Goal: Task Accomplishment & Management: Manage account settings

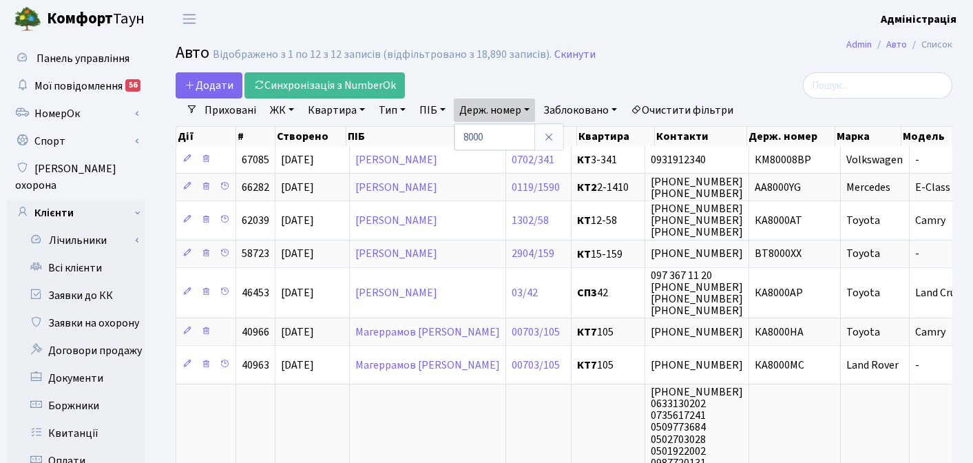
select select "25"
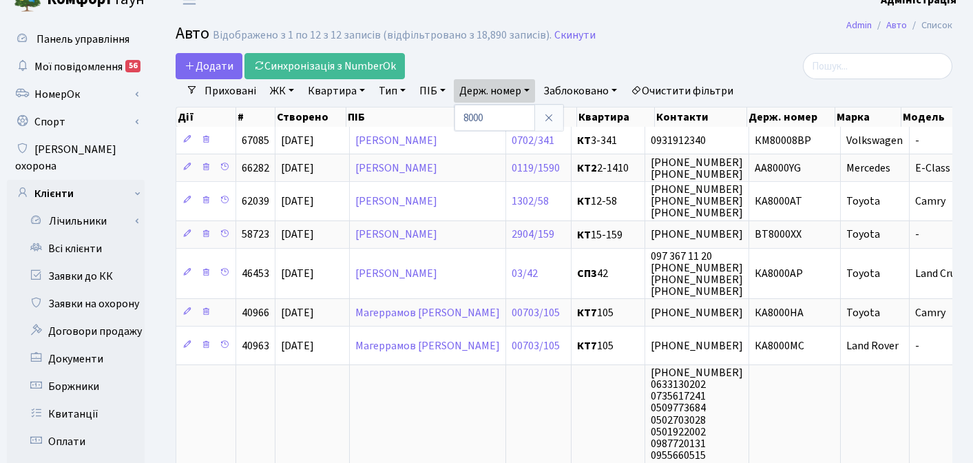
scroll to position [0, 328]
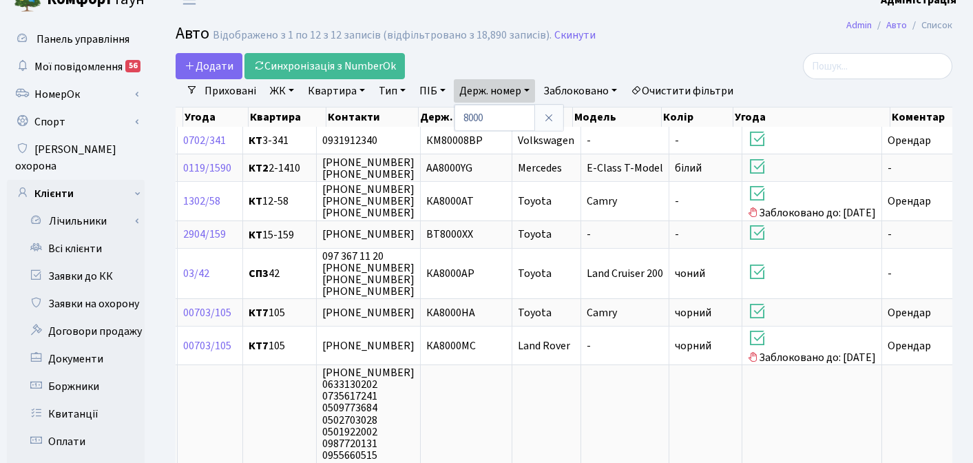
click at [703, 91] on link "Очистити фільтри" at bounding box center [682, 90] width 114 height 23
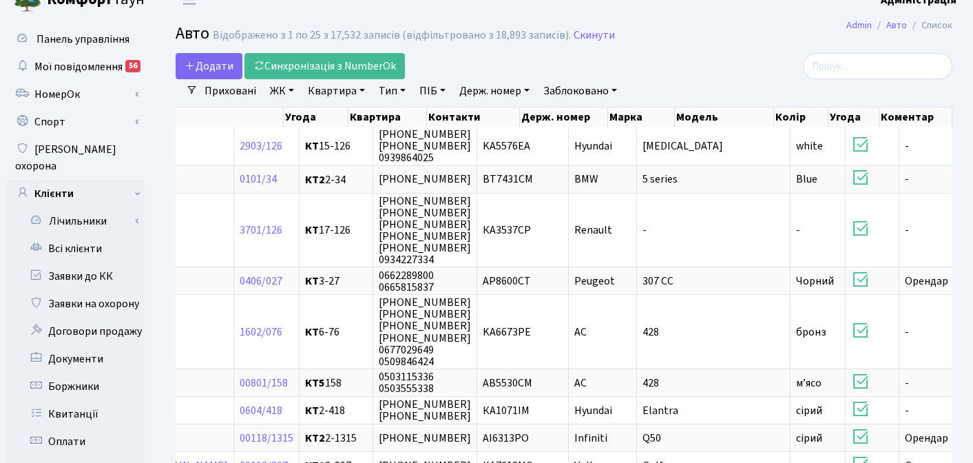
scroll to position [0, 259]
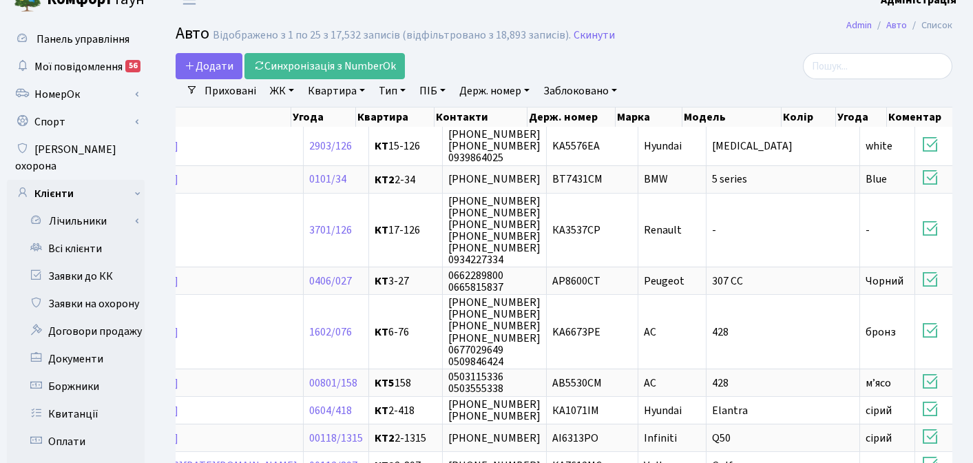
click at [490, 90] on link "Держ. номер" at bounding box center [494, 90] width 81 height 23
type input "л"
type input "9025"
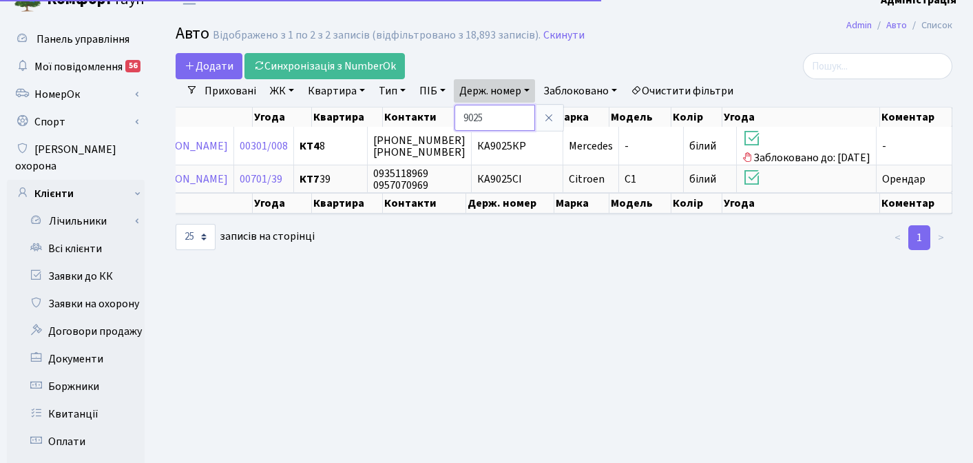
scroll to position [0, 231]
click at [498, 296] on main "Admin Авто Список Авто Відображено з 1 по 2 з 2 записів (відфільтровано з 18,89…" at bounding box center [564, 419] width 818 height 801
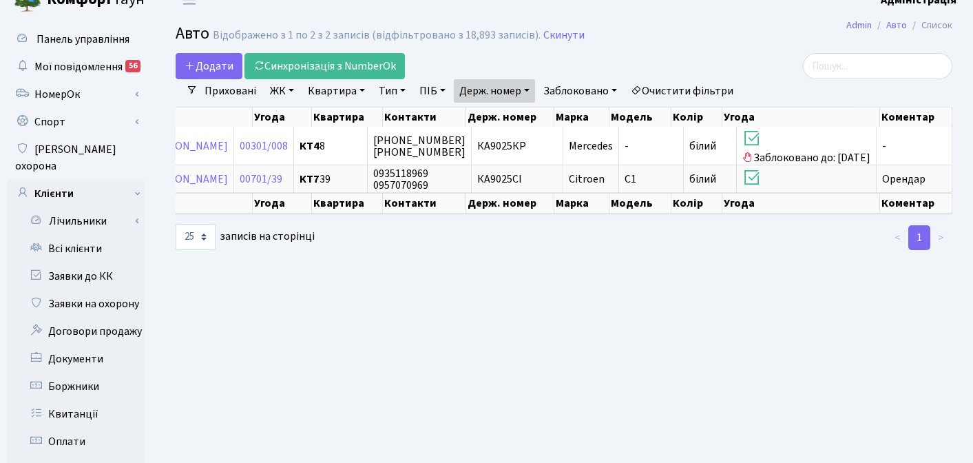
click at [538, 315] on main "Admin Авто Список Авто Відображено з 1 по 2 з 2 записів (відфільтровано з 18,89…" at bounding box center [564, 419] width 818 height 801
click at [519, 331] on main "Admin Авто Список Авто Відображено з 1 по 2 з 2 записів (відфільтровано з 18,89…" at bounding box center [564, 419] width 818 height 801
click at [532, 269] on main "Admin Авто Список Авто Відображено з 1 по 2 з 2 записів (відфільтровано з 18,89…" at bounding box center [564, 419] width 818 height 801
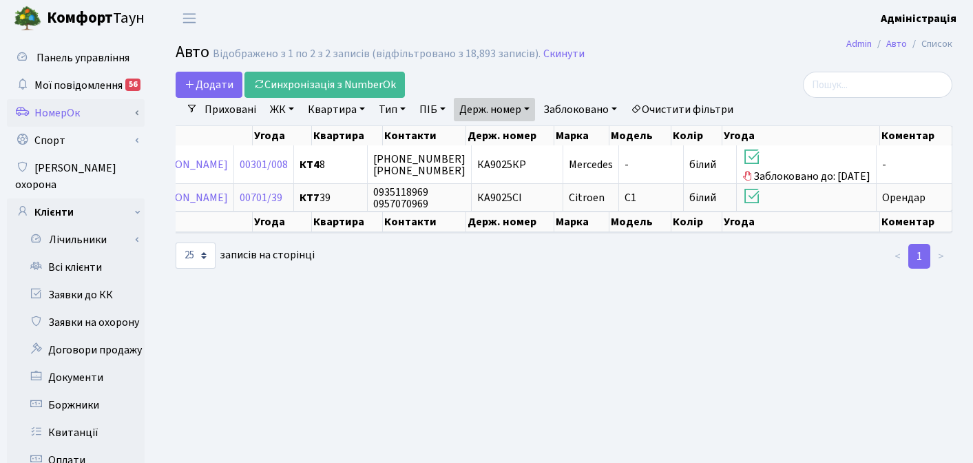
scroll to position [0, 0]
click at [78, 107] on link "НомерОк" at bounding box center [76, 114] width 138 height 28
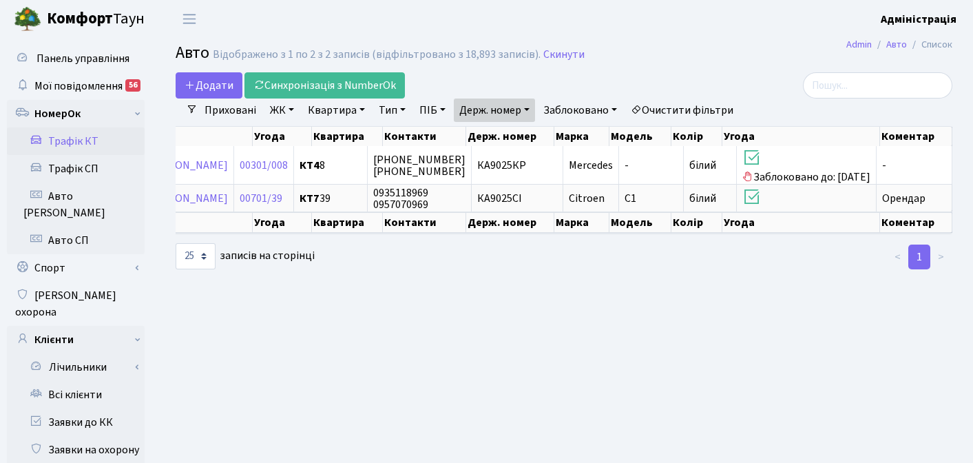
click at [83, 142] on link "Трафік КТ" at bounding box center [76, 141] width 138 height 28
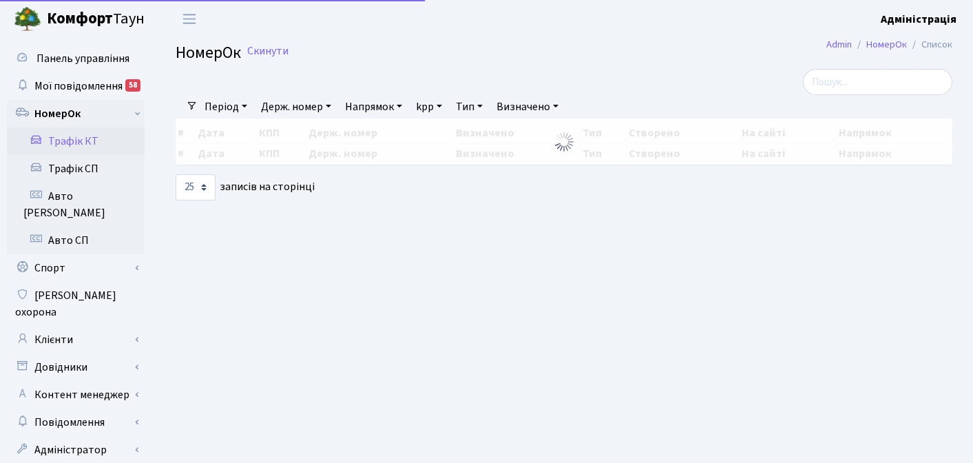
select select "25"
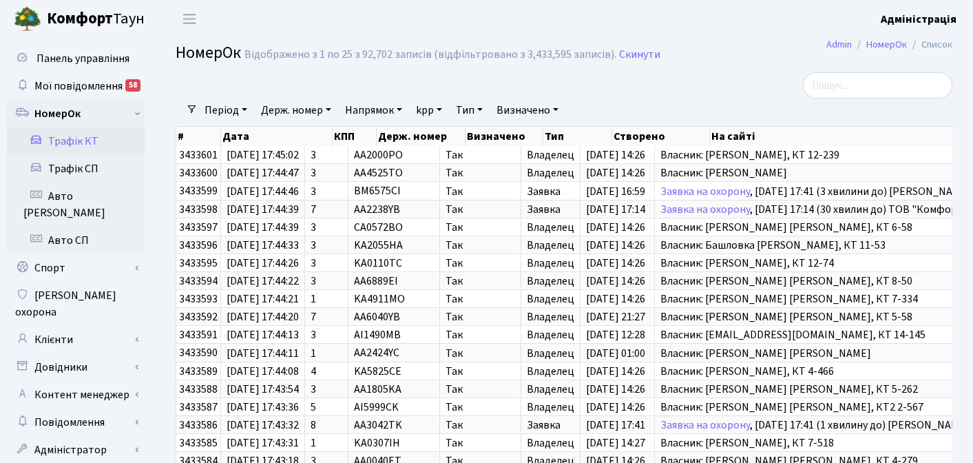
click at [288, 109] on link "Держ. номер" at bounding box center [295, 109] width 81 height 23
type input "AO6666XX"
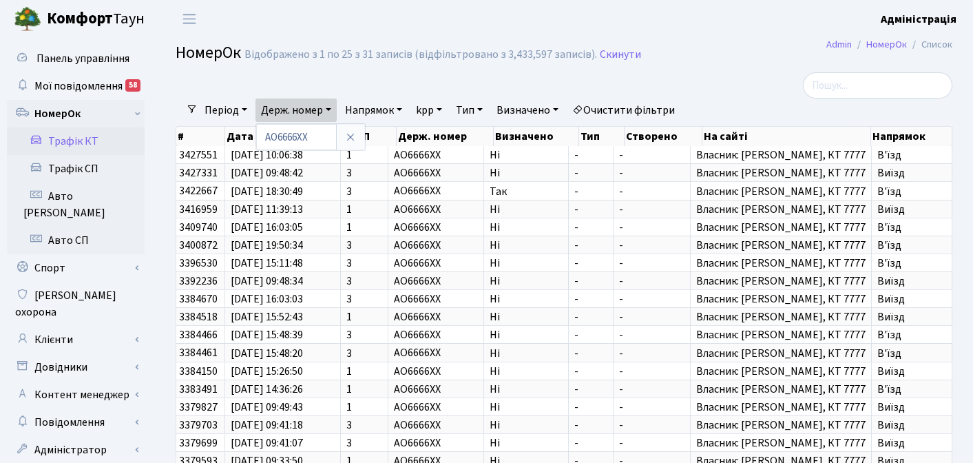
click at [744, 80] on div at bounding box center [829, 85] width 245 height 26
click at [609, 54] on link "Скинути" at bounding box center [620, 54] width 41 height 13
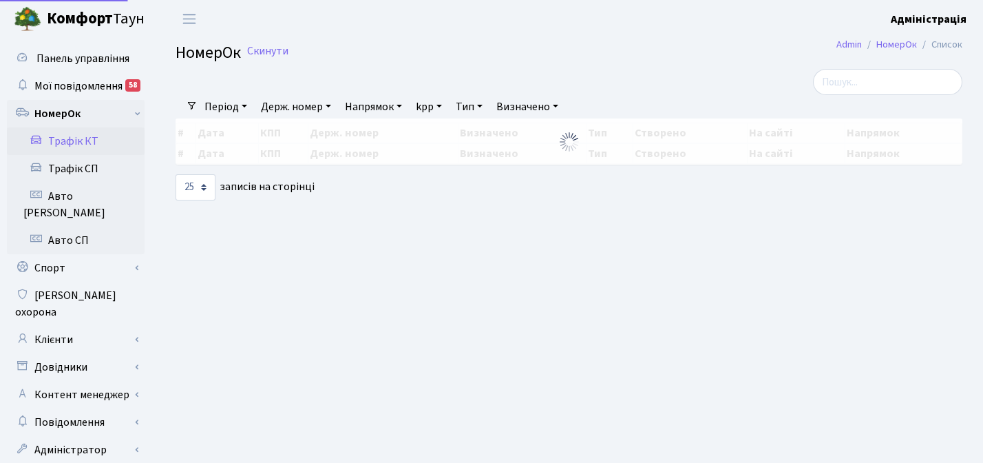
select select "25"
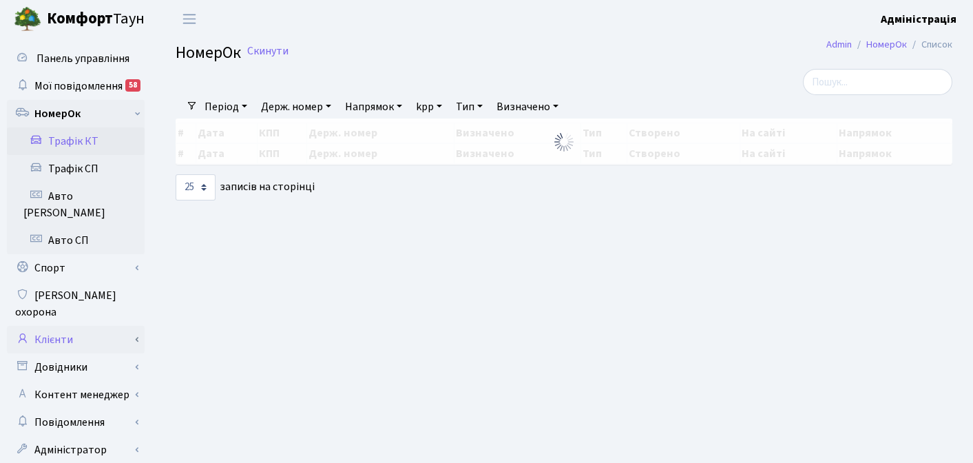
click at [55, 326] on link "Клієнти" at bounding box center [76, 340] width 138 height 28
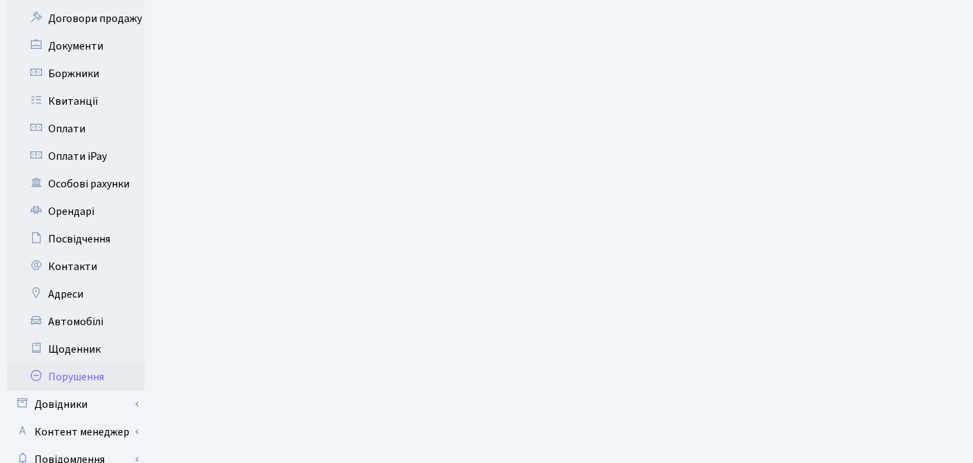
scroll to position [505, 0]
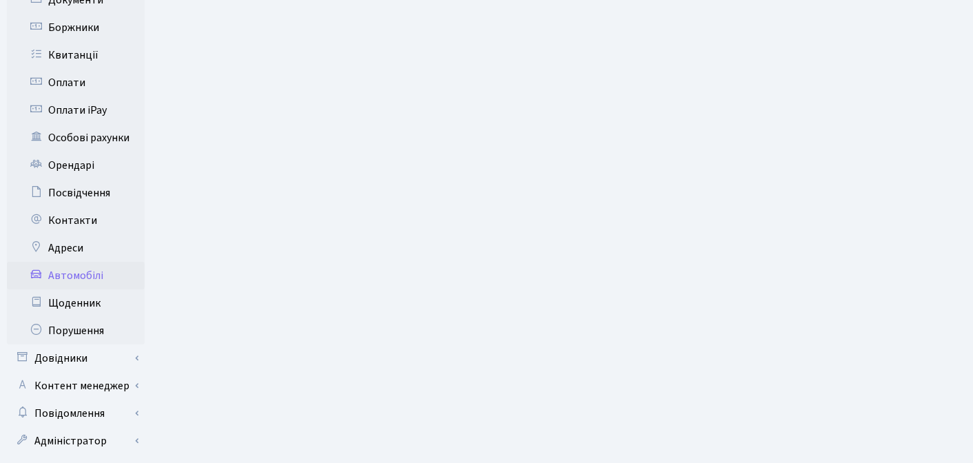
click at [92, 262] on link "Автомобілі" at bounding box center [76, 276] width 138 height 28
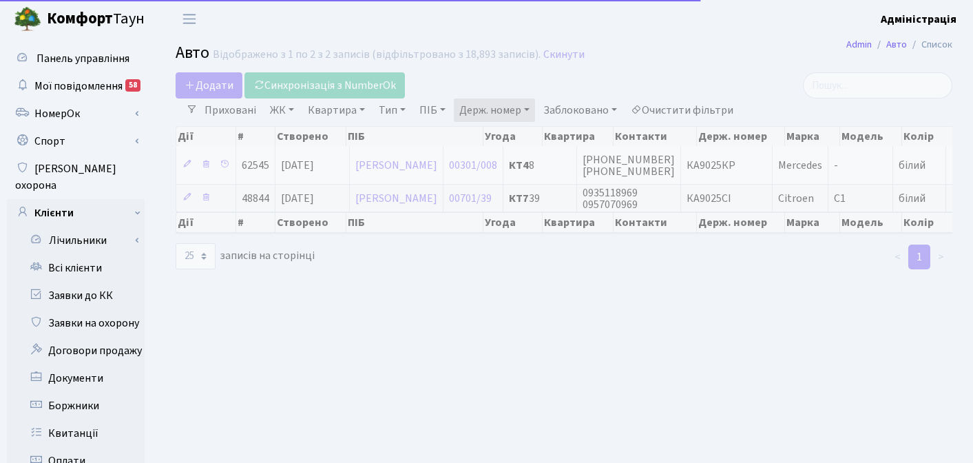
select select "25"
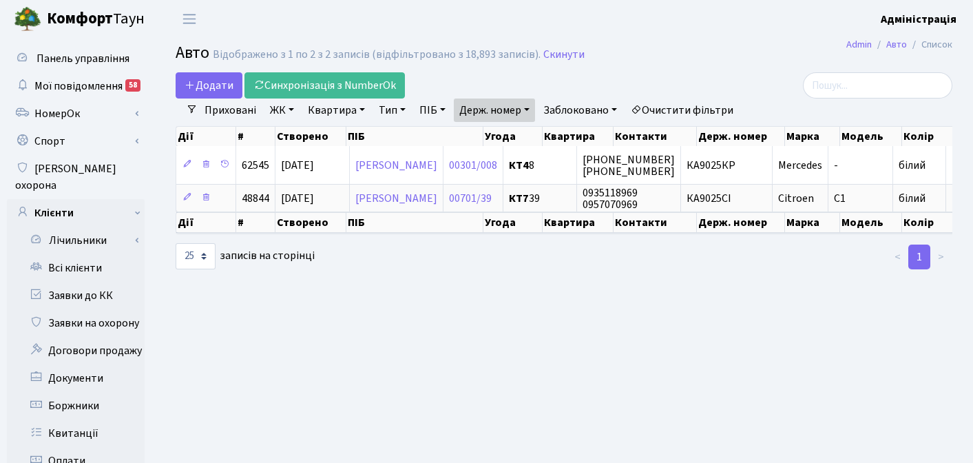
click at [702, 110] on link "Очистити фільтри" at bounding box center [682, 109] width 114 height 23
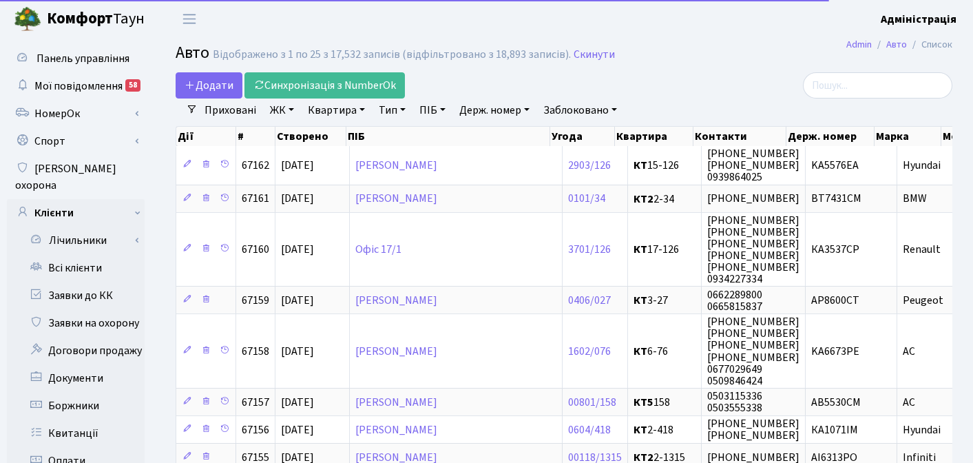
click at [526, 109] on link "Держ. номер" at bounding box center [494, 109] width 81 height 23
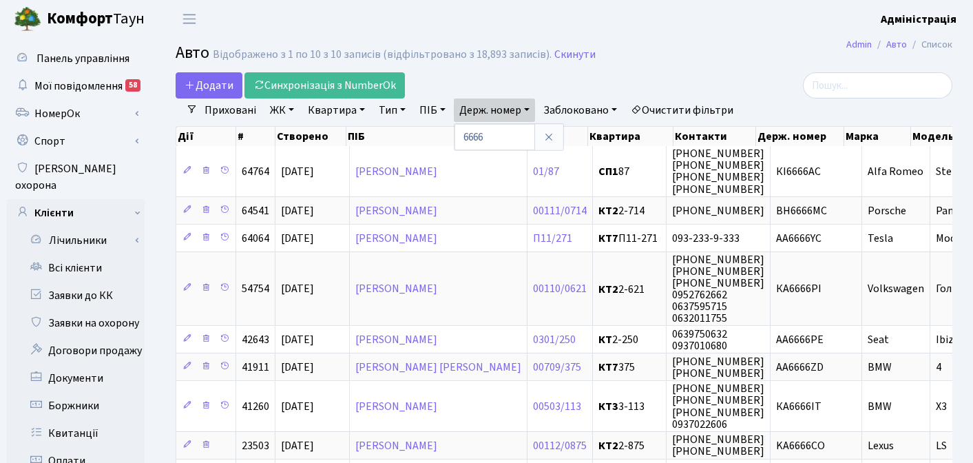
click at [709, 107] on link "Очистити фільтри" at bounding box center [682, 109] width 114 height 23
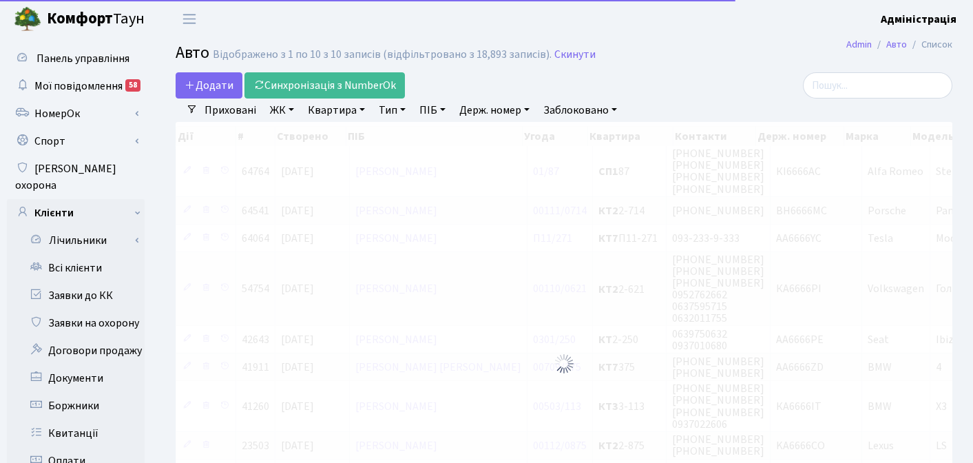
click at [717, 55] on h2 "Авто Відображено з 1 по 10 з 10 записів (відфільтровано з 18,893 записів). Скин…" at bounding box center [564, 54] width 777 height 23
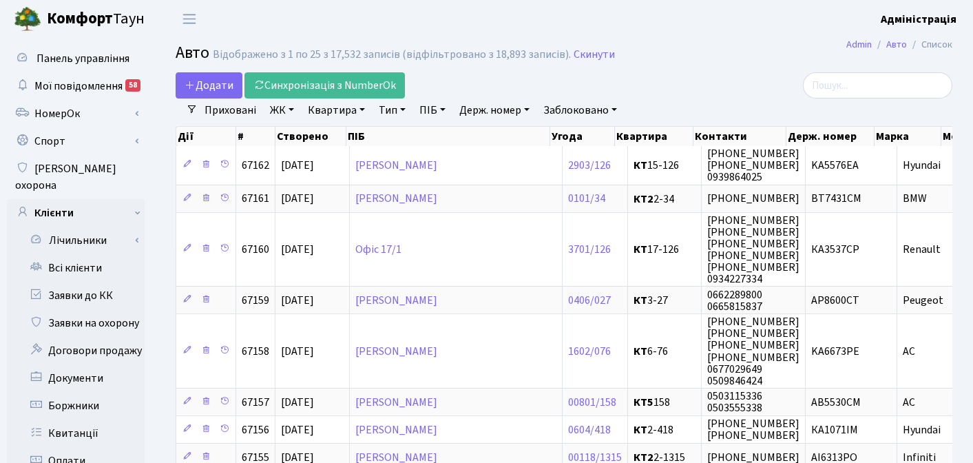
click at [720, 78] on div at bounding box center [829, 85] width 245 height 26
click at [721, 78] on div at bounding box center [829, 85] width 245 height 26
click at [694, 61] on h2 "Авто Відображено з 1 по 25 з 17,532 записів (відфільтровано з 18,893 записів). …" at bounding box center [564, 54] width 777 height 23
click at [720, 77] on div at bounding box center [829, 85] width 245 height 26
click at [498, 106] on link "Держ. номер" at bounding box center [494, 109] width 81 height 23
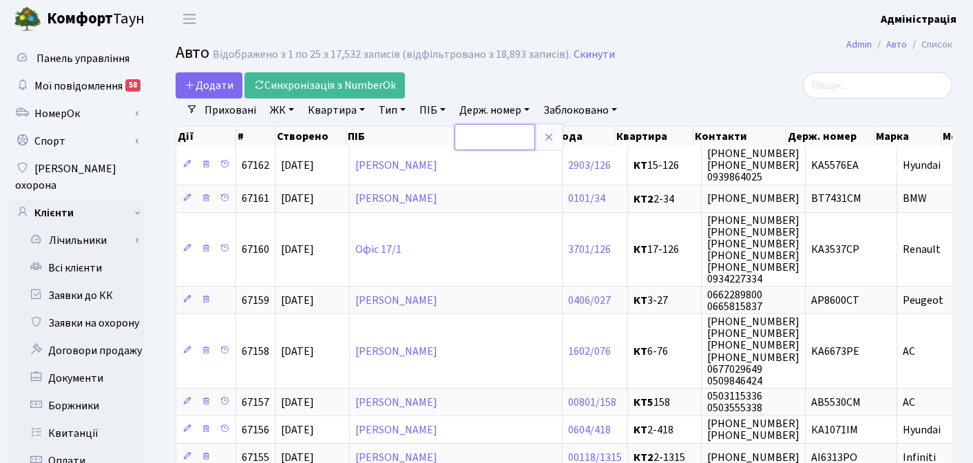
paste input "K0013A"
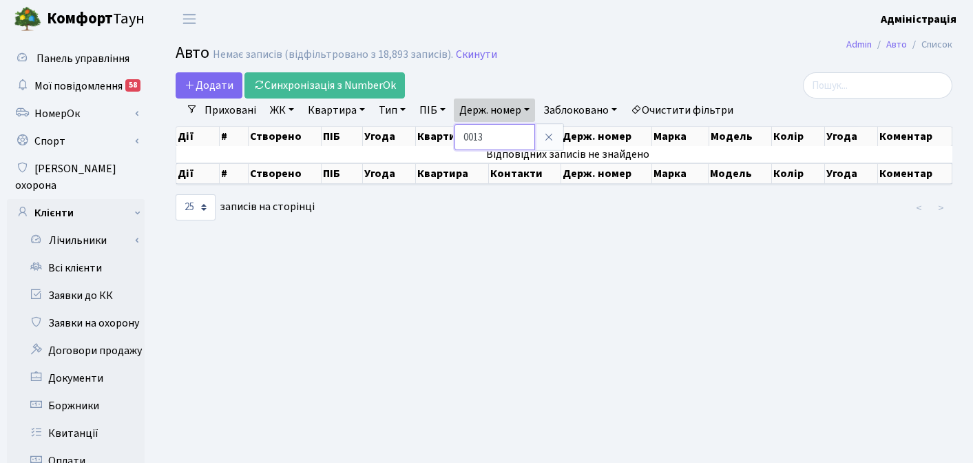
type input "0013"
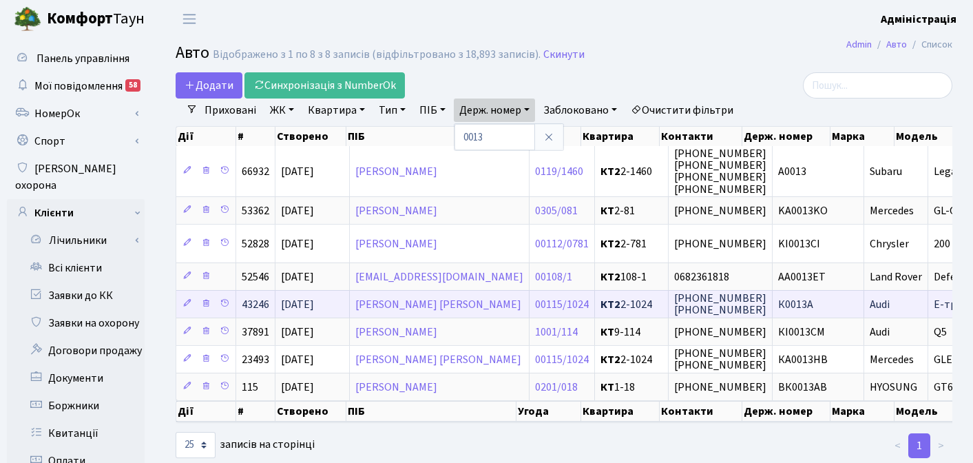
click at [788, 306] on td "К0013А" at bounding box center [818, 304] width 92 height 28
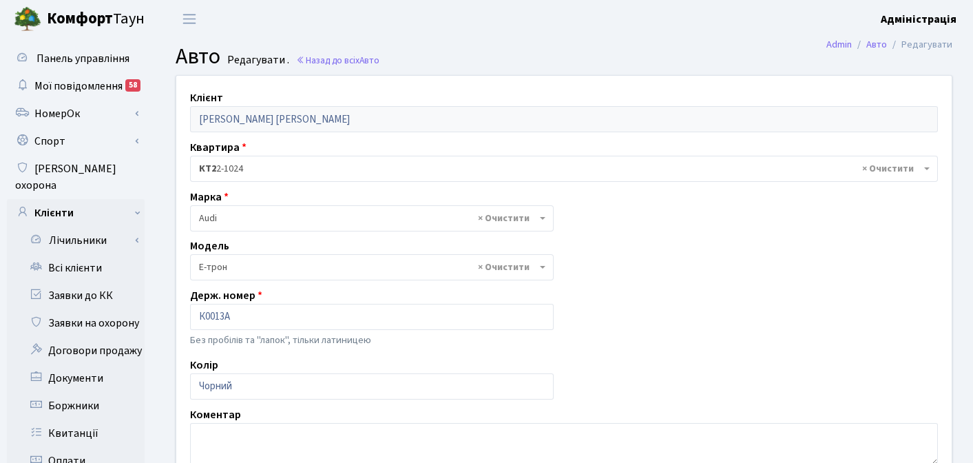
select select "2989"
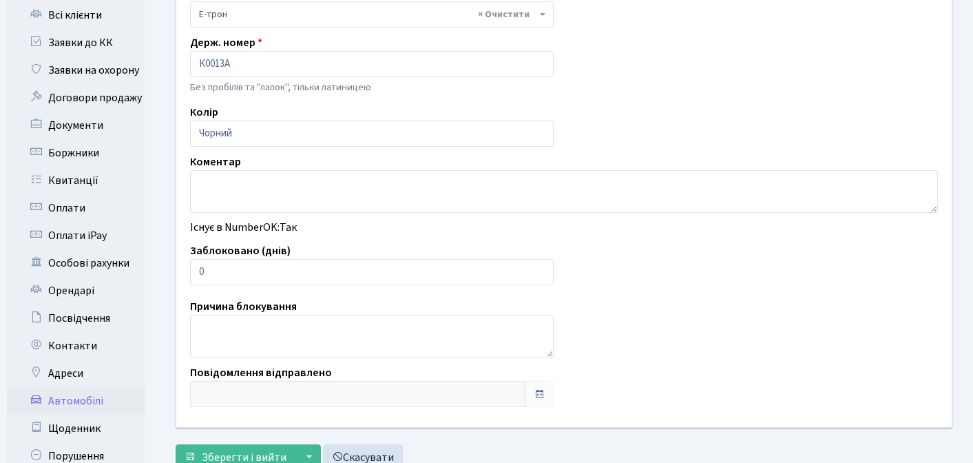
scroll to position [395, 0]
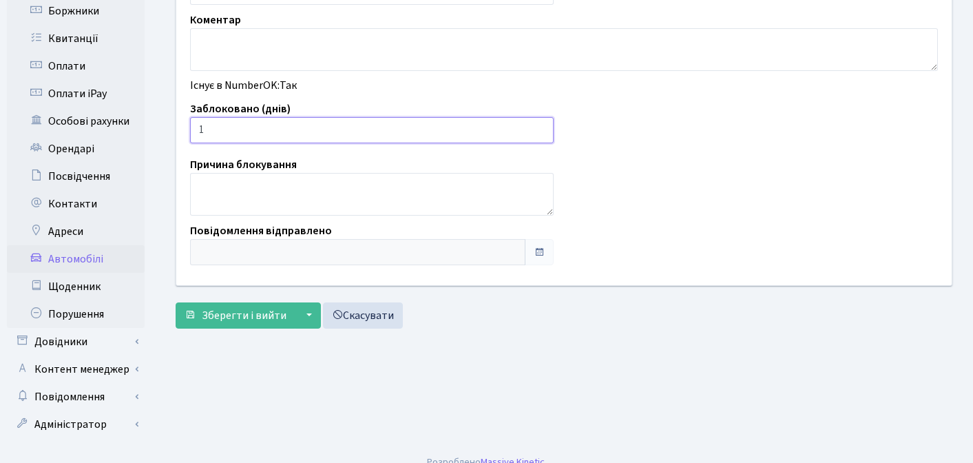
type input "1"
click at [538, 126] on input "1" at bounding box center [372, 130] width 364 height 26
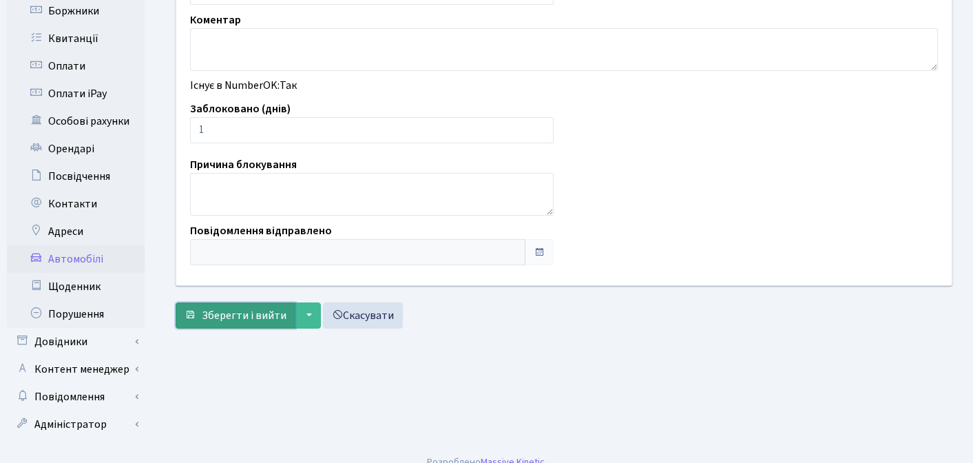
click at [219, 315] on span "Зберегти і вийти" at bounding box center [244, 315] width 85 height 15
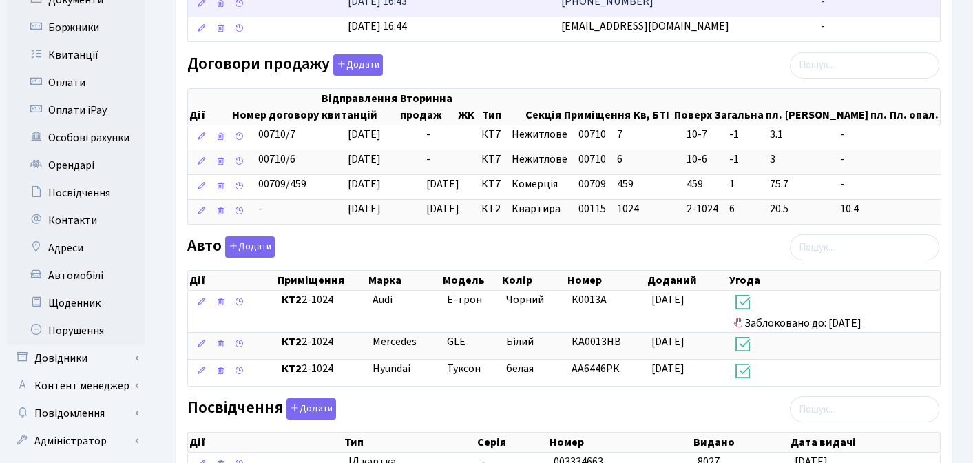
scroll to position [580, 0]
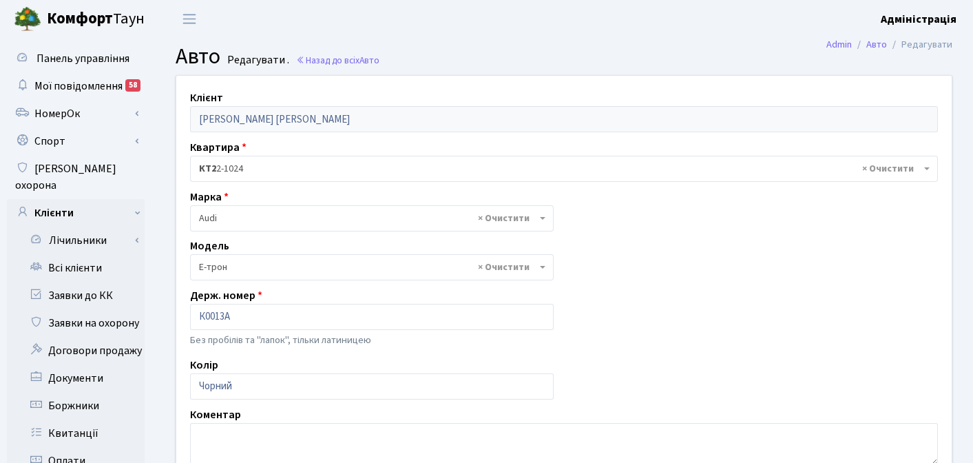
select select "2989"
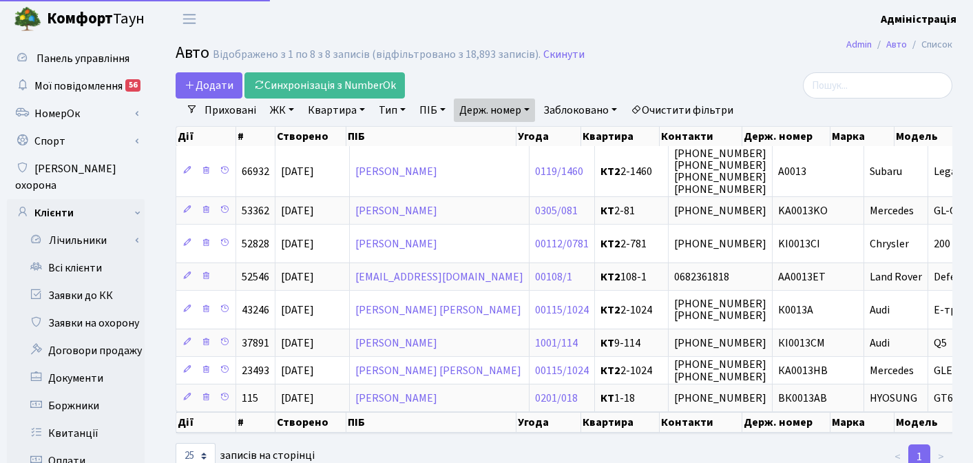
select select "25"
click at [500, 109] on link "Держ. номер" at bounding box center [494, 109] width 81 height 23
paste input "2876"
type input "2876"
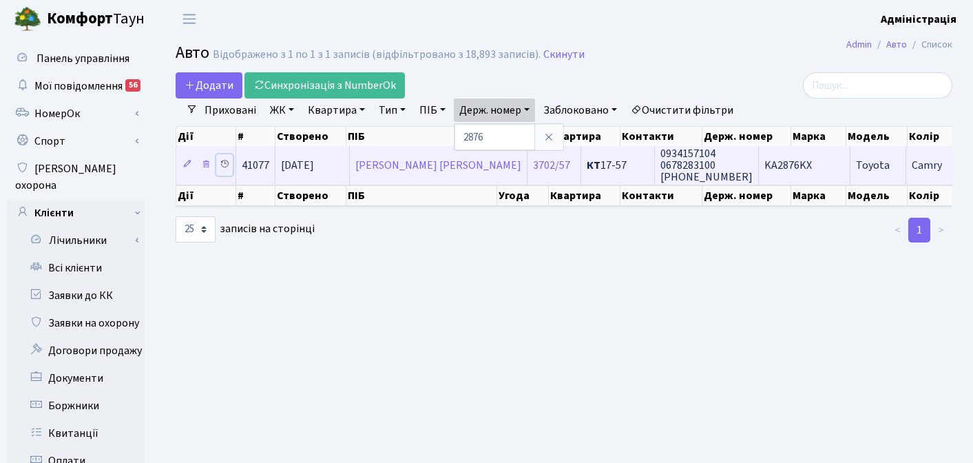
click at [221, 162] on icon at bounding box center [225, 164] width 10 height 10
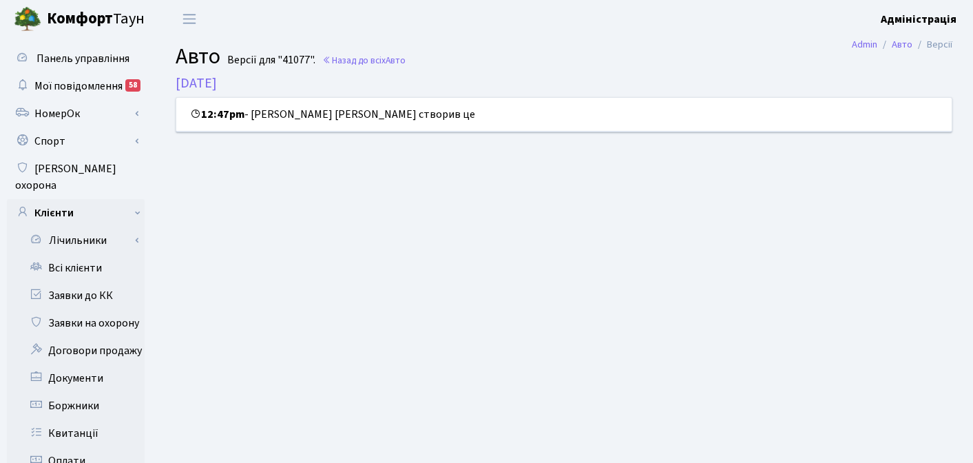
click at [306, 112] on div "12:47pm - Єшілюрт Людмила Андріївна створив це" at bounding box center [563, 115] width 775 height 34
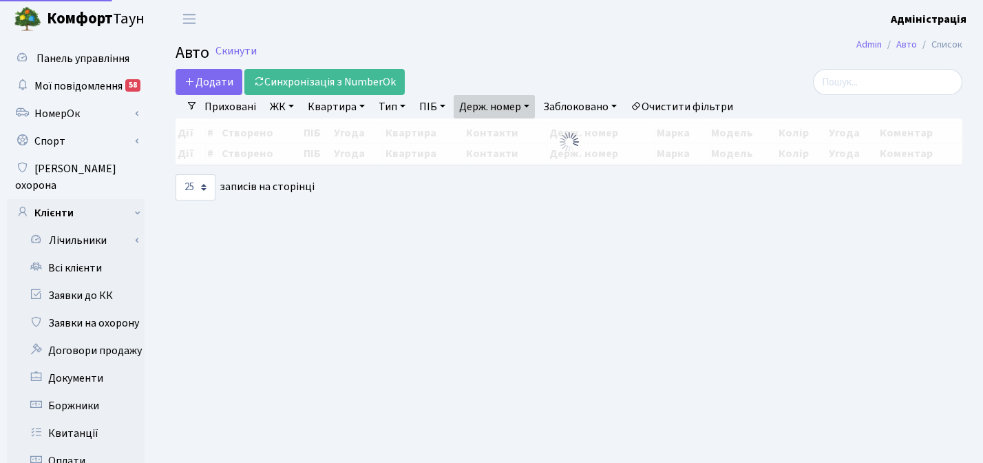
select select "25"
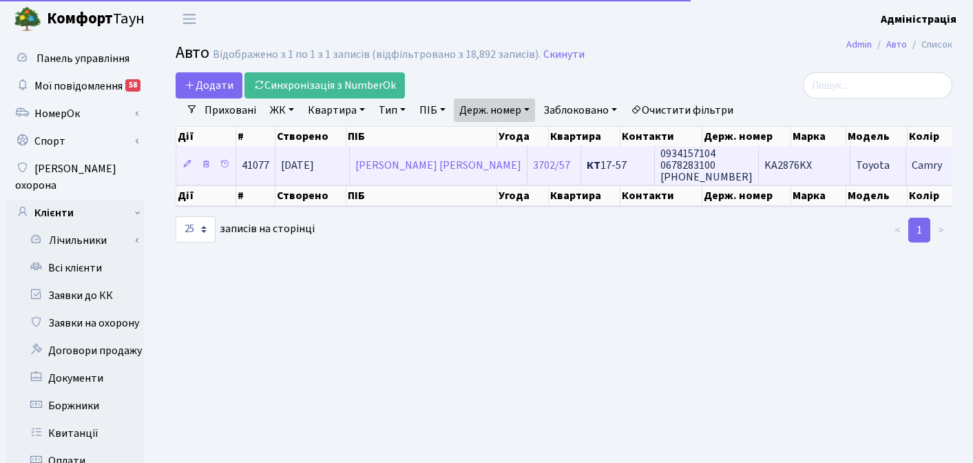
click at [850, 167] on td "Toyota" at bounding box center [878, 165] width 56 height 38
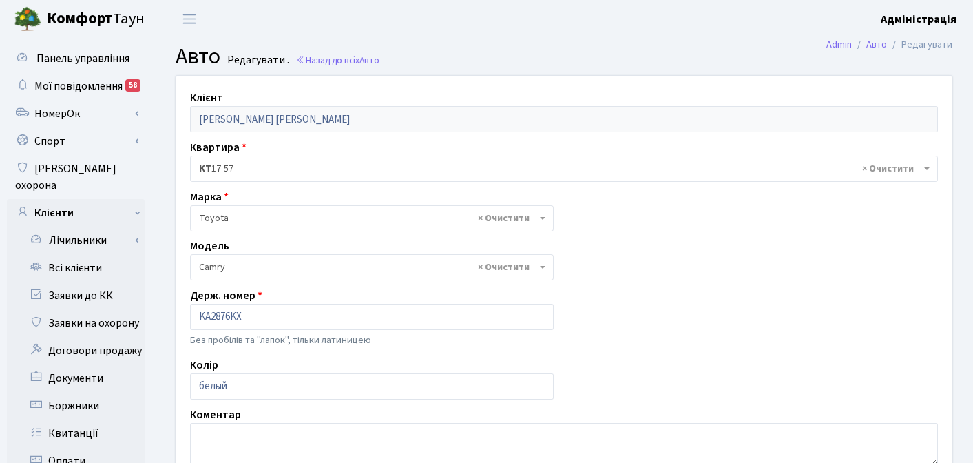
select select "2305"
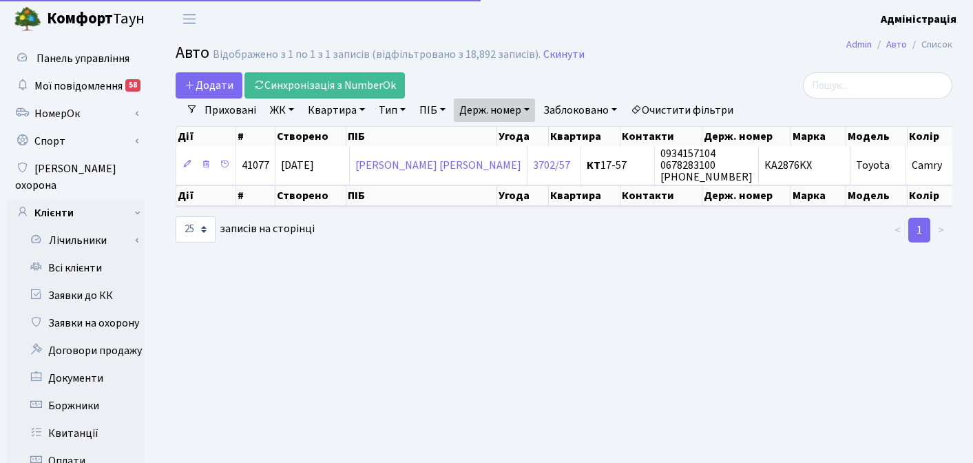
select select "25"
click at [514, 112] on link "Держ. номер" at bounding box center [494, 109] width 81 height 23
paste input "369"
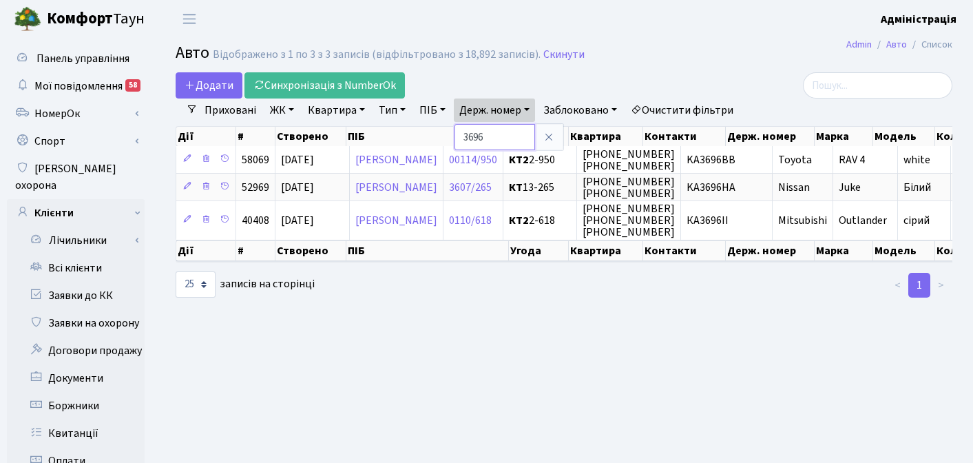
drag, startPoint x: 507, startPoint y: 131, endPoint x: 439, endPoint y: 131, distance: 67.5
click at [439, 131] on div "Додати Синхронізація з NumberOk Фільтри Приховані ЖК - ТХ, вул. Ділова, 1/2 КТ,…" at bounding box center [563, 185] width 797 height 226
click at [499, 107] on link "Держ. номер" at bounding box center [494, 109] width 81 height 23
paste input "КА7593МН"
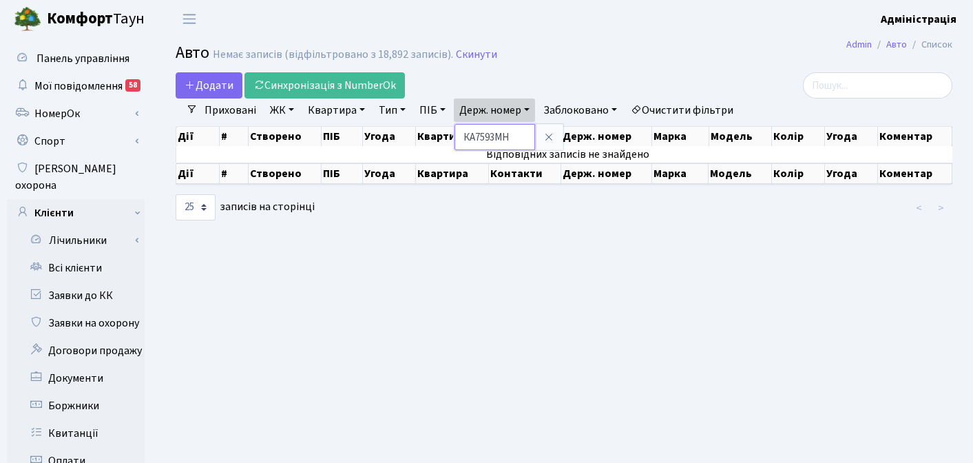
drag, startPoint x: 479, startPoint y: 139, endPoint x: 454, endPoint y: 138, distance: 25.5
click at [454, 138] on div "Додати Синхронізація з NumberOk Фільтри Приховані ЖК - ТХ, вул. Ділова, 1/2 КТ,…" at bounding box center [563, 146] width 797 height 149
click at [515, 110] on link "Держ. номер" at bounding box center [494, 109] width 81 height 23
click at [509, 136] on input "7593МН" at bounding box center [494, 137] width 81 height 26
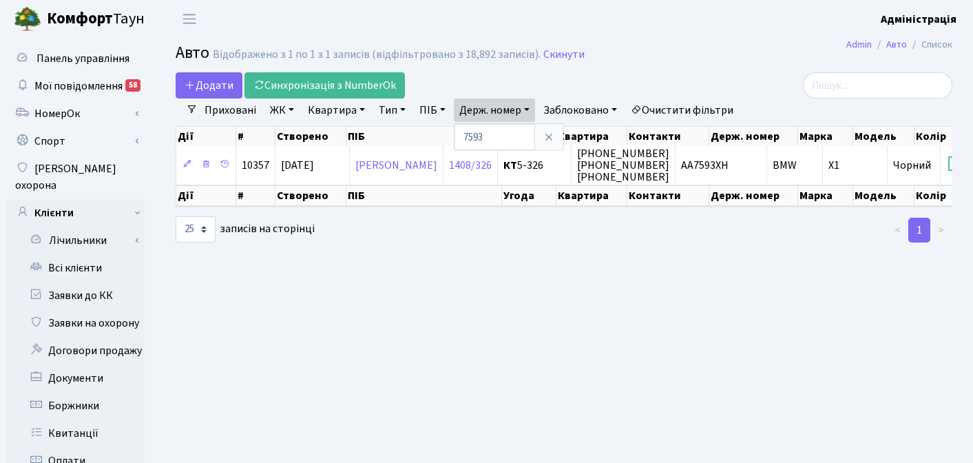
click at [230, 112] on link "Приховані" at bounding box center [230, 109] width 63 height 23
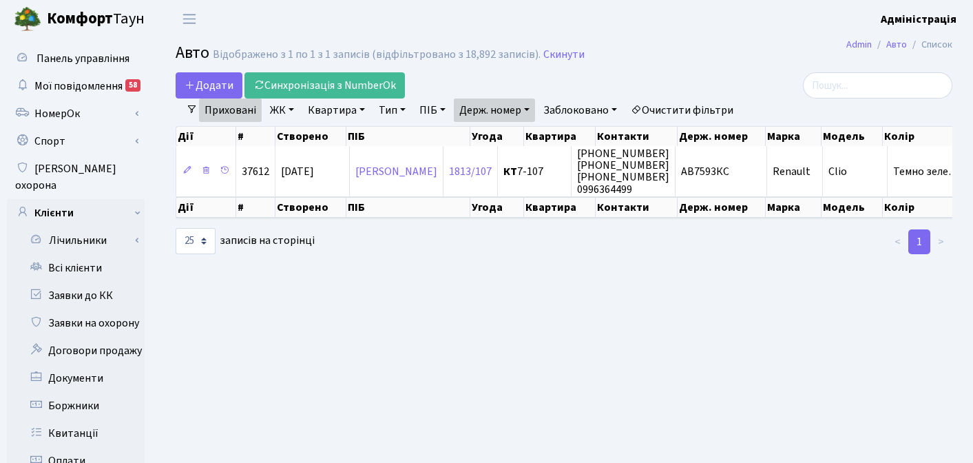
click at [232, 105] on link "Приховані" at bounding box center [230, 109] width 63 height 23
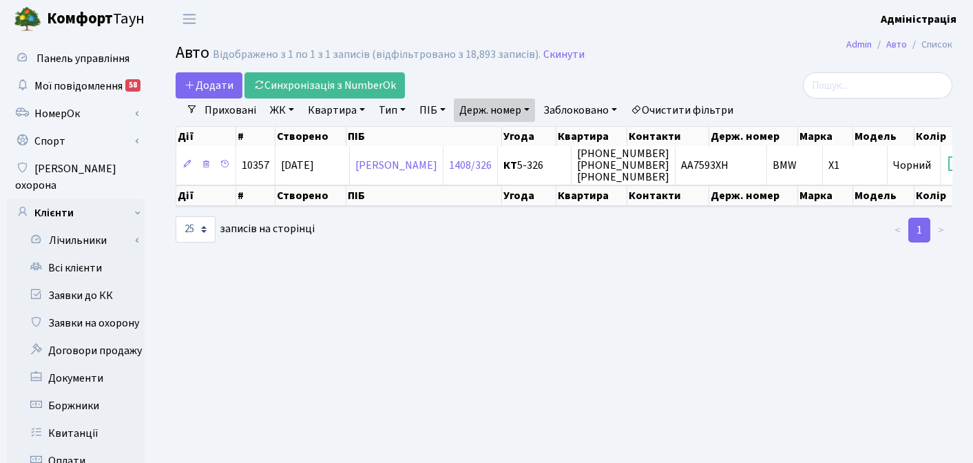
click at [589, 332] on main "Admin Авто Список Авто Відображено з 1 по 1 з 1 записів (відфільтровано з 18,89…" at bounding box center [564, 438] width 818 height 801
click at [506, 112] on link "Держ. номер" at bounding box center [494, 109] width 81 height 23
paste input "1882"
type input "1882"
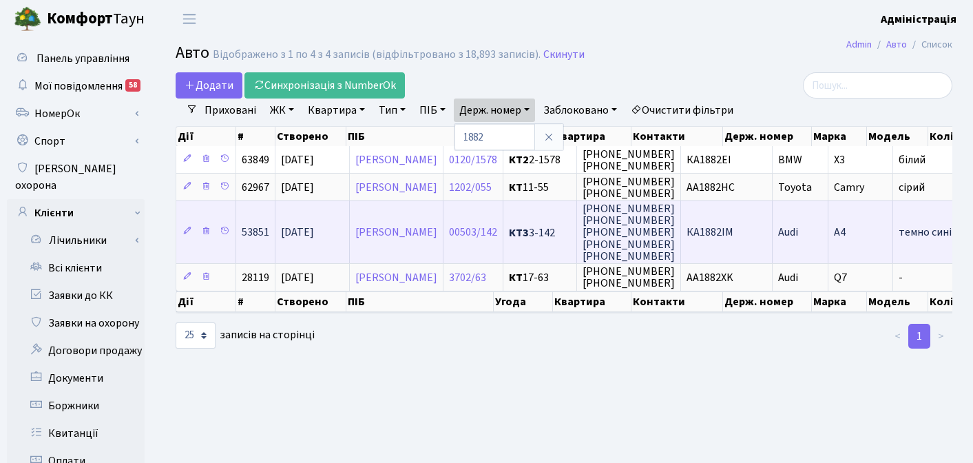
click at [733, 228] on span "КА1882ІМ" at bounding box center [709, 232] width 47 height 15
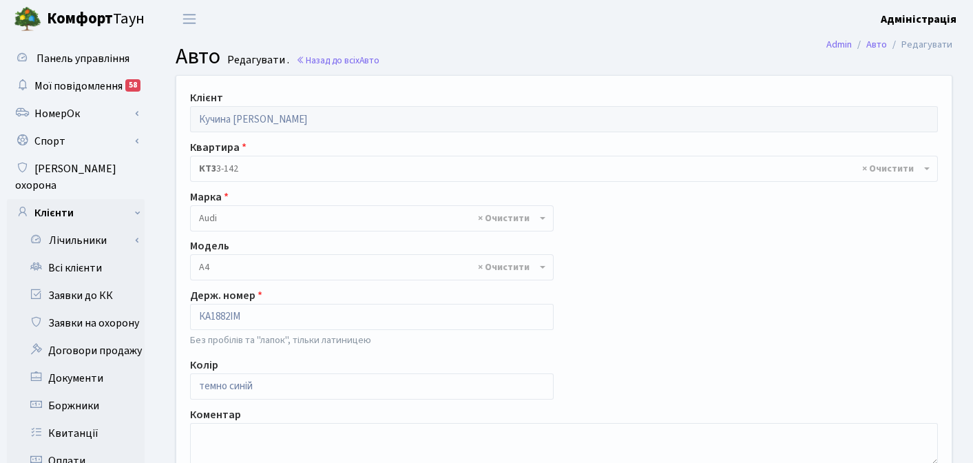
select select "155"
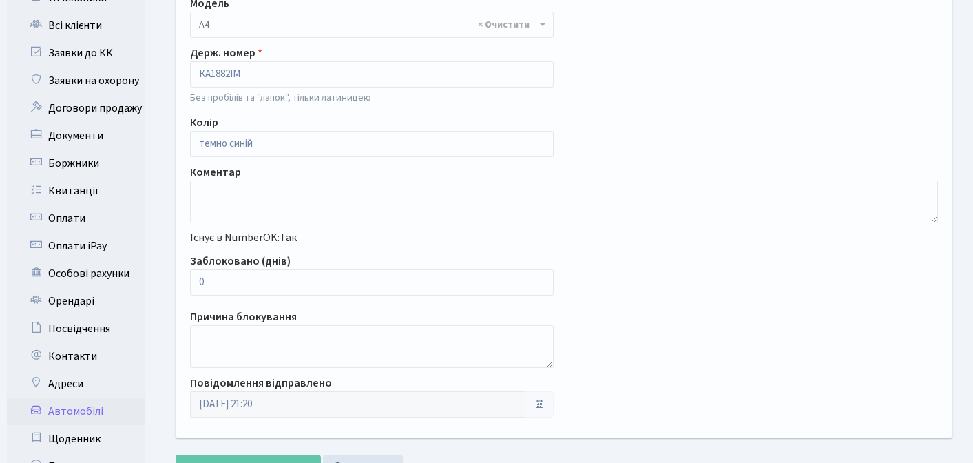
scroll to position [240, 0]
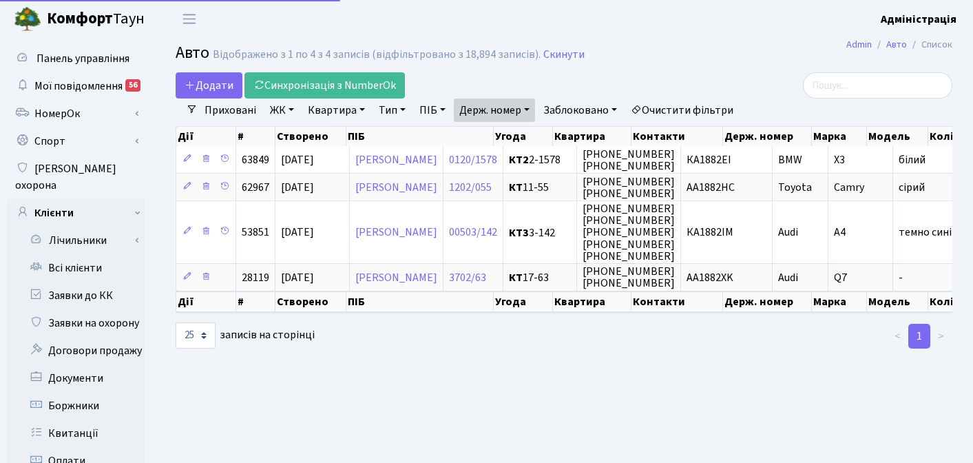
select select "25"
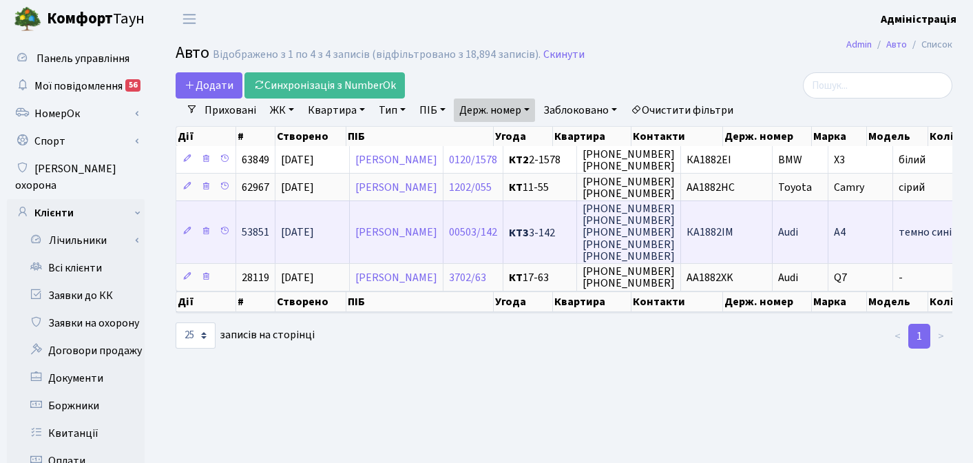
scroll to position [0, 174]
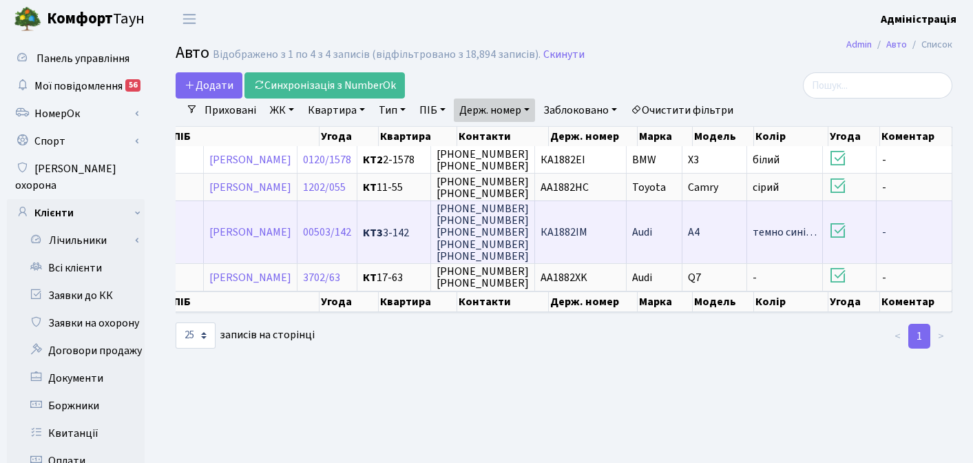
click at [570, 240] on td "КА1882ІМ" at bounding box center [581, 231] width 92 height 63
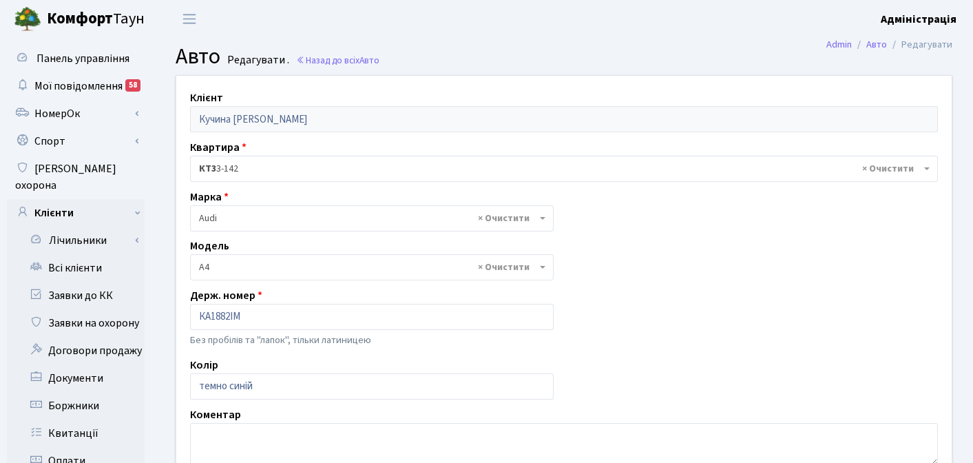
select select "155"
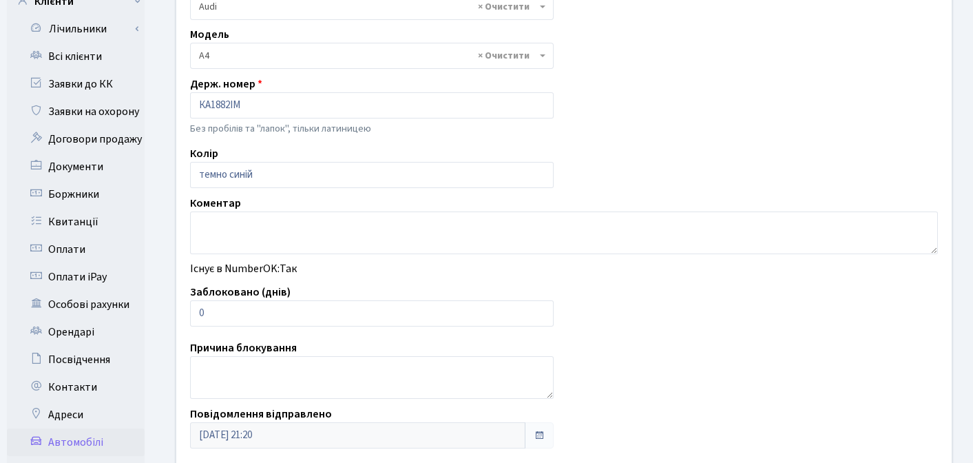
scroll to position [212, 0]
click at [462, 315] on input "0" at bounding box center [372, 312] width 364 height 26
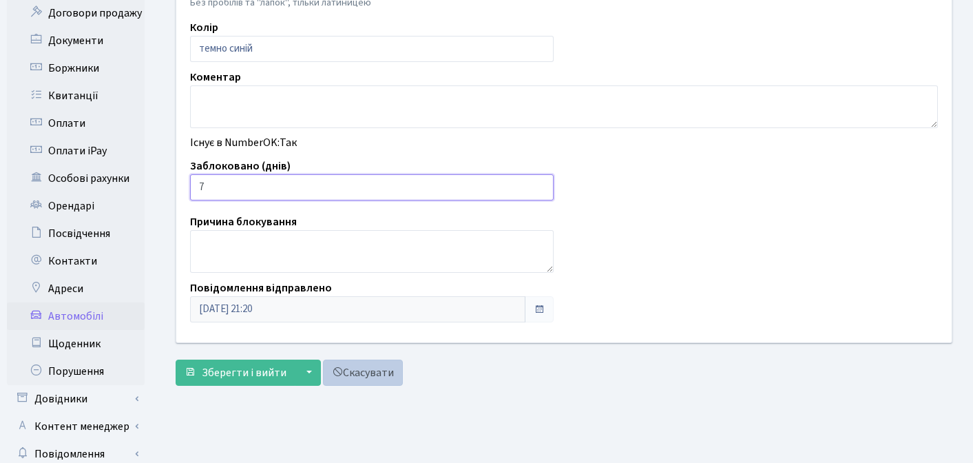
scroll to position [348, 0]
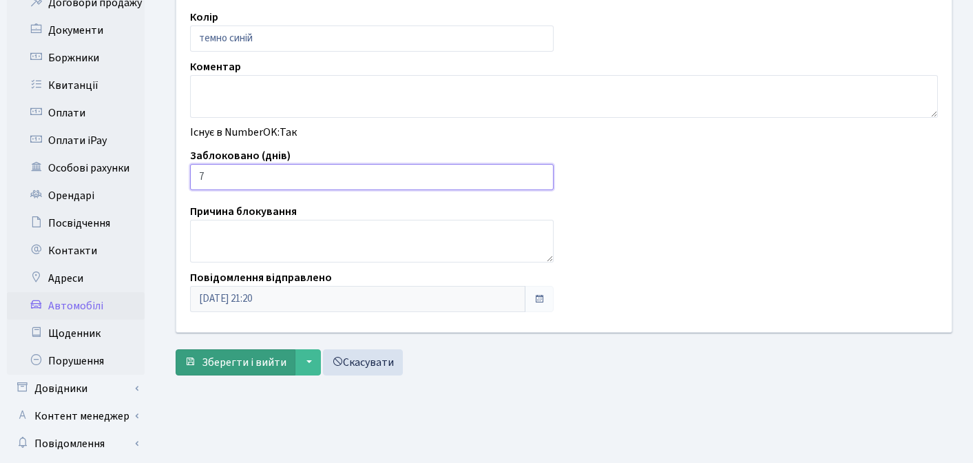
type input "7"
click at [229, 362] on span "Зберегти і вийти" at bounding box center [244, 362] width 85 height 15
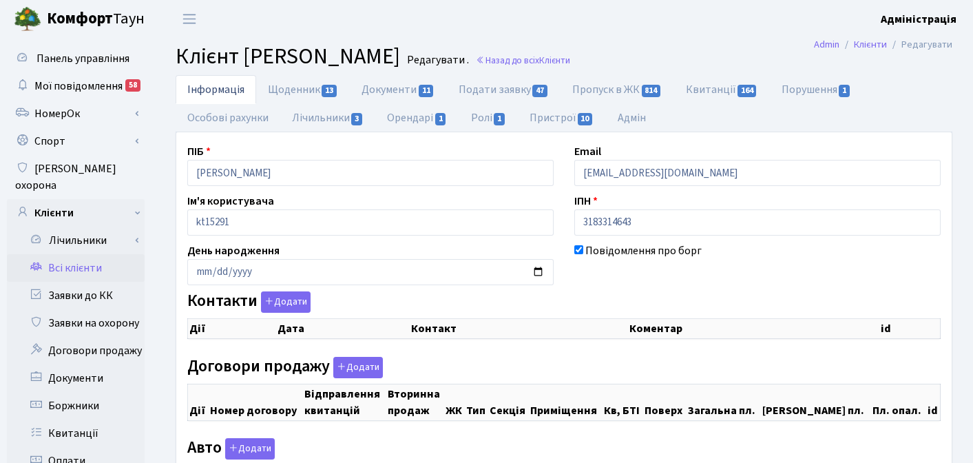
checkbox input "true"
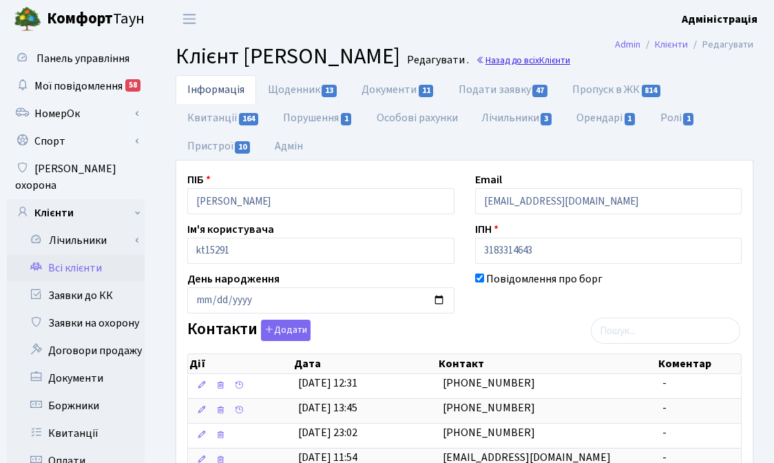
click at [570, 59] on link "Назад до всіх Клієнти" at bounding box center [523, 60] width 94 height 13
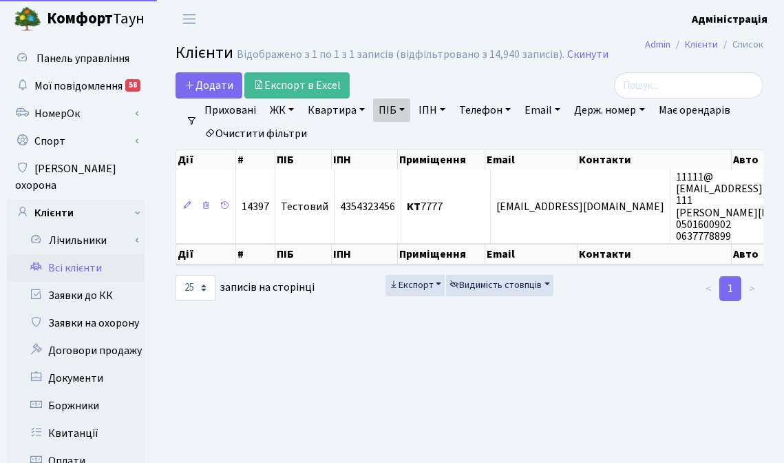
select select "25"
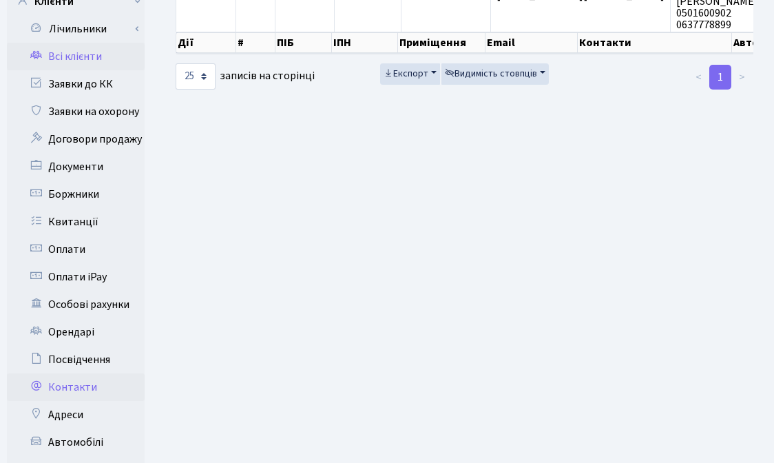
scroll to position [277, 0]
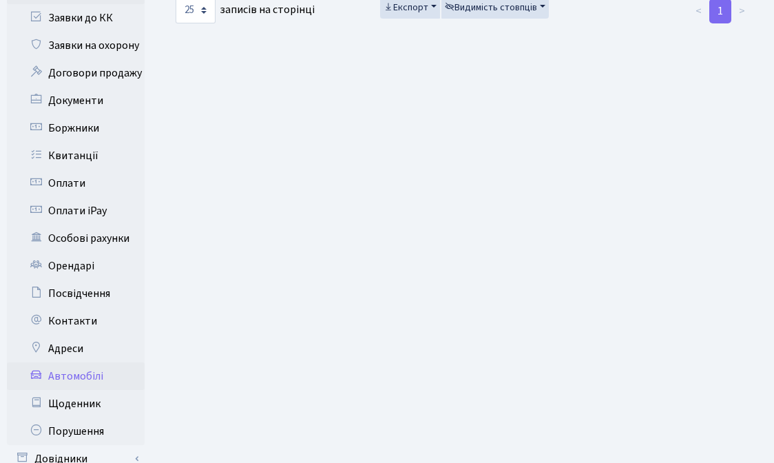
click at [82, 362] on link "Автомобілі" at bounding box center [76, 376] width 138 height 28
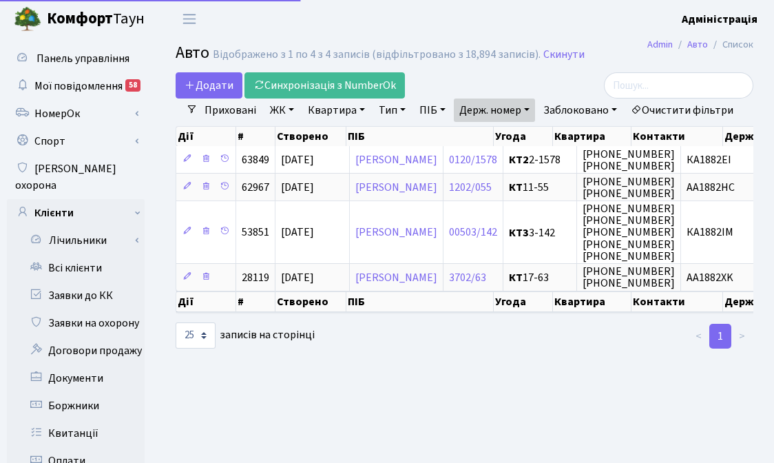
select select "25"
click at [494, 108] on link "Держ. номер" at bounding box center [494, 109] width 81 height 23
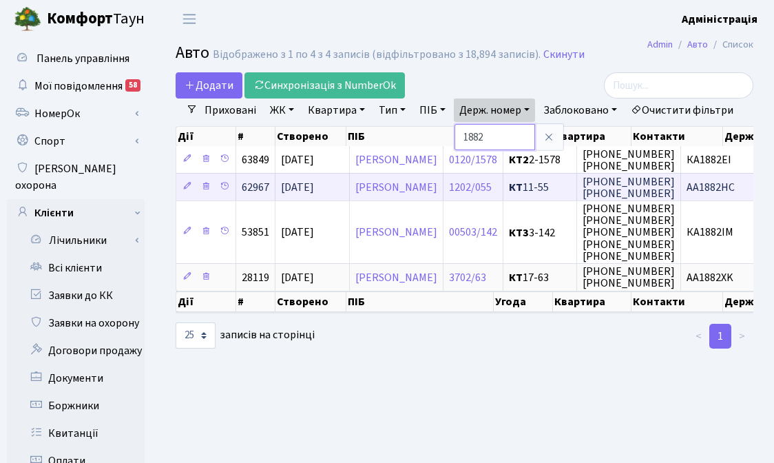
paste input "6645"
type input "6645"
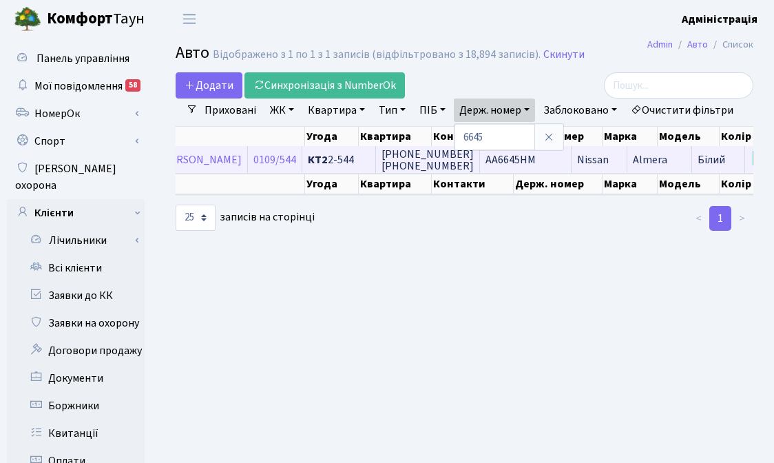
click at [536, 167] on span "AA6645HM" at bounding box center [510, 159] width 50 height 15
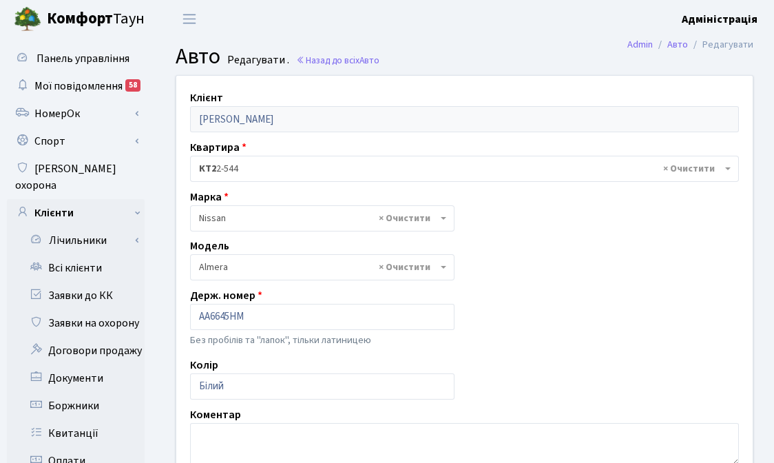
select select "1663"
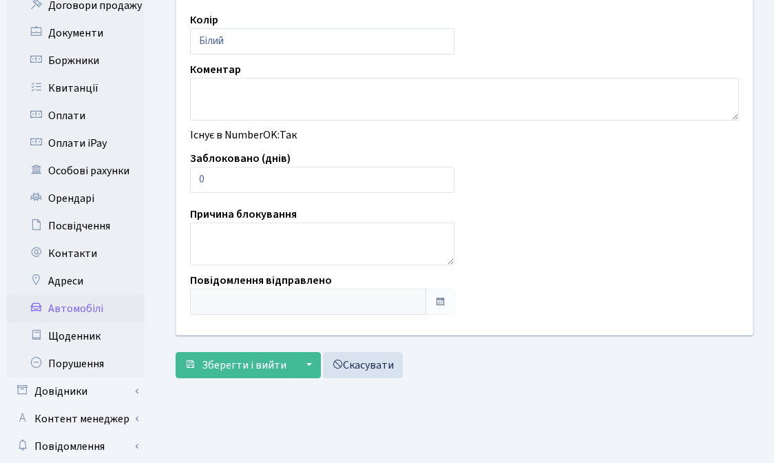
scroll to position [333, 0]
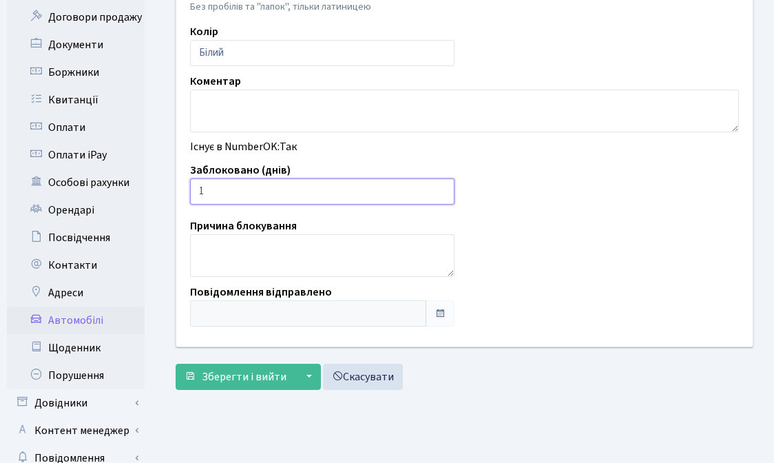
type input "1"
click at [441, 187] on input "1" at bounding box center [322, 191] width 264 height 26
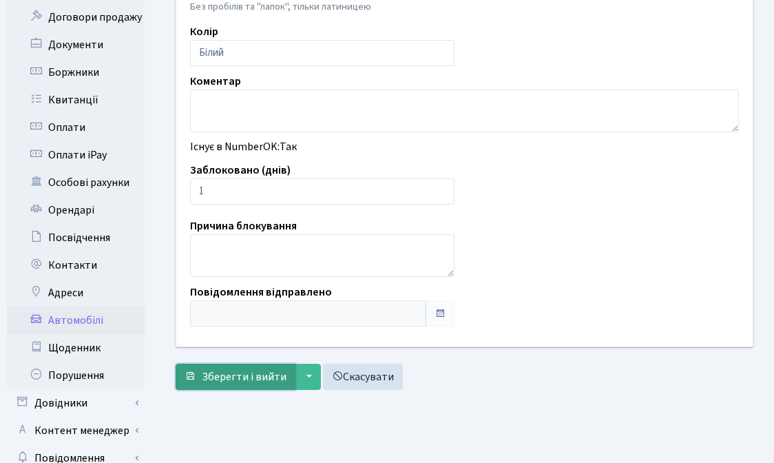
click at [233, 378] on span "Зберегти і вийти" at bounding box center [244, 376] width 85 height 15
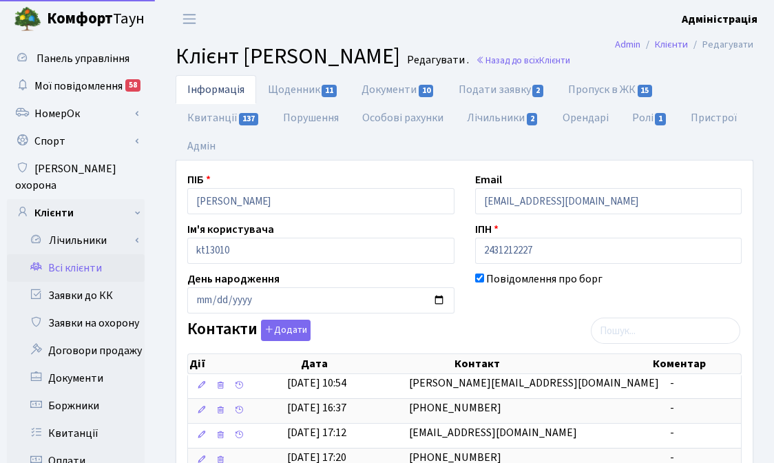
select select "25"
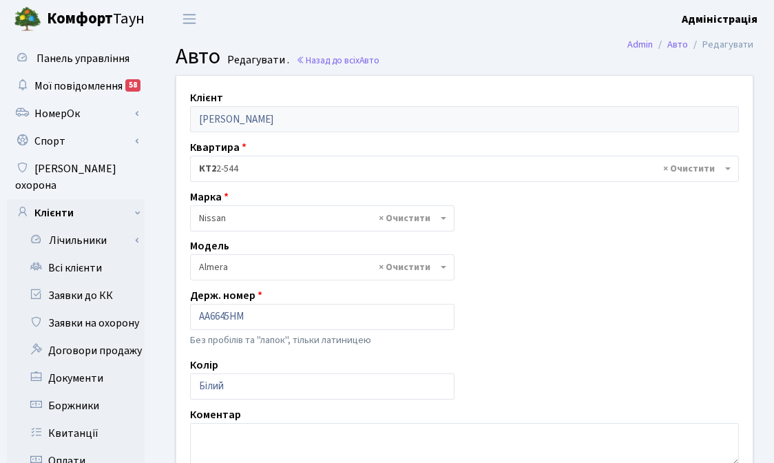
select select "1663"
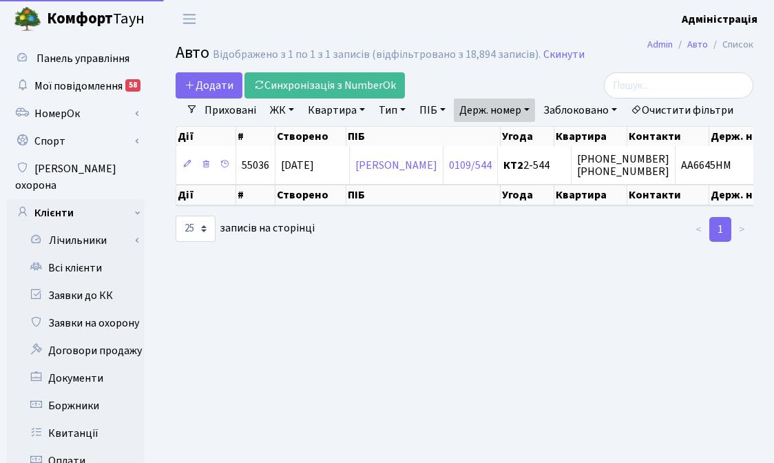
select select "25"
click at [484, 116] on link "Держ. номер" at bounding box center [494, 109] width 81 height 23
drag, startPoint x: 499, startPoint y: 138, endPoint x: 463, endPoint y: 137, distance: 35.8
click at [463, 137] on input "6645" at bounding box center [494, 137] width 81 height 26
paste input "1349"
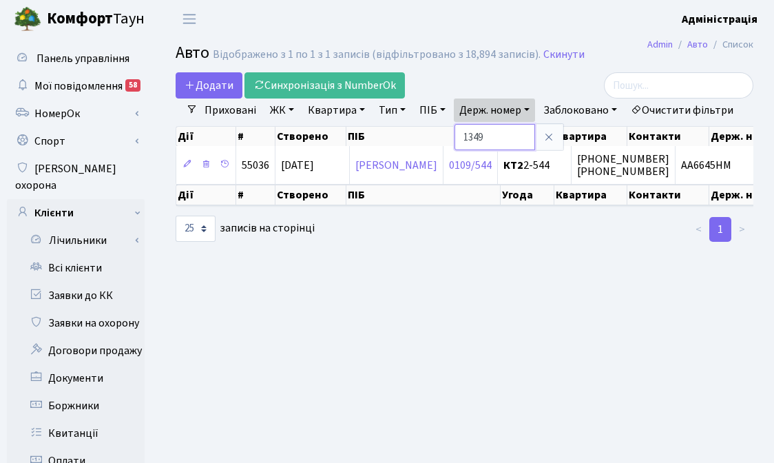
type input "1349"
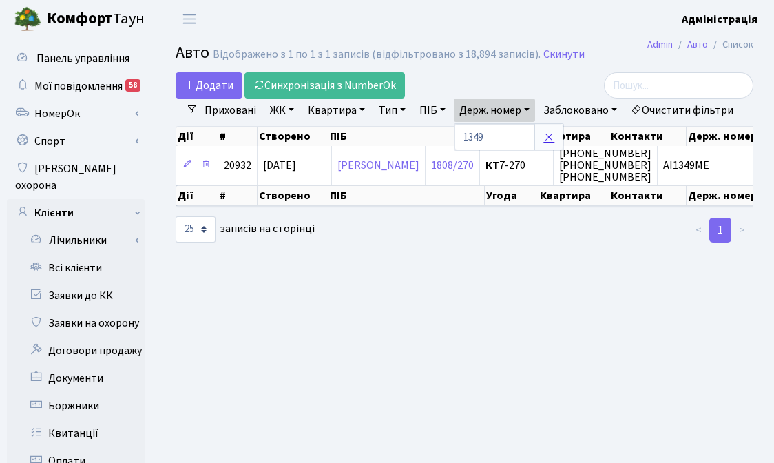
drag, startPoint x: 550, startPoint y: 137, endPoint x: 526, endPoint y: 139, distance: 24.2
click at [550, 137] on icon at bounding box center [548, 137] width 11 height 11
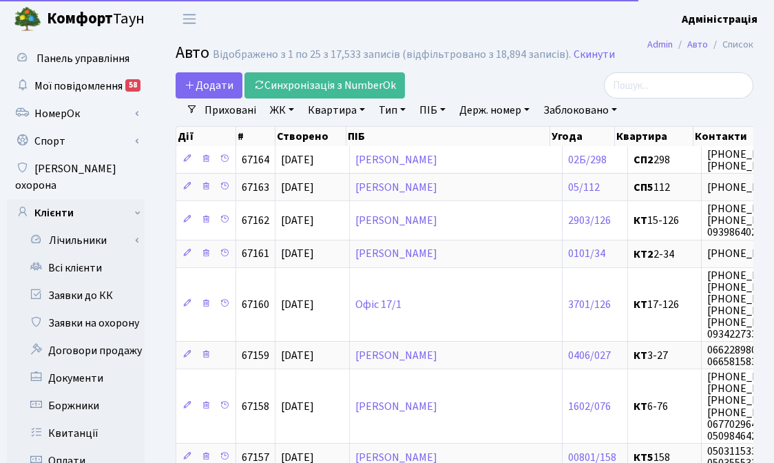
click at [498, 103] on link "Держ. номер" at bounding box center [494, 109] width 81 height 23
click at [489, 134] on input "text" at bounding box center [494, 137] width 81 height 26
paste input "2SB8415"
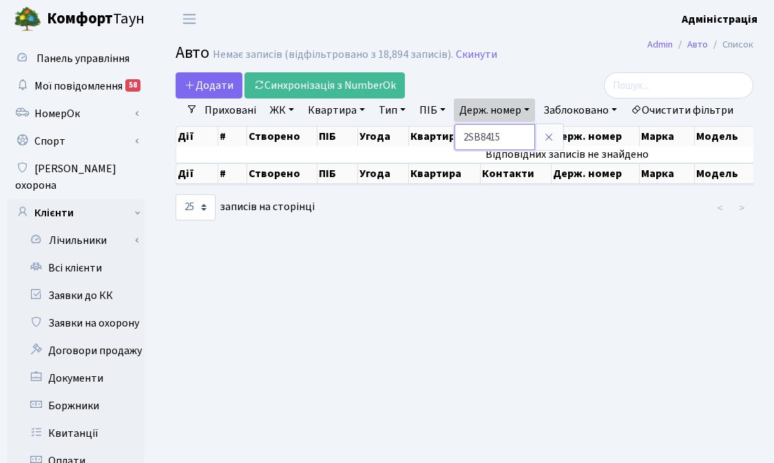
drag, startPoint x: 483, startPoint y: 135, endPoint x: 445, endPoint y: 132, distance: 38.0
click at [445, 122] on ul "Приховані ЖК - ТХ, вул. Ділова, 1/2 КТ, вул. Регенераторна, 4 КТ2, просп. Собор…" at bounding box center [469, 109] width 543 height 23
click at [490, 118] on link "Держ. номер" at bounding box center [494, 109] width 81 height 23
type input "8415"
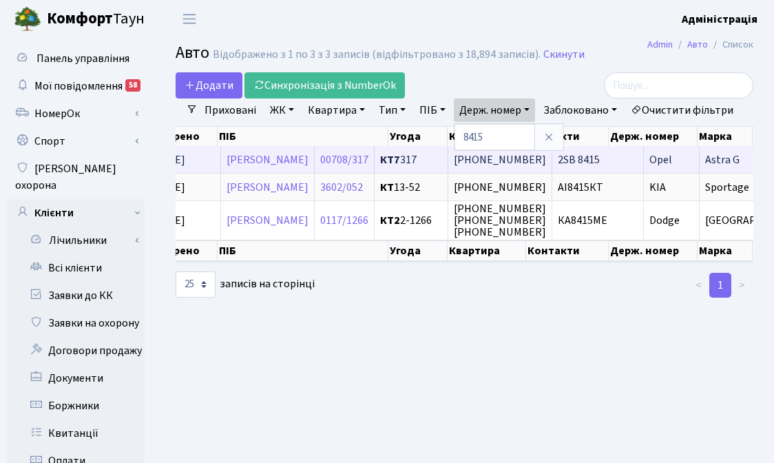
click at [600, 167] on span "2SB 8415" at bounding box center [579, 159] width 42 height 15
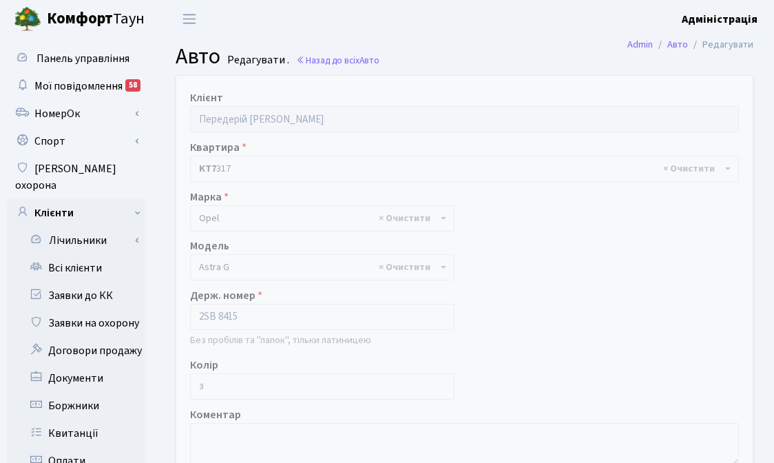
select select "1756"
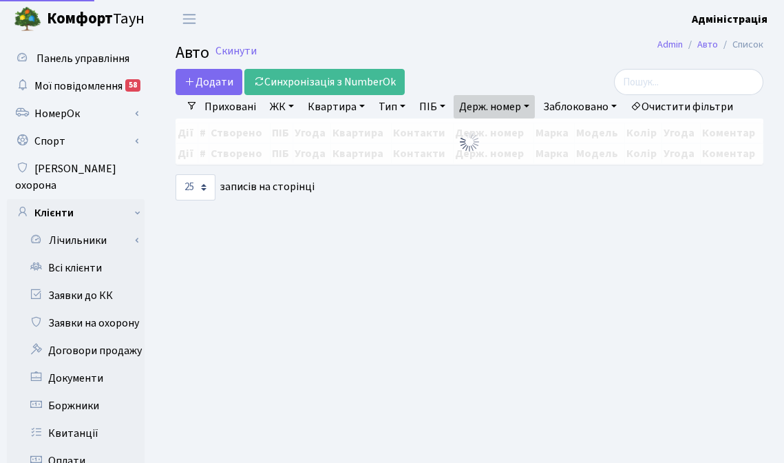
select select "25"
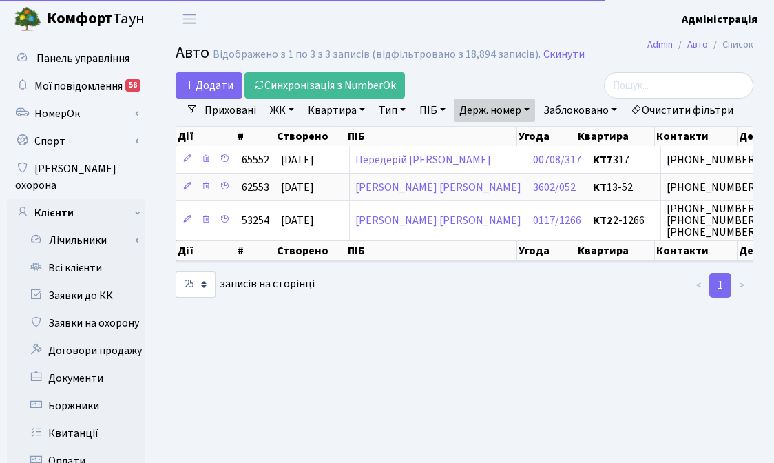
click at [498, 113] on link "Держ. номер" at bounding box center [494, 109] width 81 height 23
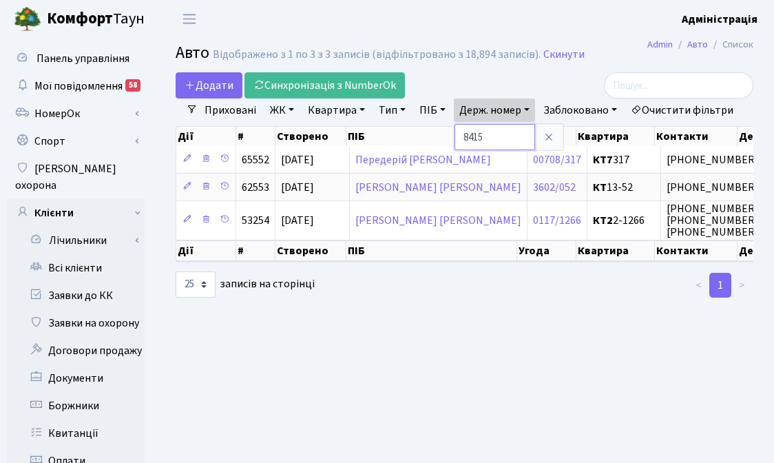
paste input "SK164NG"
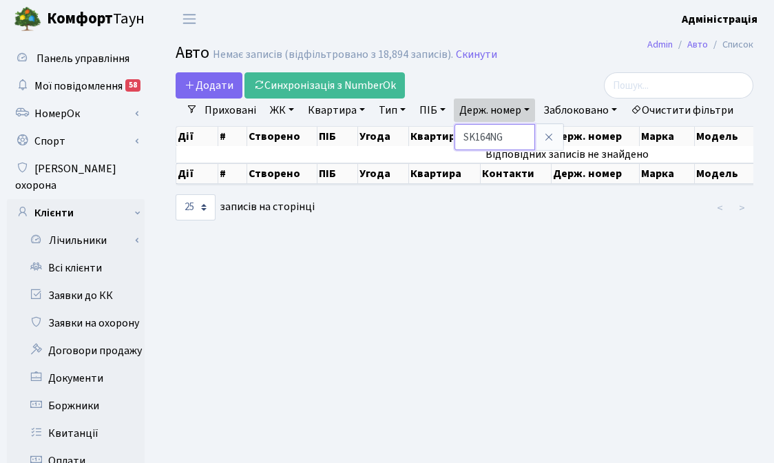
drag, startPoint x: 476, startPoint y: 138, endPoint x: 454, endPoint y: 134, distance: 22.6
click at [454, 122] on ul "Приховані ЖК - ТХ, вул. Ділова, 1/2 КТ, вул. Регенераторна, 4 КТ2, просп. Собор…" at bounding box center [469, 109] width 543 height 23
click at [493, 110] on link "Держ. номер" at bounding box center [494, 109] width 81 height 23
click at [505, 137] on input "164NG" at bounding box center [494, 137] width 81 height 26
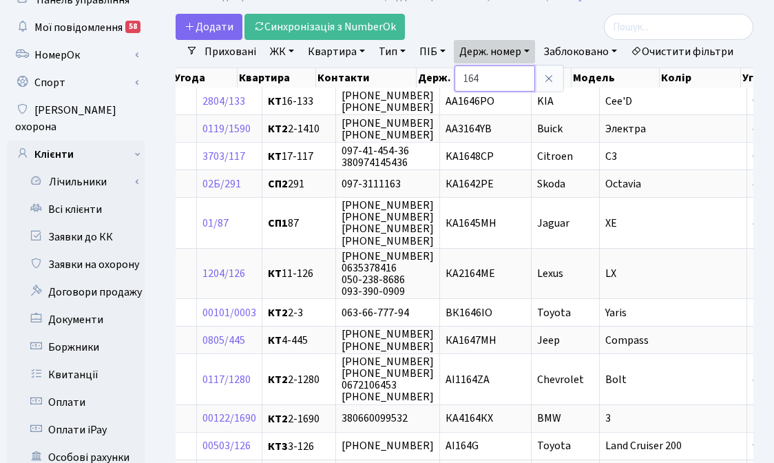
scroll to position [40, 0]
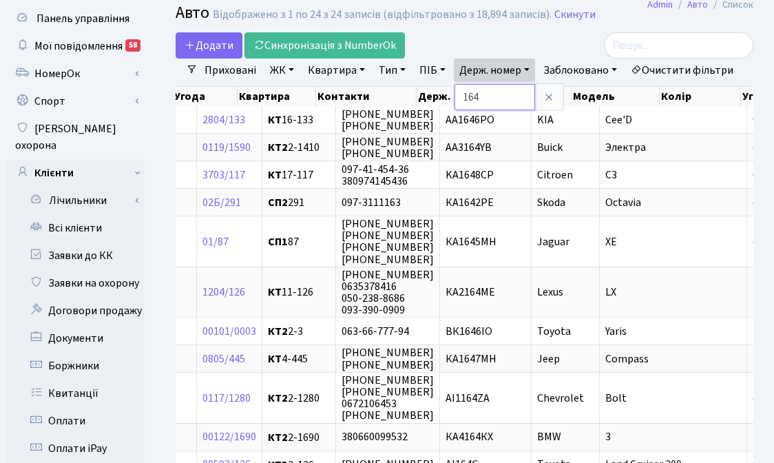
paste input "4628"
type input "4628"
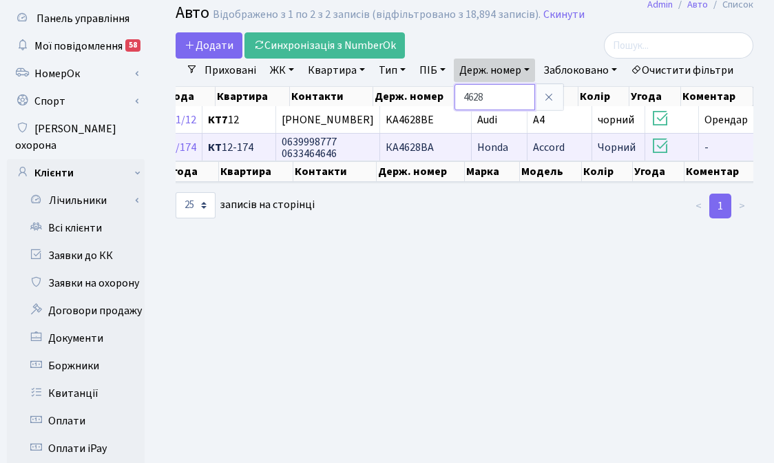
scroll to position [0, 379]
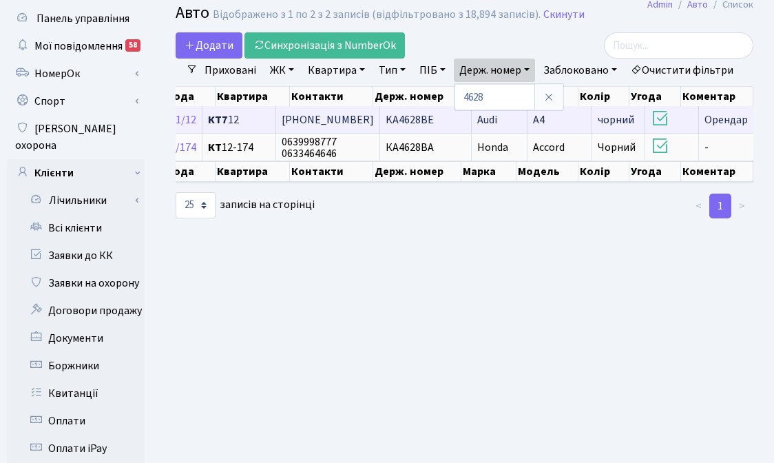
click at [415, 127] on span "KA4628BE" at bounding box center [410, 119] width 48 height 15
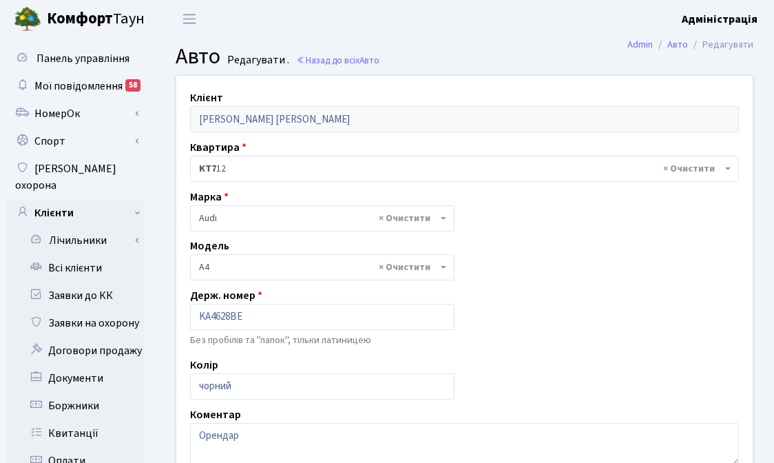
select select "155"
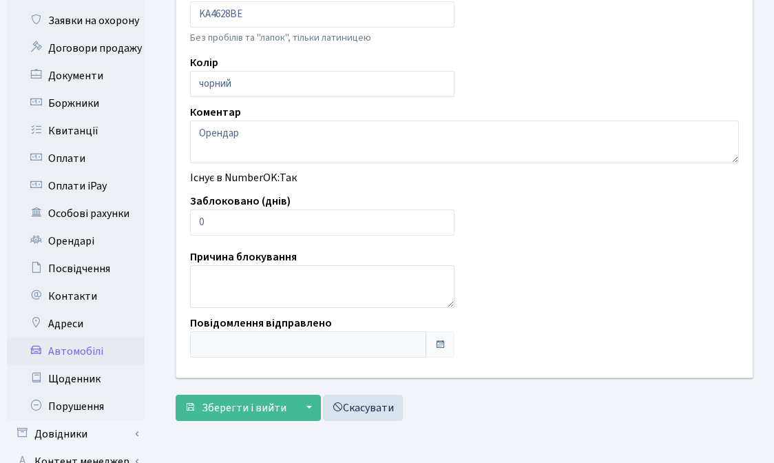
scroll to position [311, 0]
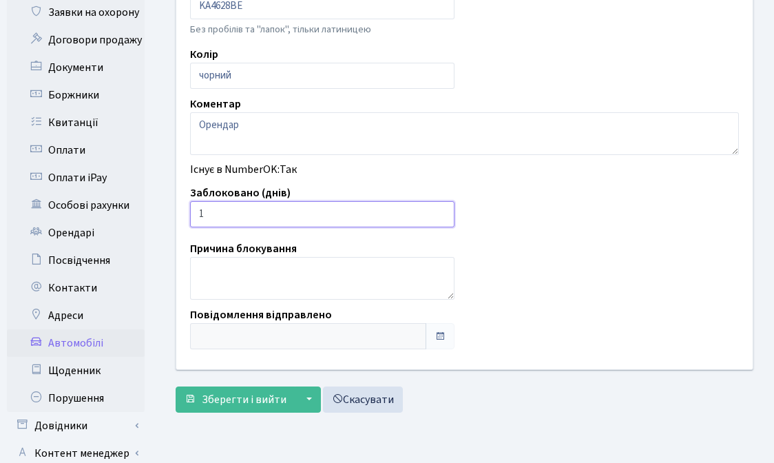
type input "1"
click at [441, 213] on input "1" at bounding box center [322, 214] width 264 height 26
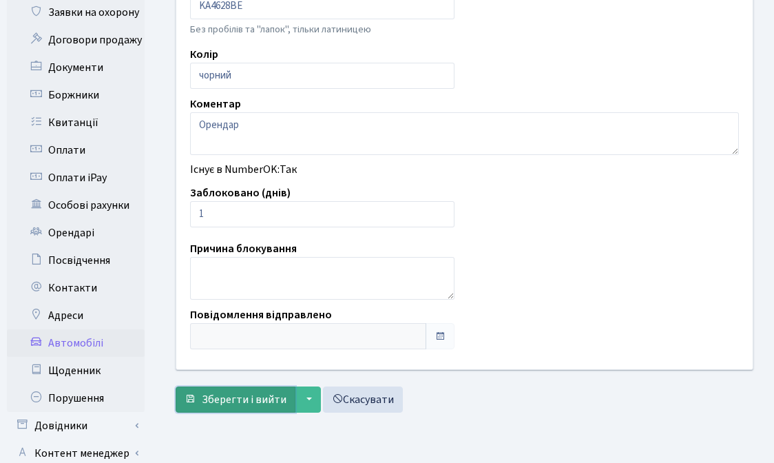
click at [246, 397] on span "Зберегти і вийти" at bounding box center [244, 399] width 85 height 15
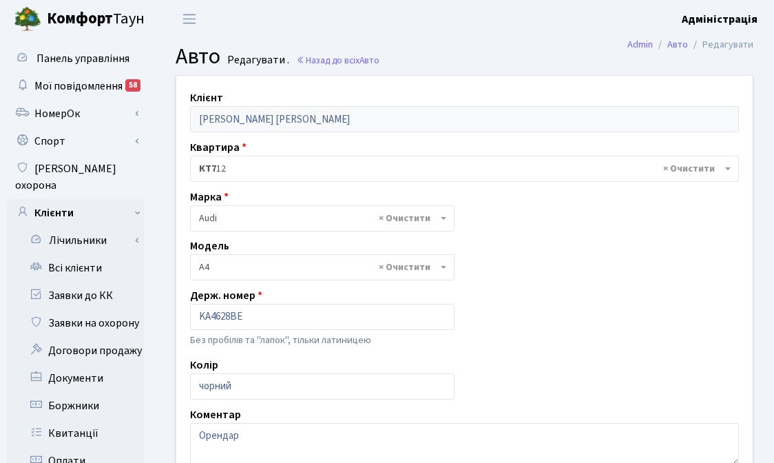
select select "155"
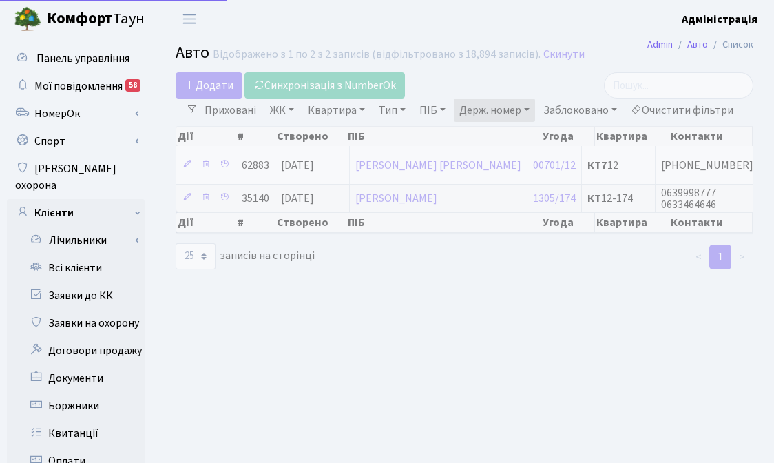
select select "25"
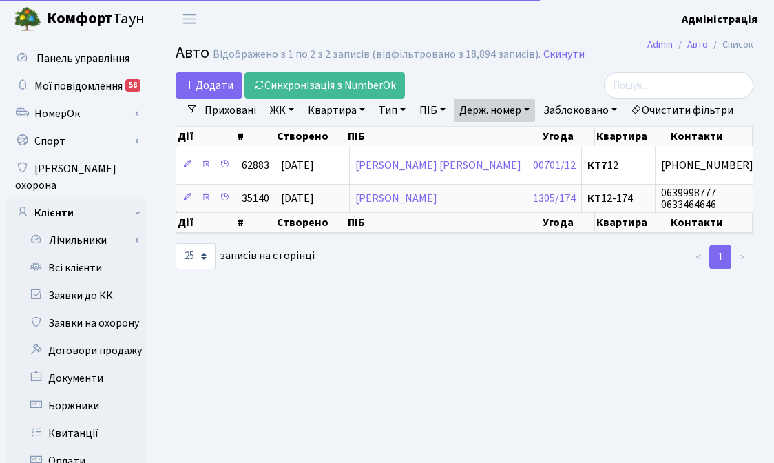
click at [489, 116] on link "Держ. номер" at bounding box center [494, 109] width 81 height 23
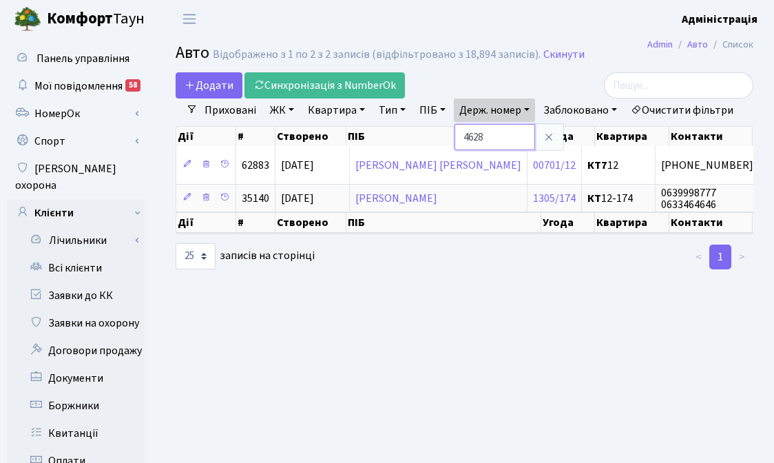
paste input "3905"
type input "3905"
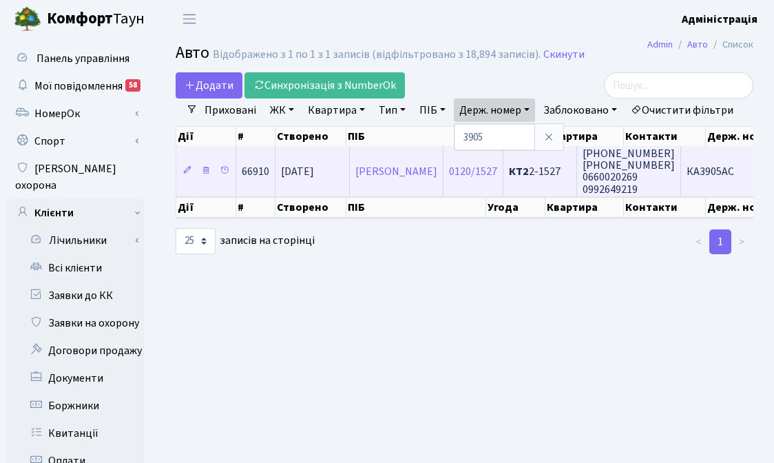
click at [577, 196] on td "КТ2 2-1527" at bounding box center [540, 171] width 74 height 50
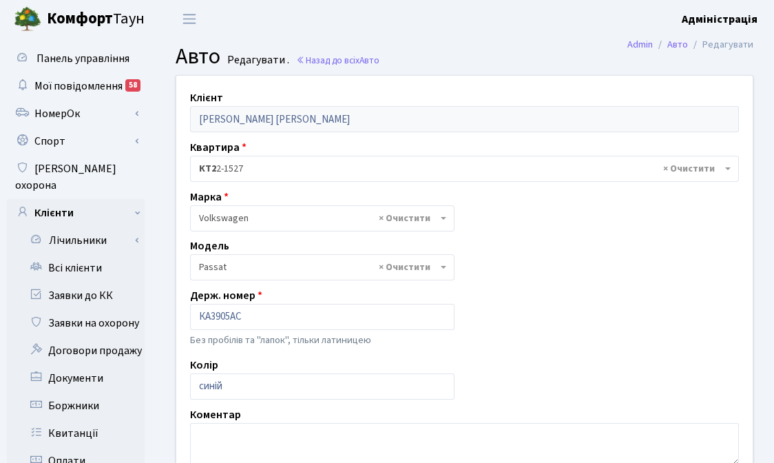
select select "2477"
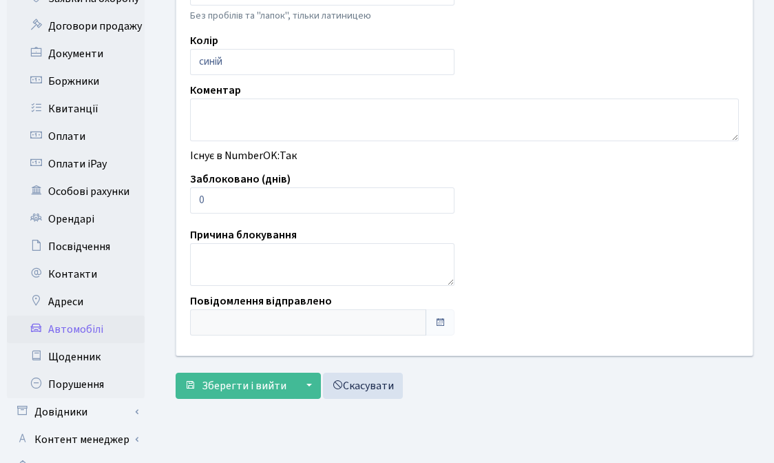
scroll to position [395, 0]
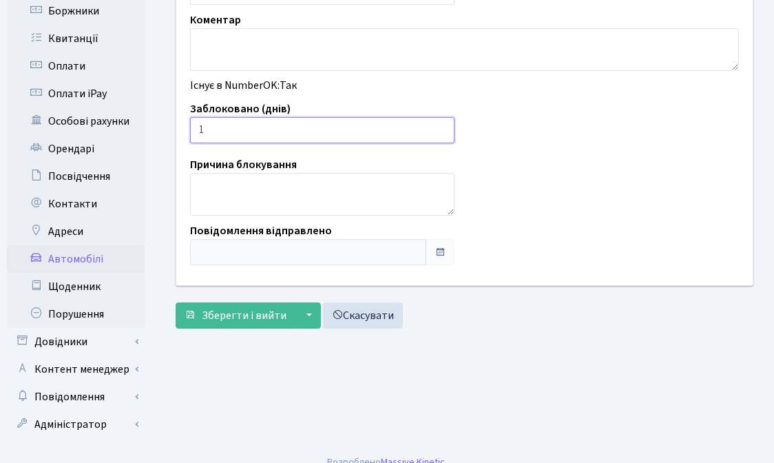
type input "1"
click at [441, 126] on input "1" at bounding box center [322, 130] width 264 height 26
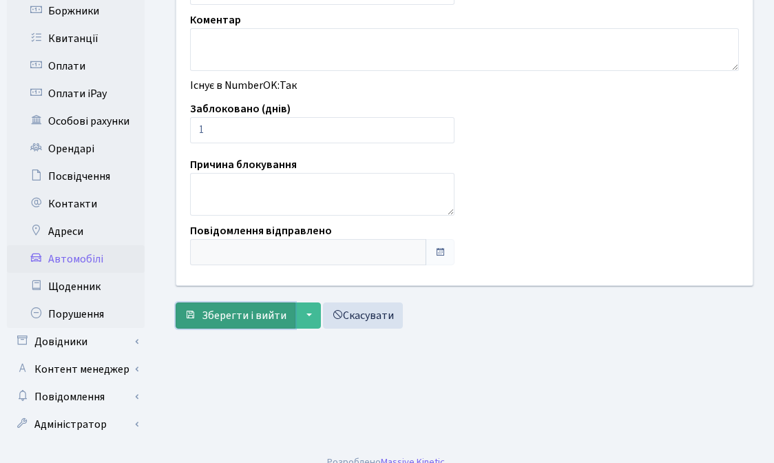
click at [229, 317] on span "Зберегти і вийти" at bounding box center [244, 315] width 85 height 15
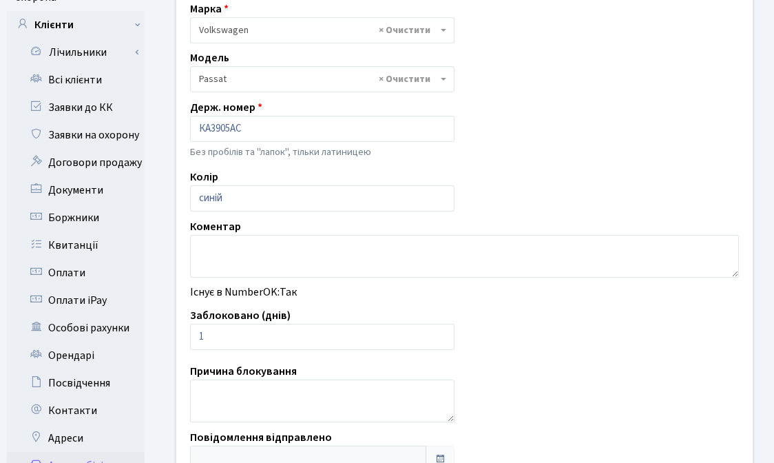
scroll to position [0, 0]
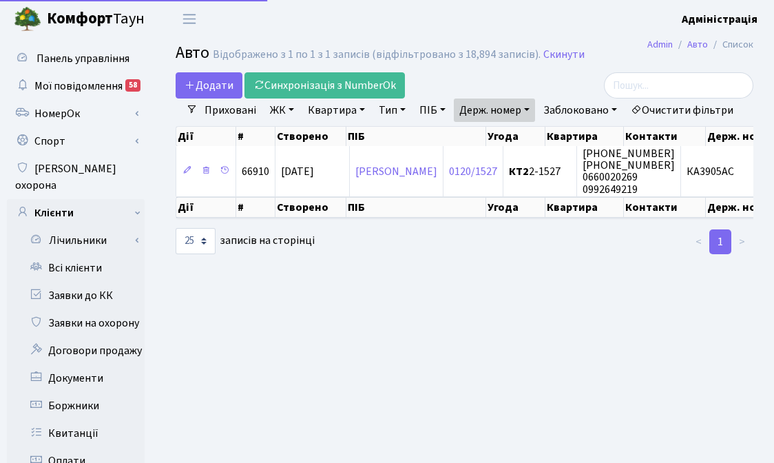
select select "25"
click at [521, 107] on link "Держ. номер" at bounding box center [494, 109] width 81 height 23
paste input "7726"
type input "7726"
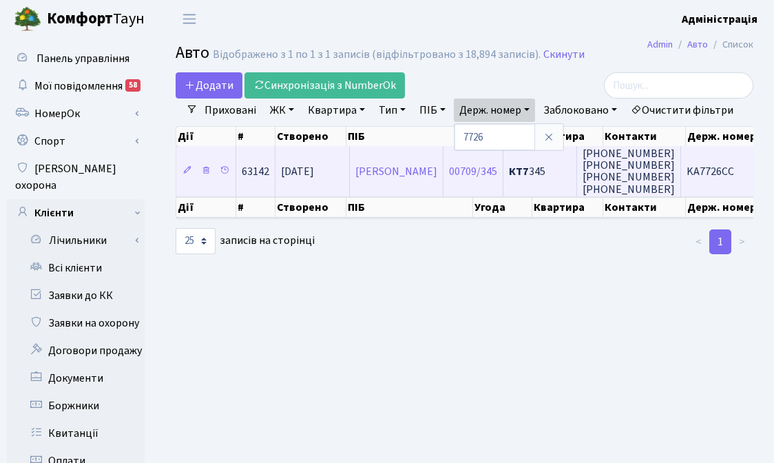
click at [636, 196] on span "(063) 503-72-57 (066) 564-71-07 (073) 757-77-07 (063) 458-33-63" at bounding box center [628, 171] width 92 height 50
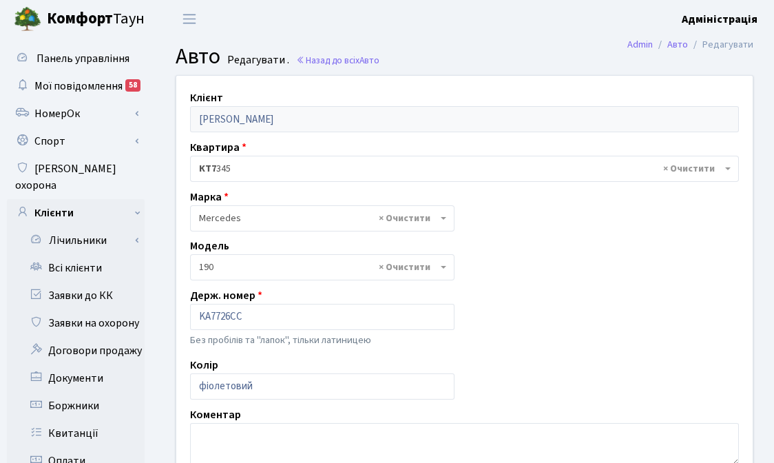
select select "1450"
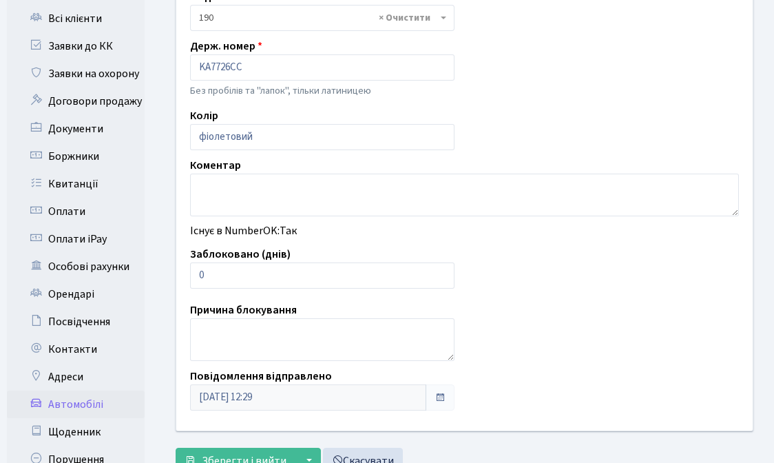
scroll to position [251, 0]
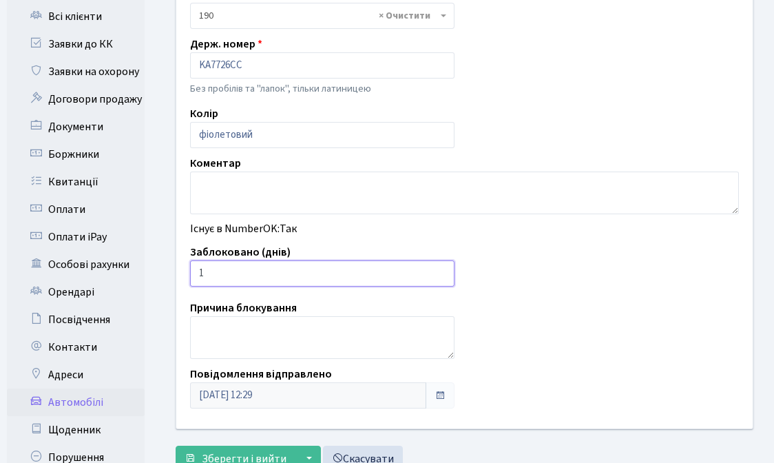
type input "1"
click at [442, 271] on input "1" at bounding box center [322, 273] width 264 height 26
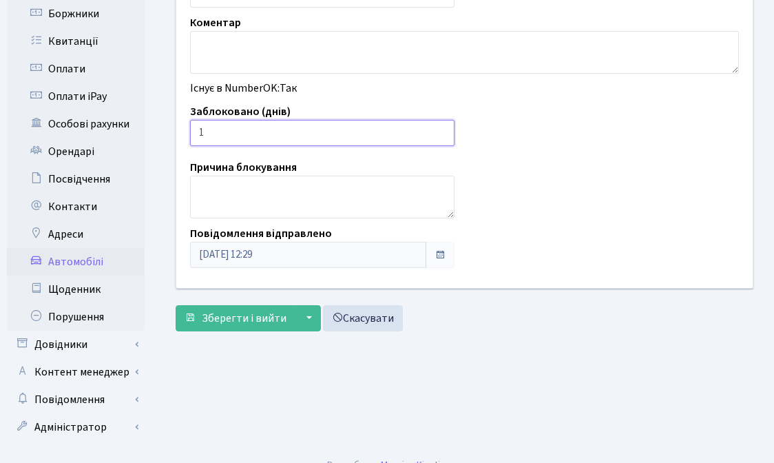
scroll to position [395, 0]
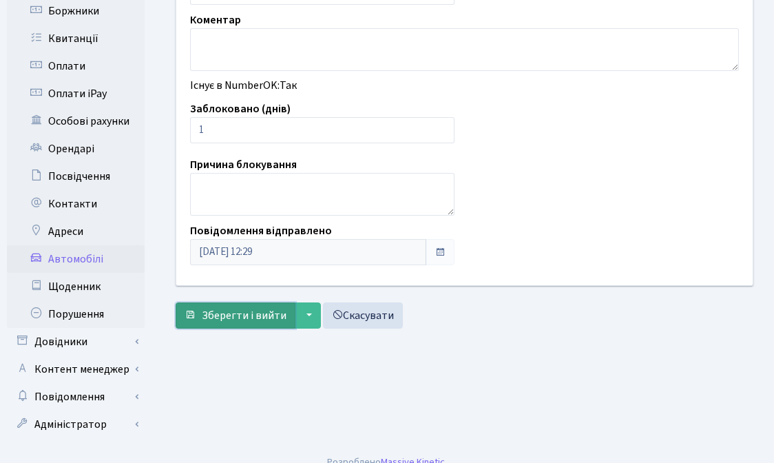
click at [228, 316] on span "Зберегти і вийти" at bounding box center [244, 315] width 85 height 15
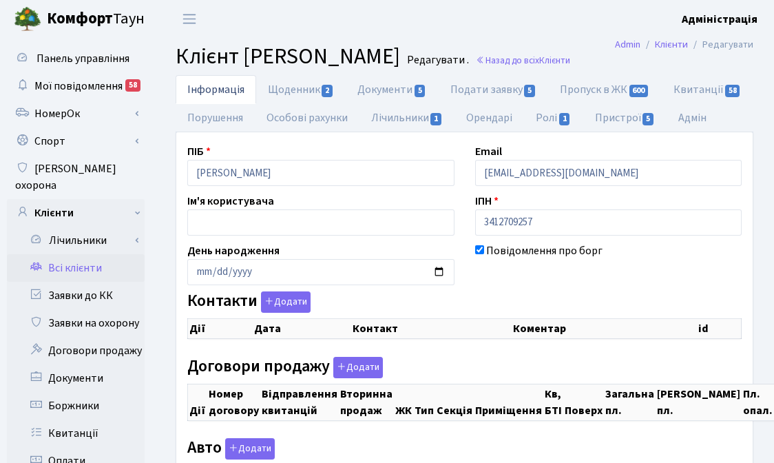
checkbox input "true"
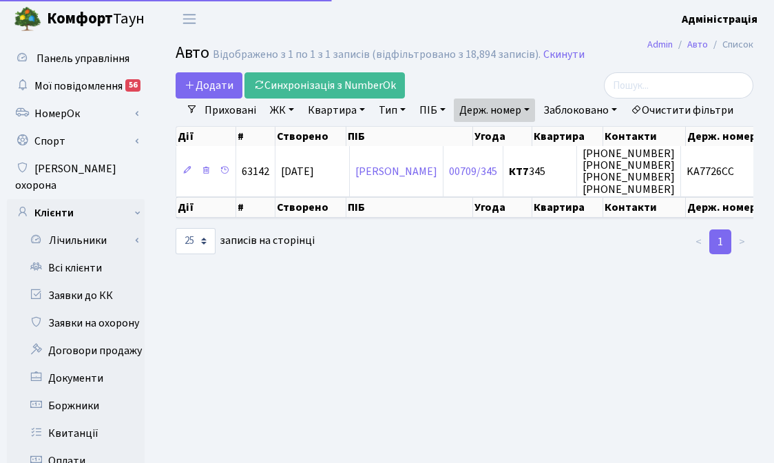
select select "25"
click at [489, 112] on link "Держ. номер" at bounding box center [494, 109] width 81 height 23
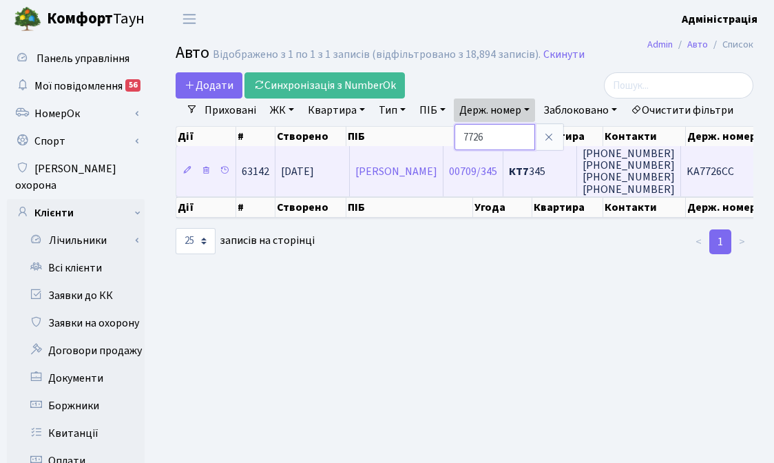
paste input "6461"
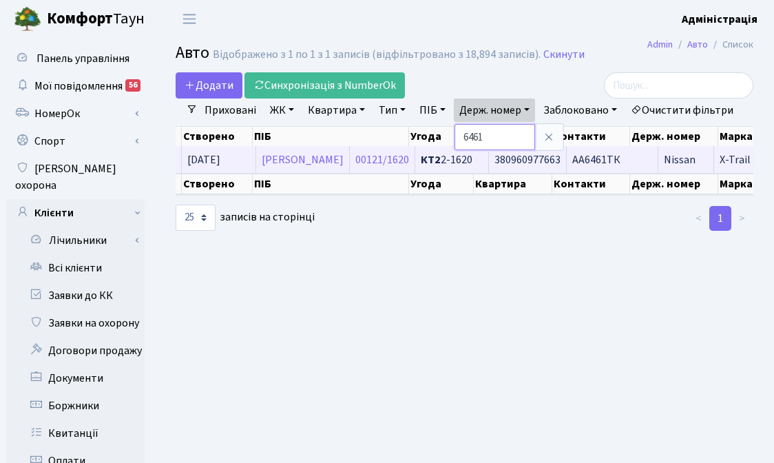
scroll to position [0, 150]
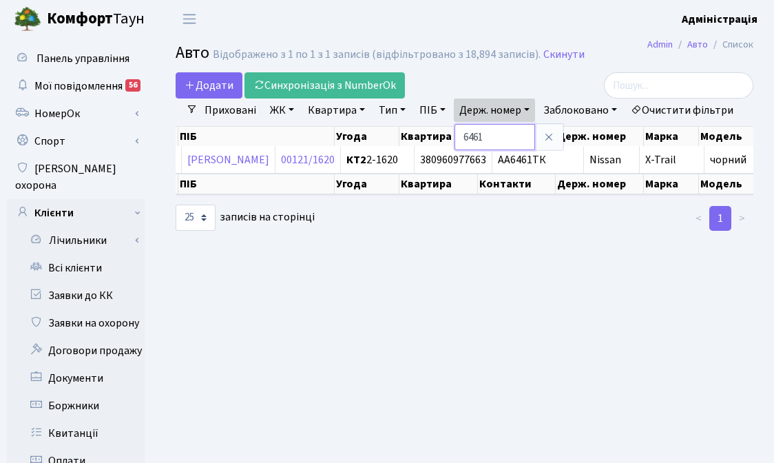
paste input "0900"
type input "0900"
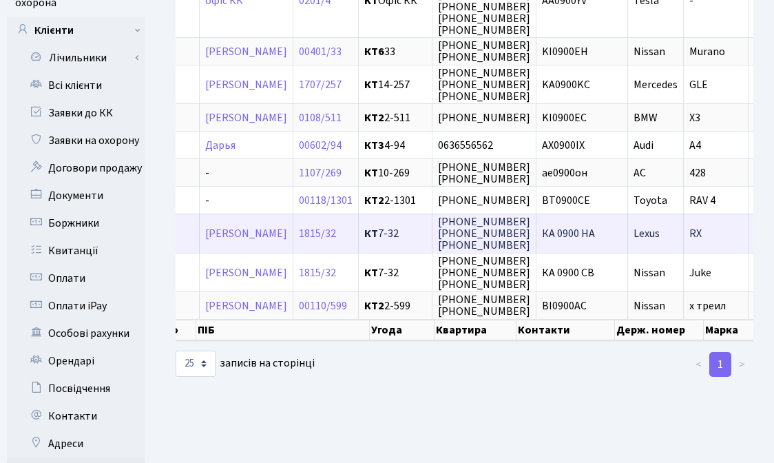
scroll to position [180, 0]
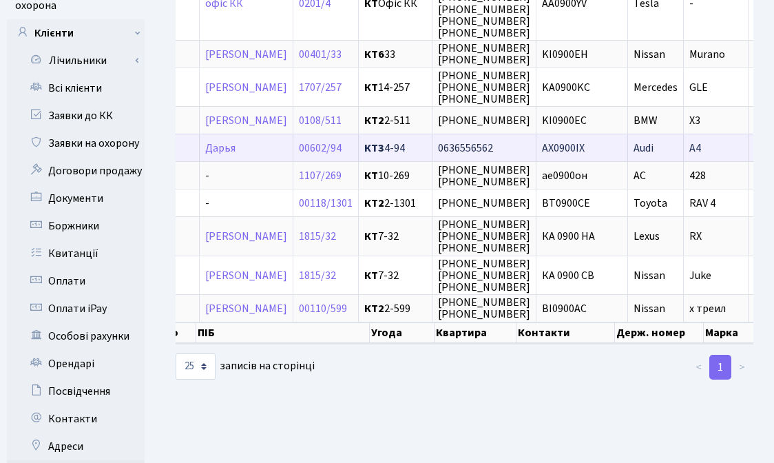
click at [585, 156] on span "АХ0900ІХ" at bounding box center [563, 147] width 43 height 15
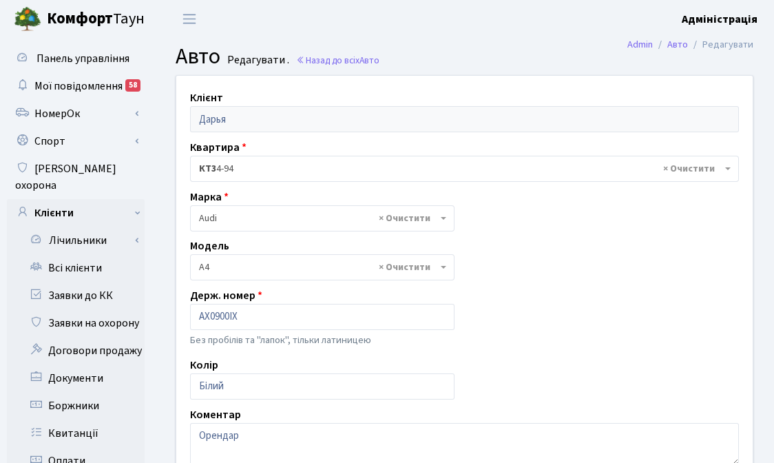
select select "155"
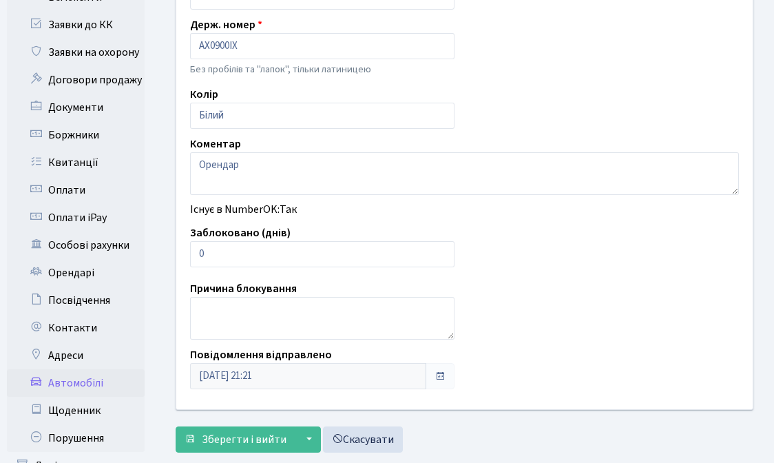
scroll to position [284, 0]
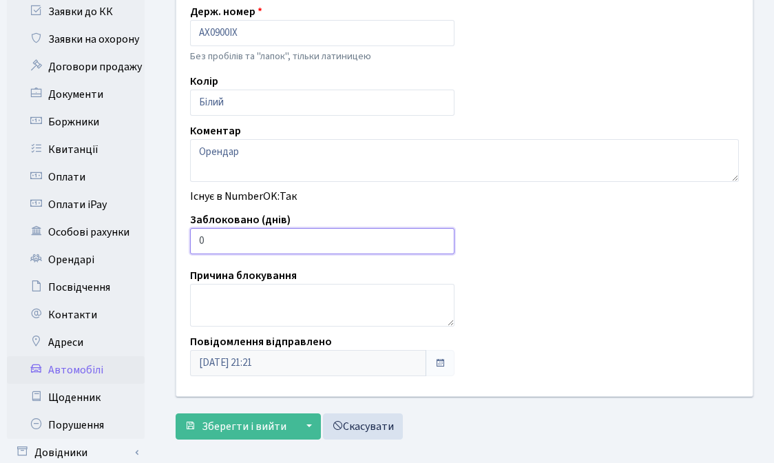
click at [399, 240] on input "0" at bounding box center [322, 241] width 264 height 26
type input "7"
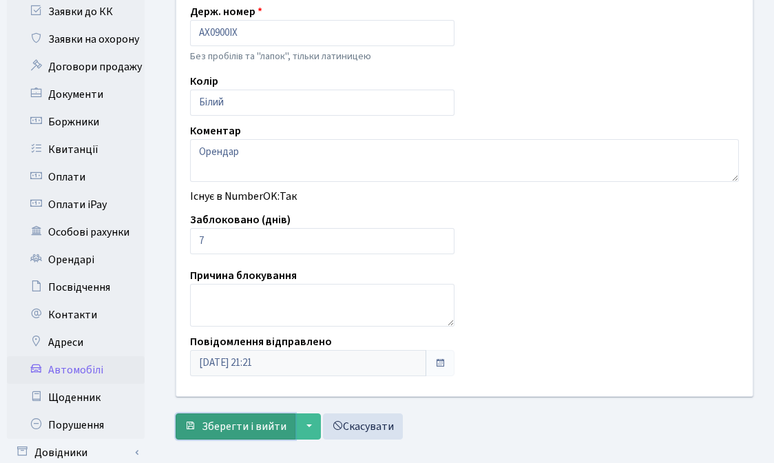
click at [224, 426] on span "Зберегти і вийти" at bounding box center [244, 426] width 85 height 15
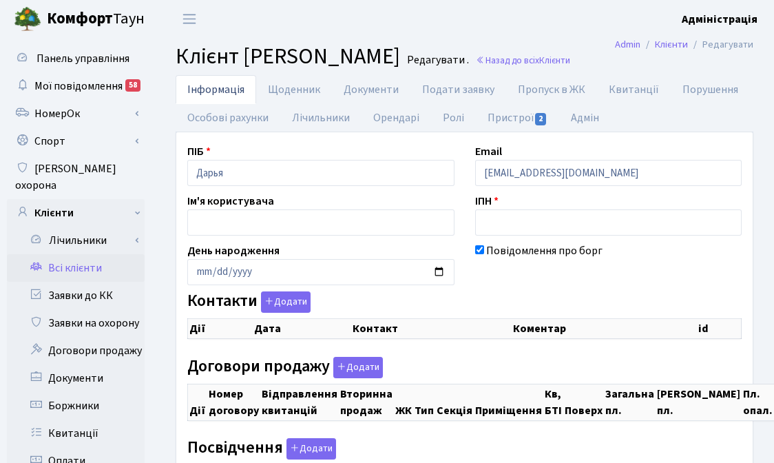
checkbox input "true"
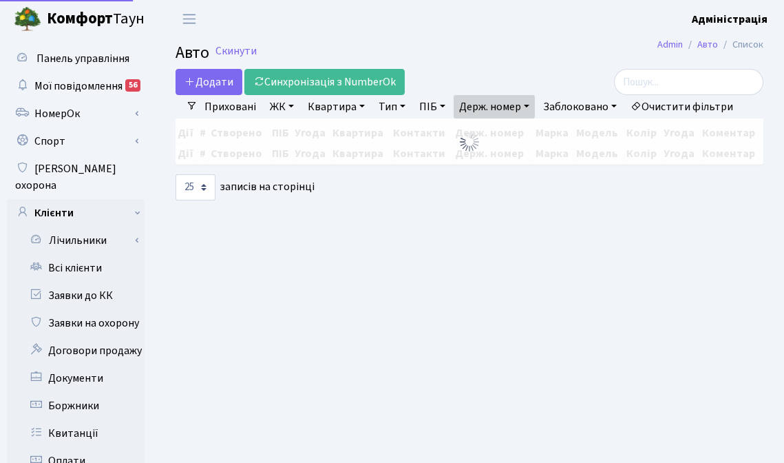
select select "25"
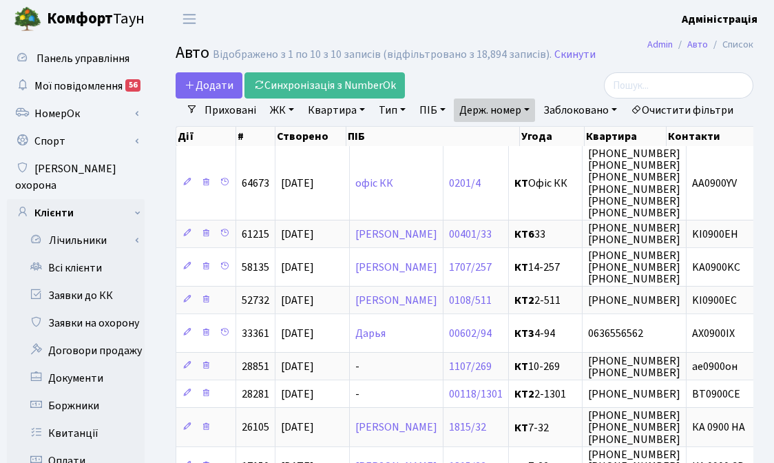
click at [518, 109] on link "Держ. номер" at bounding box center [494, 109] width 81 height 23
paste input "1181"
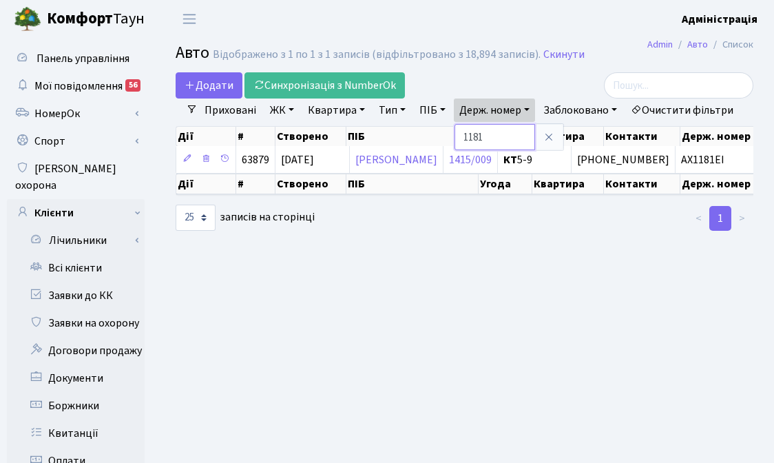
paste input "2222"
type input "2222"
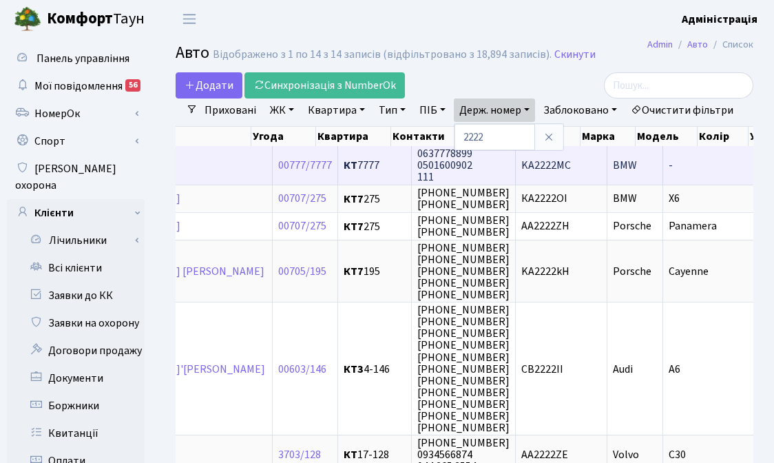
click at [521, 173] on span "KA2222MC" at bounding box center [546, 165] width 50 height 15
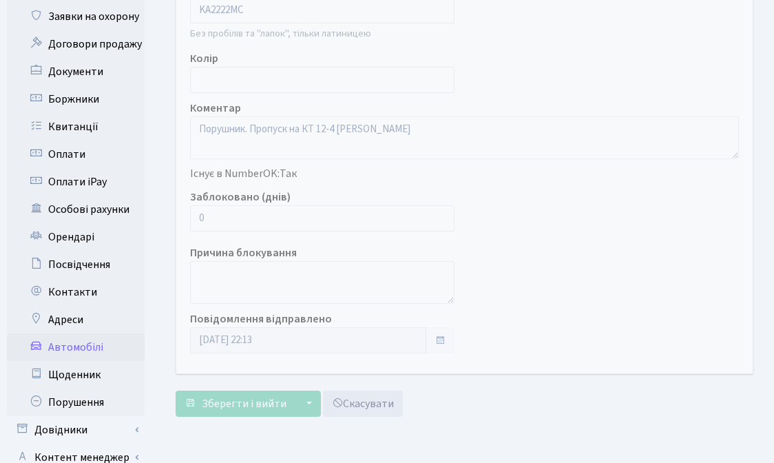
scroll to position [327, 0]
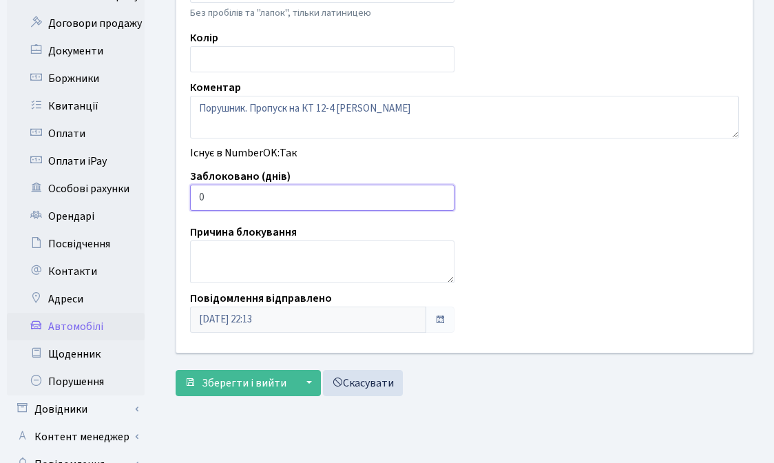
click at [249, 196] on input "0" at bounding box center [322, 198] width 264 height 26
type input "7"
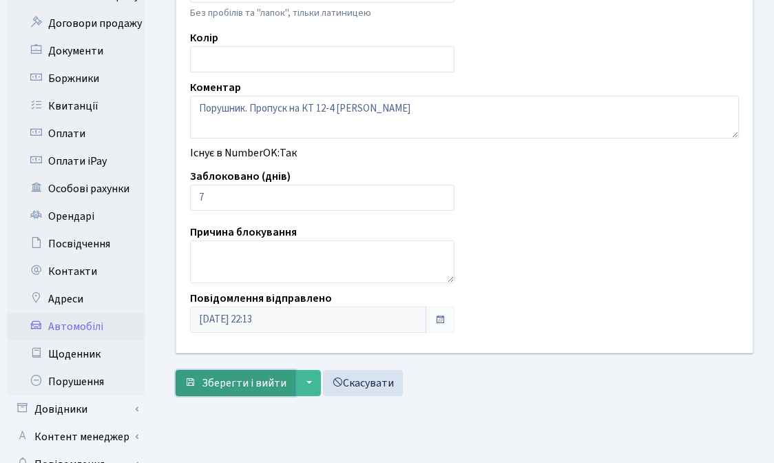
click at [242, 377] on span "Зберегти і вийти" at bounding box center [244, 382] width 85 height 15
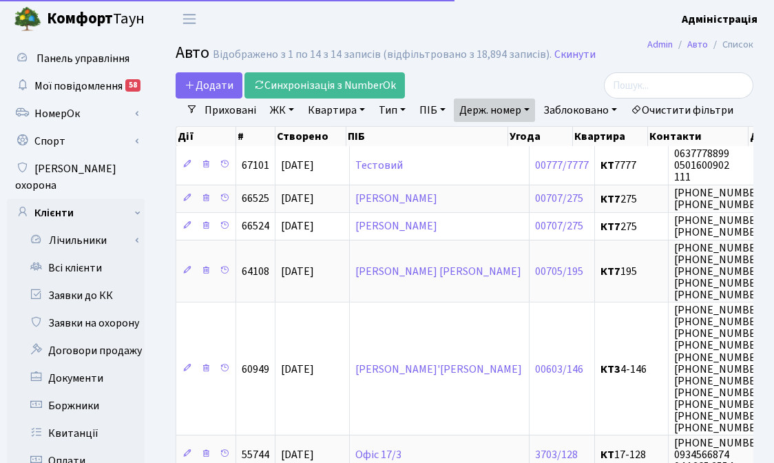
select select "25"
click at [488, 111] on link "Держ. номер" at bounding box center [494, 109] width 81 height 23
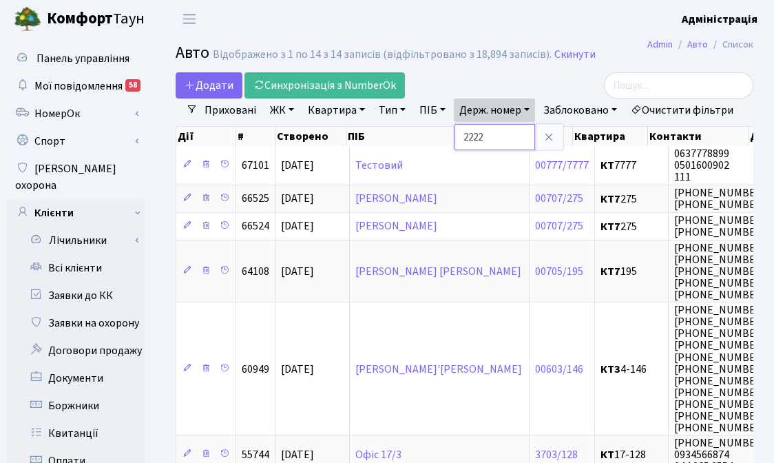
paste input "3099"
type input "3099"
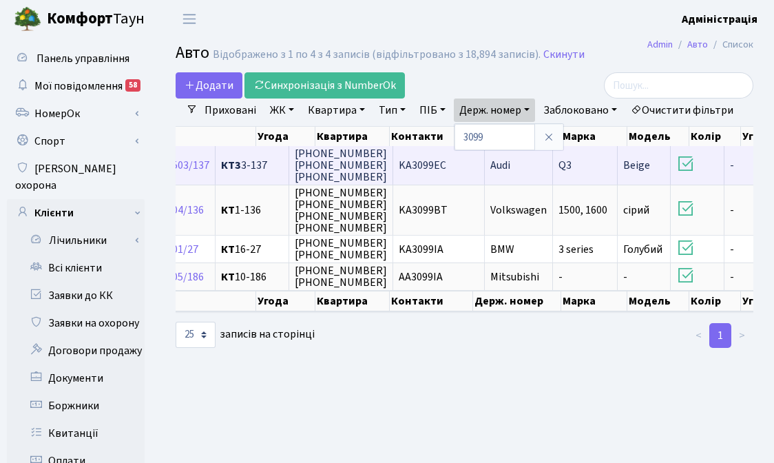
click at [446, 173] on span "KA3099EC" at bounding box center [423, 165] width 48 height 15
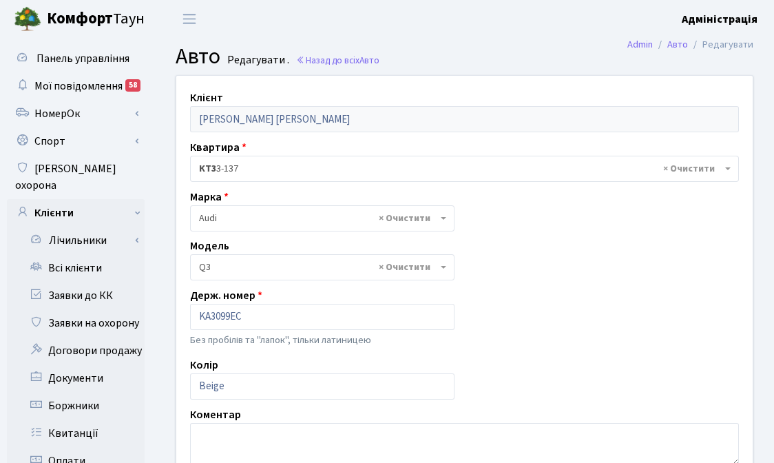
select select "171"
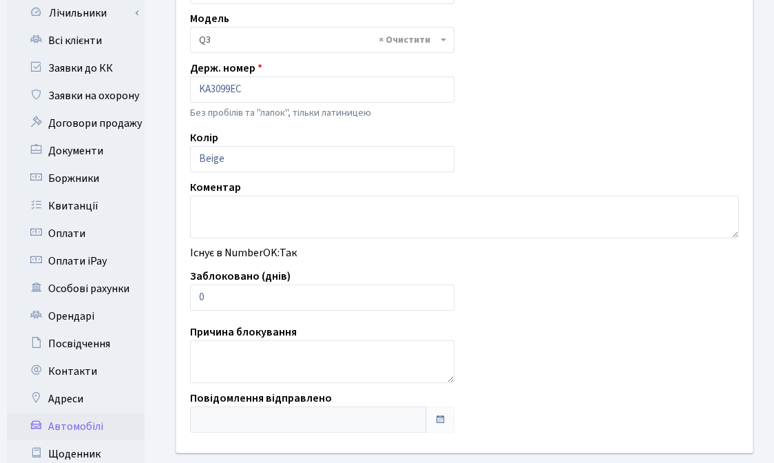
scroll to position [257, 0]
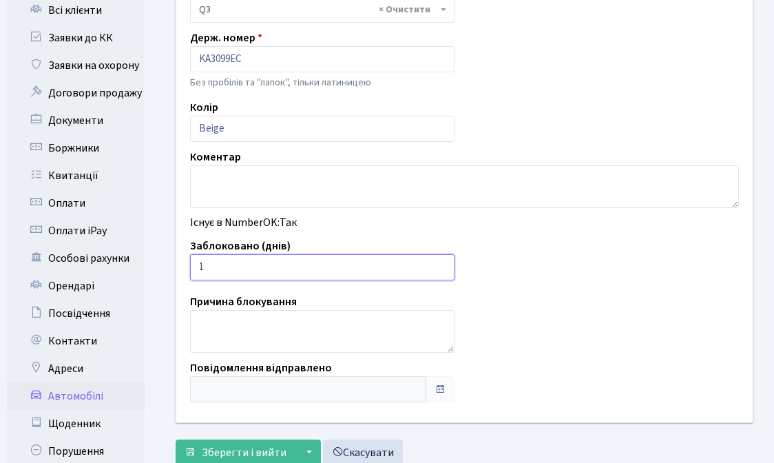
type input "1"
click at [441, 264] on input "1" at bounding box center [322, 267] width 264 height 26
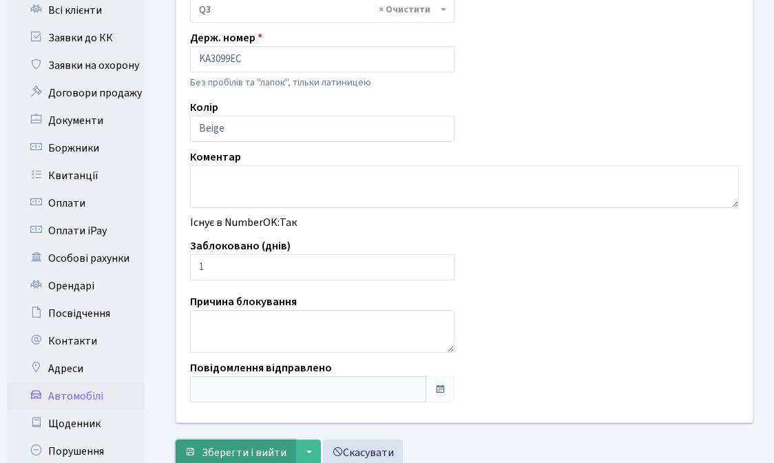
click at [236, 454] on span "Зберегти і вийти" at bounding box center [244, 452] width 85 height 15
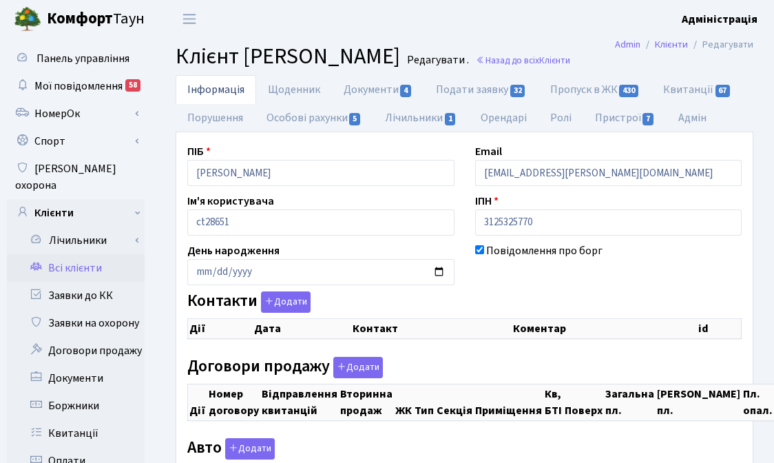
select select "25"
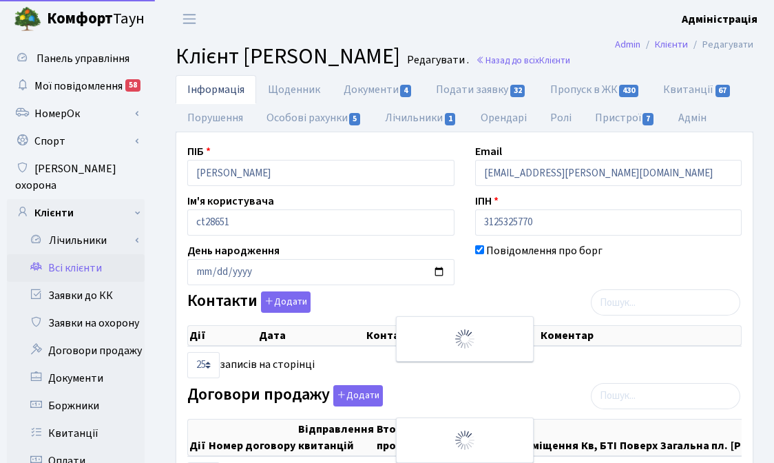
checkbox input "true"
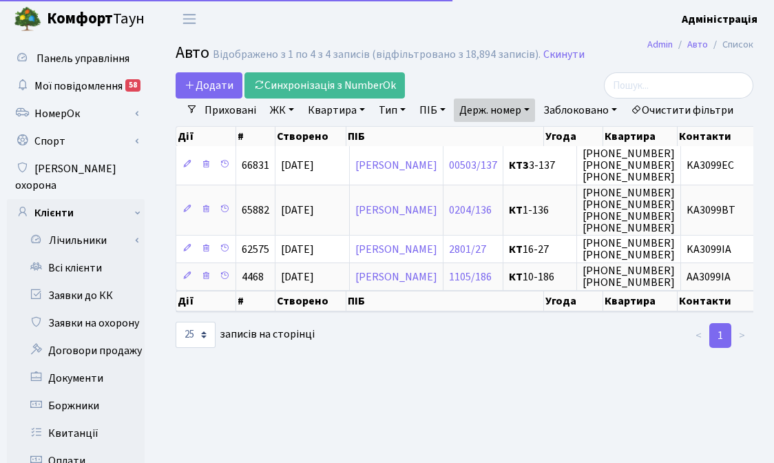
select select "25"
click at [480, 107] on link "Держ. номер" at bounding box center [494, 109] width 81 height 23
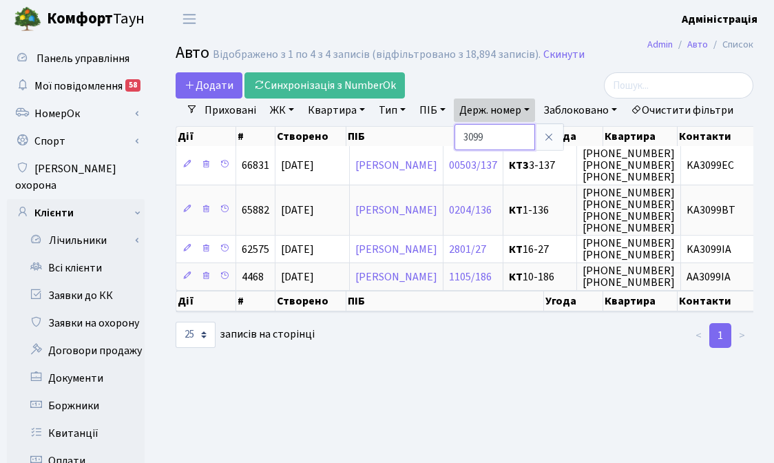
paste input "7397"
type input "7397"
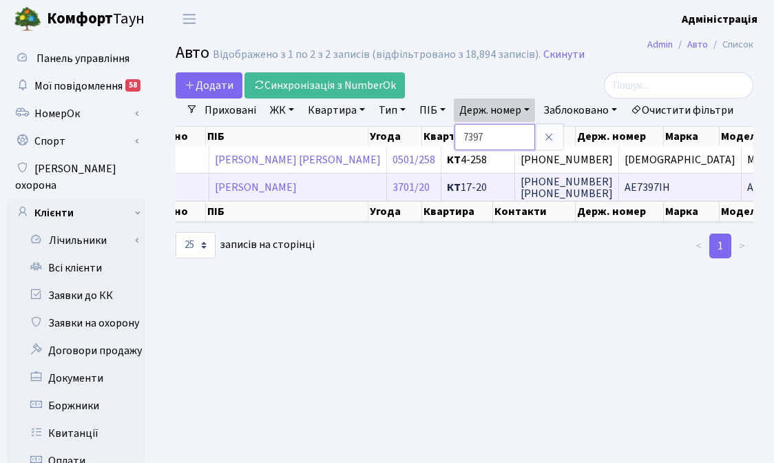
scroll to position [0, 152]
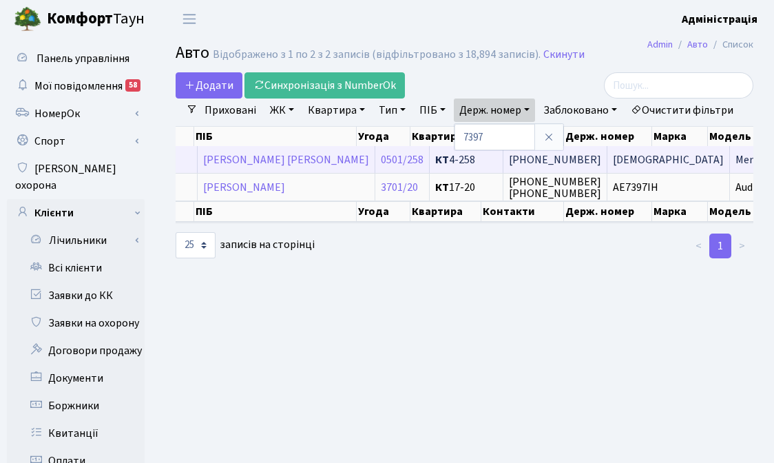
click at [613, 167] on span "[DEMOGRAPHIC_DATA]" at bounding box center [668, 159] width 111 height 15
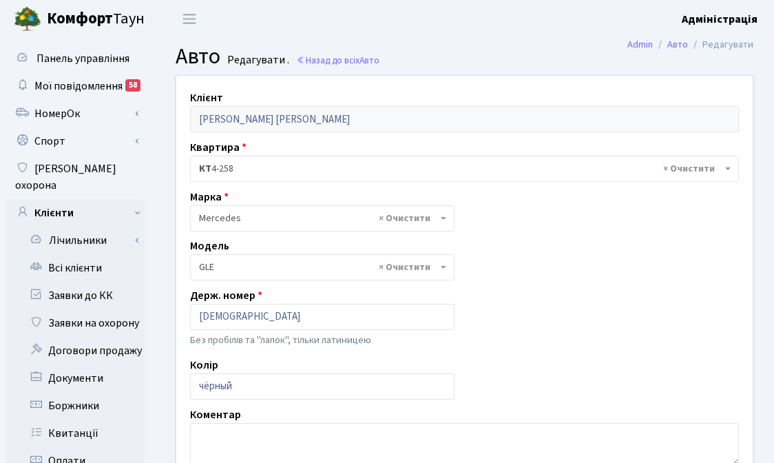
select select "1497"
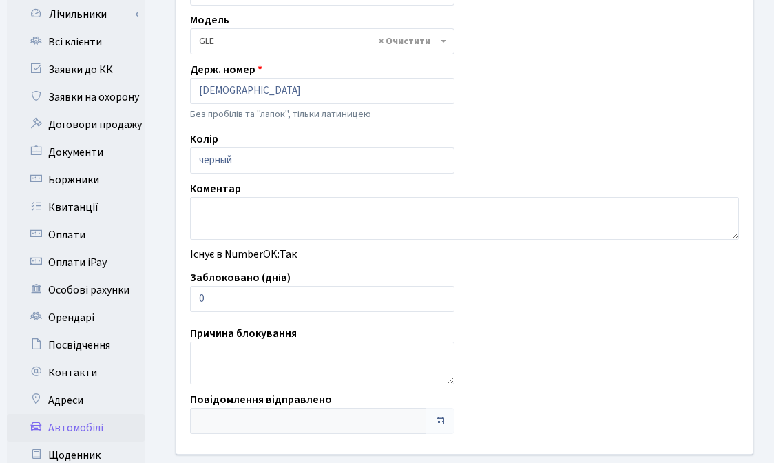
scroll to position [227, 0]
type input "1"
click at [440, 295] on input "1" at bounding box center [322, 298] width 264 height 26
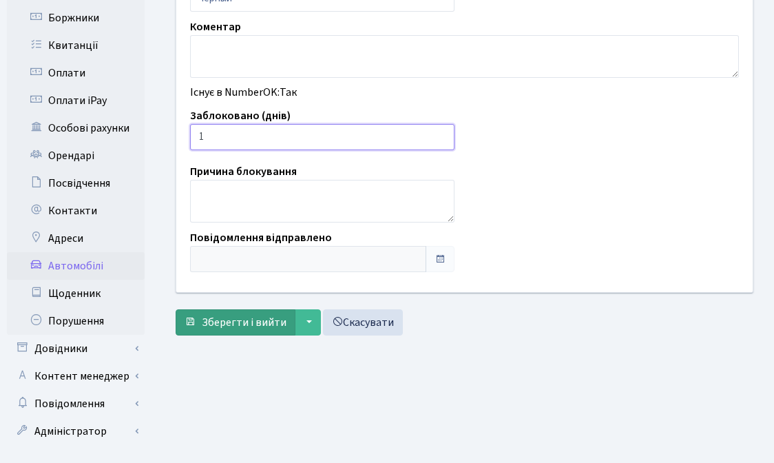
scroll to position [395, 0]
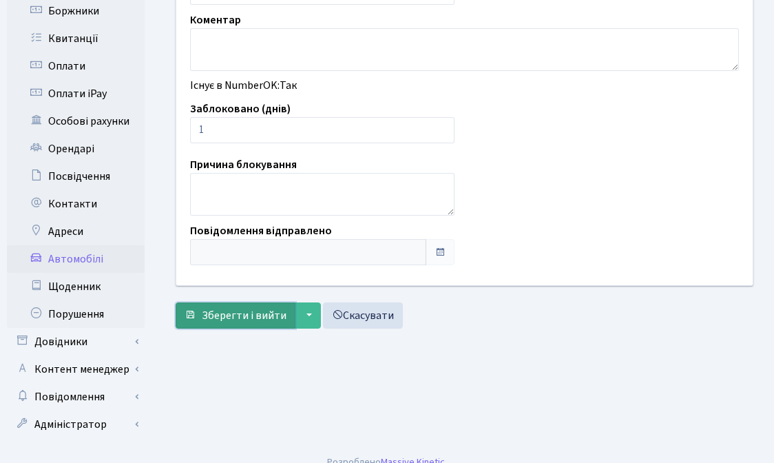
click at [209, 324] on button "Зберегти і вийти" at bounding box center [236, 315] width 120 height 26
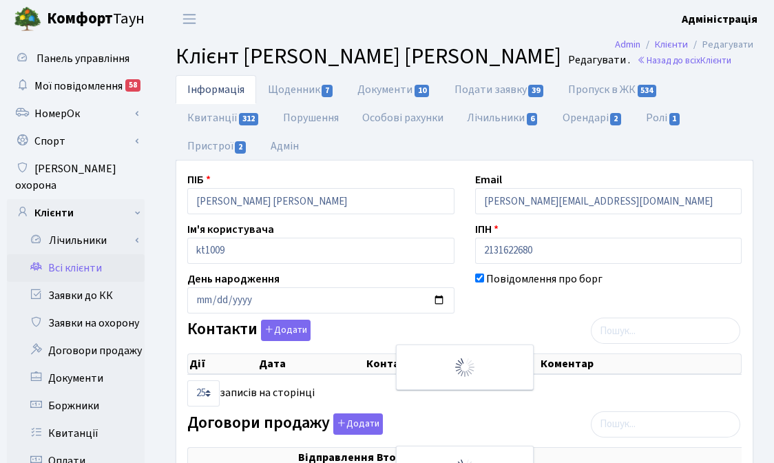
select select "25"
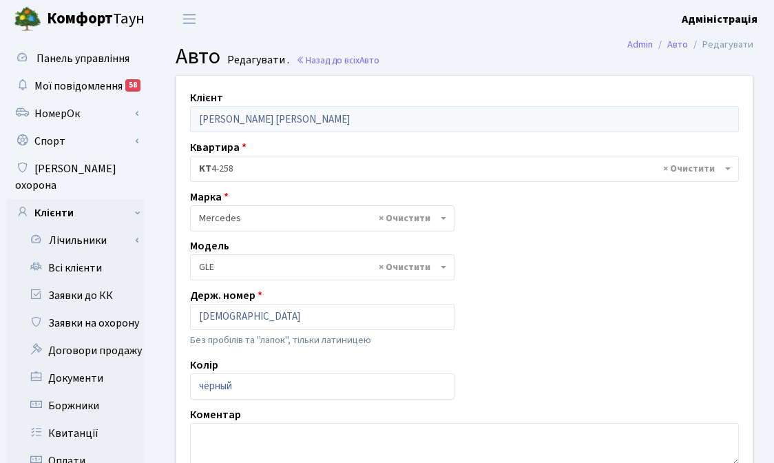
select select "1497"
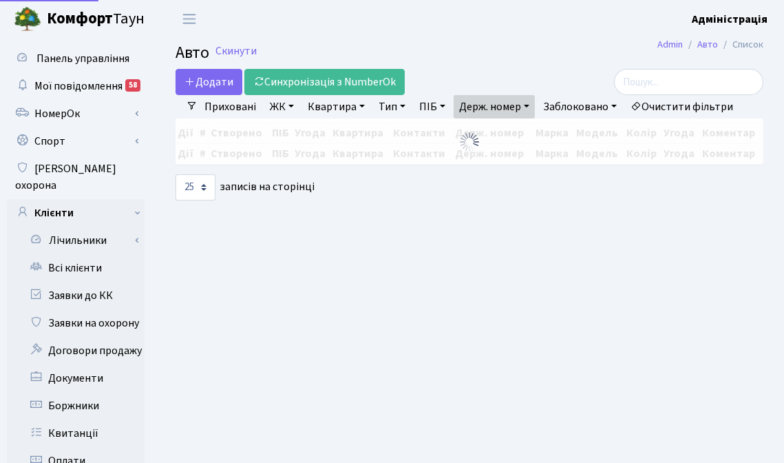
select select "25"
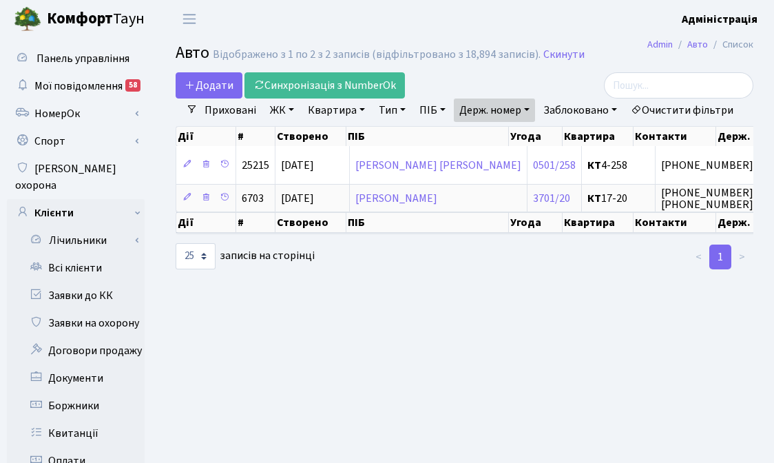
click at [495, 107] on link "Держ. номер" at bounding box center [494, 109] width 81 height 23
paste input "9321"
type input "9321"
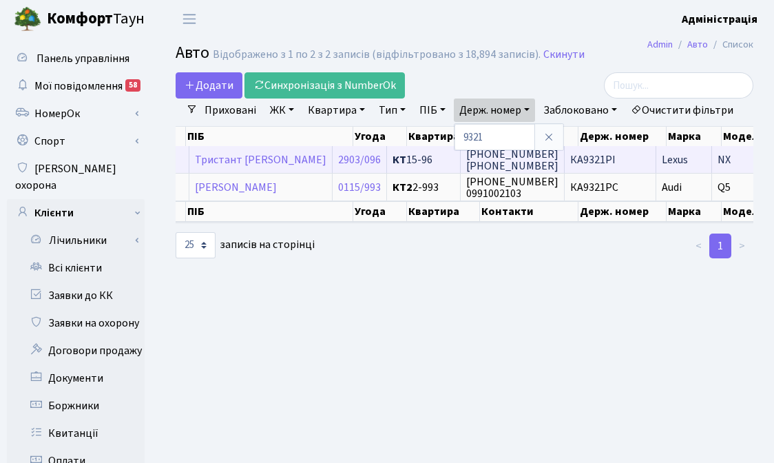
click at [616, 167] on span "КА9321РІ" at bounding box center [592, 159] width 45 height 15
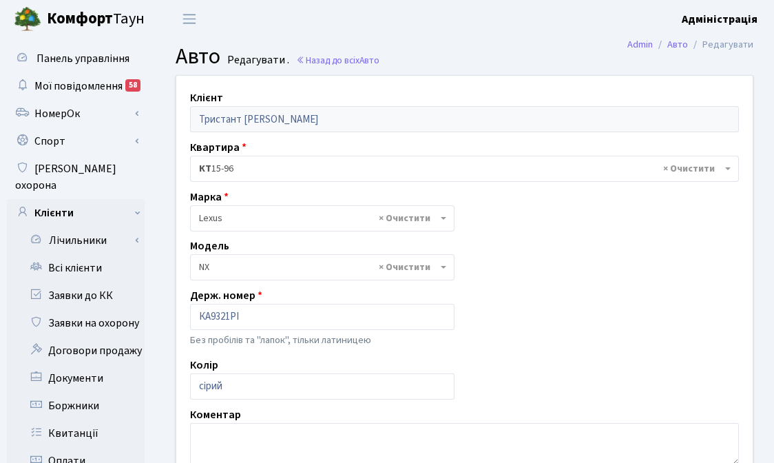
select select "943"
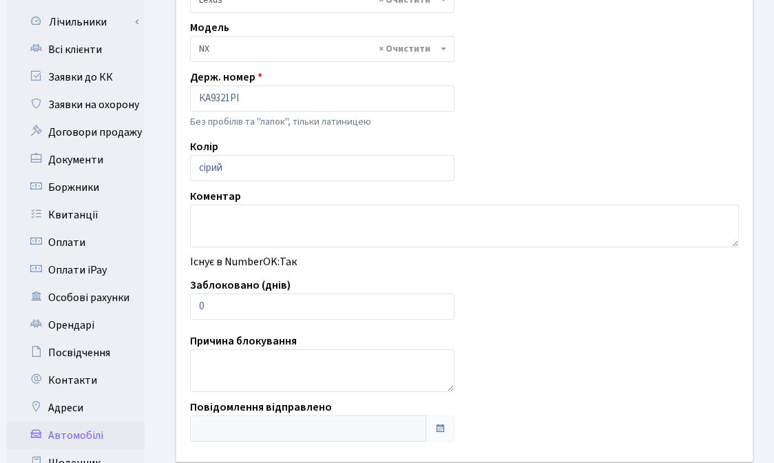
scroll to position [335, 0]
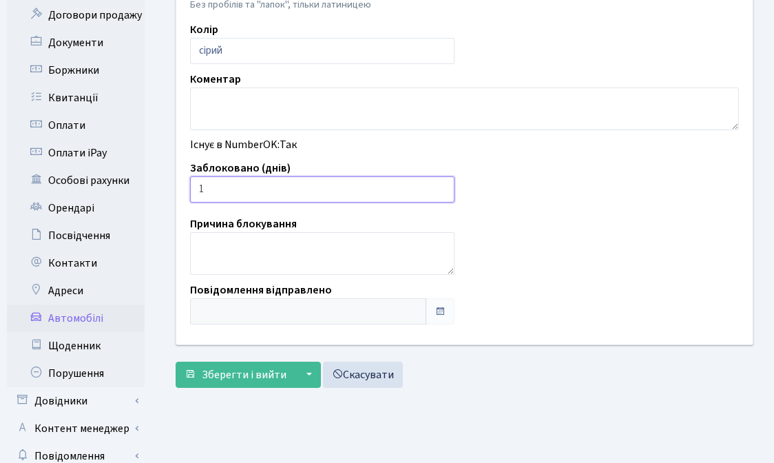
type input "1"
click at [440, 185] on input "1" at bounding box center [322, 189] width 264 height 26
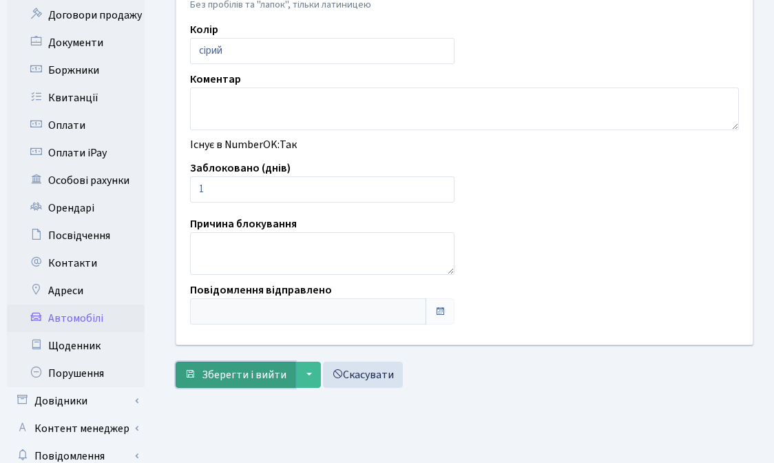
click at [239, 375] on span "Зберегти і вийти" at bounding box center [244, 374] width 85 height 15
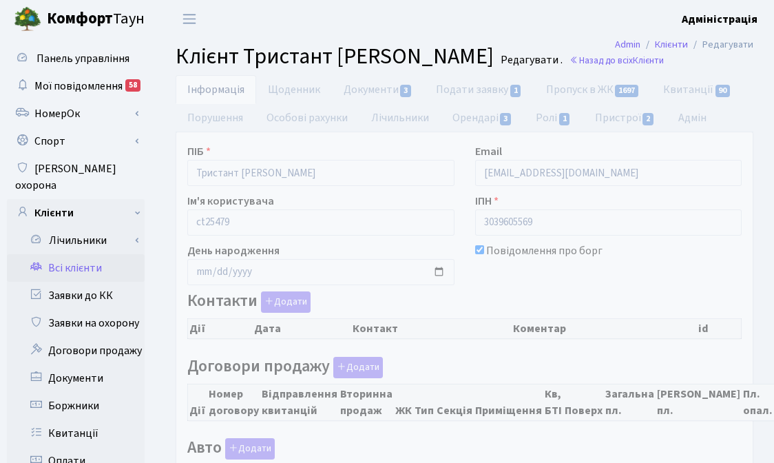
checkbox input "true"
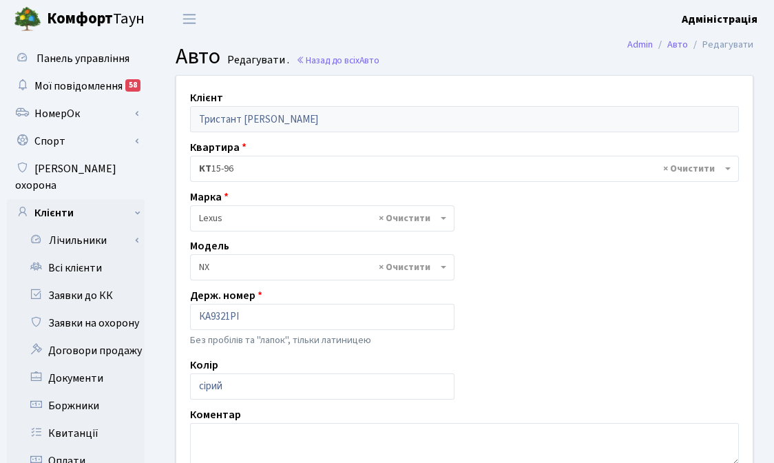
select select "943"
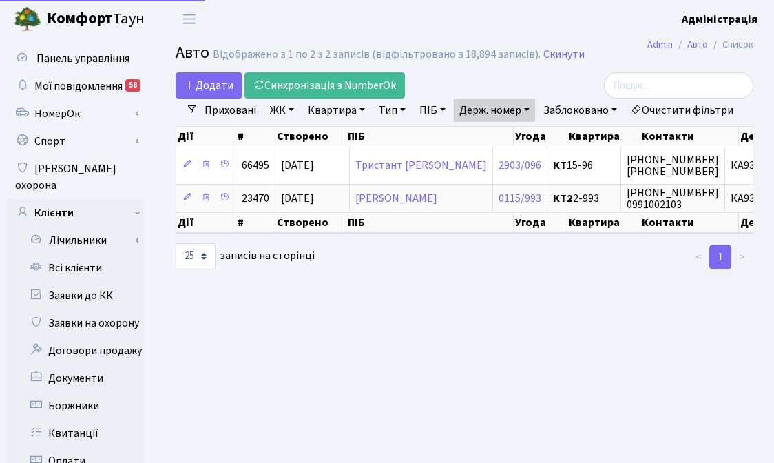
select select "25"
click at [434, 332] on main "Admin Авто Список Авто Відображено з 1 по 2 з 2 записів (відфільтровано з 18,89…" at bounding box center [464, 438] width 619 height 801
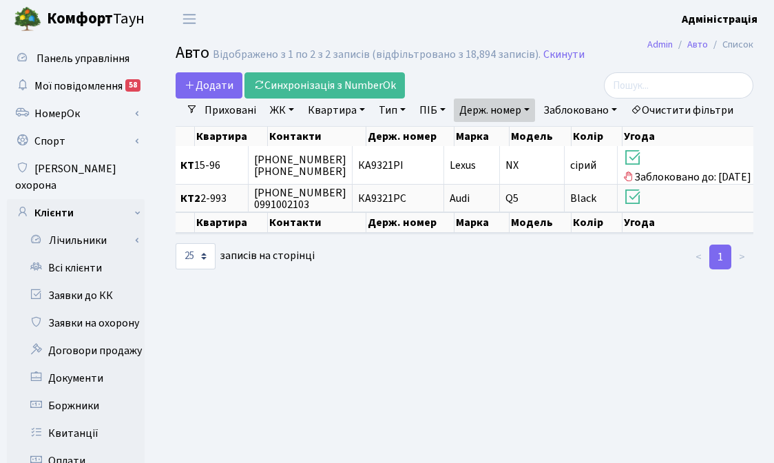
click at [489, 105] on link "Держ. номер" at bounding box center [494, 109] width 81 height 23
paste input "3087"
type input "3087"
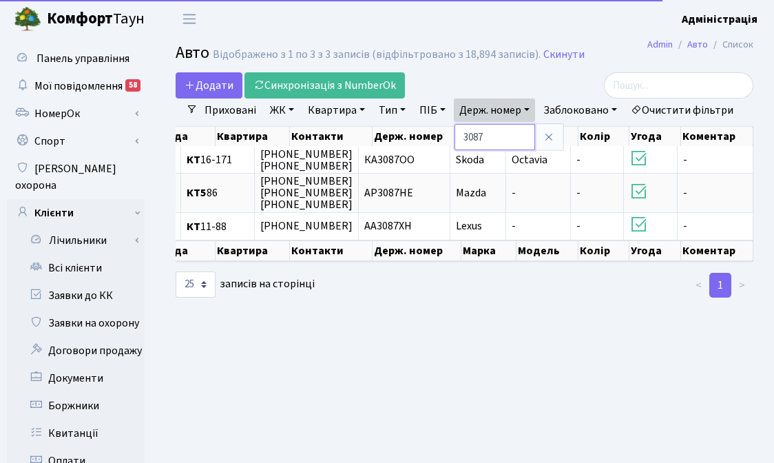
scroll to position [0, 345]
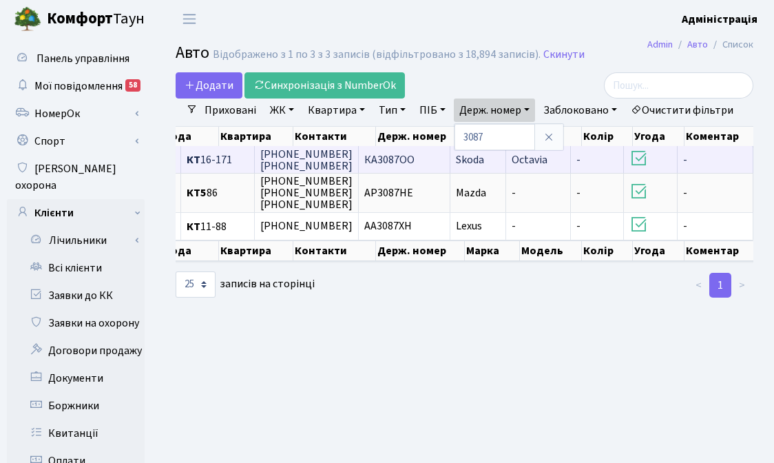
click at [414, 167] on span "КА3087ОО" at bounding box center [389, 159] width 50 height 15
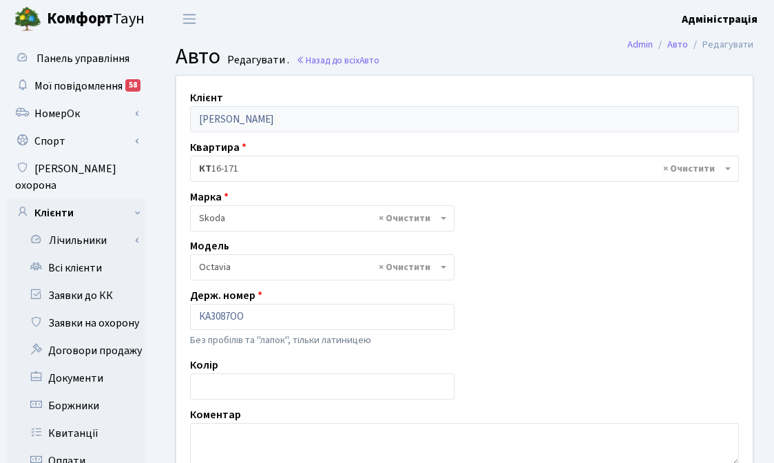
select select "2142"
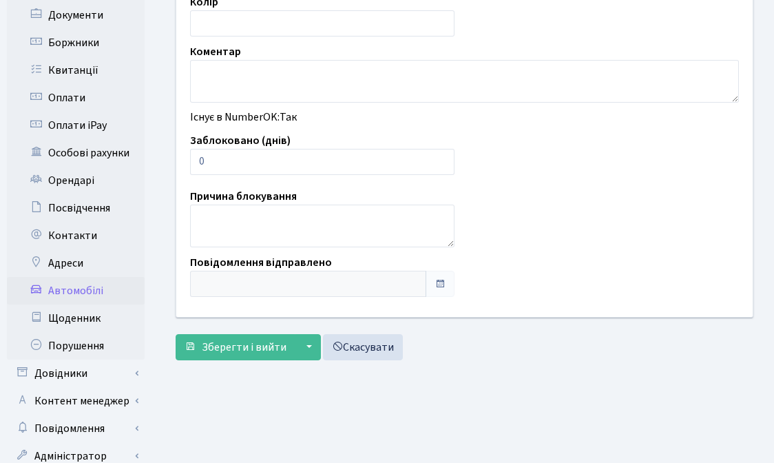
scroll to position [395, 0]
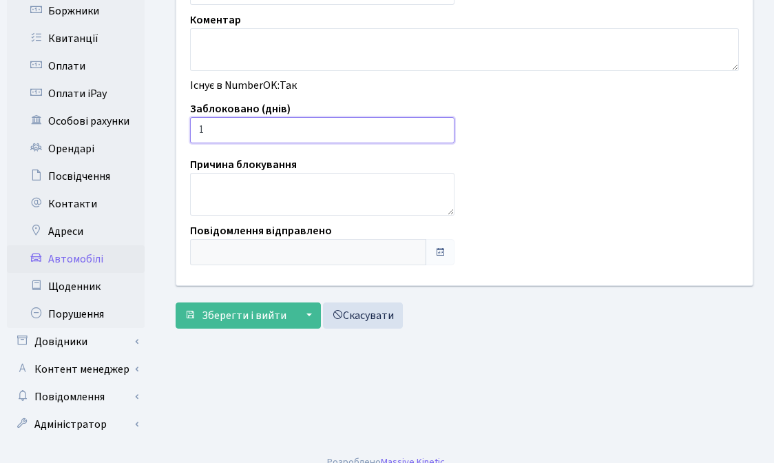
type input "1"
click at [442, 128] on input "1" at bounding box center [322, 130] width 264 height 26
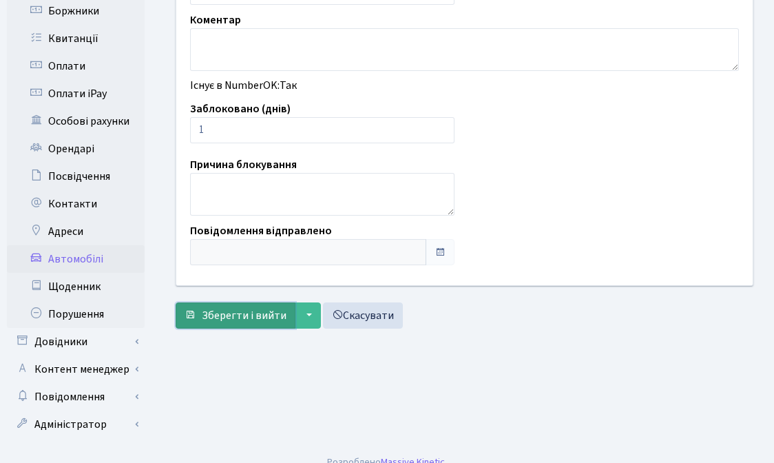
click at [240, 321] on span "Зберегти і вийти" at bounding box center [244, 315] width 85 height 15
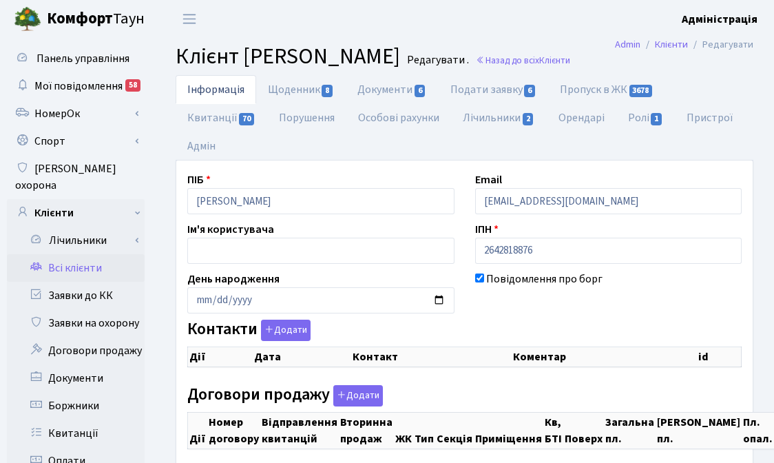
checkbox input "true"
select select "25"
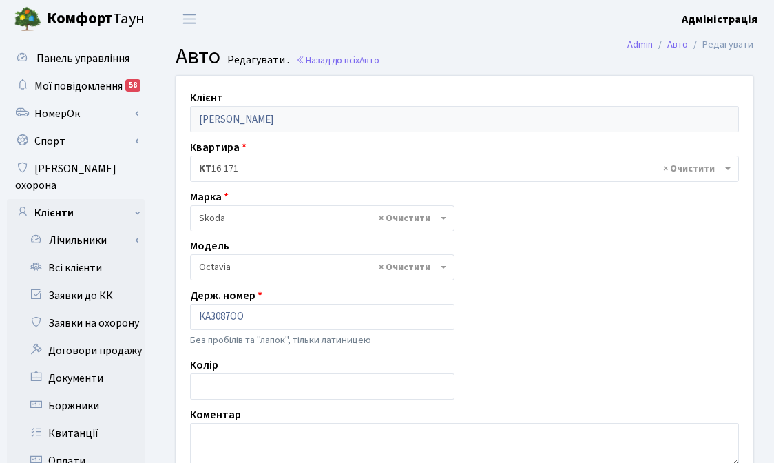
select select "2142"
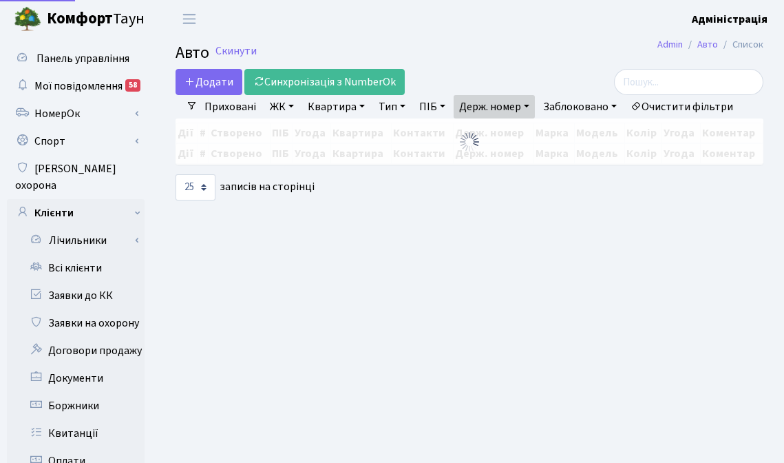
select select "25"
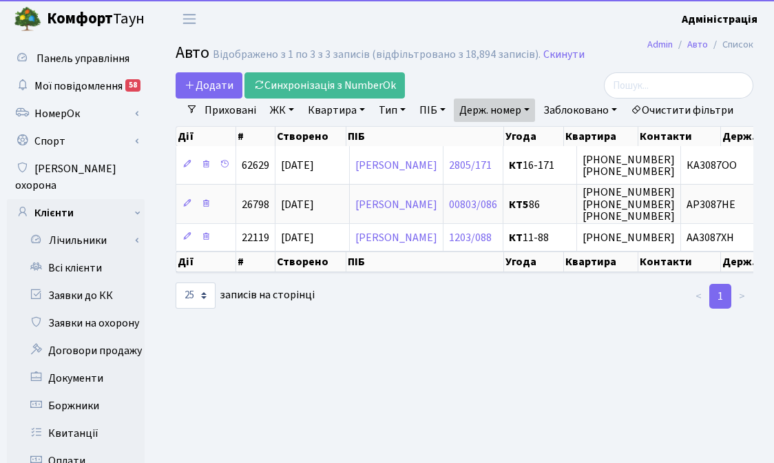
click at [514, 104] on link "Держ. номер" at bounding box center [494, 109] width 81 height 23
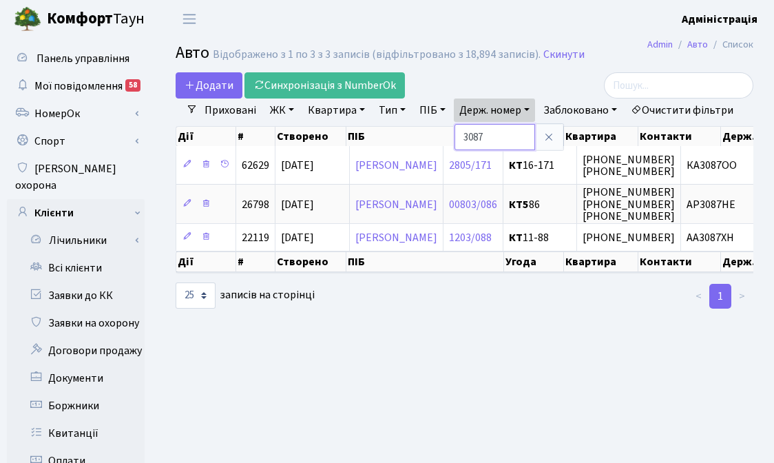
paste input "1313"
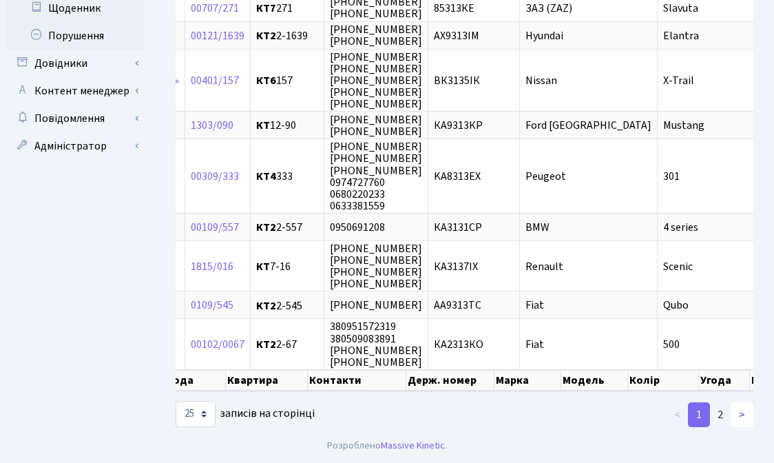
click at [733, 412] on link ">" at bounding box center [741, 414] width 23 height 25
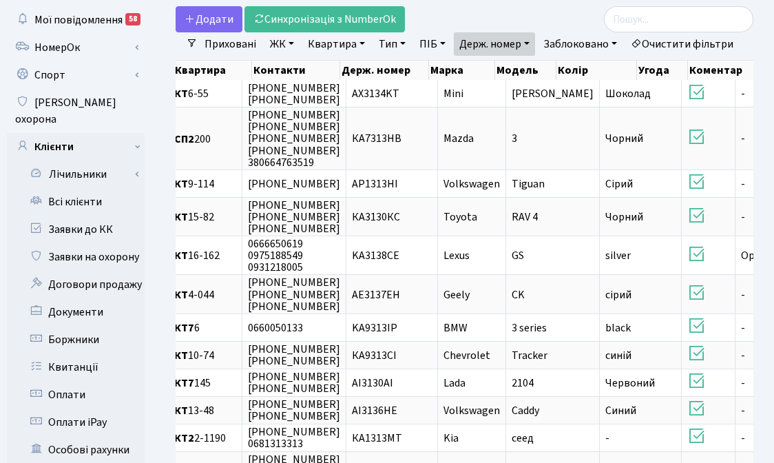
click at [509, 41] on link "Держ. номер" at bounding box center [494, 43] width 81 height 23
paste input "7889"
type input "7889"
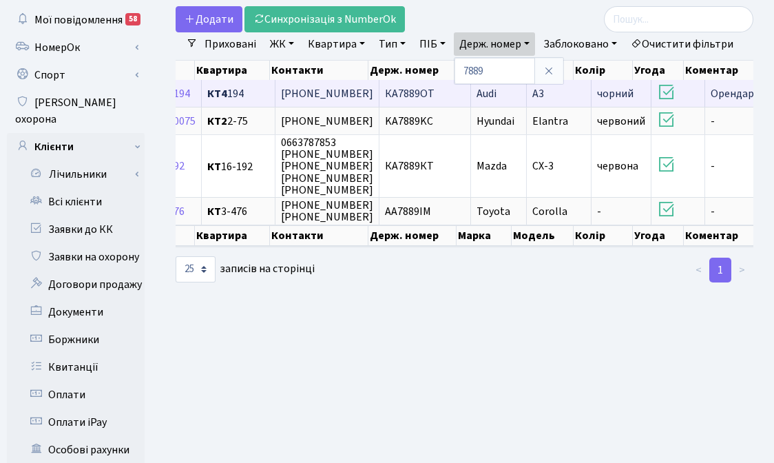
click at [428, 107] on td "КА7889ОТ" at bounding box center [425, 93] width 92 height 27
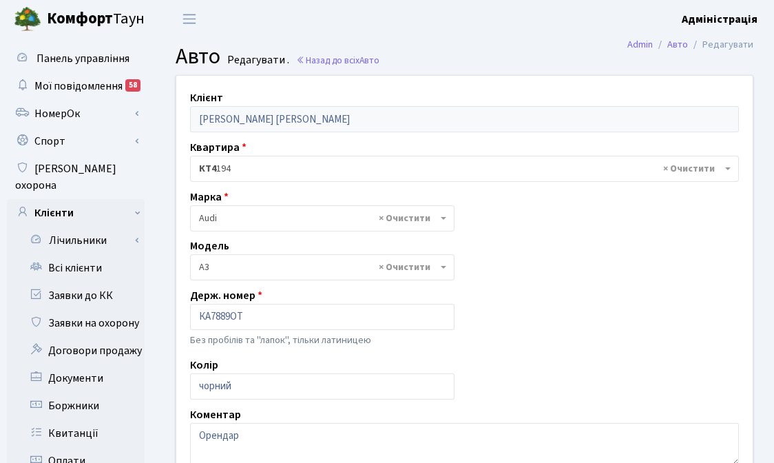
select select "152"
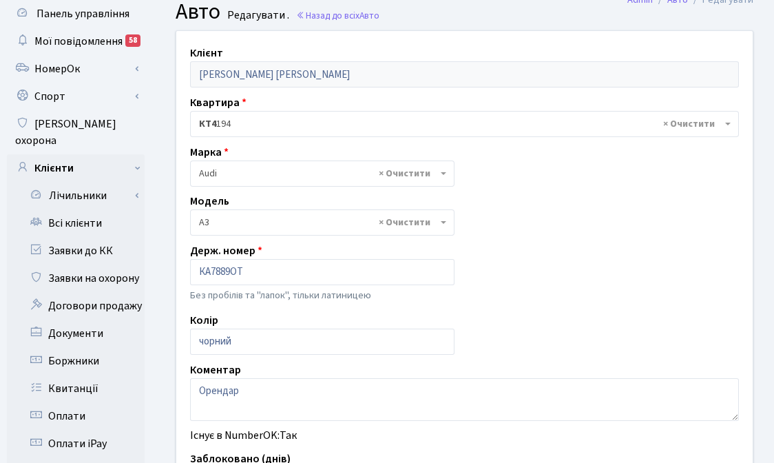
scroll to position [245, 0]
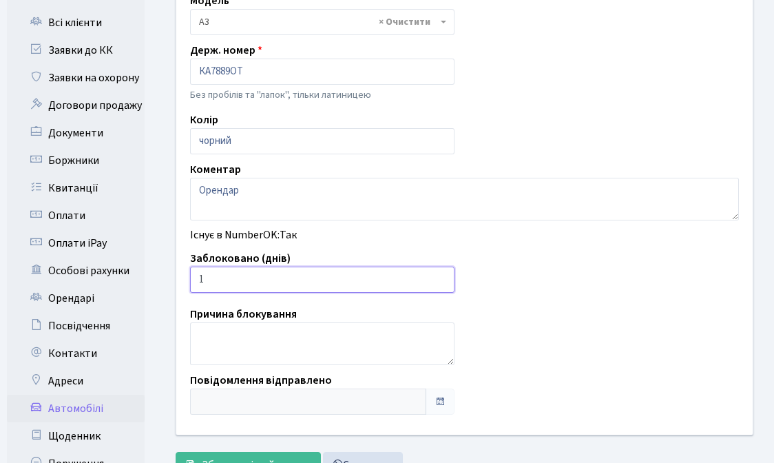
type input "1"
click at [440, 277] on input "1" at bounding box center [322, 279] width 264 height 26
click at [270, 453] on button "Зберегти і вийти" at bounding box center [236, 465] width 120 height 26
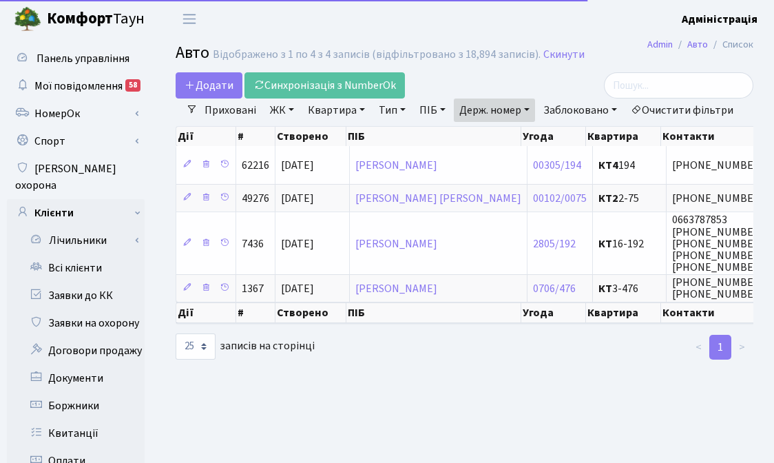
select select "25"
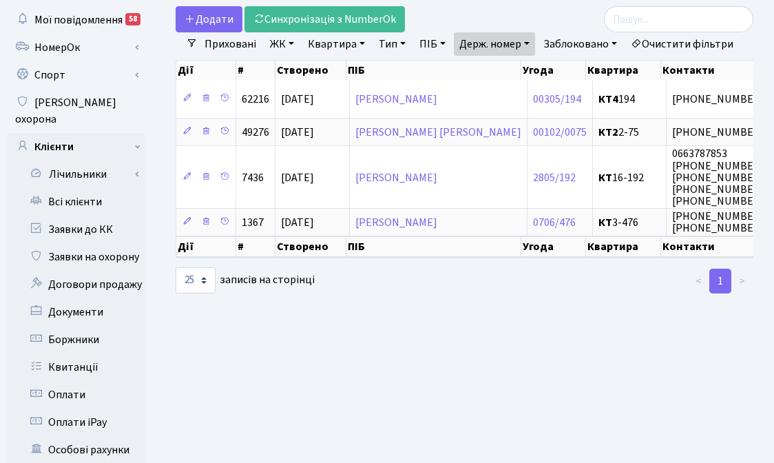
click at [483, 47] on link "Держ. номер" at bounding box center [494, 43] width 81 height 23
paste input "5944"
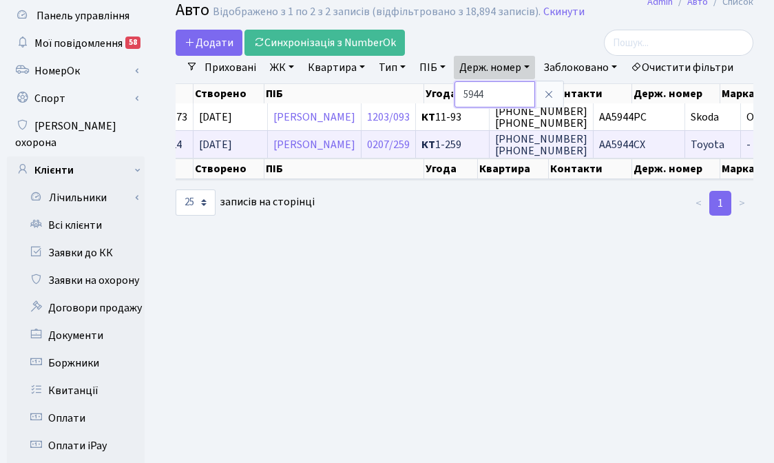
scroll to position [0, 85]
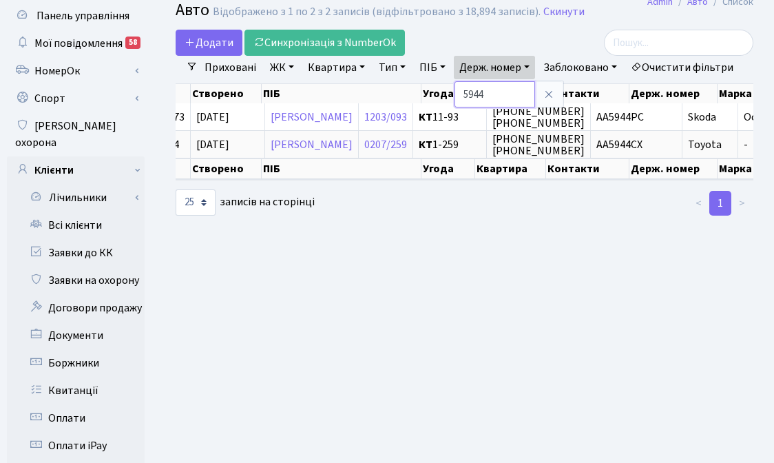
paste input "615"
type input "6154"
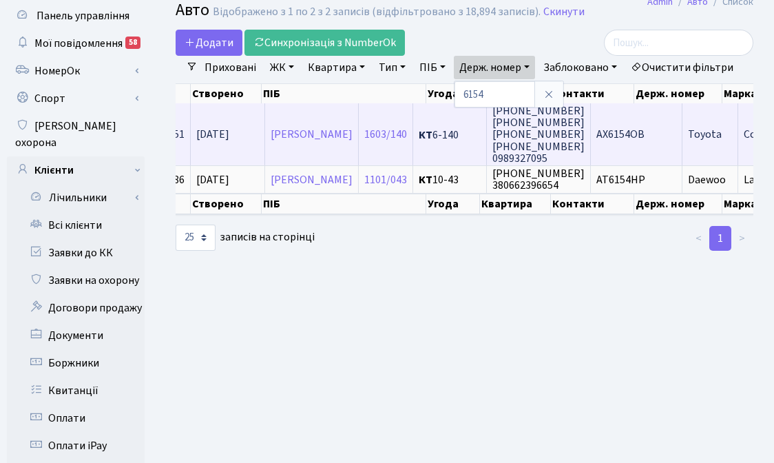
click at [644, 143] on span "АХ6154ОВ" at bounding box center [620, 134] width 48 height 15
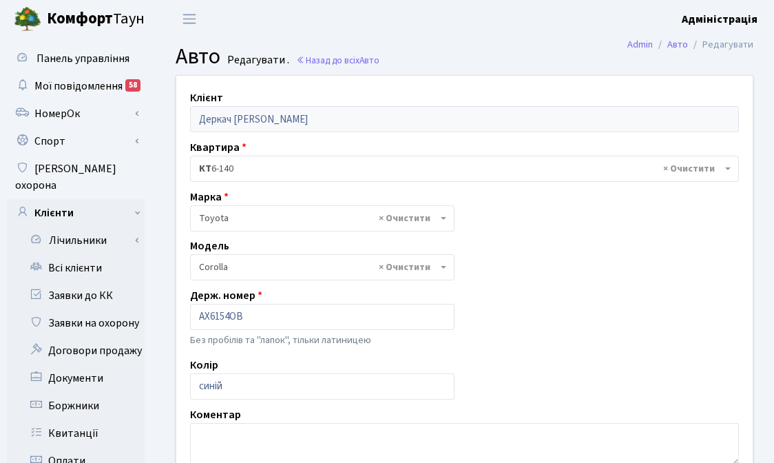
select select "2314"
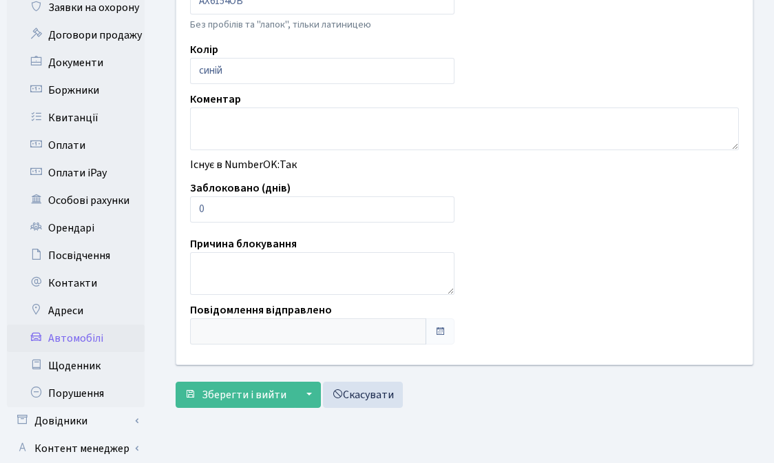
scroll to position [353, 0]
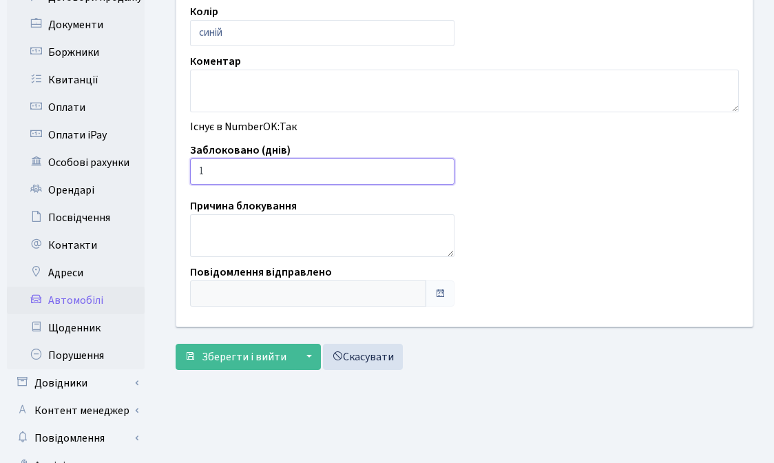
type input "1"
click at [441, 167] on input "1" at bounding box center [322, 171] width 264 height 26
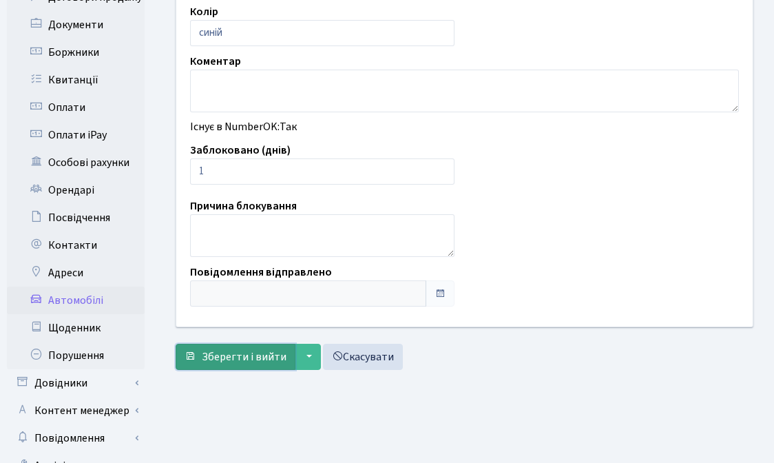
click at [228, 362] on span "Зберегти і вийти" at bounding box center [244, 356] width 85 height 15
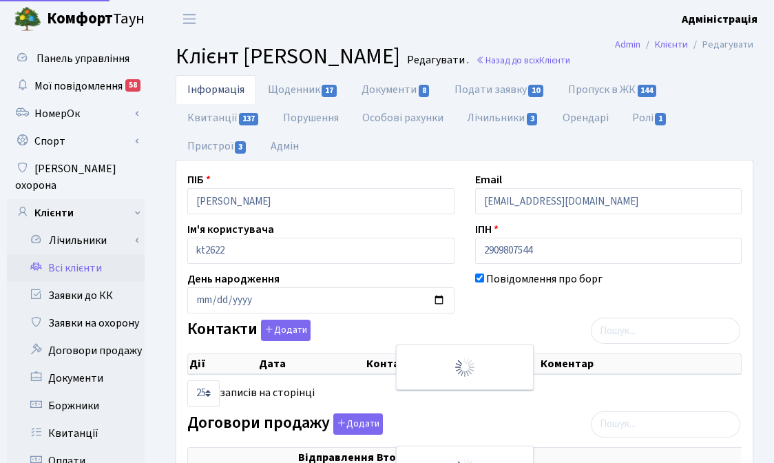
select select "25"
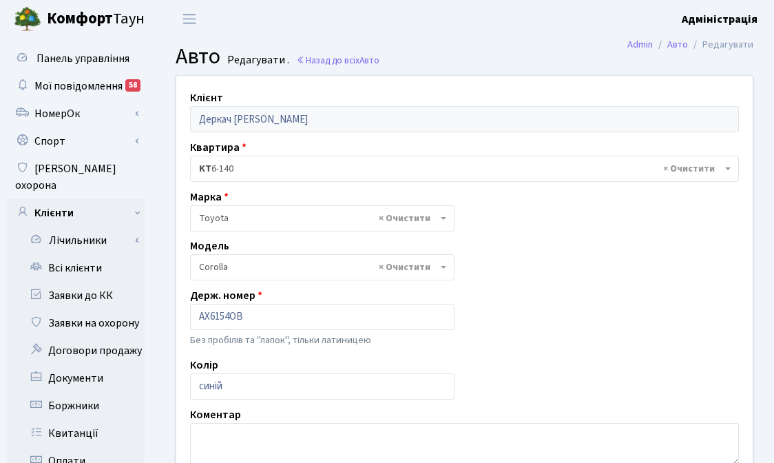
select select "2314"
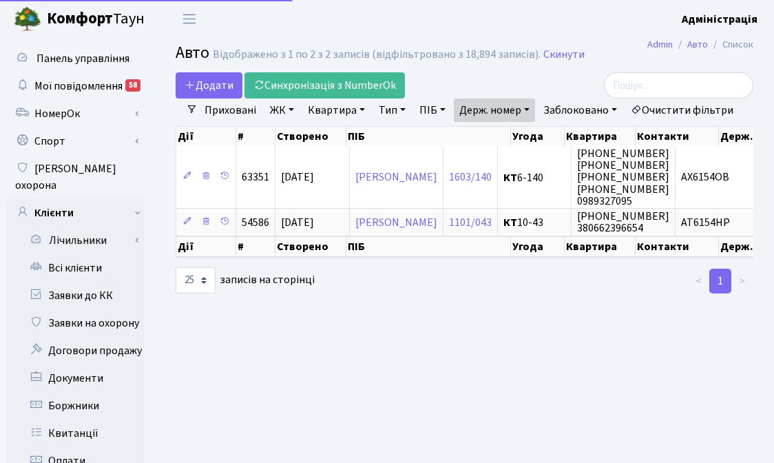
select select "25"
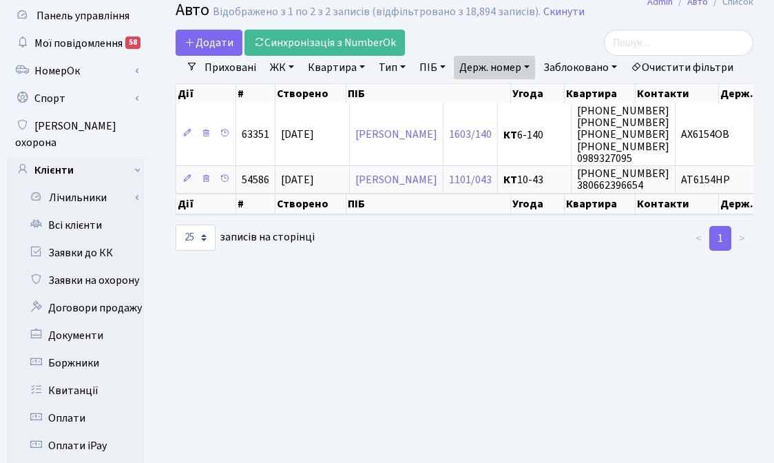
click at [480, 70] on link "Держ. номер" at bounding box center [494, 67] width 81 height 23
paste input "3599"
type input "3599"
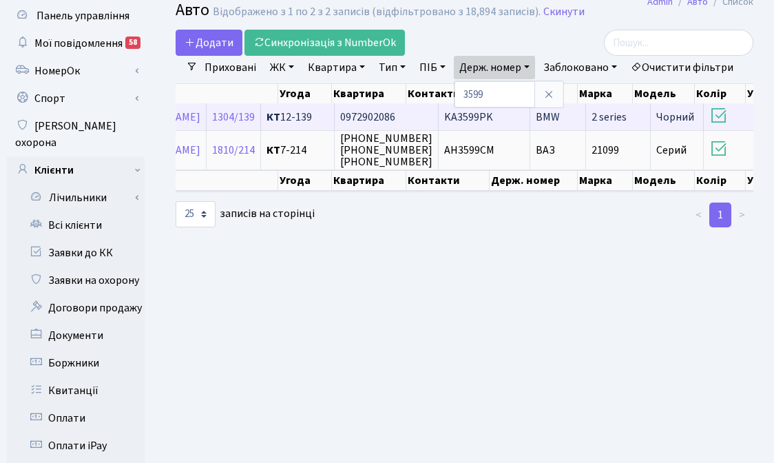
click at [493, 125] on span "KA3599PK" at bounding box center [468, 116] width 49 height 15
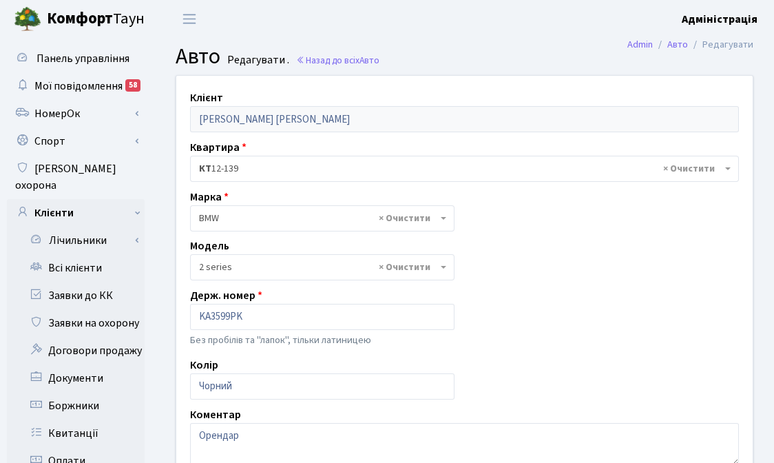
select select "4553"
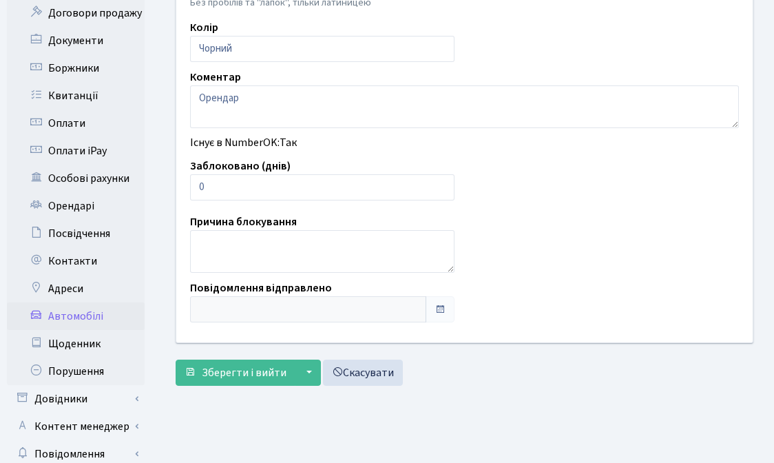
scroll to position [338, 0]
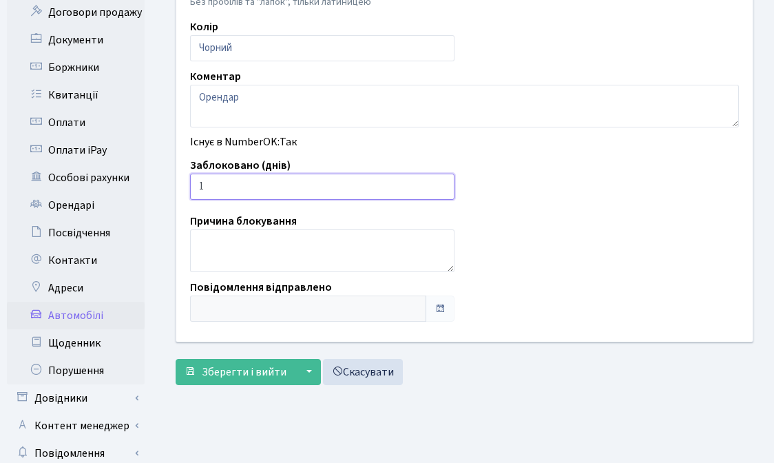
type input "1"
click at [440, 181] on input "1" at bounding box center [322, 187] width 264 height 26
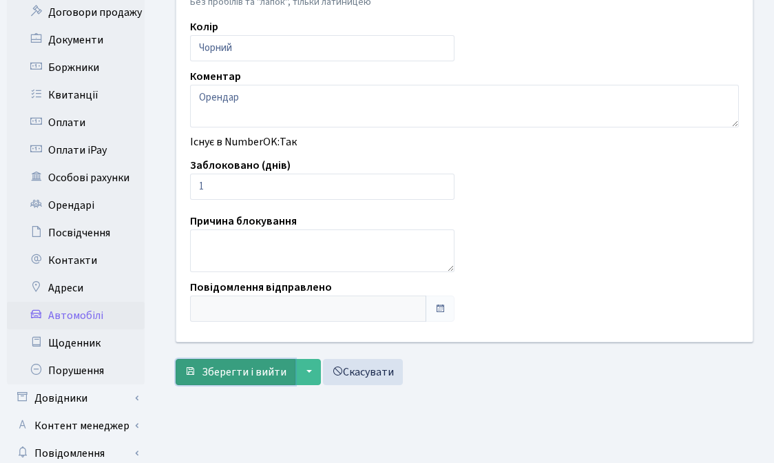
click at [240, 368] on span "Зберегти і вийти" at bounding box center [244, 371] width 85 height 15
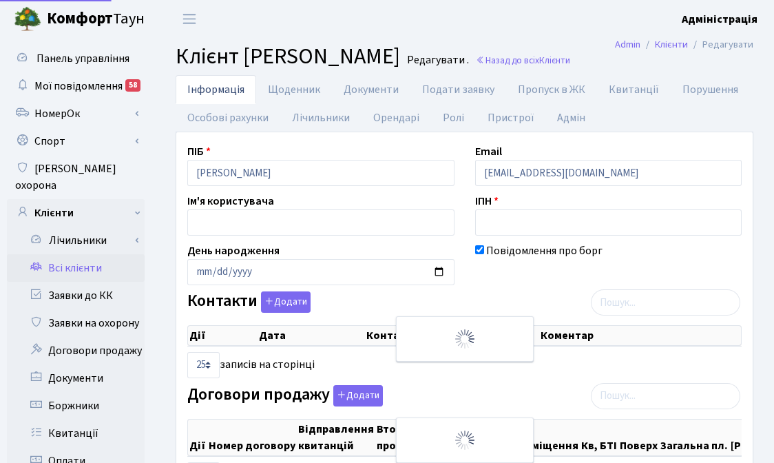
select select "25"
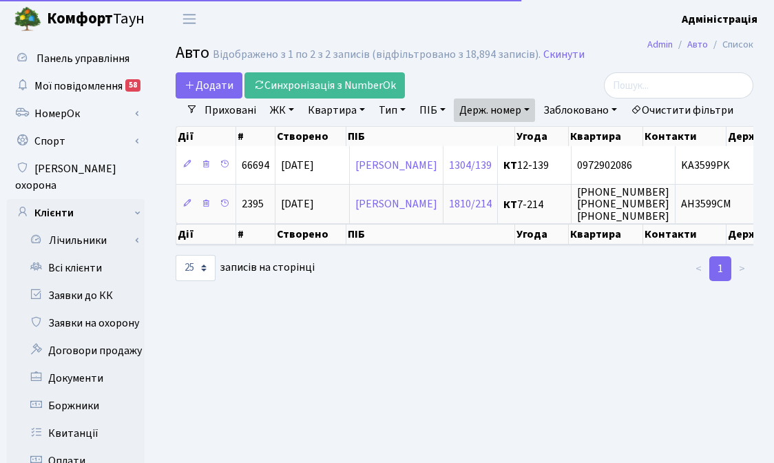
select select "25"
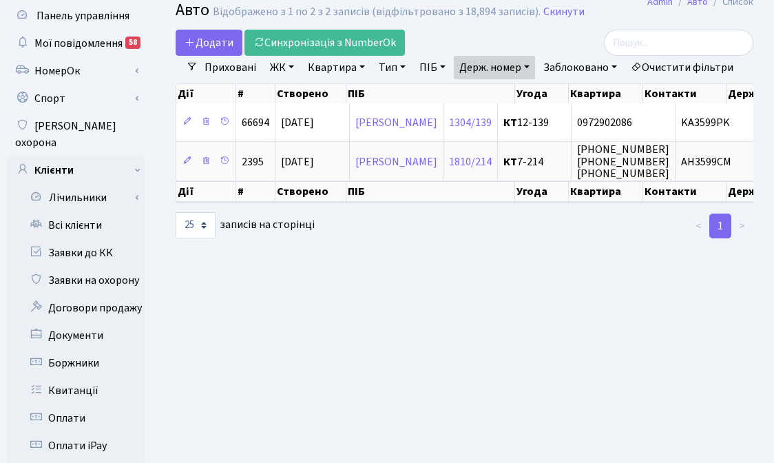
click at [504, 70] on link "Держ. номер" at bounding box center [494, 67] width 81 height 23
paste input "КА8000АТ"
type input "КА8000АТ"
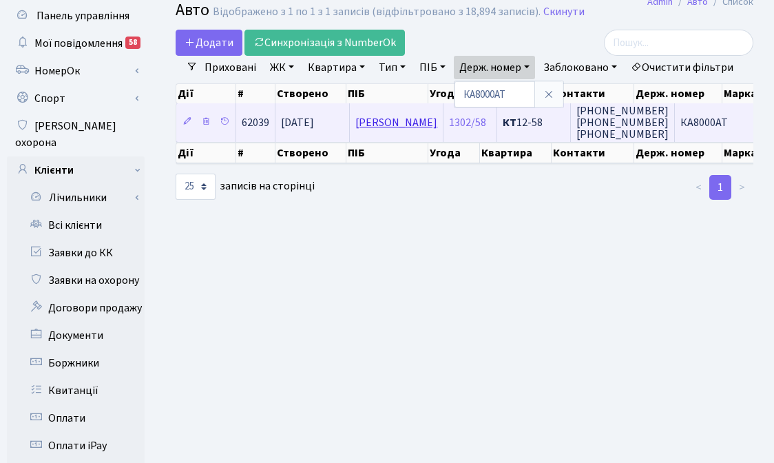
click at [355, 130] on link "[PERSON_NAME]" at bounding box center [396, 122] width 82 height 15
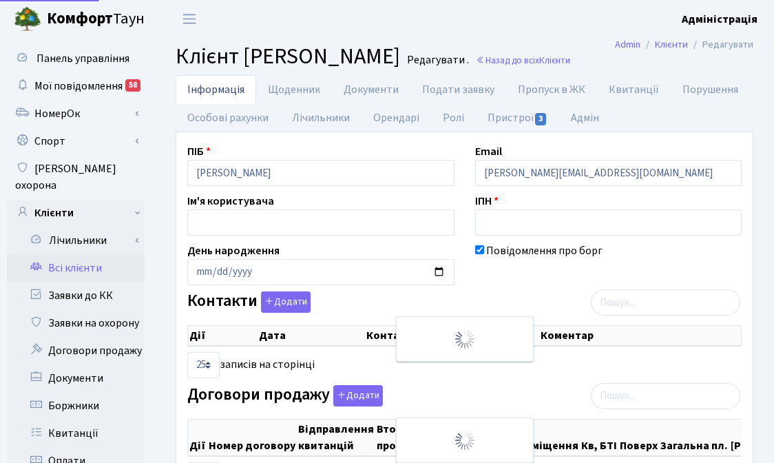
select select "25"
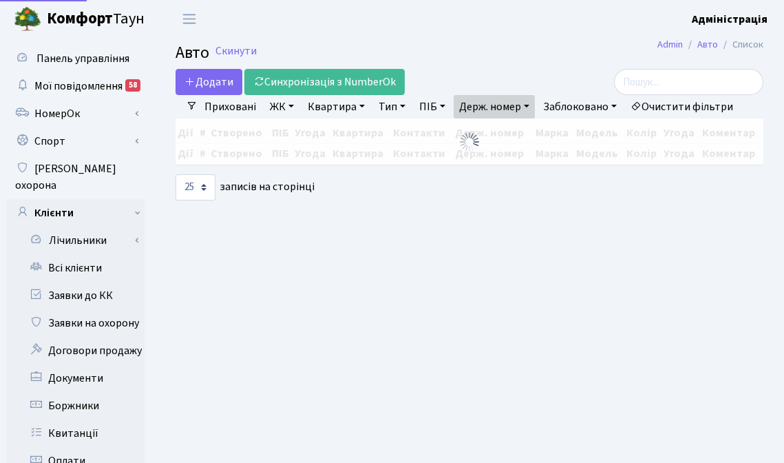
select select "25"
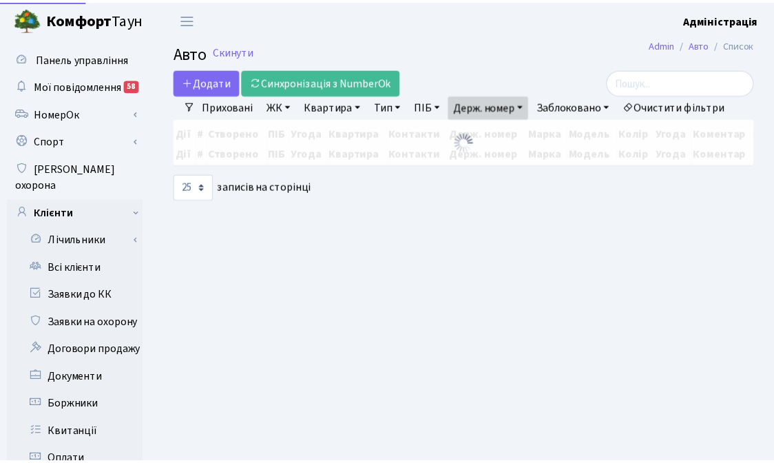
scroll to position [43, 0]
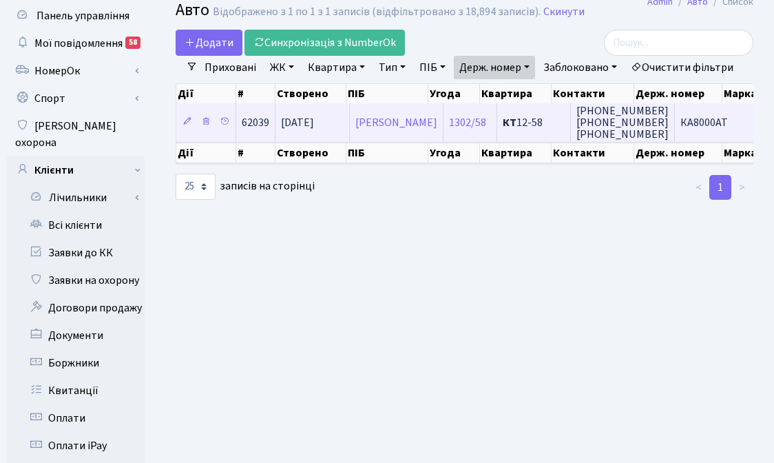
click at [675, 141] on td "КА8000АТ" at bounding box center [721, 122] width 92 height 38
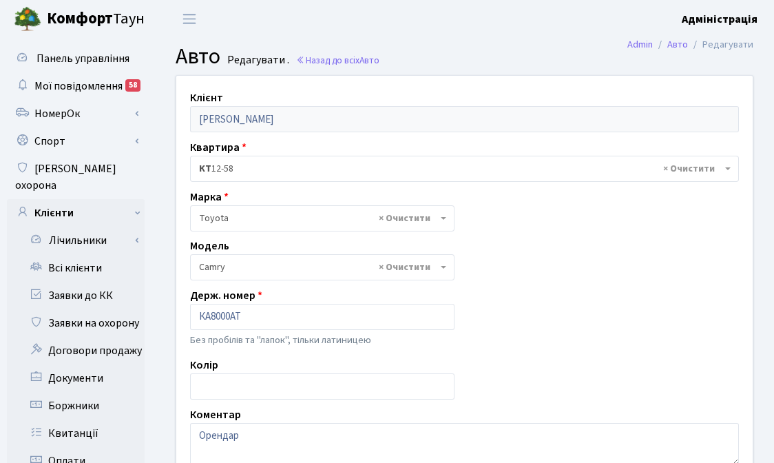
select select "2305"
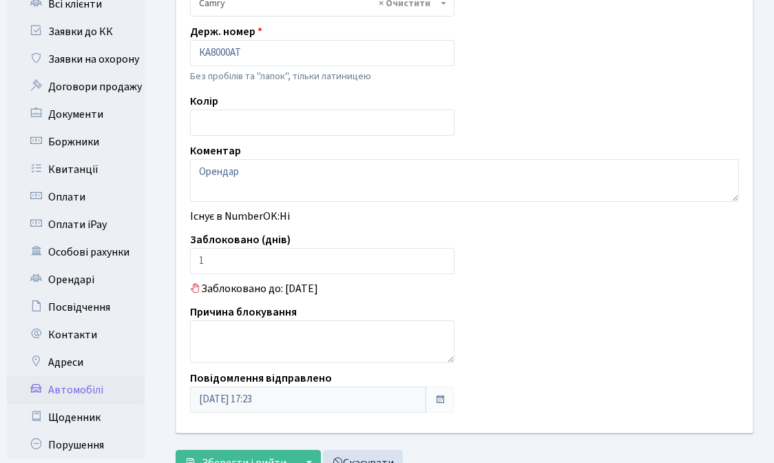
scroll to position [264, 0]
click at [540, 285] on div "Заблоковано до: 18.08.2025" at bounding box center [464, 288] width 569 height 17
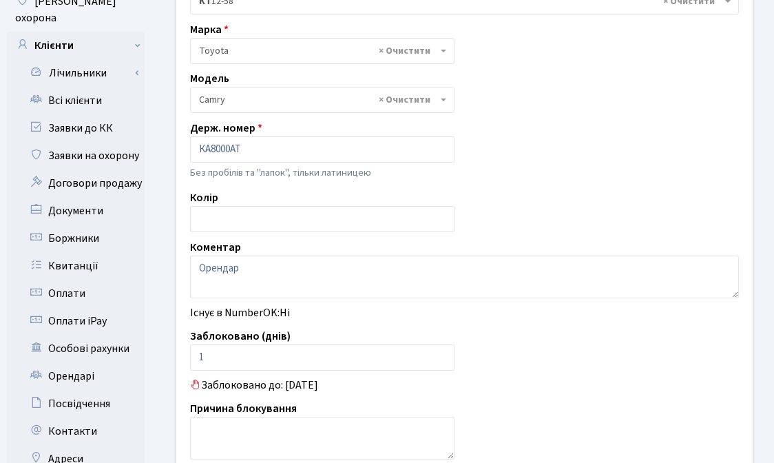
scroll to position [81, 0]
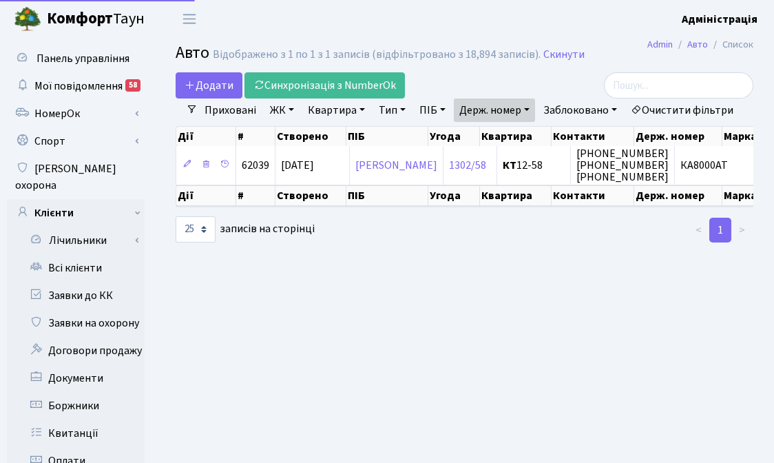
select select "25"
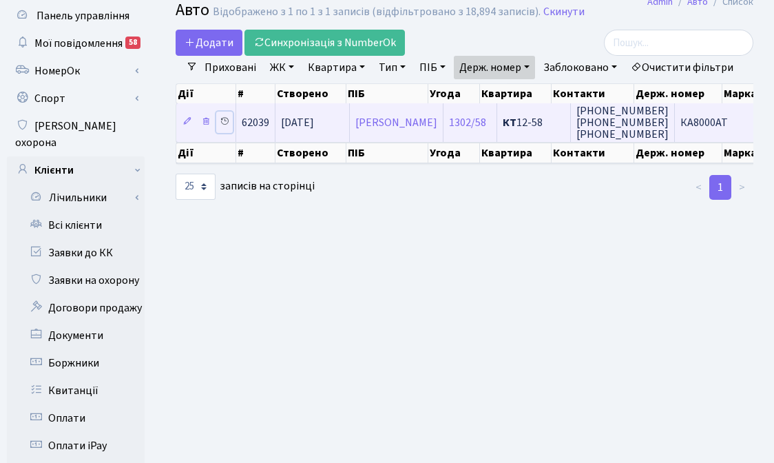
click at [224, 126] on icon at bounding box center [225, 121] width 10 height 10
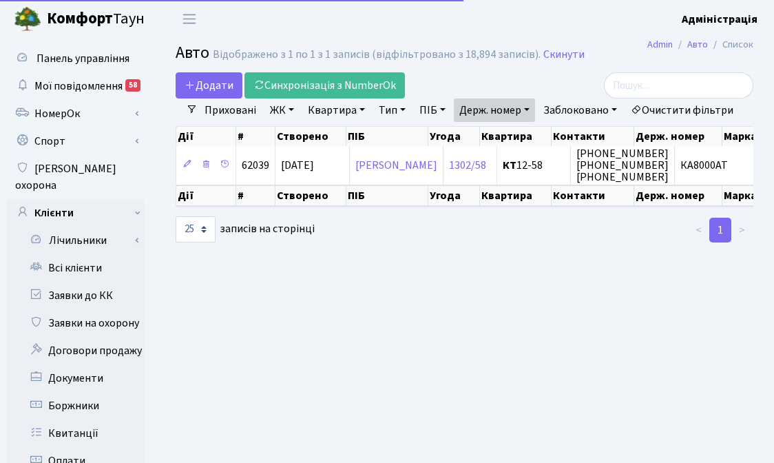
select select "25"
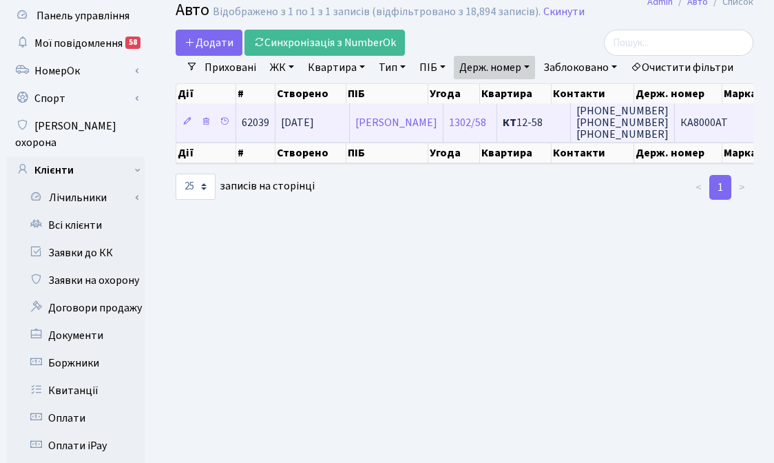
click at [680, 130] on span "КА8000АТ" at bounding box center [704, 122] width 48 height 15
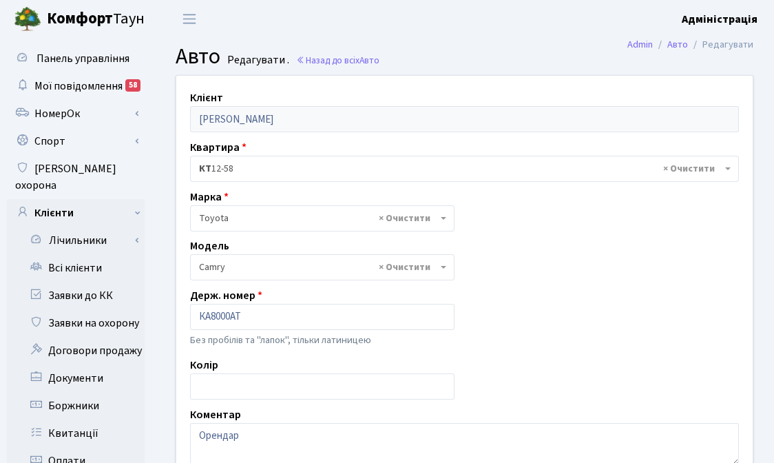
select select "2305"
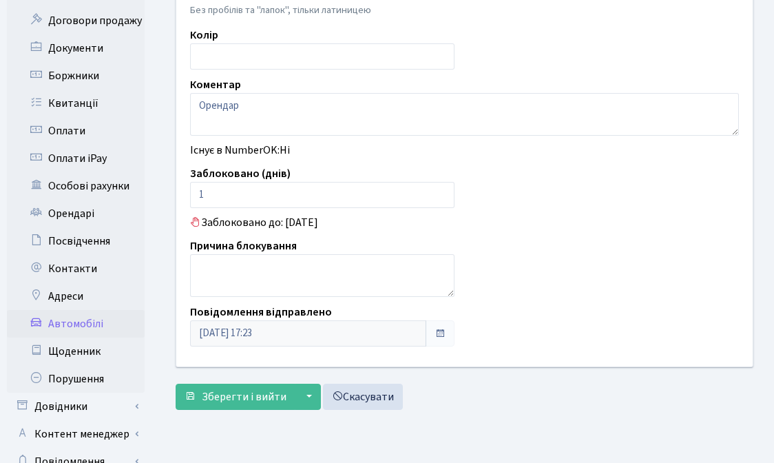
scroll to position [370, 0]
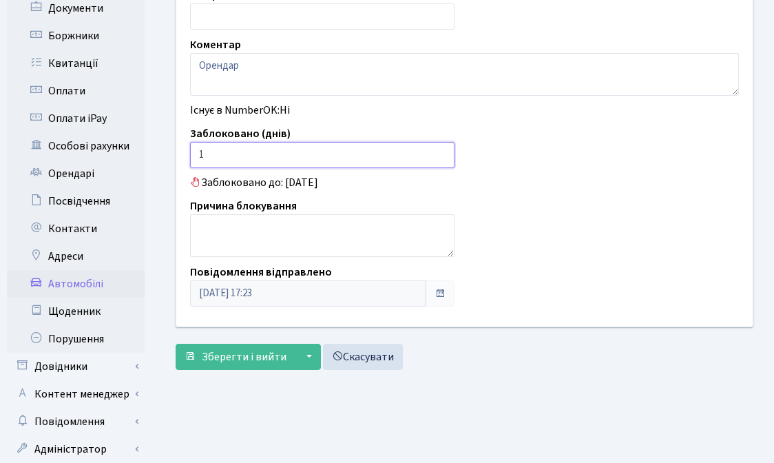
drag, startPoint x: 211, startPoint y: 153, endPoint x: 197, endPoint y: 152, distance: 13.8
click at [196, 154] on input "1" at bounding box center [322, 155] width 264 height 26
type input "30"
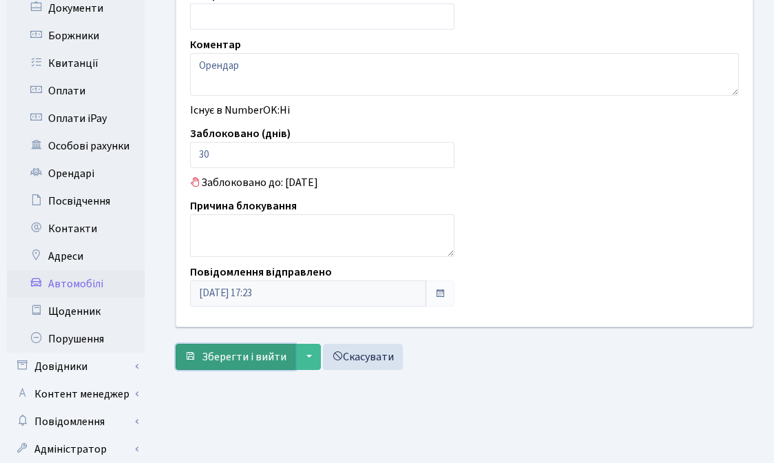
click at [233, 357] on span "Зберегти і вийти" at bounding box center [244, 356] width 85 height 15
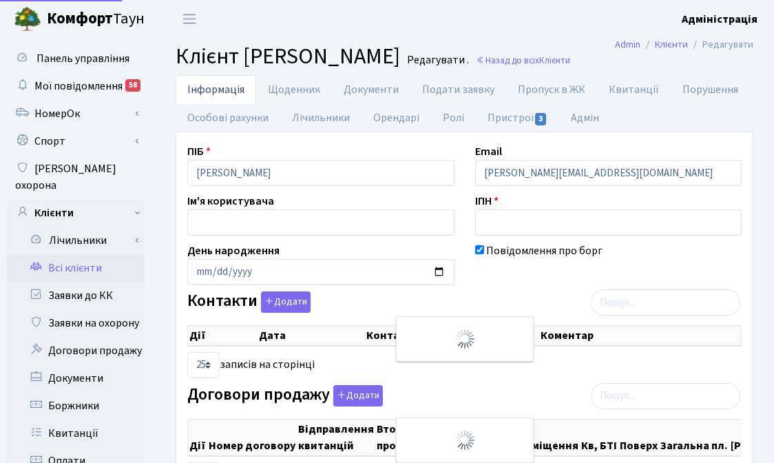
select select "25"
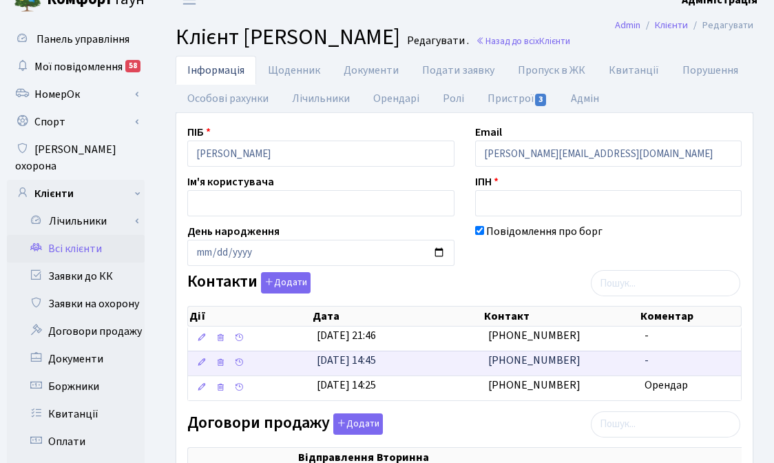
scroll to position [260, 0]
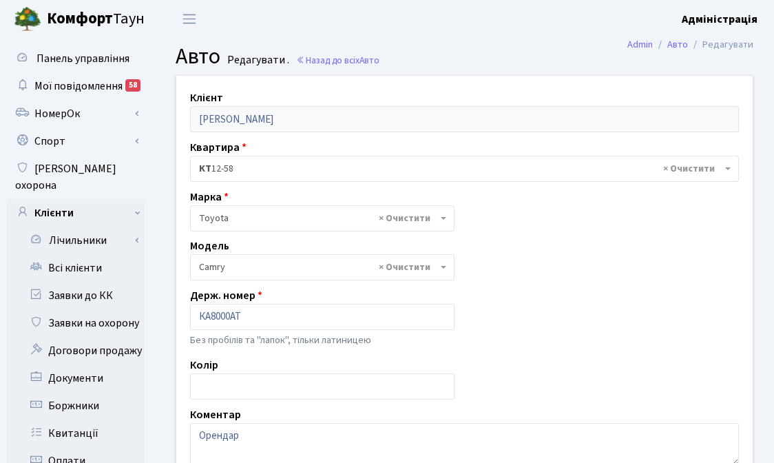
select select "2305"
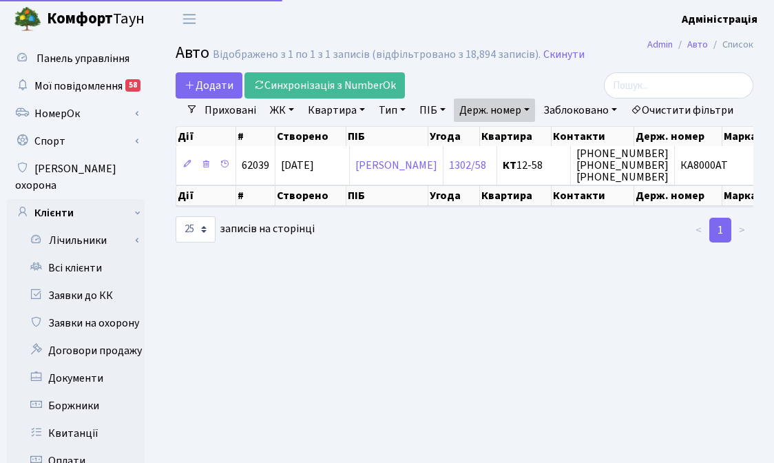
select select "25"
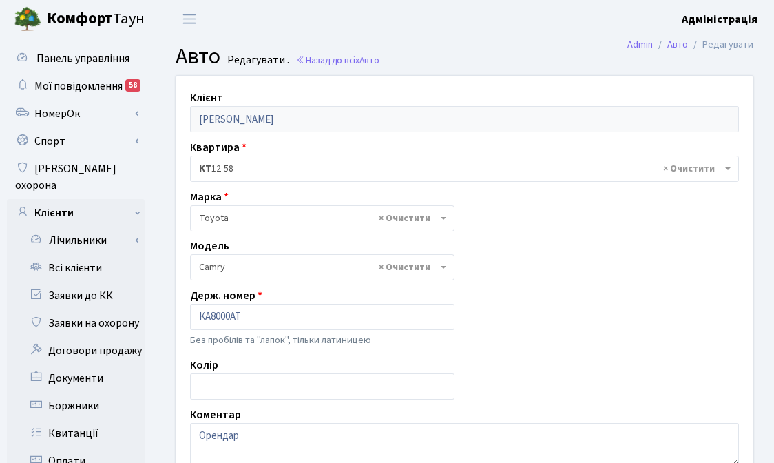
select select "2305"
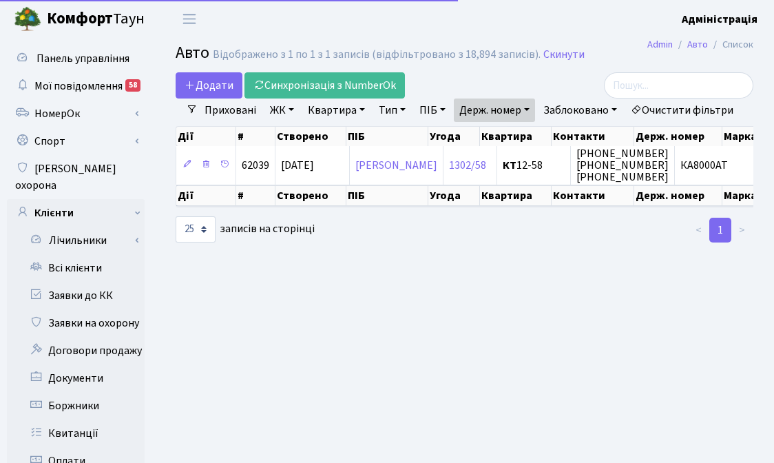
select select "25"
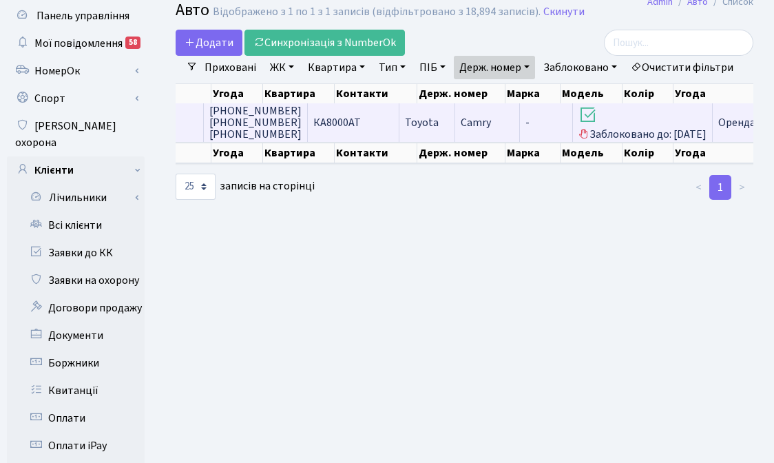
scroll to position [0, 367]
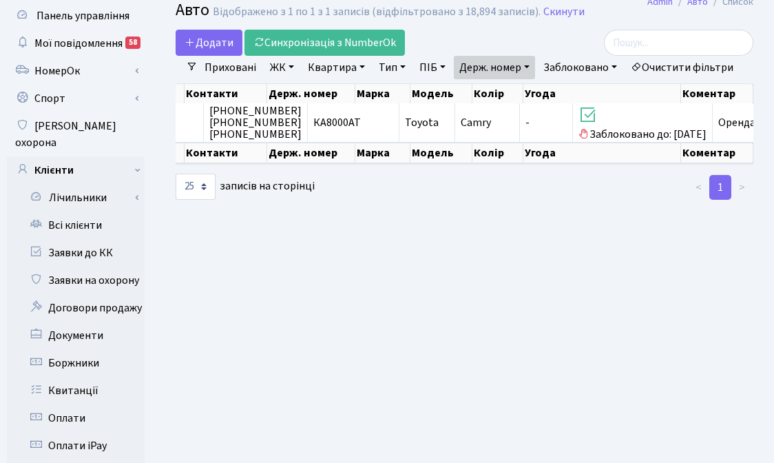
click at [492, 70] on link "Держ. номер" at bounding box center [494, 67] width 81 height 23
paste input "1804"
type input "1804"
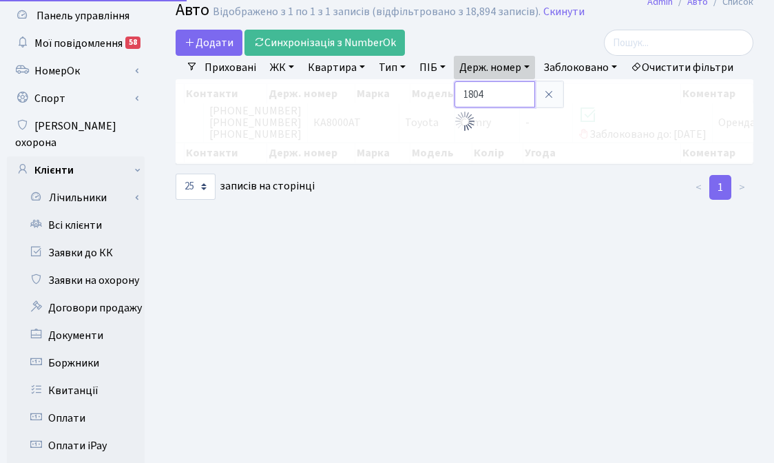
scroll to position [0, 337]
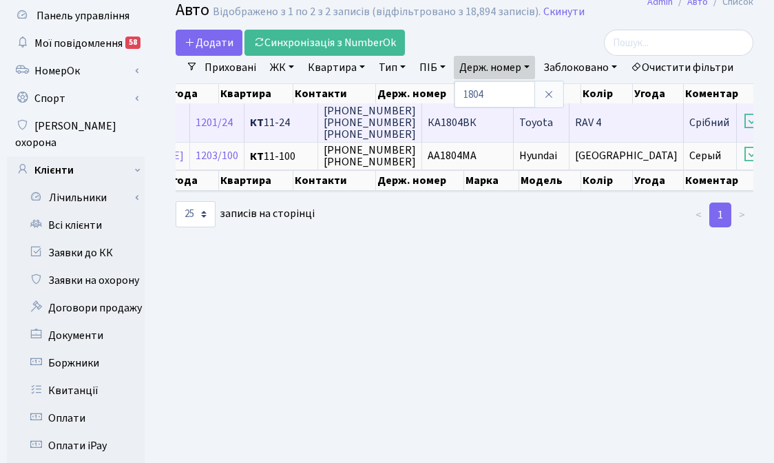
click at [428, 130] on span "КА1804ВК" at bounding box center [452, 122] width 49 height 15
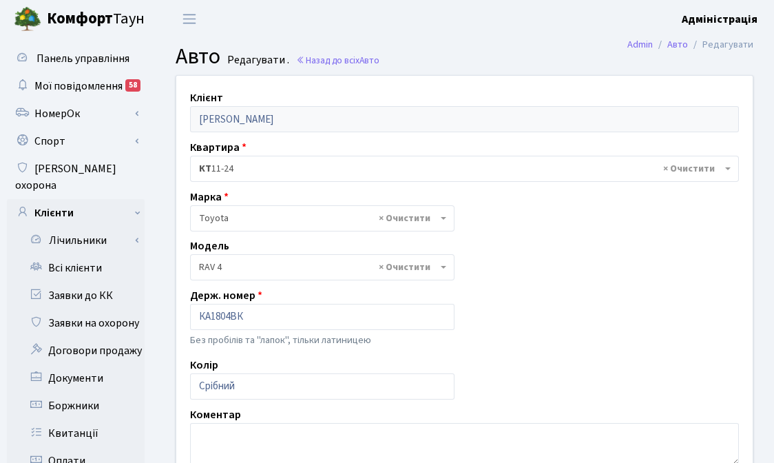
select select "2369"
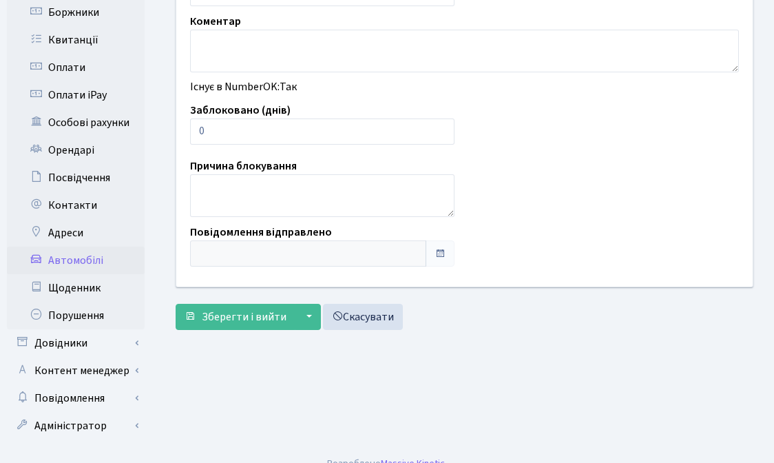
scroll to position [395, 0]
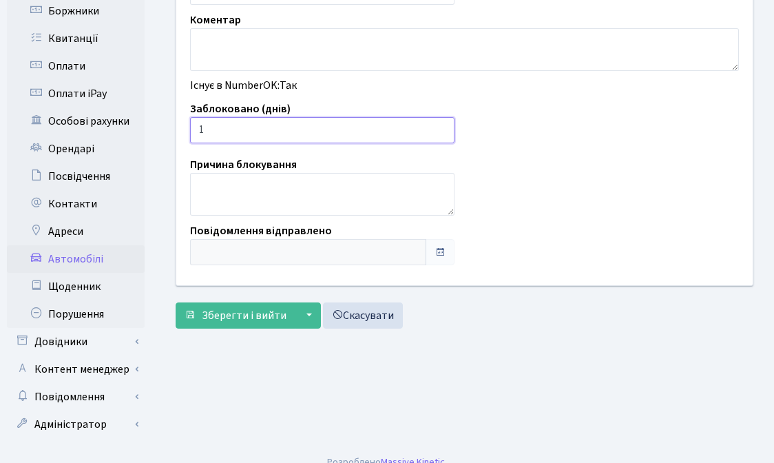
type input "1"
click at [441, 124] on input "1" at bounding box center [322, 130] width 264 height 26
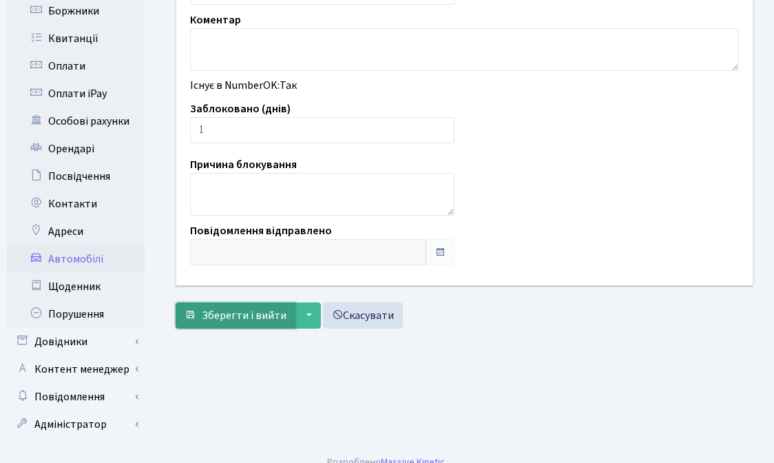
click at [233, 316] on span "Зберегти і вийти" at bounding box center [244, 315] width 85 height 15
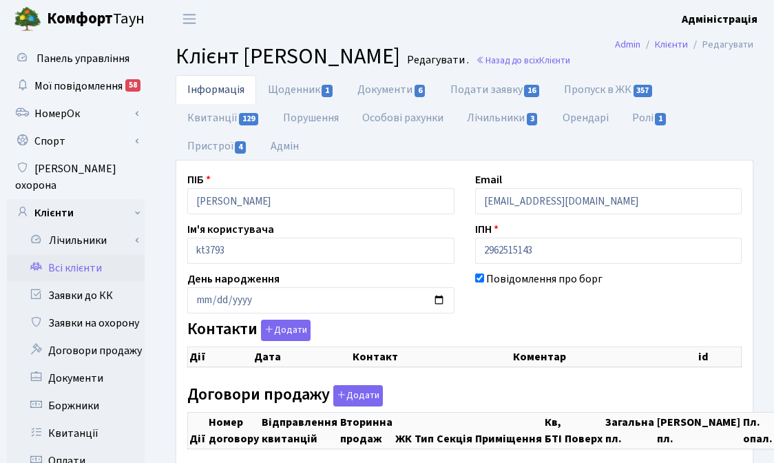
checkbox input "true"
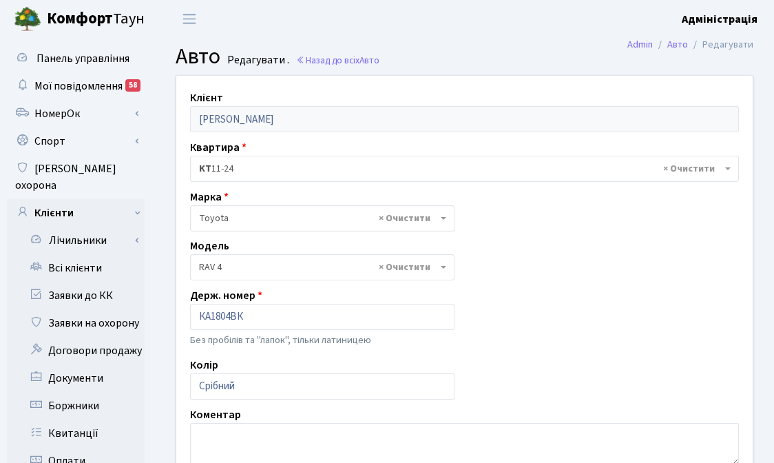
select select "2369"
click at [327, 60] on link "Назад до всіх Авто" at bounding box center [337, 60] width 83 height 13
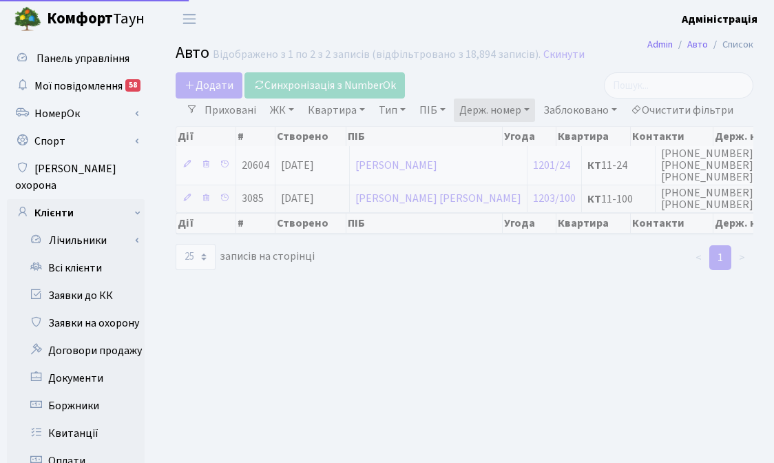
select select "25"
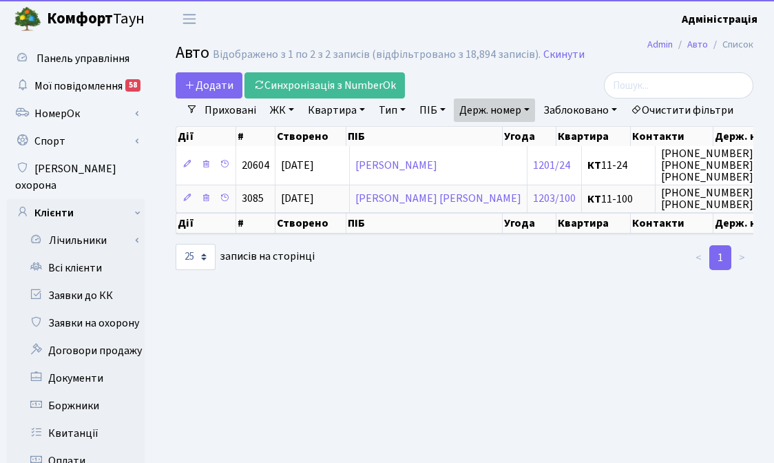
click at [492, 110] on link "Держ. номер" at bounding box center [494, 109] width 81 height 23
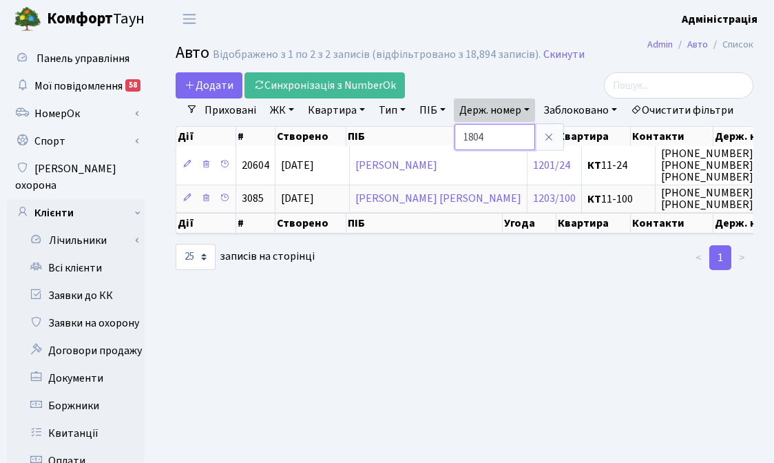
paste input "05"
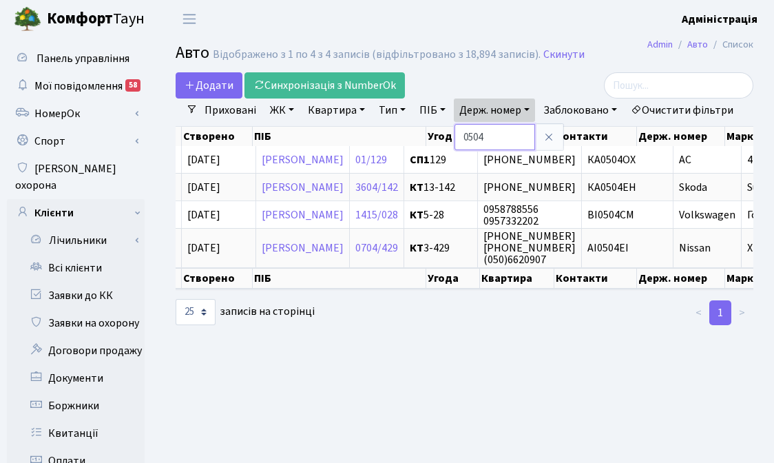
drag, startPoint x: 494, startPoint y: 136, endPoint x: 445, endPoint y: 136, distance: 49.6
click at [445, 122] on ul "Приховані ЖК - ТХ, вул. Ділова, 1/2 КТ, вул. Регенераторна, 4 КТ2, просп. Собор…" at bounding box center [469, 109] width 543 height 23
click at [474, 114] on link "Держ. номер" at bounding box center [494, 109] width 81 height 23
paste input "КА0209ЕС"
type input "КА0209ЕС"
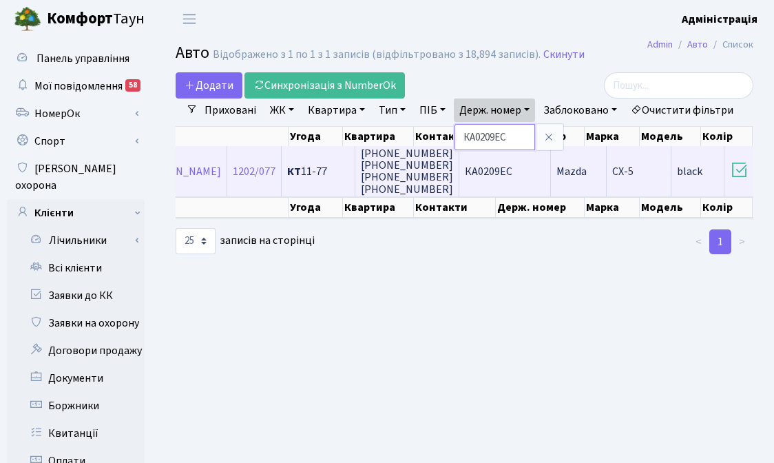
scroll to position [0, 234]
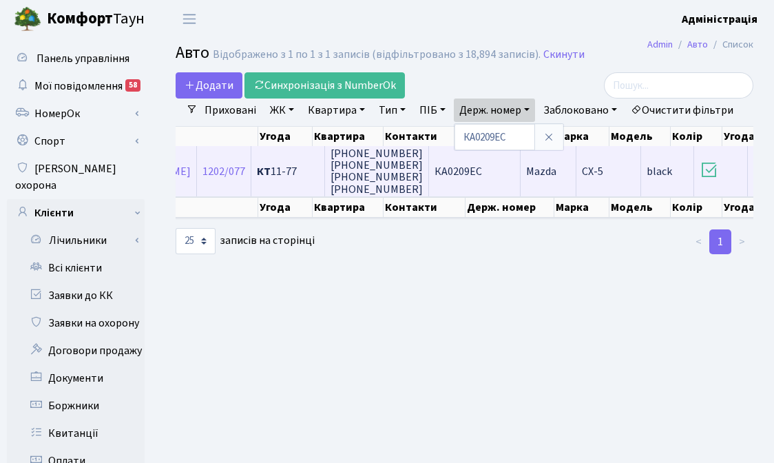
click at [482, 179] on span "КА0209ЕС" at bounding box center [458, 171] width 48 height 15
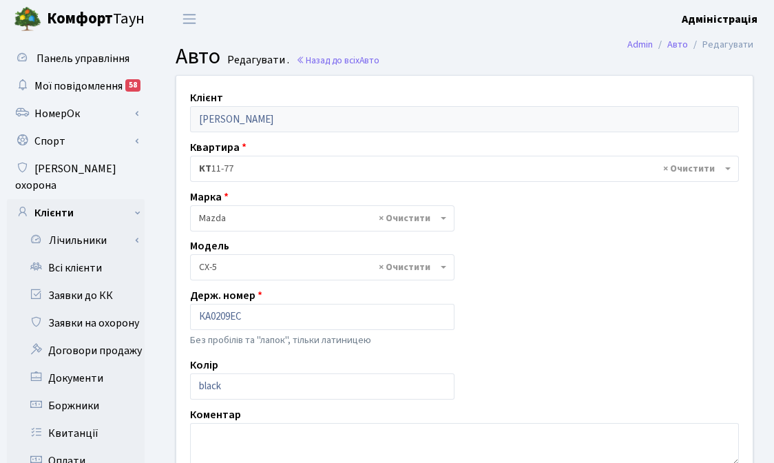
select select "1424"
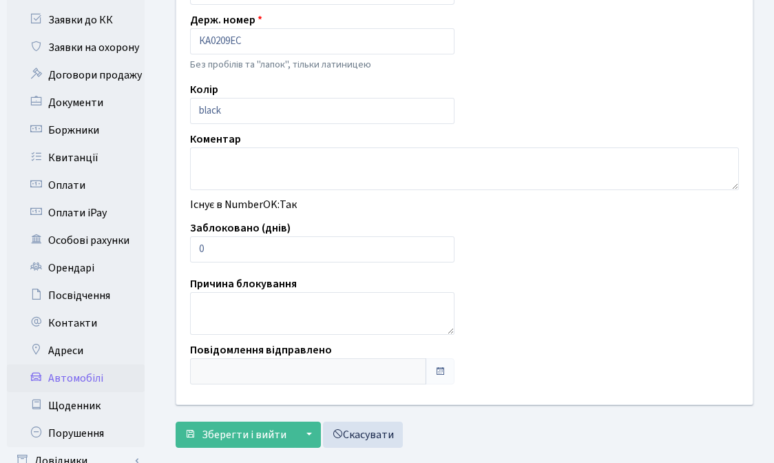
scroll to position [338, 0]
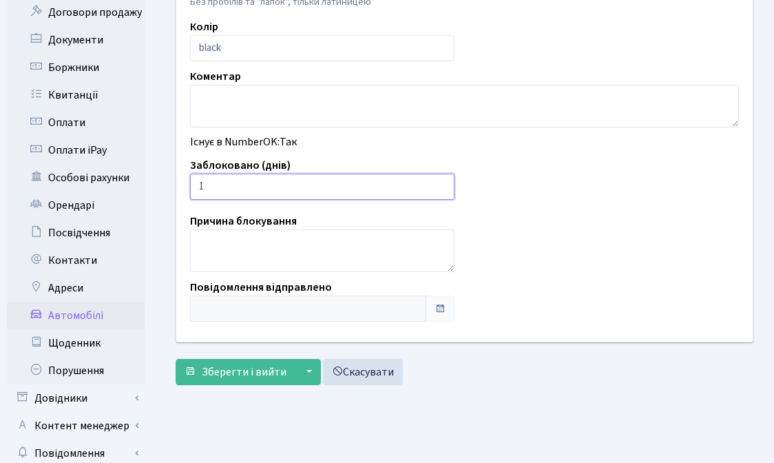
type input "1"
click at [439, 184] on input "1" at bounding box center [322, 187] width 264 height 26
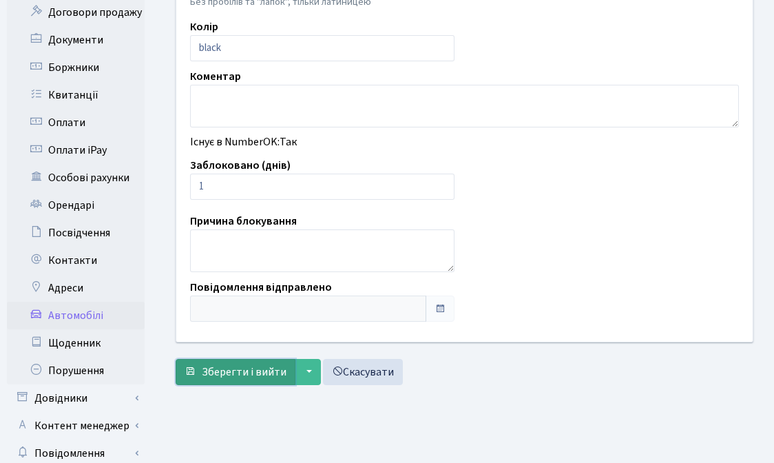
click at [242, 364] on span "Зберегти і вийти" at bounding box center [244, 371] width 85 height 15
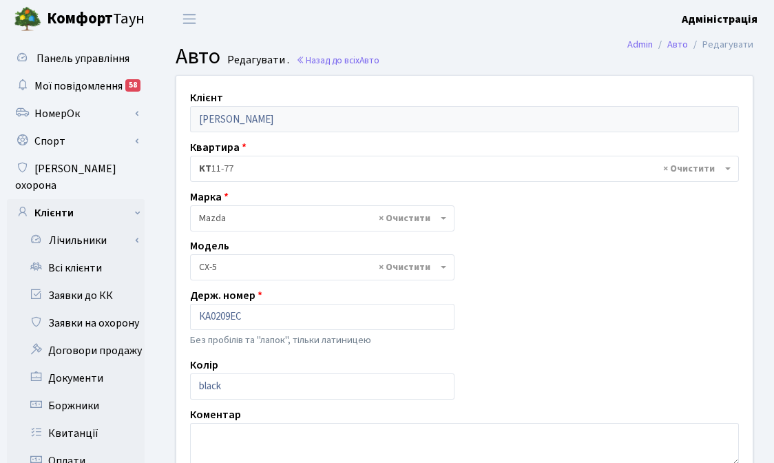
select select "1424"
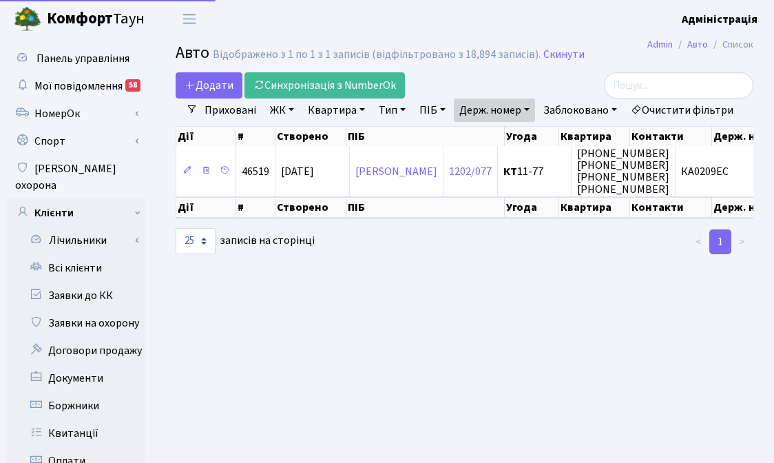
select select "25"
click at [492, 109] on link "Держ. номер" at bounding box center [494, 109] width 81 height 23
paste input "1432"
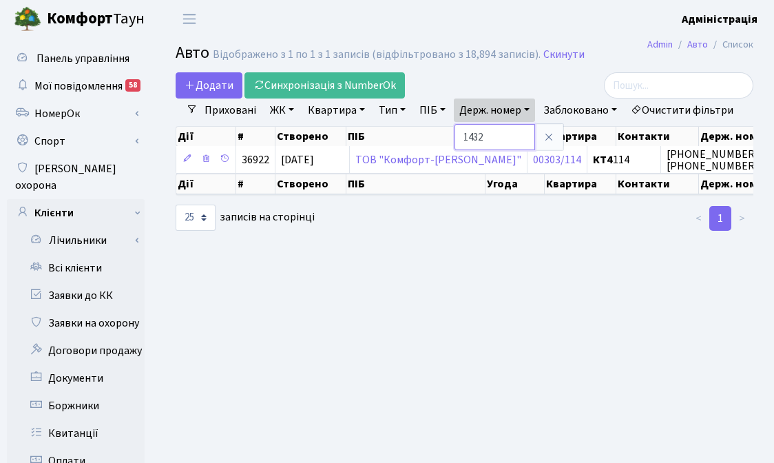
paste input "054"
type input "1054"
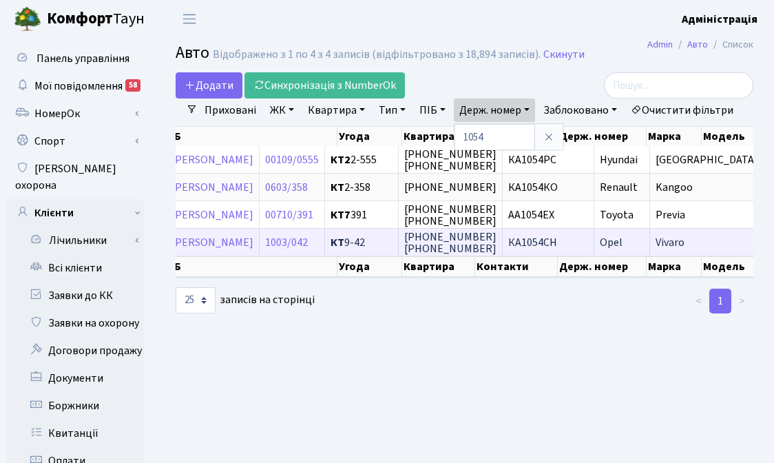
click at [557, 250] on span "КА1054СН" at bounding box center [532, 242] width 49 height 15
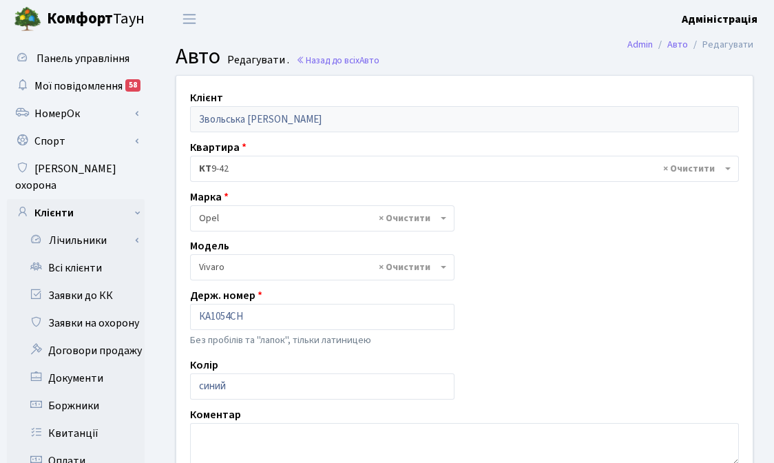
select select "1826"
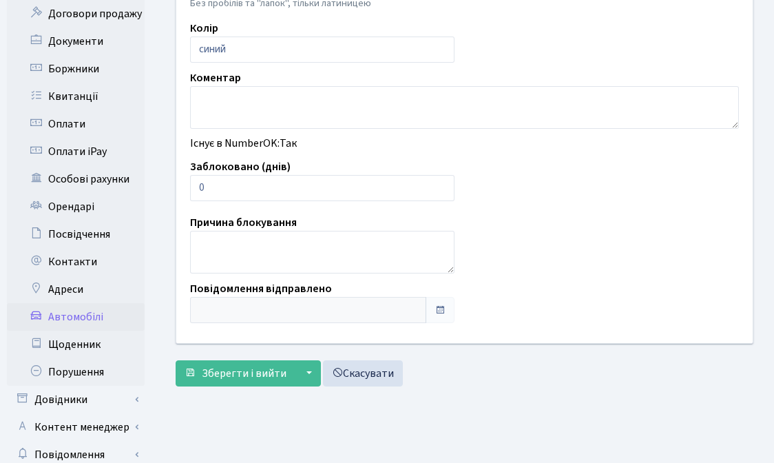
scroll to position [337, 0]
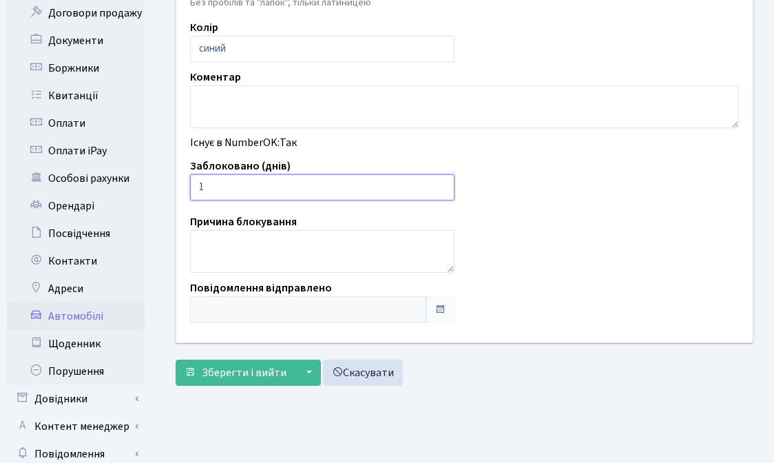
type input "1"
click at [438, 185] on input "1" at bounding box center [322, 187] width 264 height 26
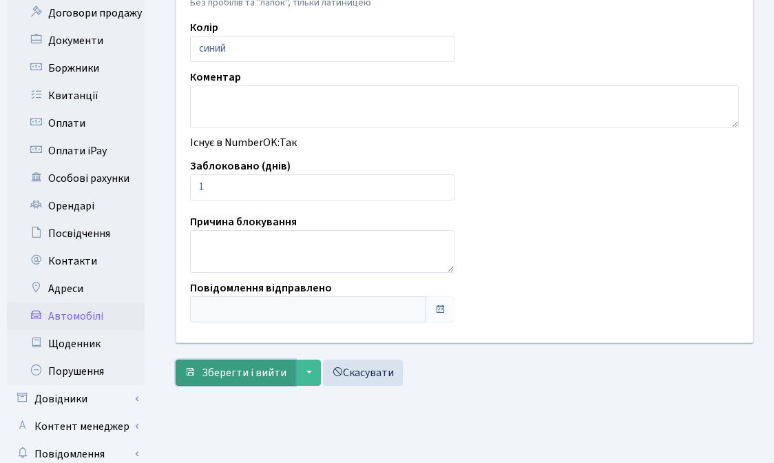
click at [233, 373] on span "Зберегти і вийти" at bounding box center [244, 372] width 85 height 15
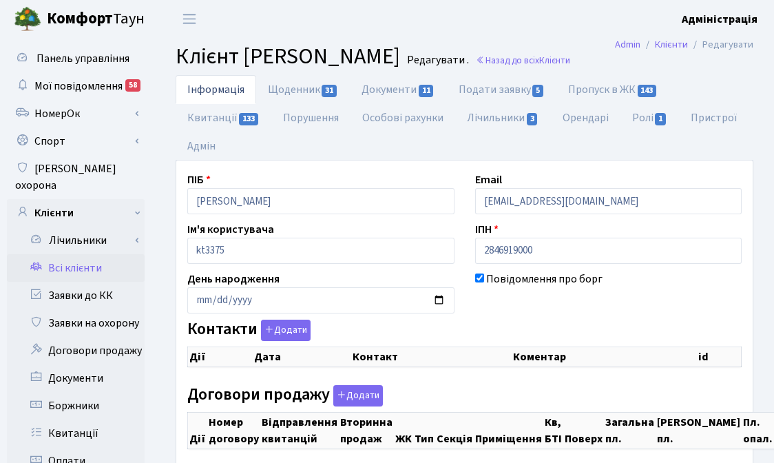
checkbox input "true"
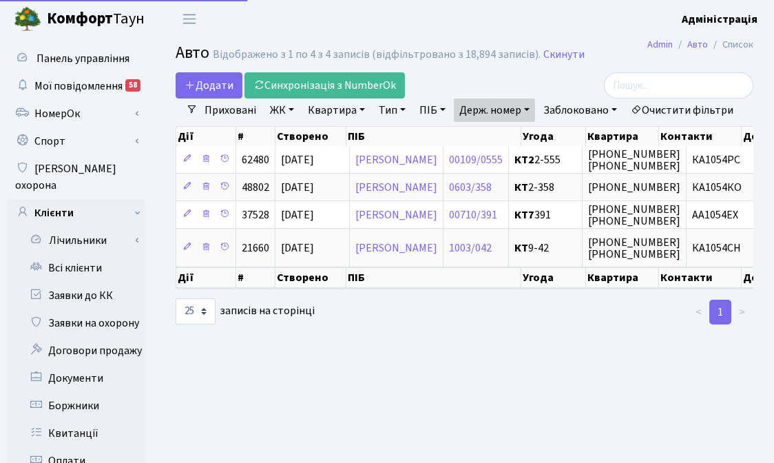
select select "25"
click at [508, 112] on link "Держ. номер" at bounding box center [494, 109] width 81 height 23
paste input "КА7006ВТ"
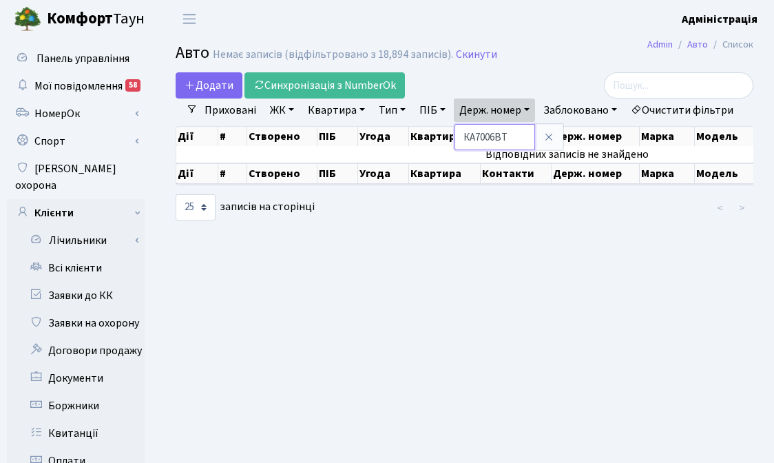
drag, startPoint x: 478, startPoint y: 138, endPoint x: 462, endPoint y: 126, distance: 19.7
click at [461, 134] on input "КА7006ВТ" at bounding box center [494, 137] width 81 height 26
drag, startPoint x: 487, startPoint y: 138, endPoint x: 510, endPoint y: 138, distance: 23.4
click at [510, 138] on input "7006ВТ" at bounding box center [494, 137] width 81 height 26
type input "7006"
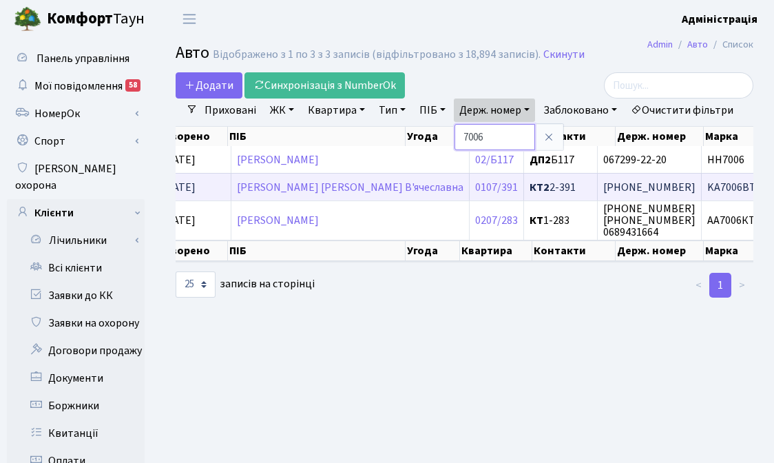
scroll to position [0, 144]
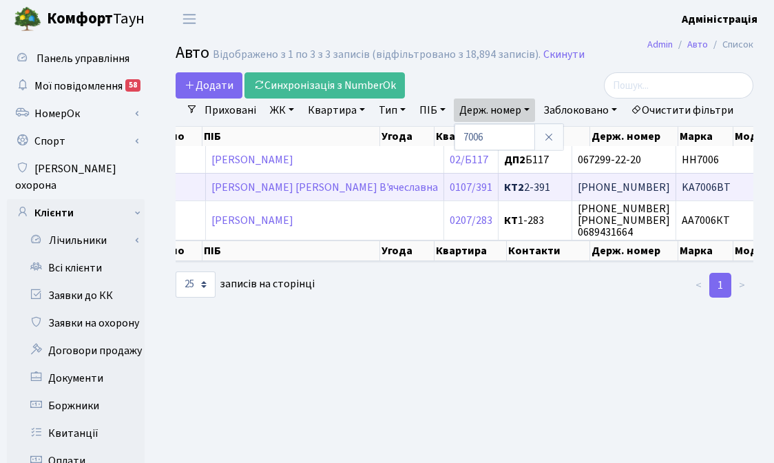
click at [682, 195] on span "KA7006BT" at bounding box center [706, 187] width 49 height 15
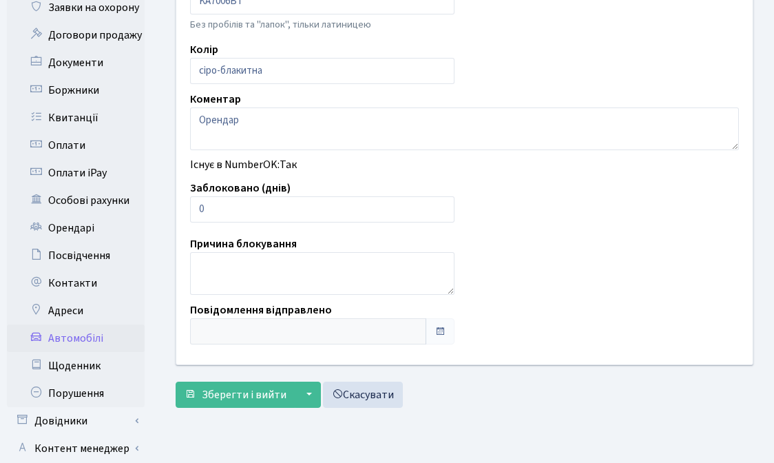
scroll to position [320, 0]
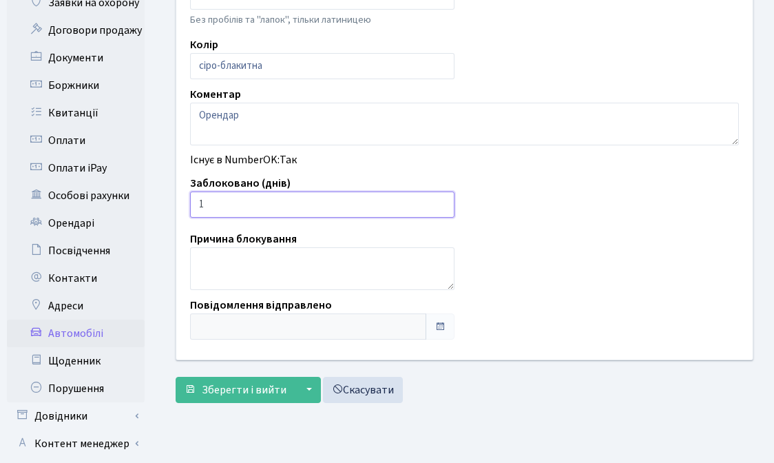
type input "1"
click at [439, 200] on input "1" at bounding box center [322, 204] width 264 height 26
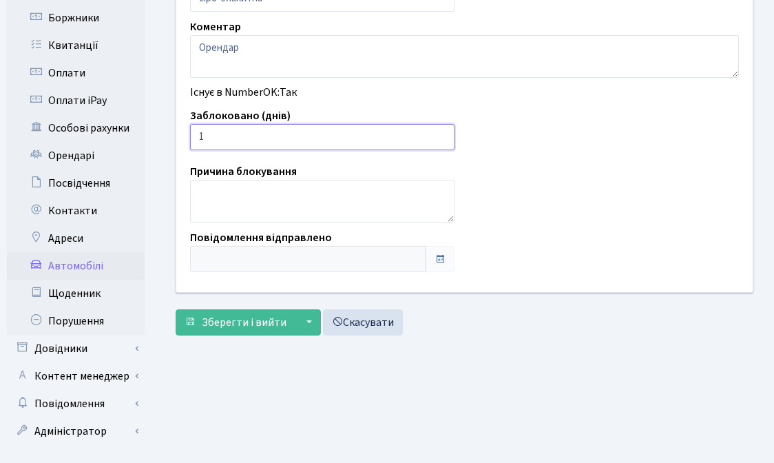
scroll to position [395, 0]
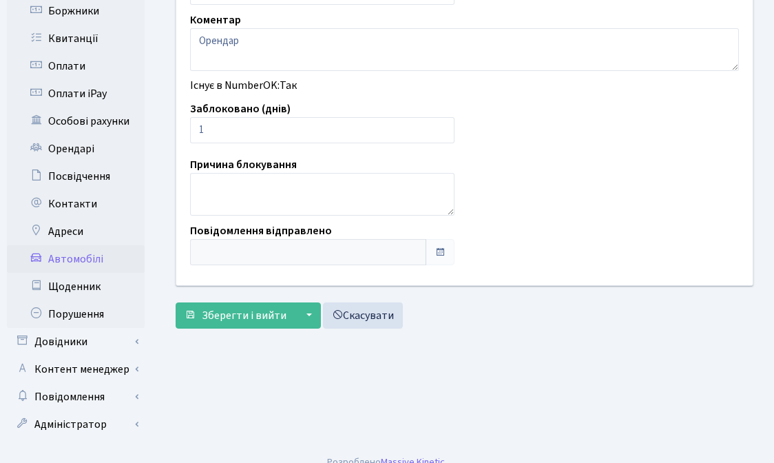
click at [242, 317] on span "Зберегти і вийти" at bounding box center [244, 315] width 85 height 15
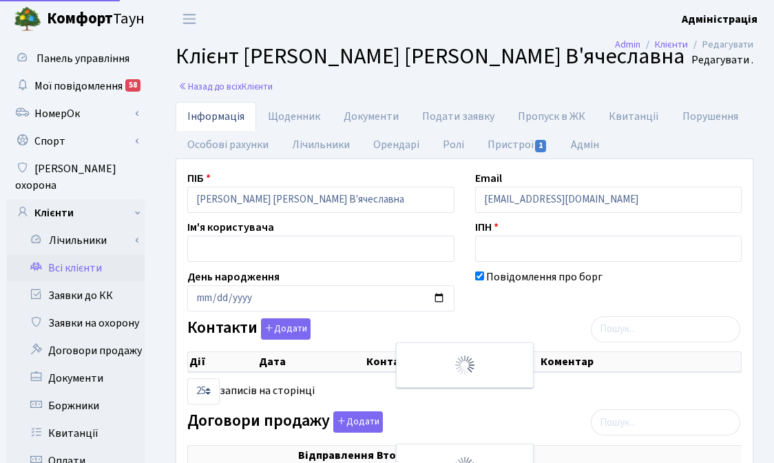
select select "25"
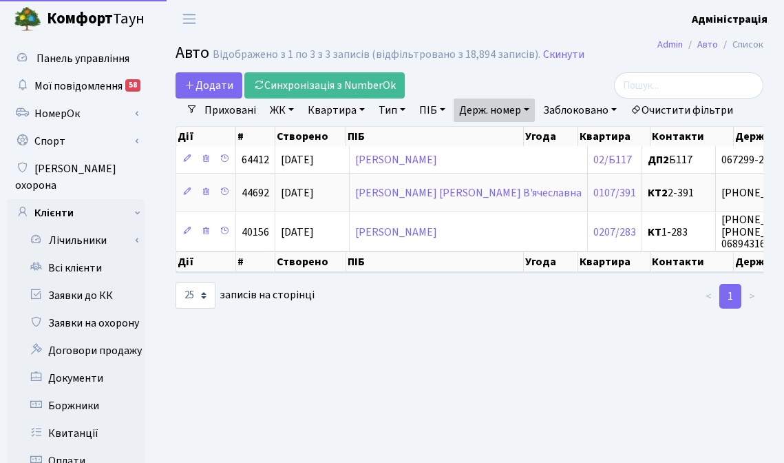
select select "25"
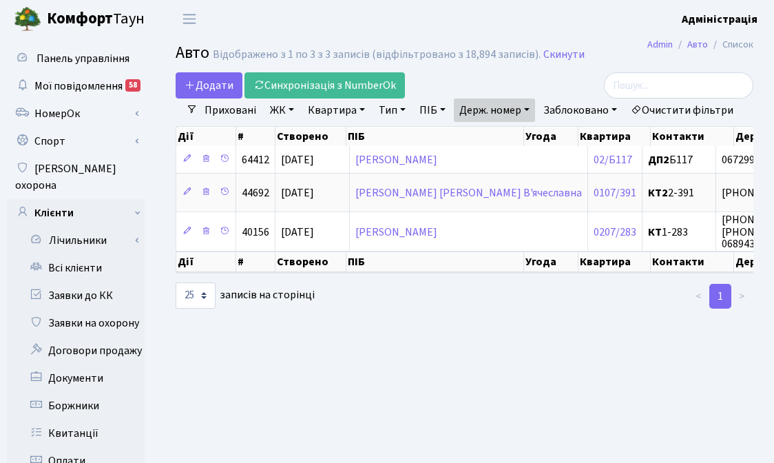
click at [494, 114] on link "Держ. номер" at bounding box center [494, 109] width 81 height 23
paste input "273"
type input "7273"
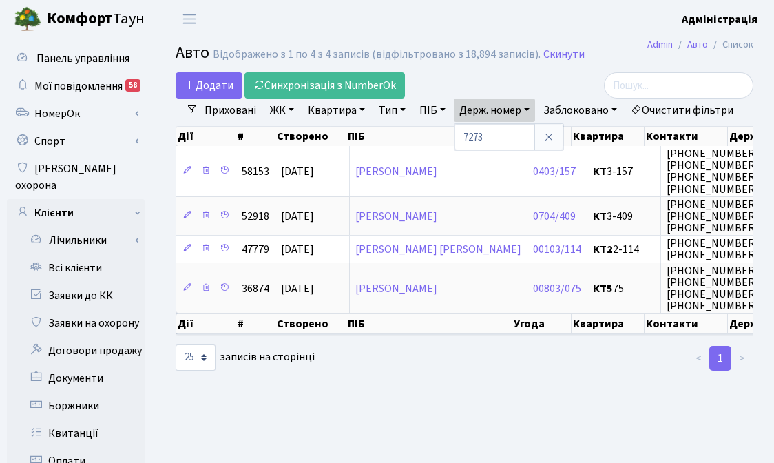
click at [519, 372] on div at bounding box center [465, 358] width 200 height 28
click at [477, 407] on main "Admin Авто Список Авто Відображено з 1 по 4 з 4 записів (відфільтровано з 18,89…" at bounding box center [464, 438] width 619 height 801
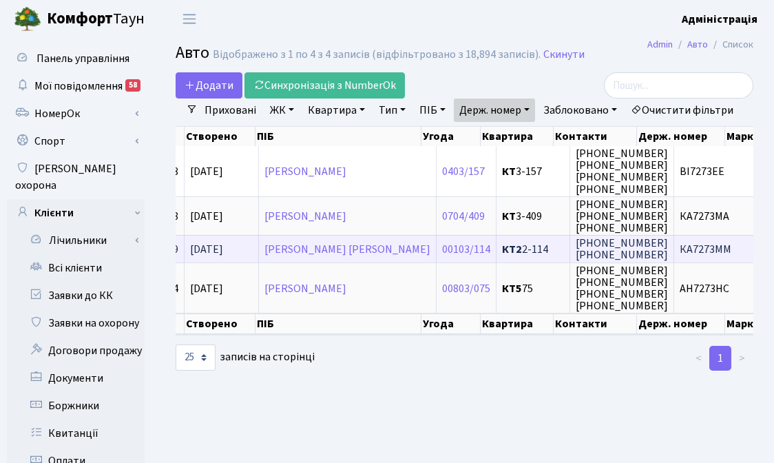
click at [680, 257] on span "КА7273ММ" at bounding box center [706, 249] width 52 height 15
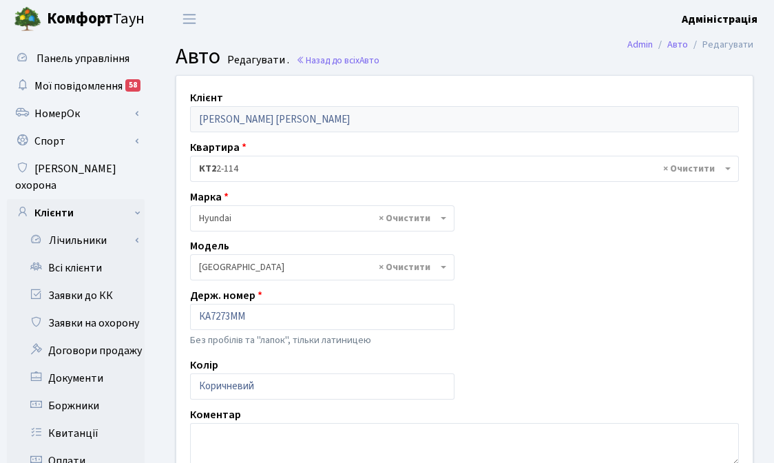
select select "1040"
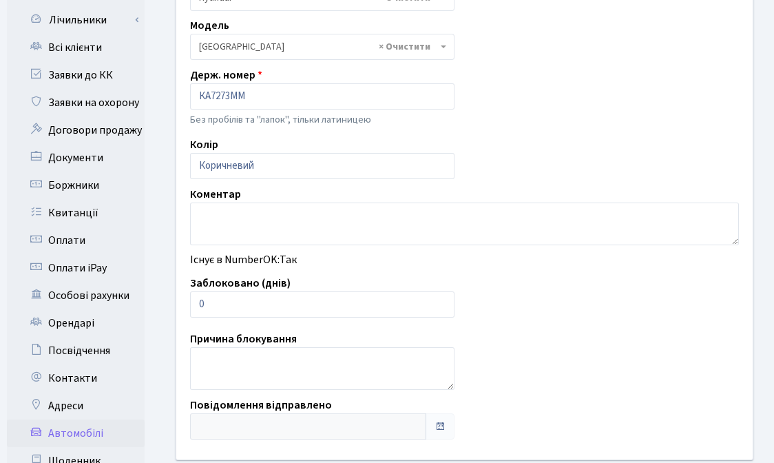
scroll to position [232, 0]
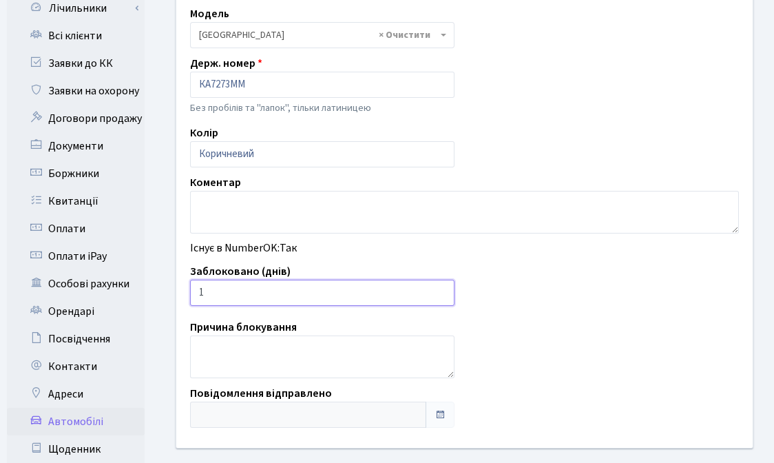
type input "1"
click at [441, 286] on input "1" at bounding box center [322, 293] width 264 height 26
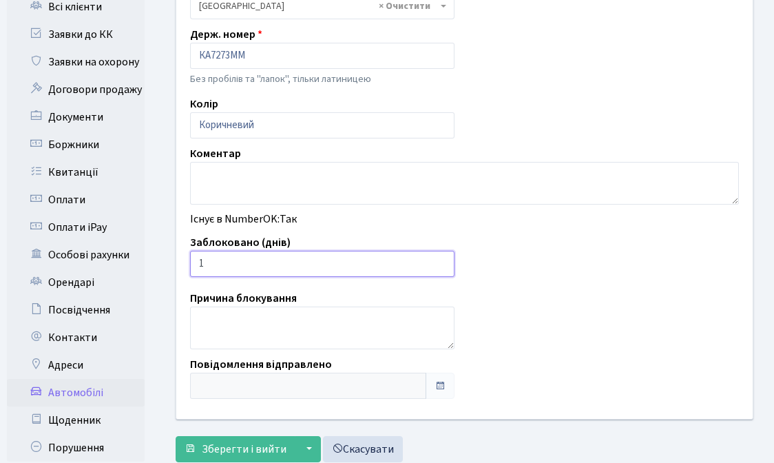
scroll to position [395, 0]
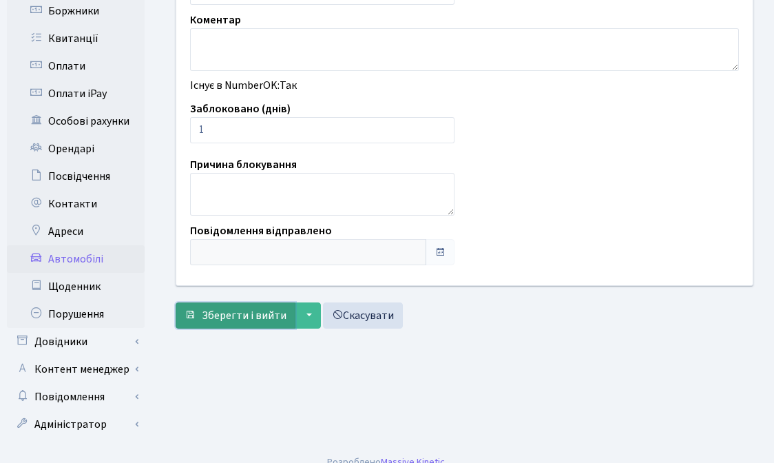
click at [244, 306] on button "Зберегти і вийти" at bounding box center [236, 315] width 120 height 26
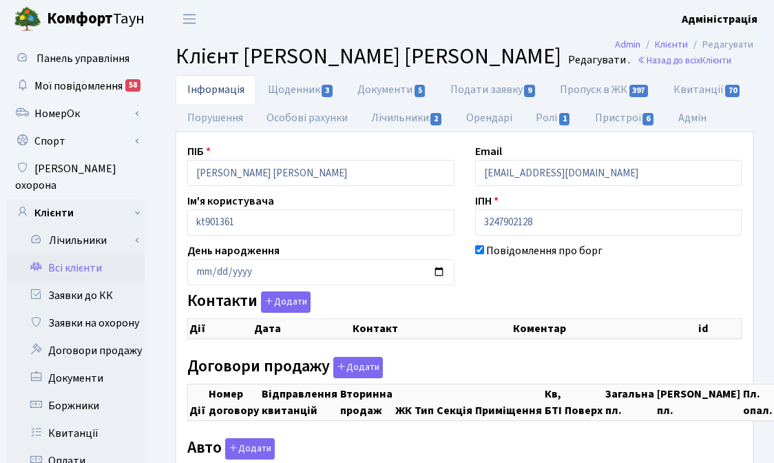
checkbox input "true"
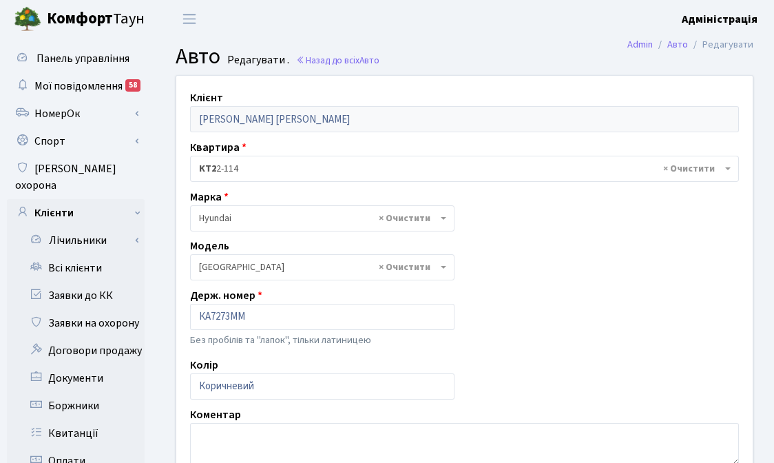
select select "1040"
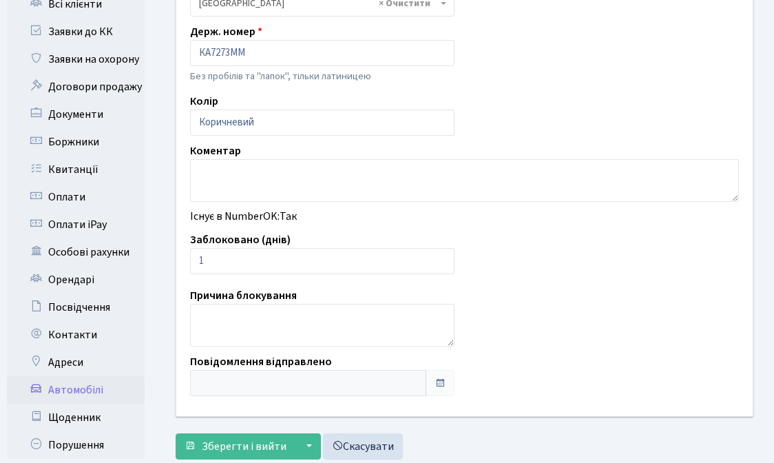
scroll to position [194, 0]
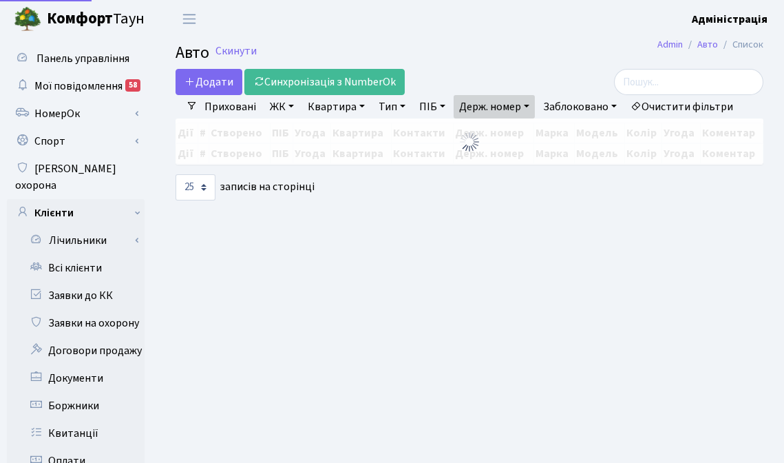
select select "25"
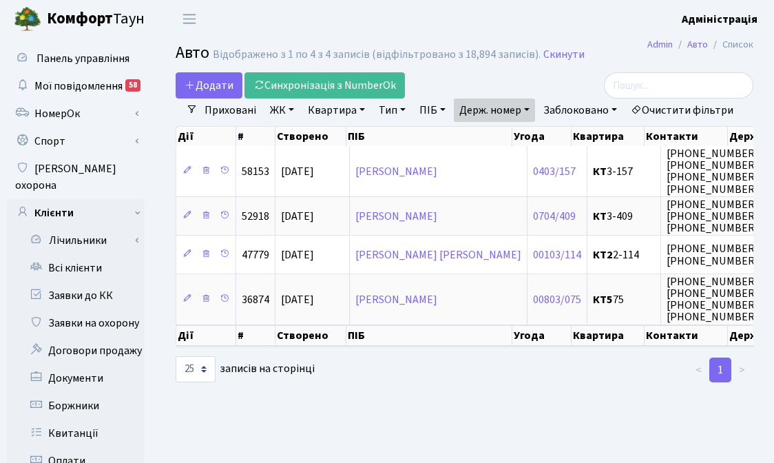
click at [508, 110] on link "Держ. номер" at bounding box center [494, 109] width 81 height 23
paste input "4588"
type input "4588"
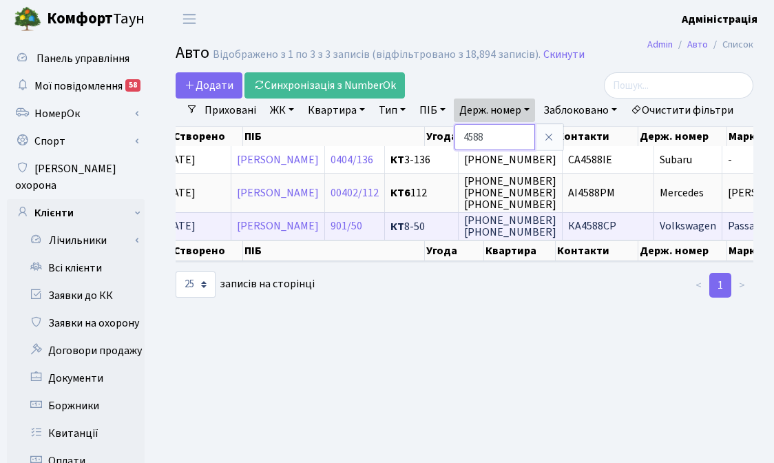
scroll to position [0, 122]
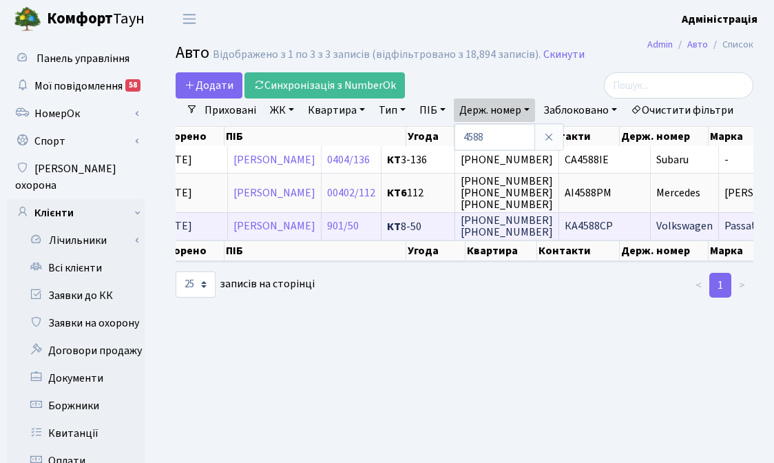
click at [613, 234] on span "КА4588СР" at bounding box center [589, 226] width 48 height 15
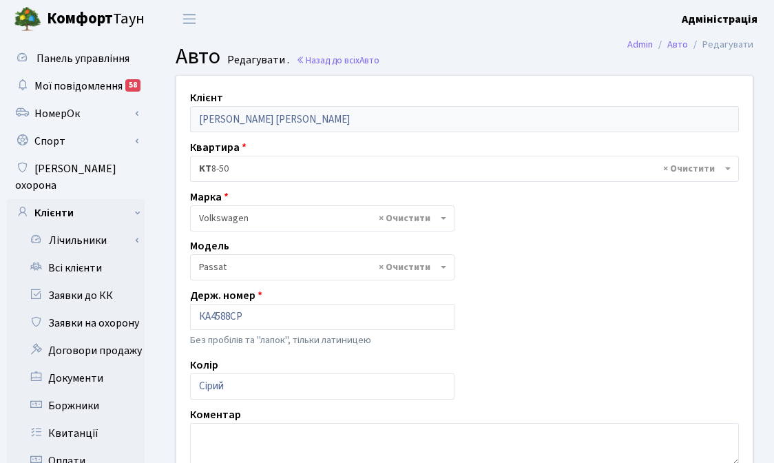
select select "2477"
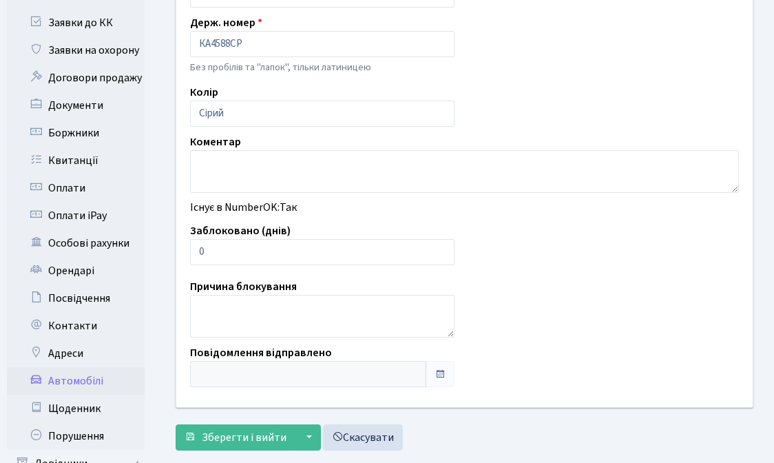
scroll to position [284, 0]
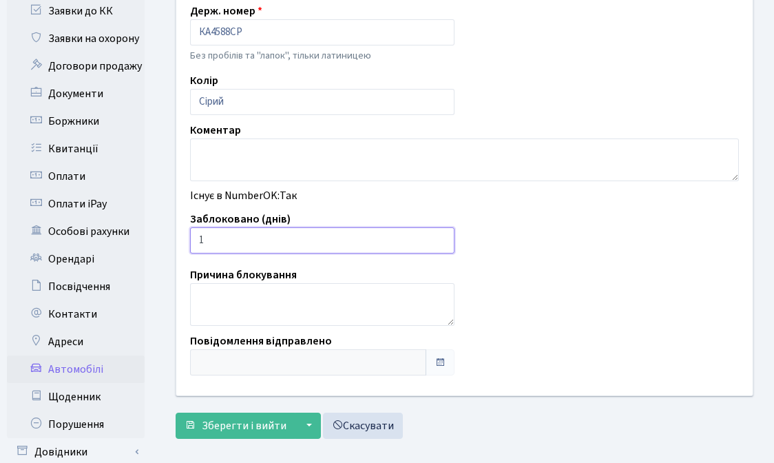
type input "1"
click at [441, 237] on input "1" at bounding box center [322, 240] width 264 height 26
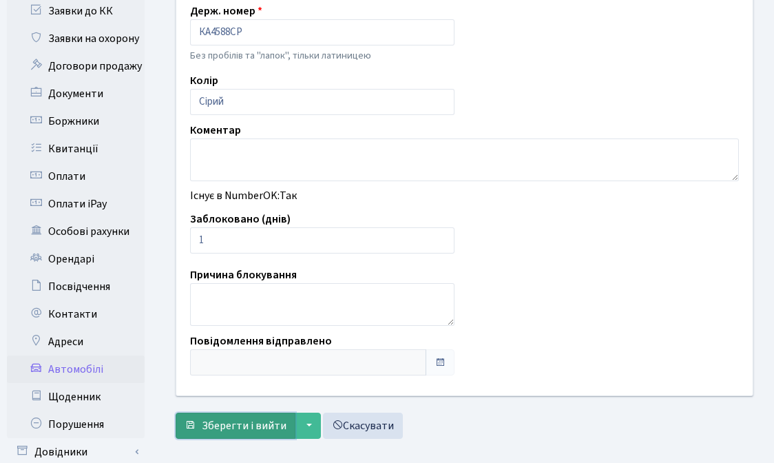
click at [228, 430] on span "Зберегти і вийти" at bounding box center [244, 425] width 85 height 15
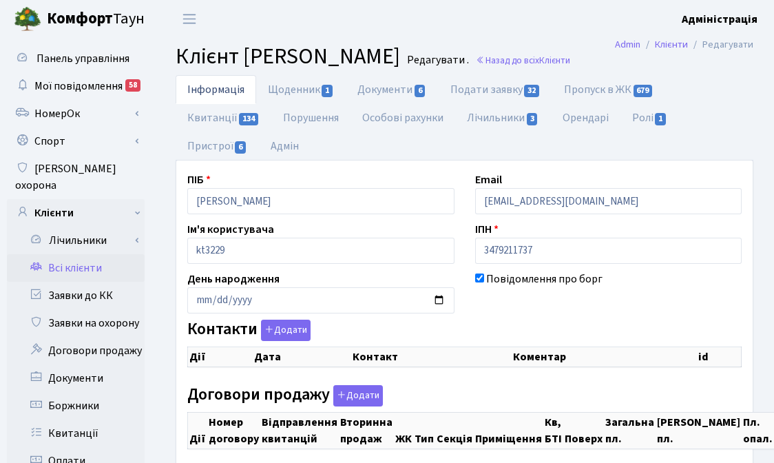
checkbox input "true"
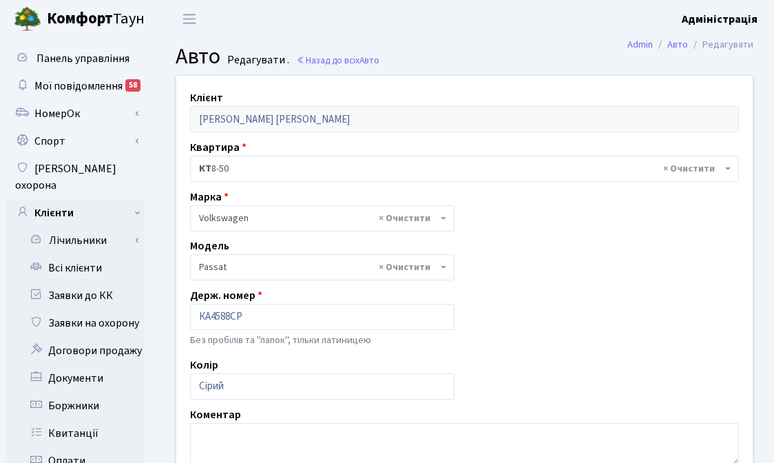
select select "2477"
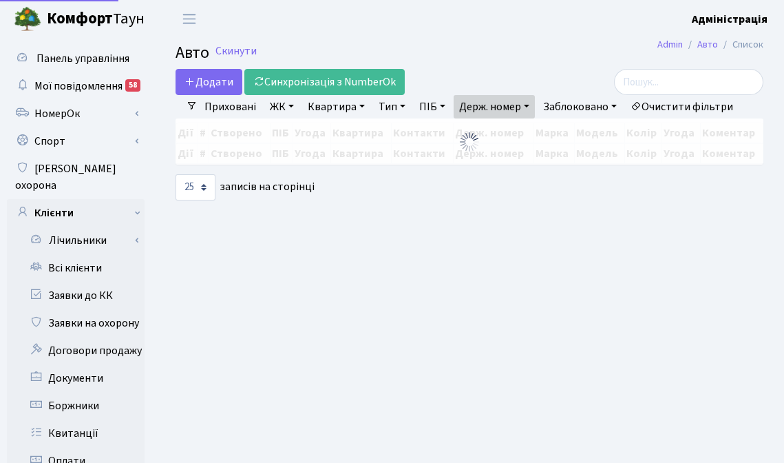
select select "25"
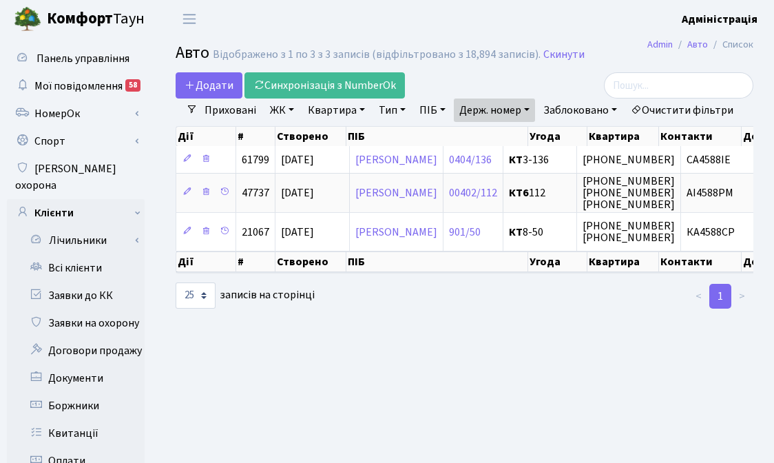
click at [479, 109] on link "Держ. номер" at bounding box center [494, 109] width 81 height 23
paste input "1077"
type input "1077"
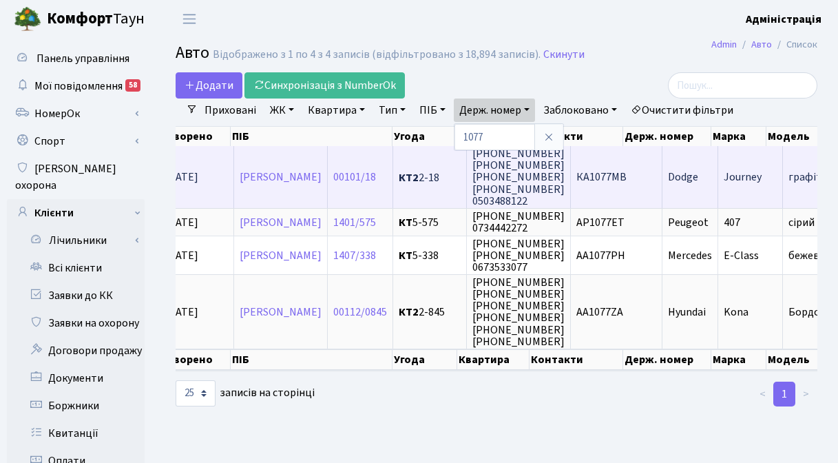
click at [627, 176] on span "КА1077МВ" at bounding box center [601, 177] width 50 height 15
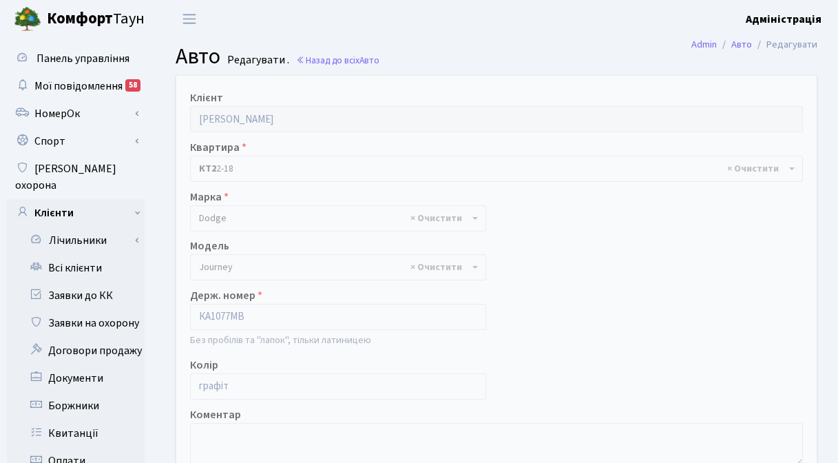
select select "587"
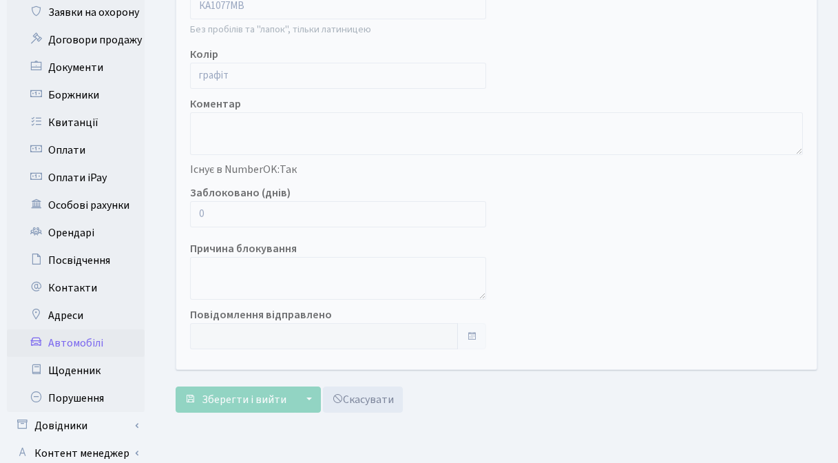
scroll to position [395, 0]
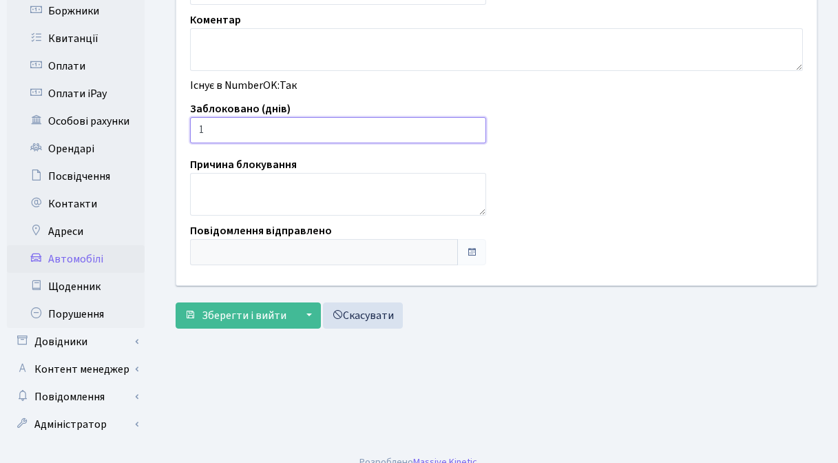
type input "1"
click at [473, 128] on input "1" at bounding box center [338, 130] width 296 height 26
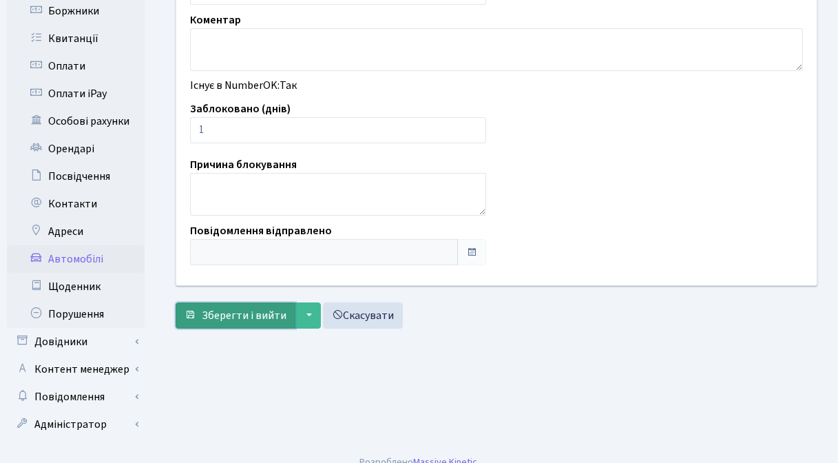
click at [210, 325] on button "Зберегти і вийти" at bounding box center [236, 315] width 120 height 26
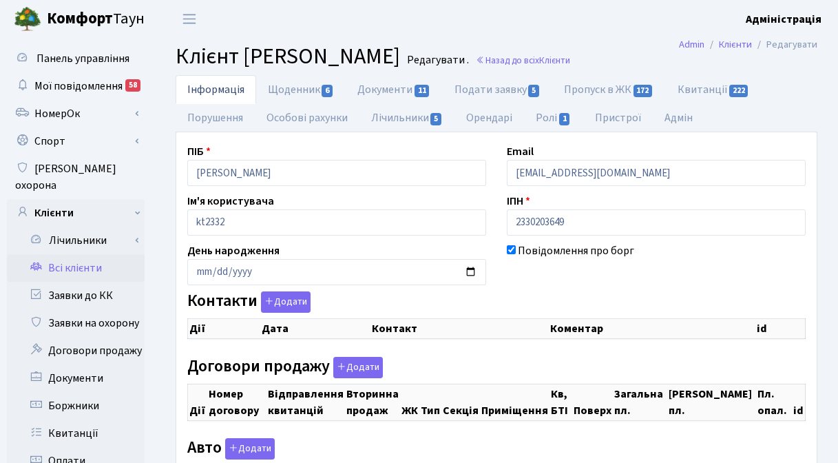
checkbox input "true"
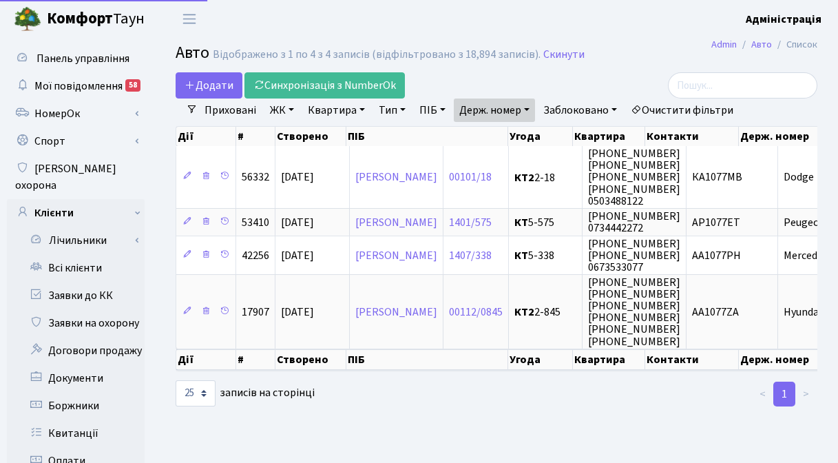
select select "25"
click at [491, 112] on link "Держ. номер" at bounding box center [494, 109] width 81 height 23
paste input "743"
type input "7437"
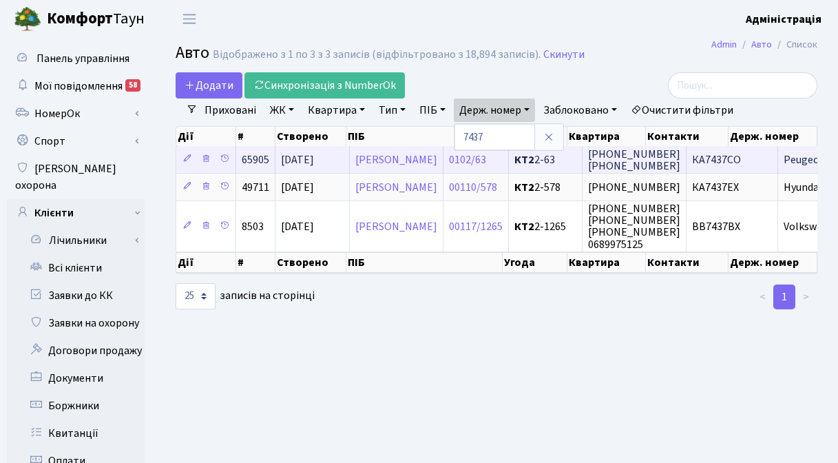
click at [741, 154] on span "КА7437СО" at bounding box center [716, 159] width 49 height 15
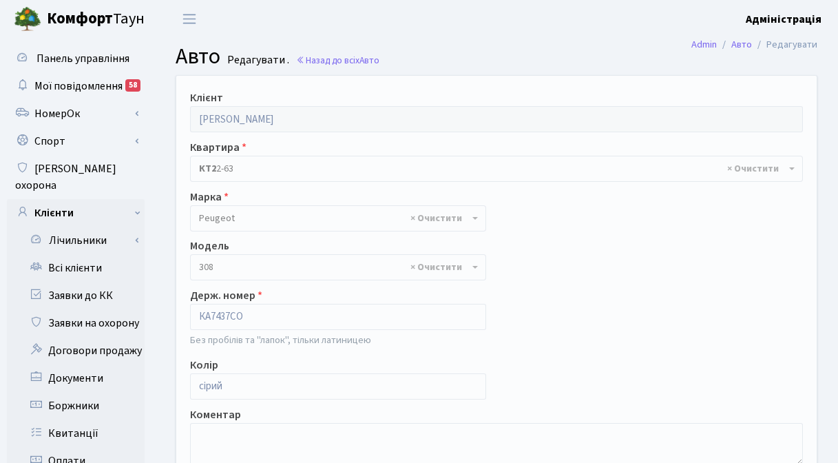
select select "1857"
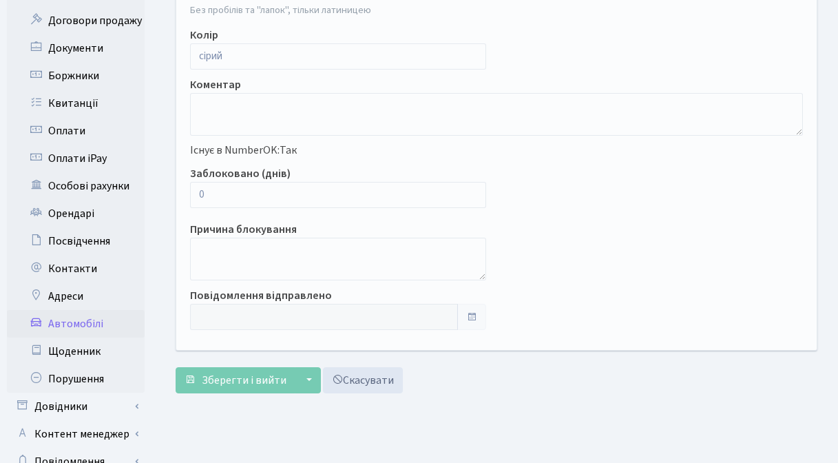
scroll to position [308, 0]
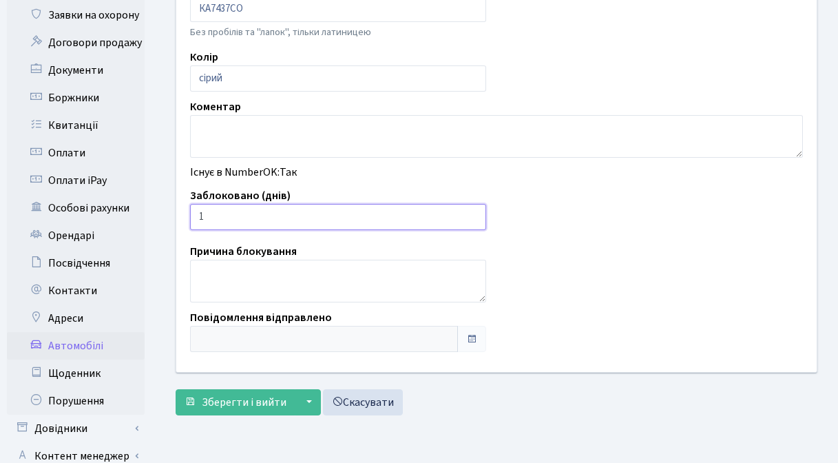
type input "1"
click at [472, 211] on input "1" at bounding box center [338, 217] width 296 height 26
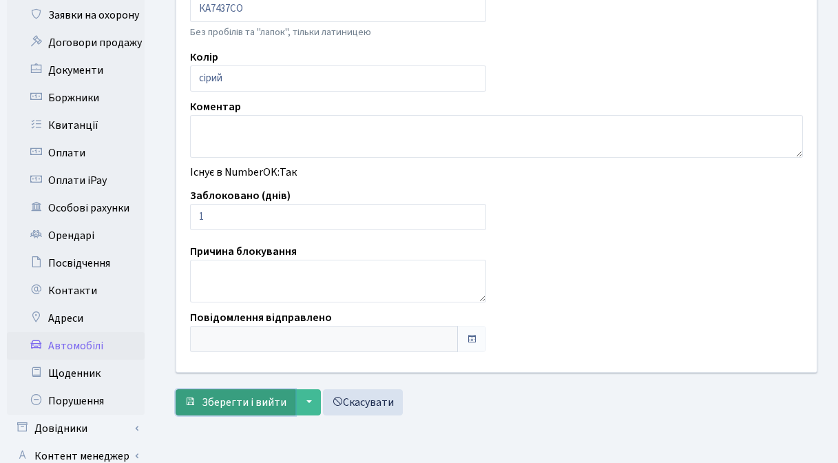
click at [223, 409] on span "Зберегти і вийти" at bounding box center [244, 402] width 85 height 15
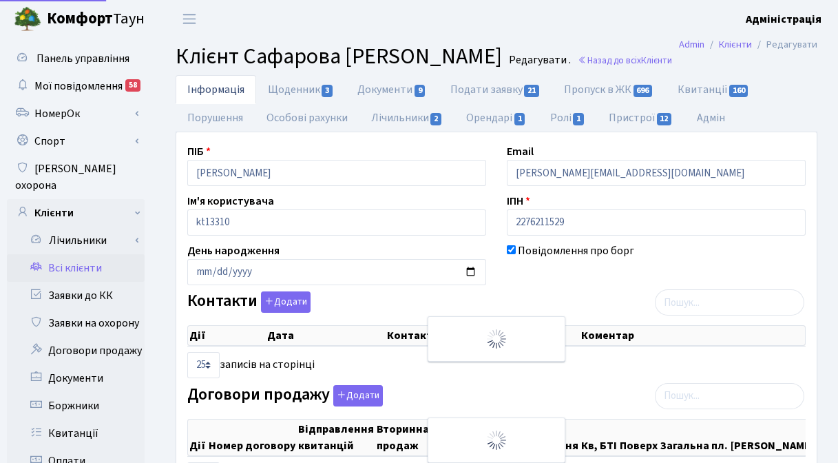
select select "25"
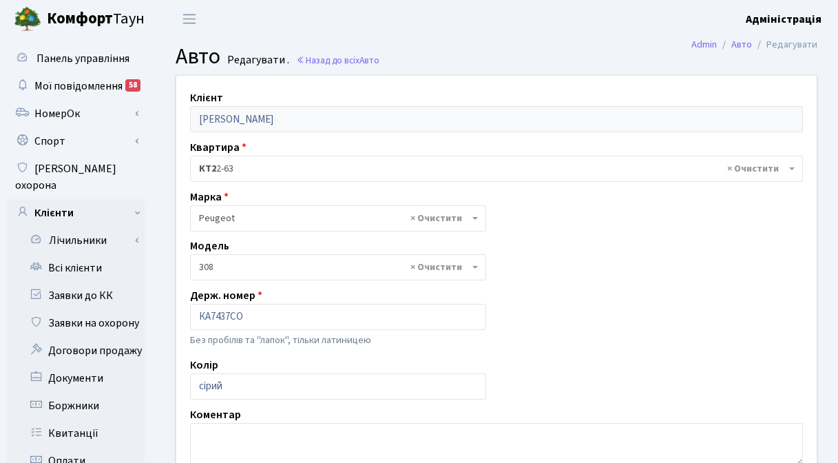
select select "1857"
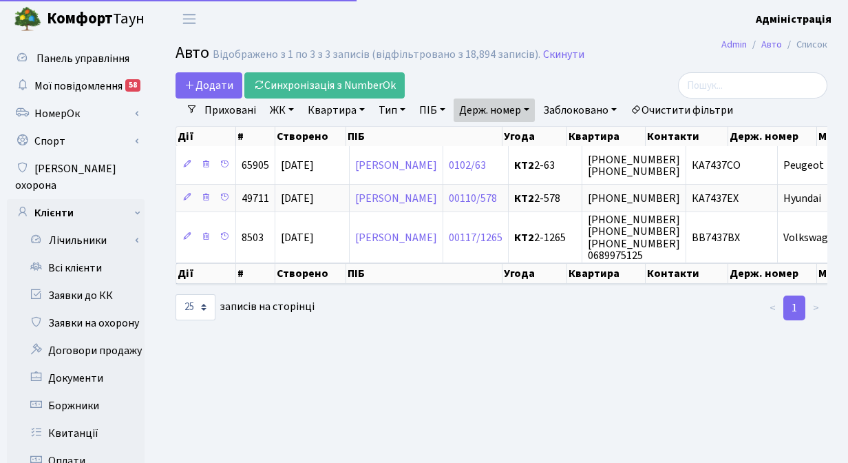
select select "25"
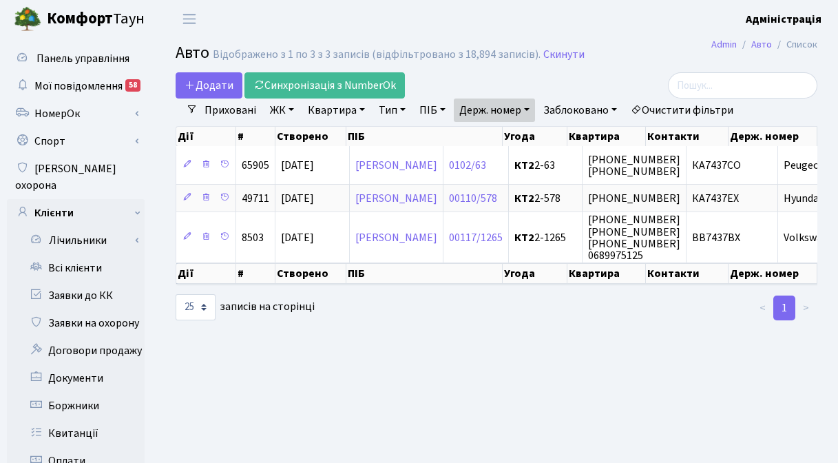
click at [486, 112] on link "Держ. номер" at bounding box center [494, 109] width 81 height 23
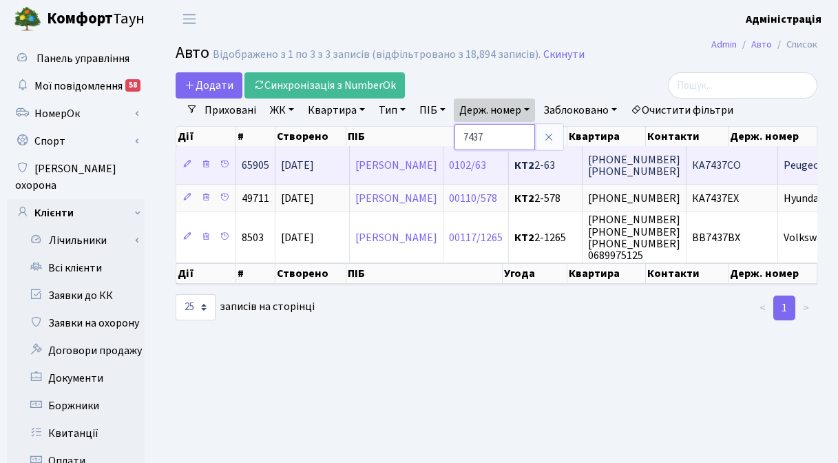
paste input "6858"
type input "6858"
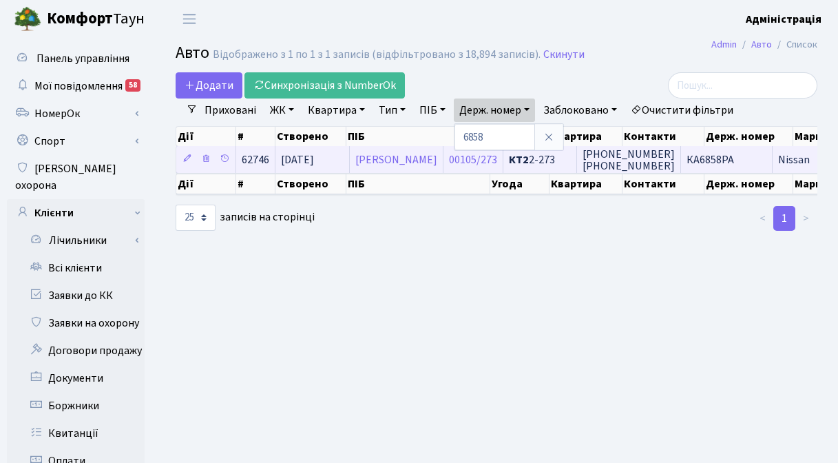
click at [734, 157] on span "КА6858РА" at bounding box center [710, 159] width 48 height 15
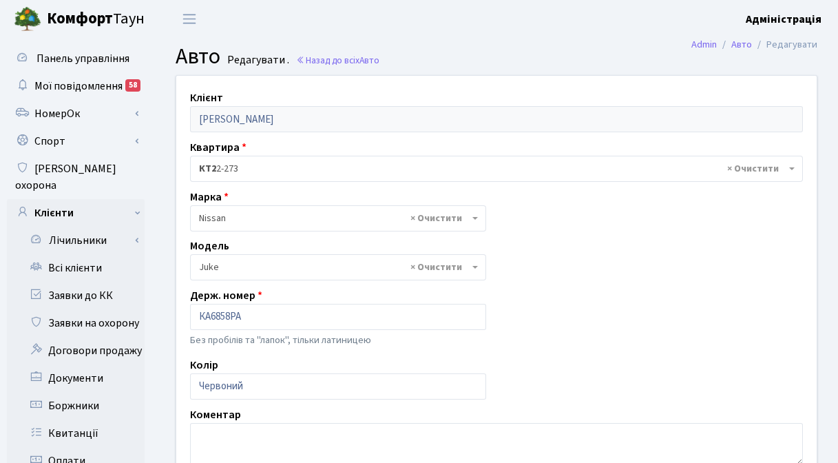
select select "1691"
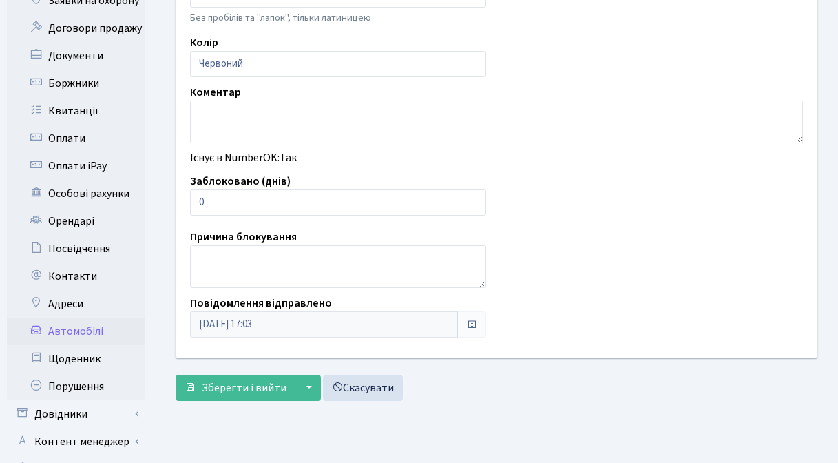
scroll to position [316, 0]
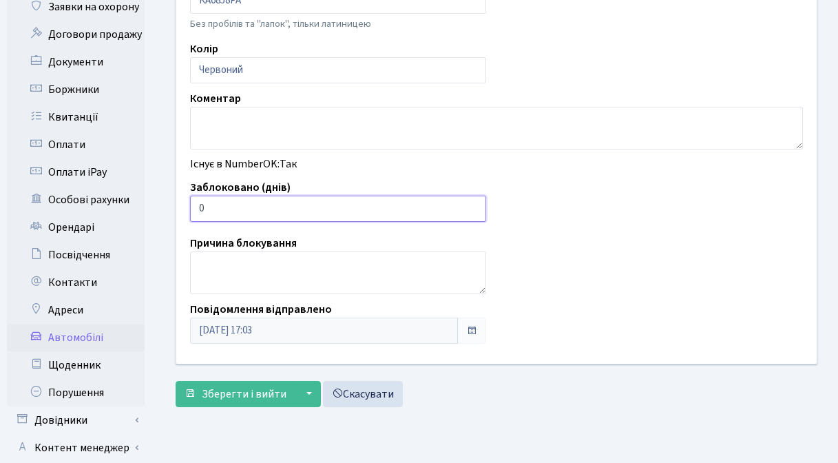
drag, startPoint x: 217, startPoint y: 205, endPoint x: 191, endPoint y: 204, distance: 26.2
click at [191, 204] on input "0" at bounding box center [338, 209] width 296 height 26
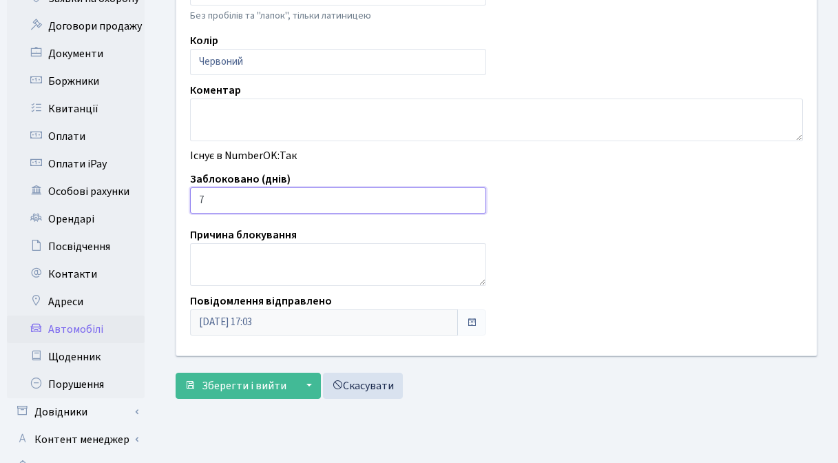
scroll to position [334, 0]
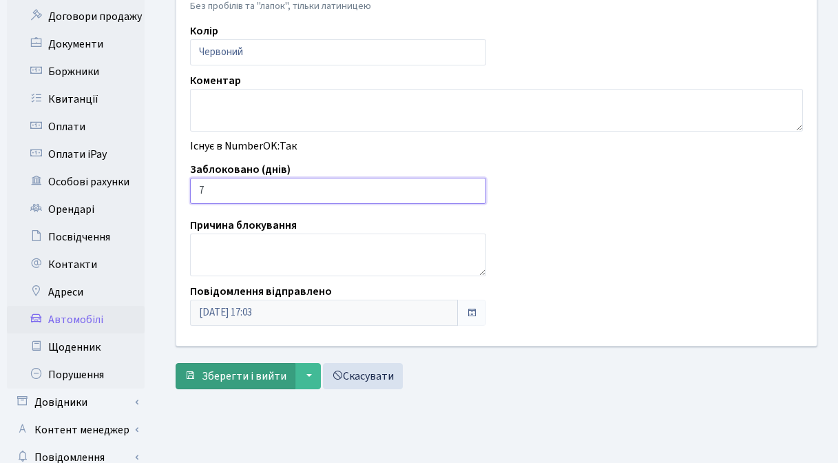
type input "7"
click at [224, 377] on span "Зберегти і вийти" at bounding box center [244, 375] width 85 height 15
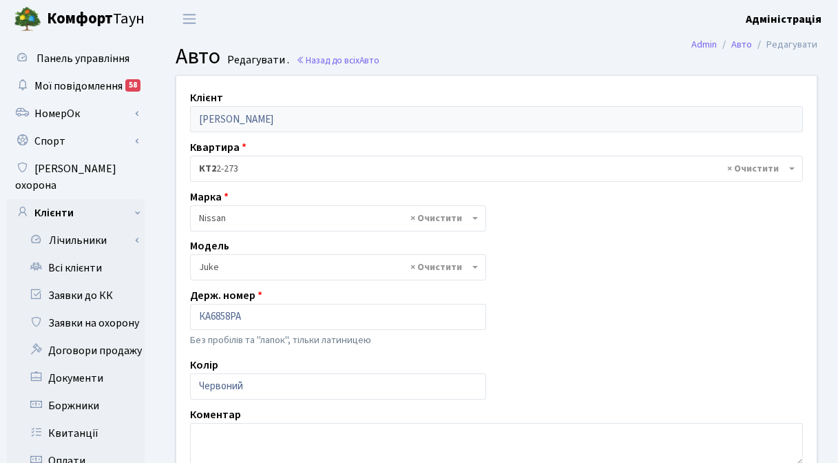
select select "1691"
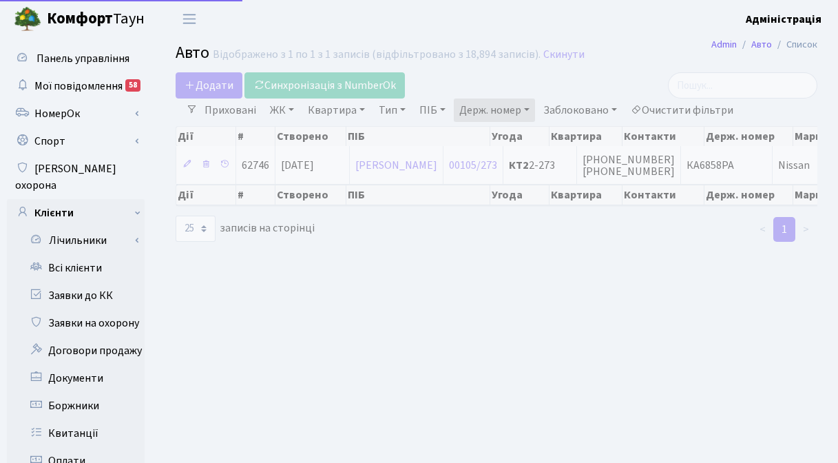
select select "25"
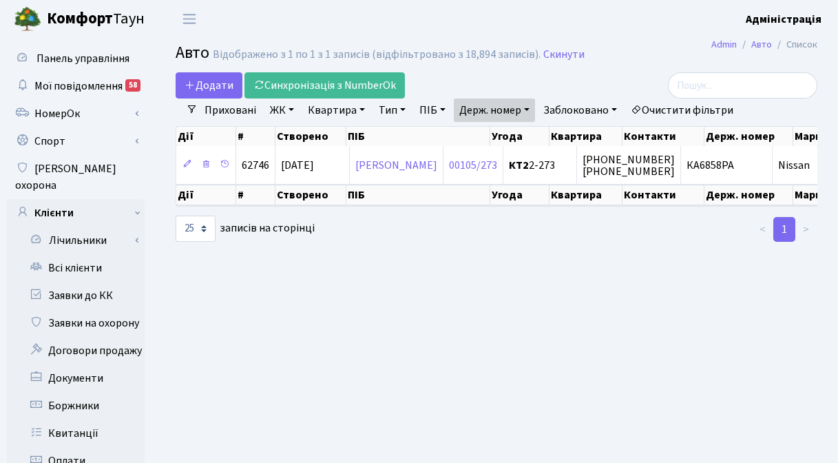
click at [509, 107] on link "Держ. номер" at bounding box center [494, 109] width 81 height 23
paste input "5925"
type input "5925"
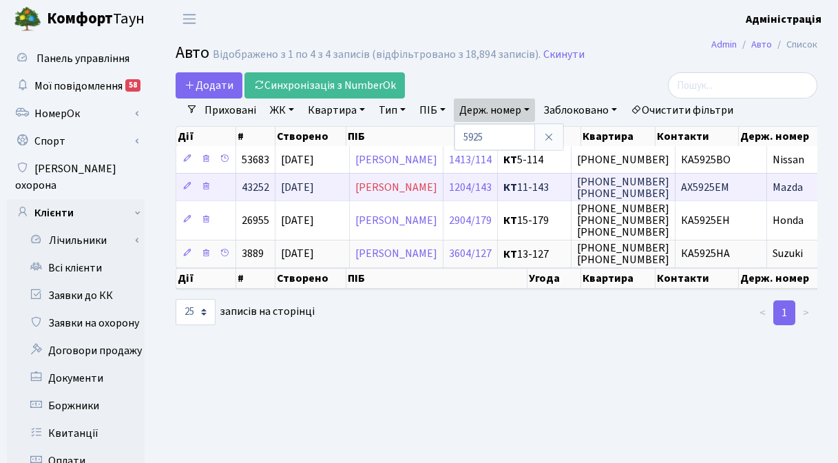
click at [197, 188] on td at bounding box center [206, 187] width 60 height 28
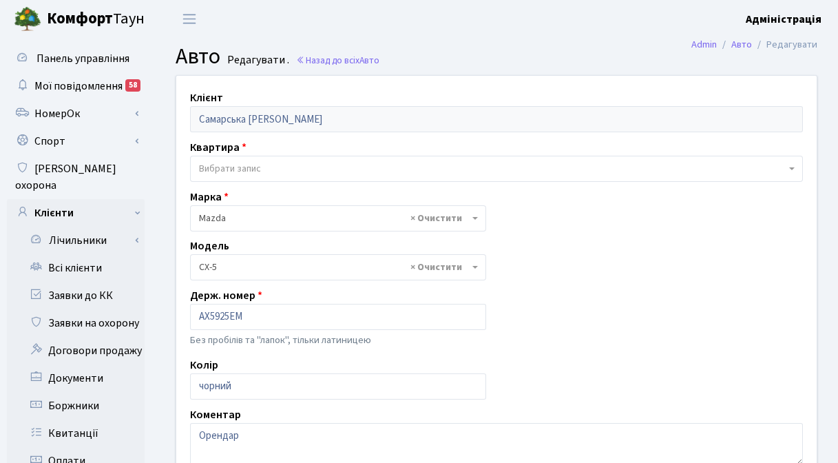
select select "1424"
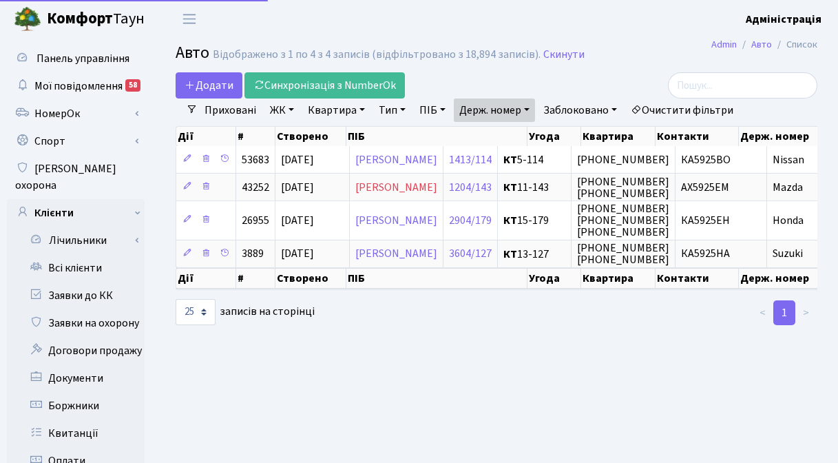
select select "25"
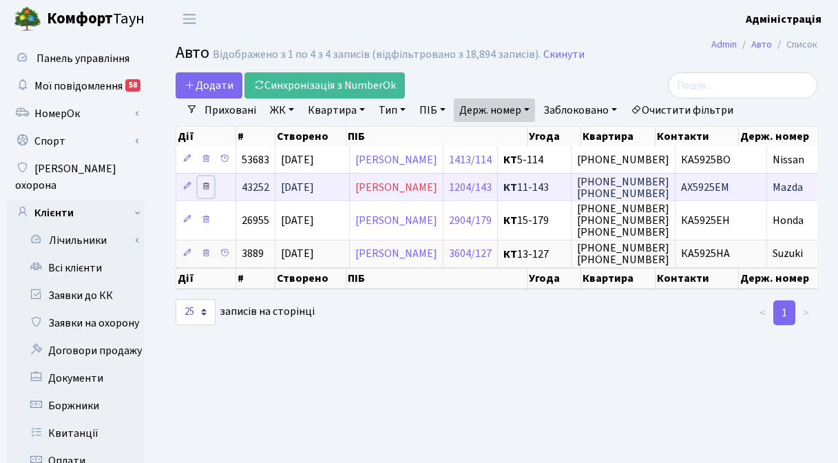
click at [208, 186] on icon at bounding box center [206, 186] width 10 height 10
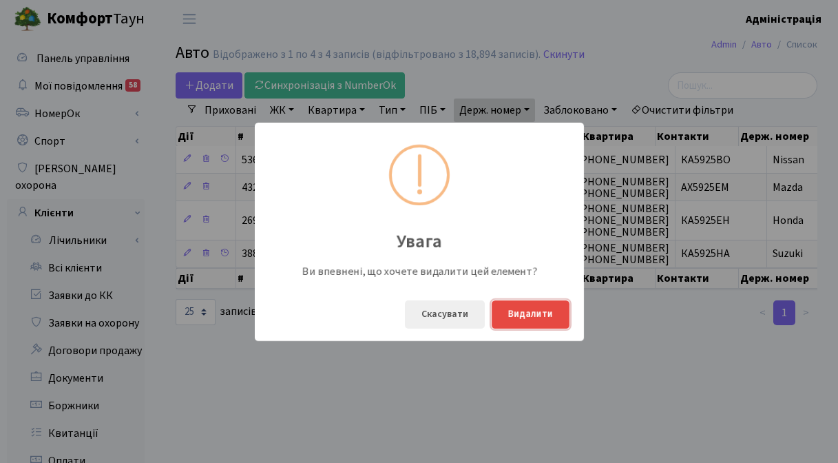
click at [538, 315] on button "Видалити" at bounding box center [531, 314] width 78 height 28
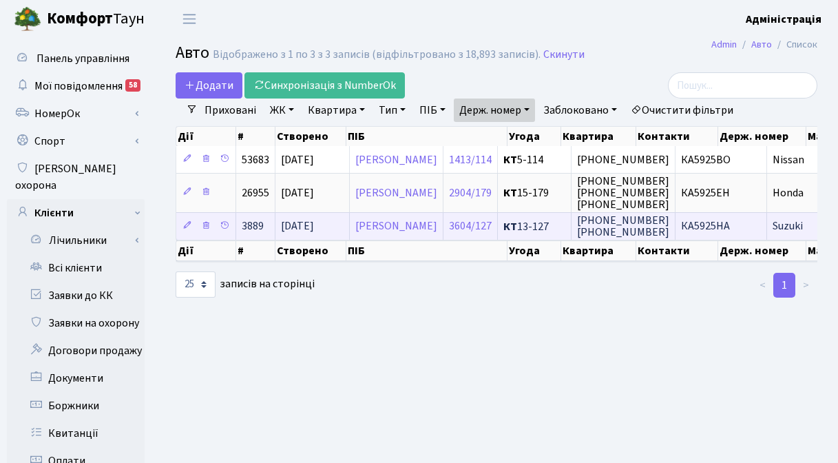
click at [730, 227] on span "КА5925НА" at bounding box center [705, 226] width 49 height 15
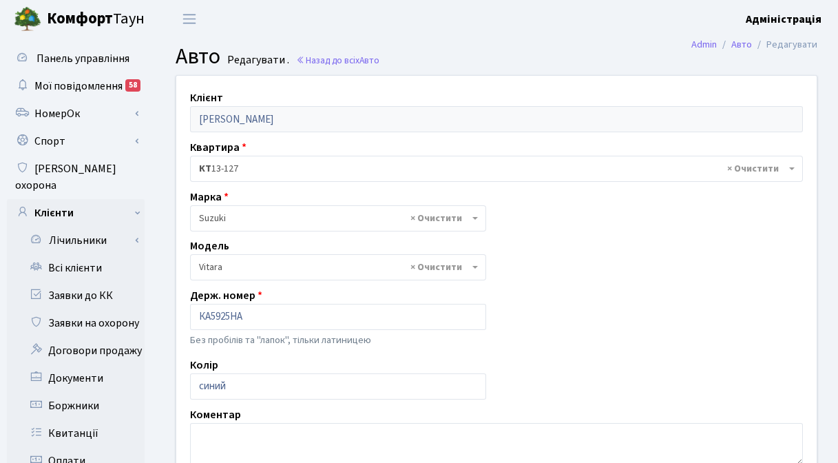
select select "2245"
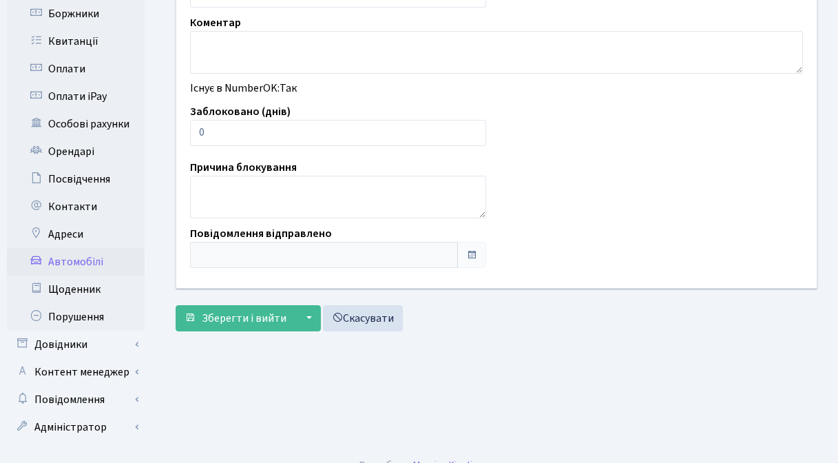
scroll to position [395, 0]
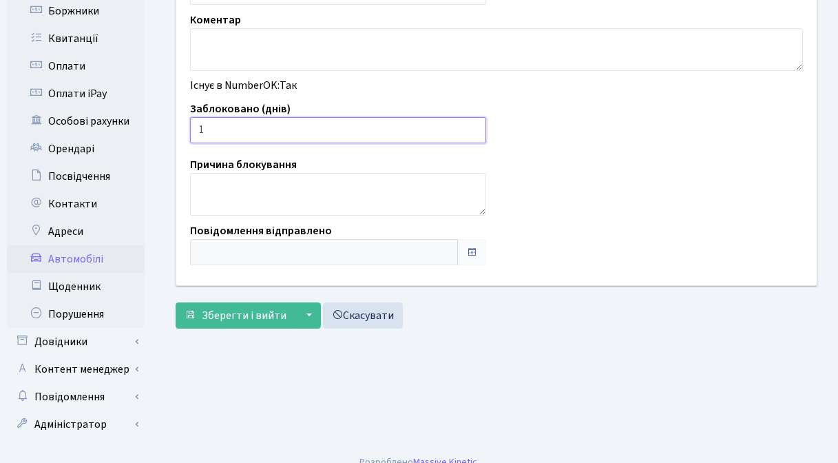
type input "1"
click at [472, 127] on input "1" at bounding box center [338, 130] width 296 height 26
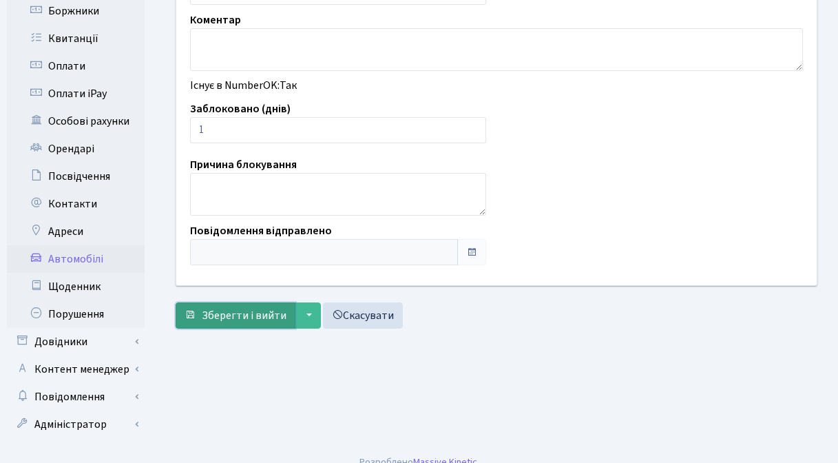
click at [237, 317] on span "Зберегти і вийти" at bounding box center [244, 315] width 85 height 15
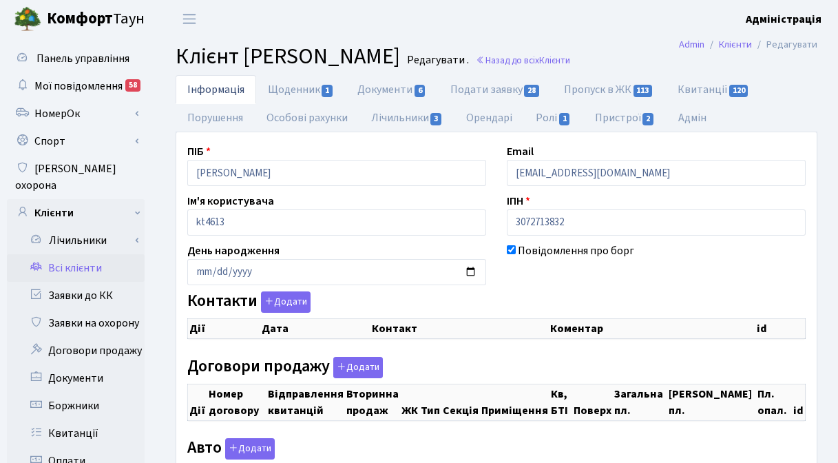
checkbox input "true"
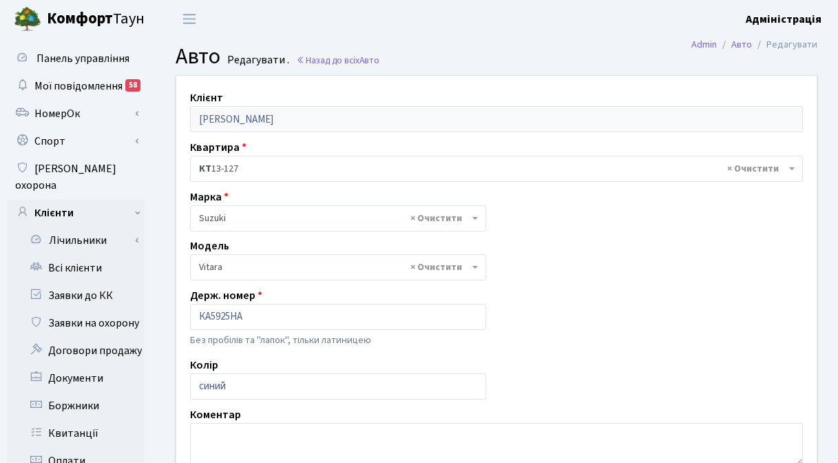
select select "2245"
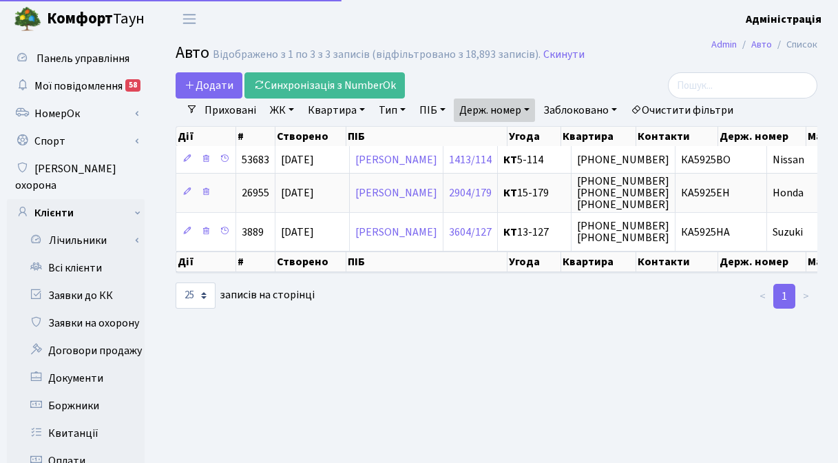
select select "25"
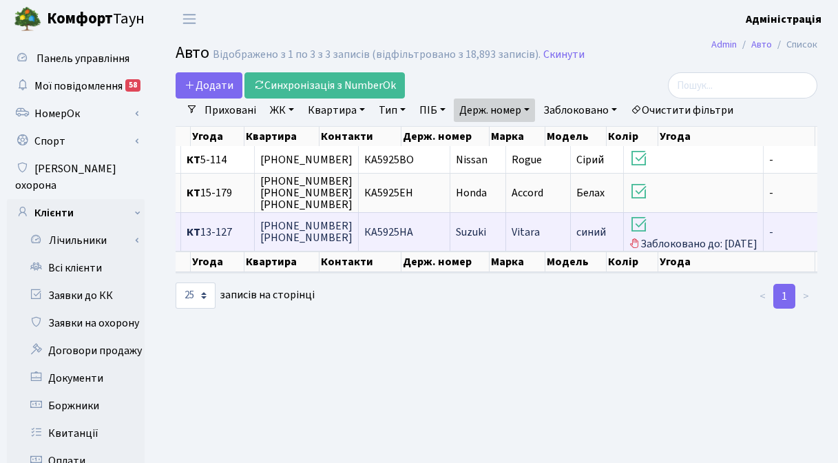
scroll to position [0, 387]
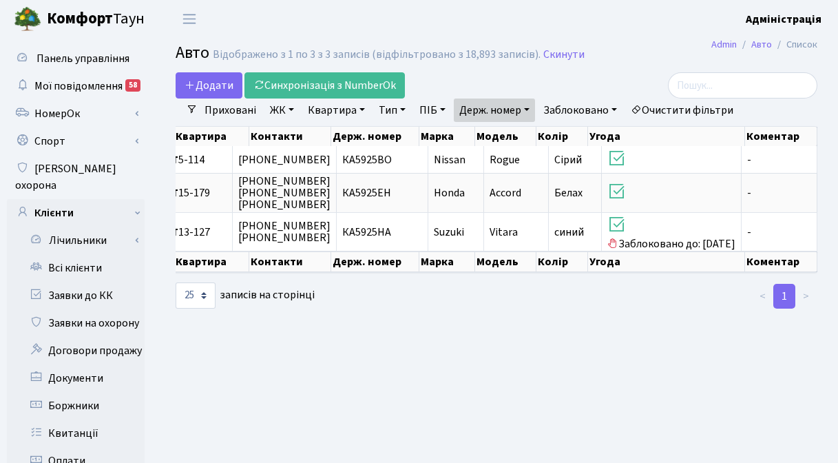
click at [487, 109] on link "Держ. номер" at bounding box center [494, 109] width 81 height 23
paste input "4643"
type input "4643"
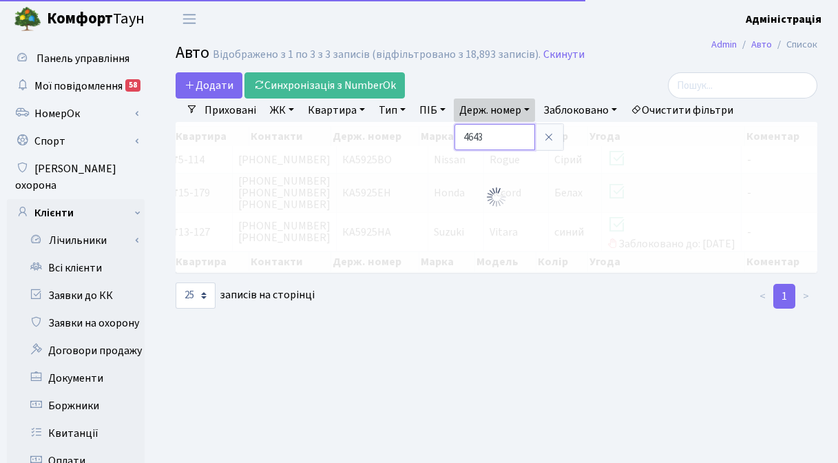
scroll to position [0, 310]
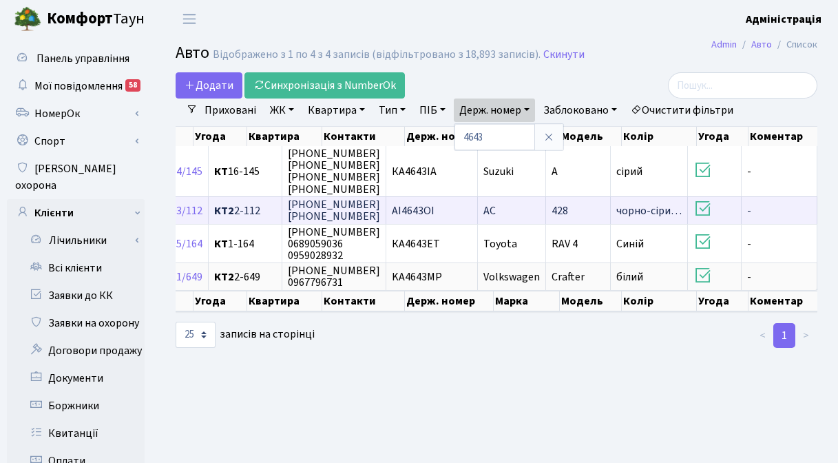
click at [434, 209] on span "АІ4643ОІ" at bounding box center [413, 210] width 43 height 15
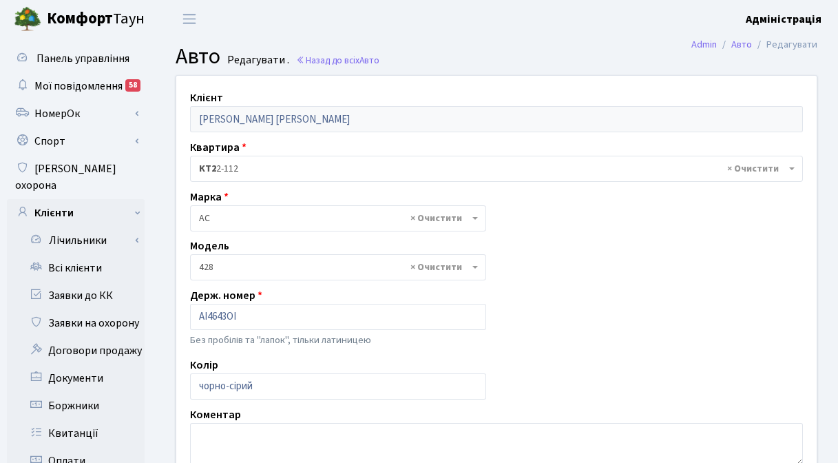
select select "7"
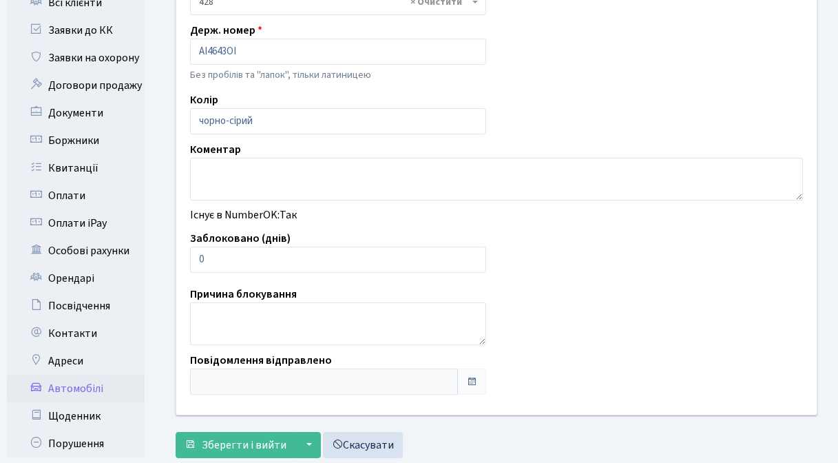
scroll to position [268, 0]
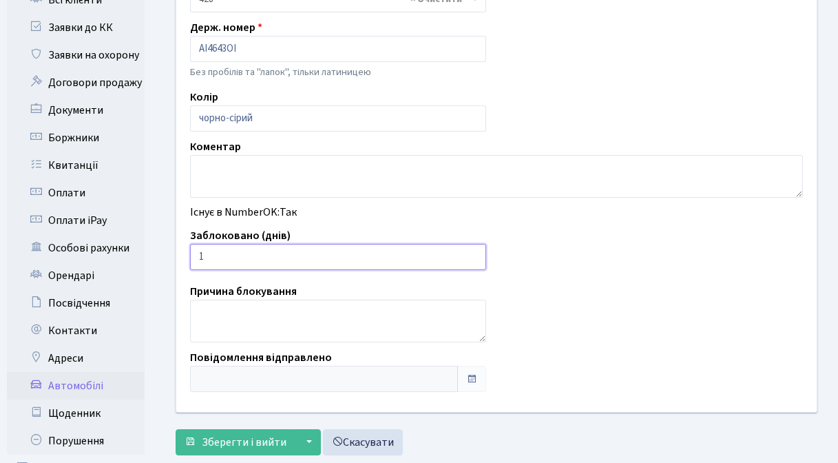
type input "1"
click at [472, 253] on input "1" at bounding box center [338, 257] width 296 height 26
click at [244, 445] on span "Зберегти і вийти" at bounding box center [244, 441] width 85 height 15
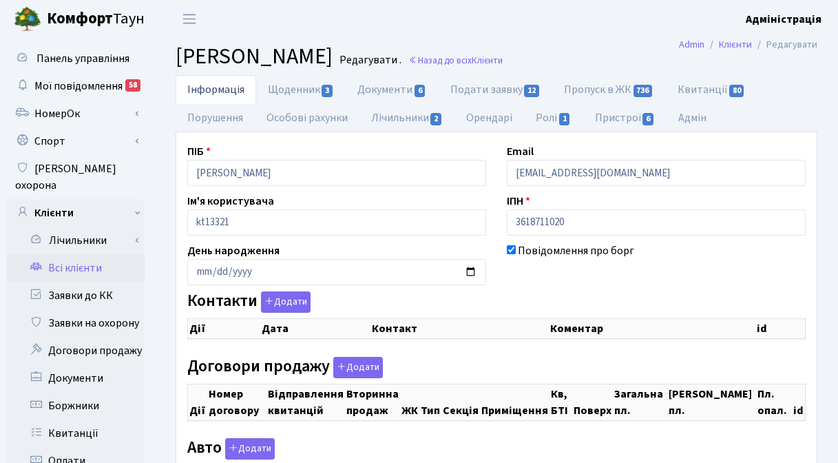
checkbox input "true"
select select "25"
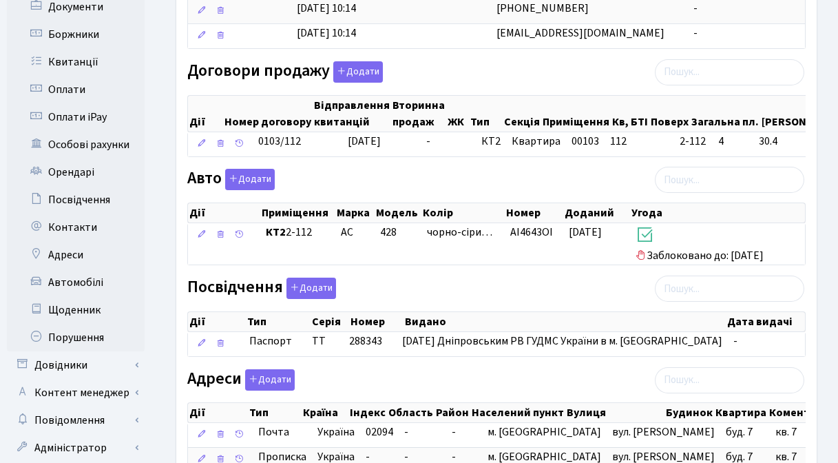
scroll to position [380, 0]
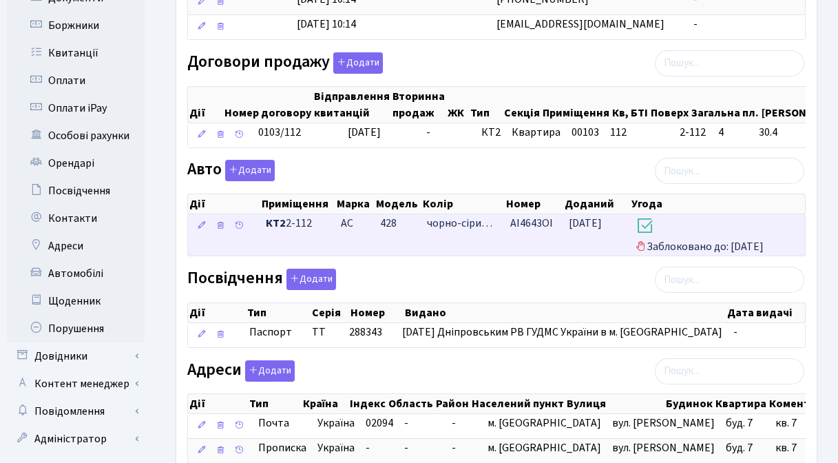
click at [577, 231] on span "[DATE]" at bounding box center [585, 223] width 33 height 15
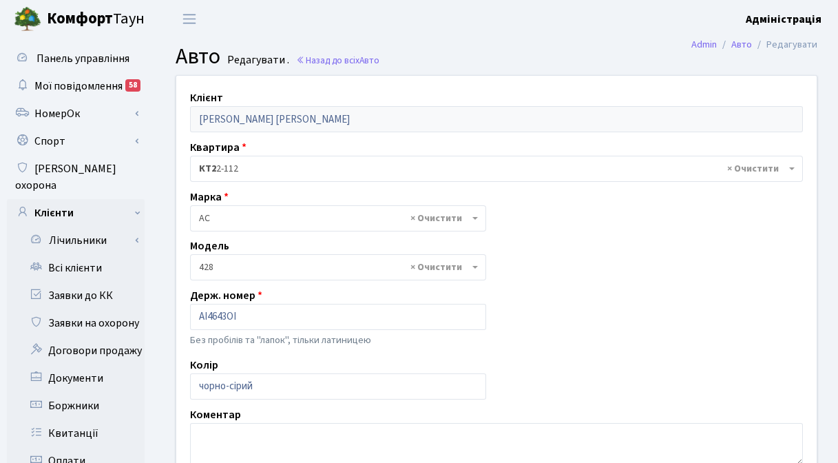
select select "7"
click at [303, 217] on span "× AC" at bounding box center [334, 218] width 270 height 14
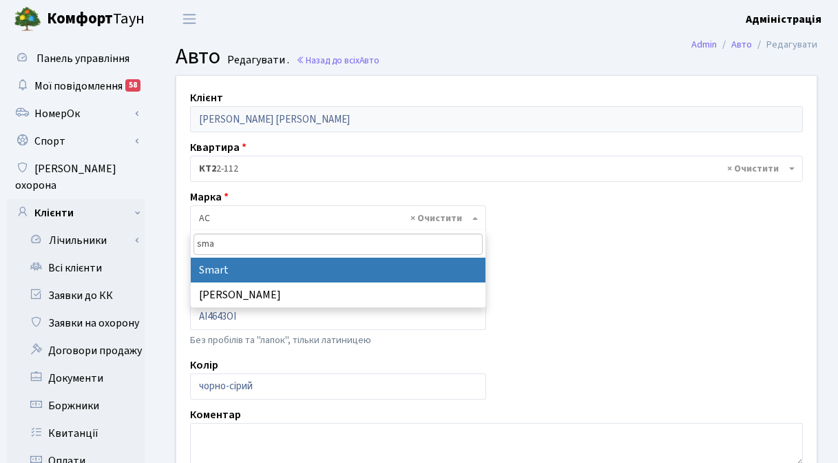
type input "sma"
select select "122"
select select
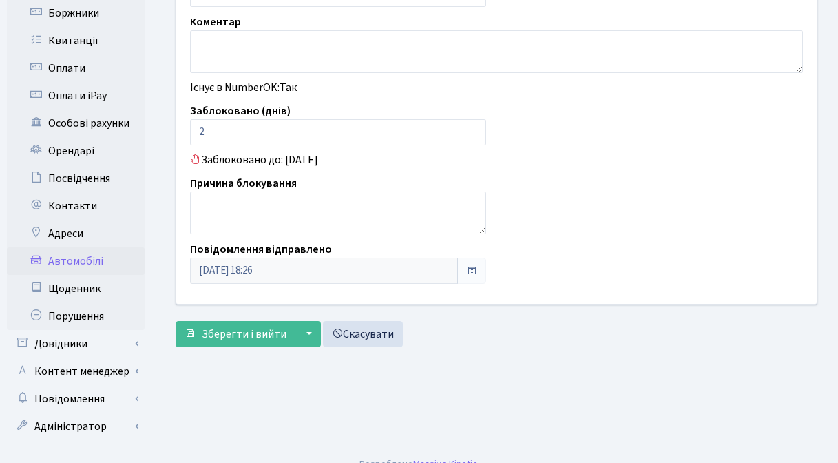
scroll to position [395, 0]
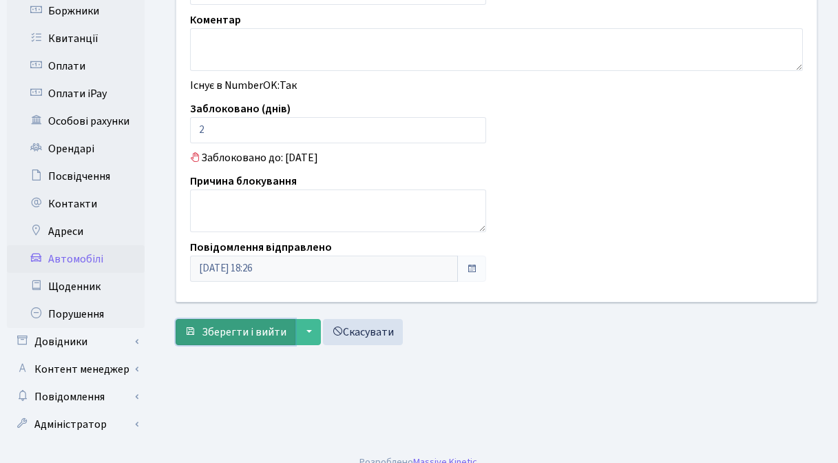
click at [220, 331] on span "Зберегти і вийти" at bounding box center [244, 331] width 85 height 15
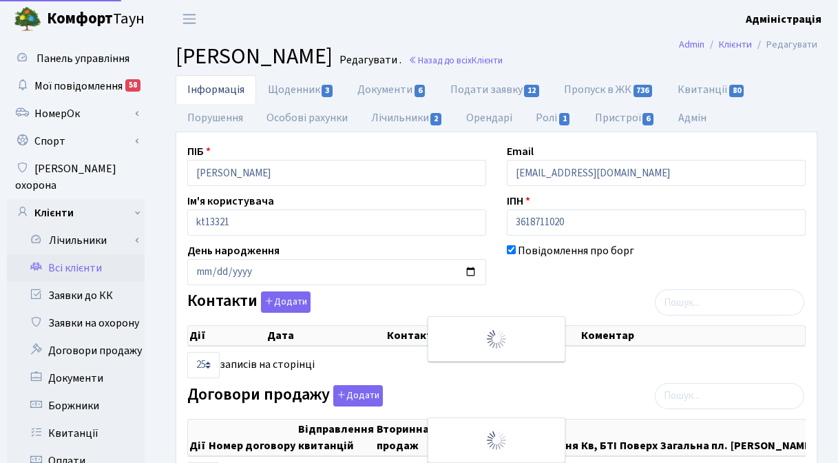
select select "25"
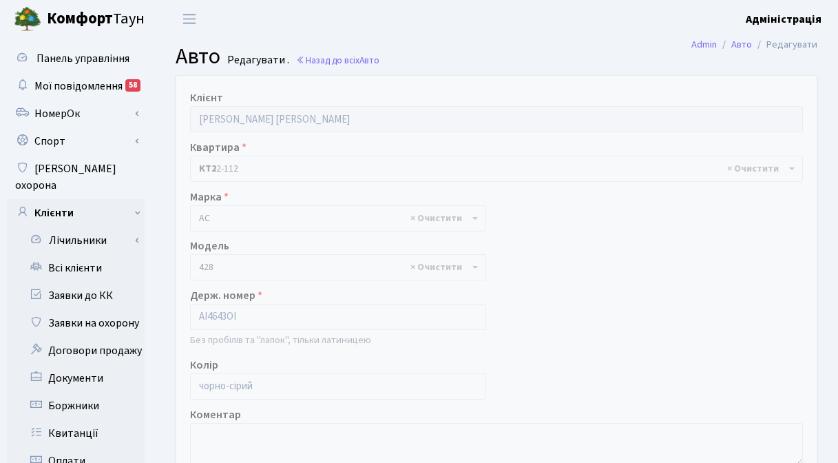
select select "122"
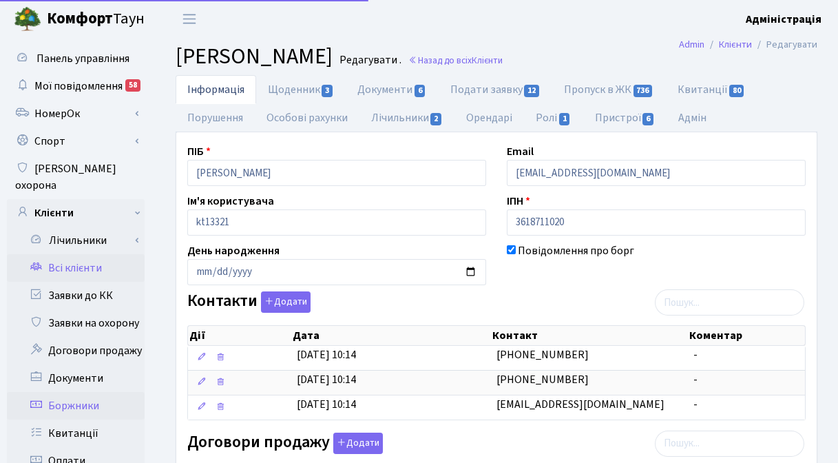
scroll to position [380, 0]
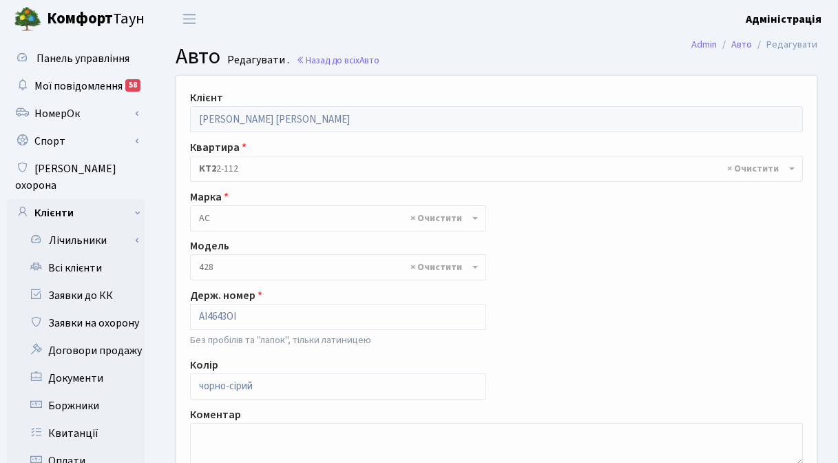
select select "7"
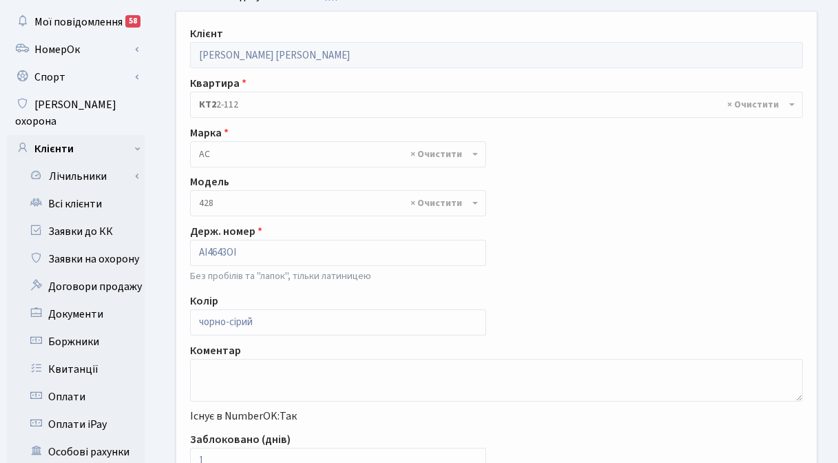
scroll to position [12, 0]
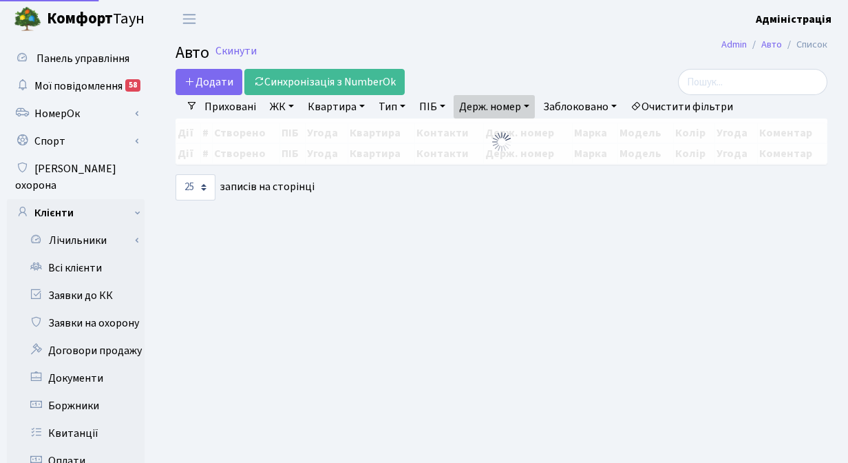
select select "25"
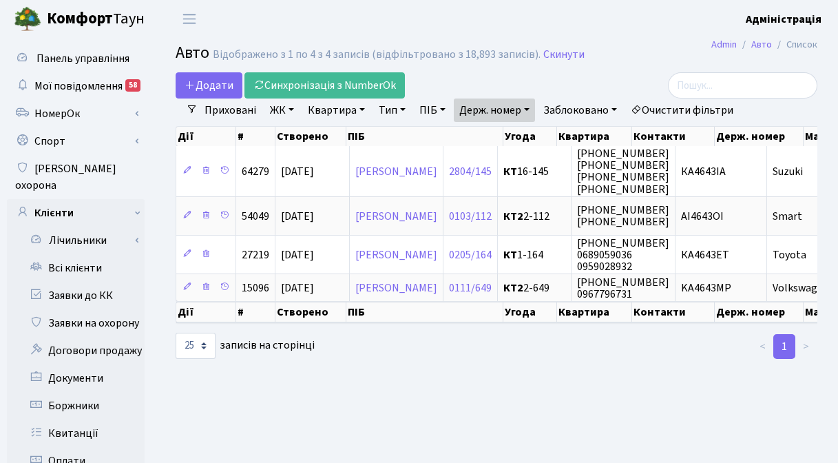
click at [509, 107] on link "Держ. номер" at bounding box center [494, 109] width 81 height 23
paste input "0855"
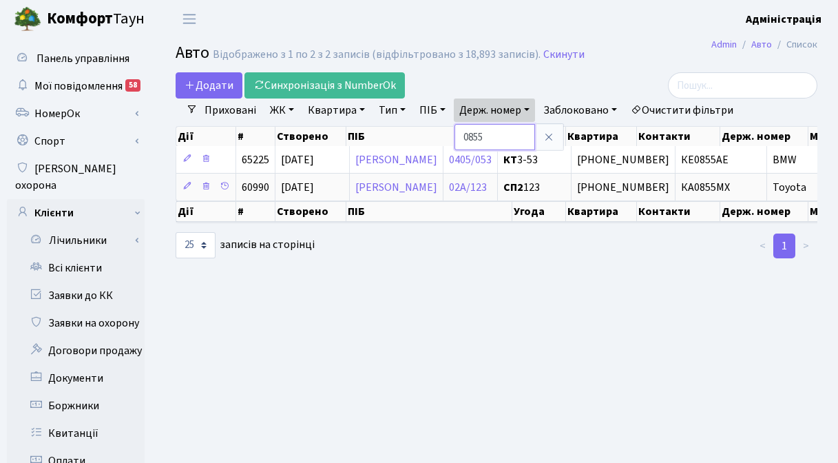
paste input "619"
type input "0619"
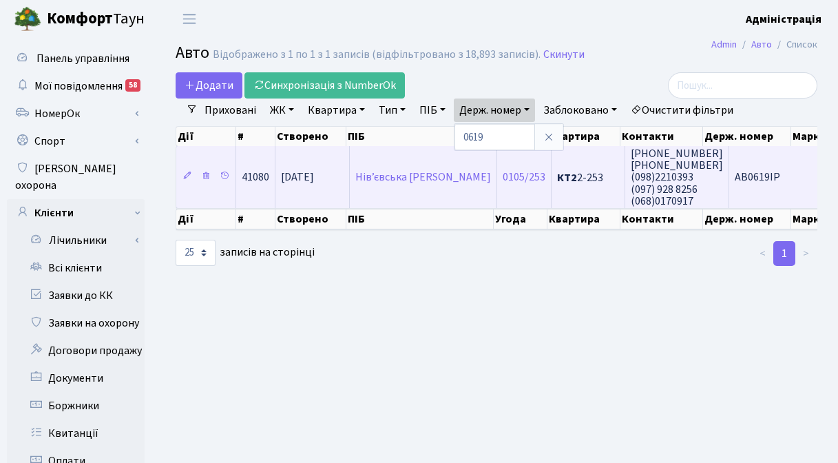
click at [729, 190] on td "AB0619IP" at bounding box center [775, 177] width 92 height 62
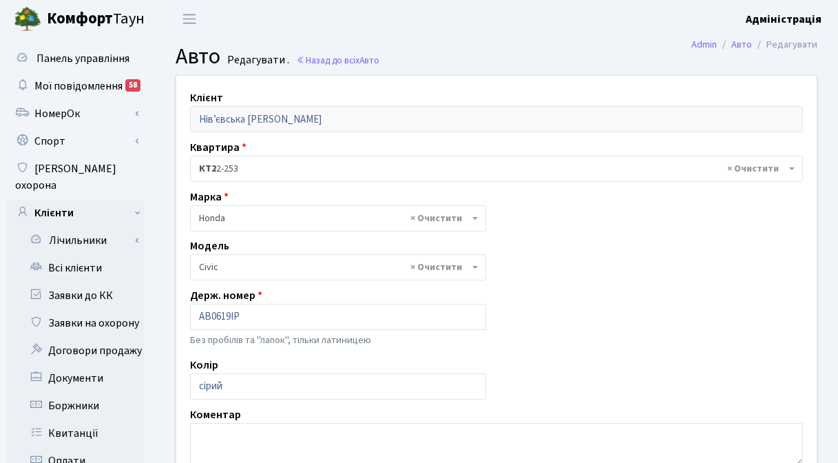
select select "900"
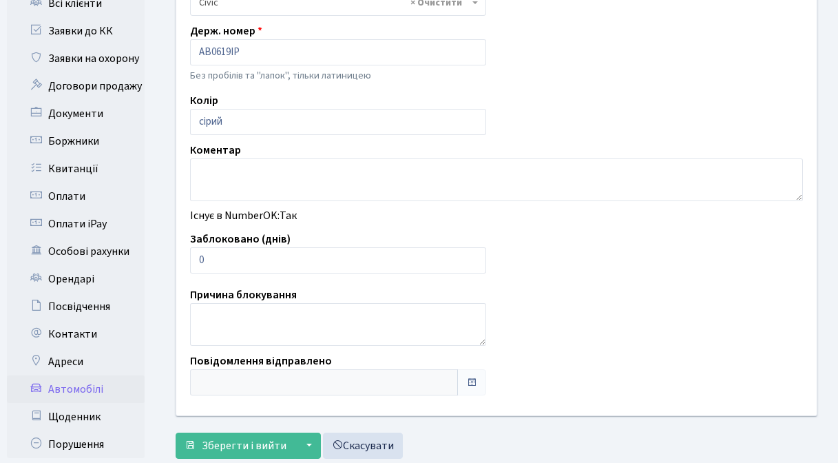
scroll to position [315, 0]
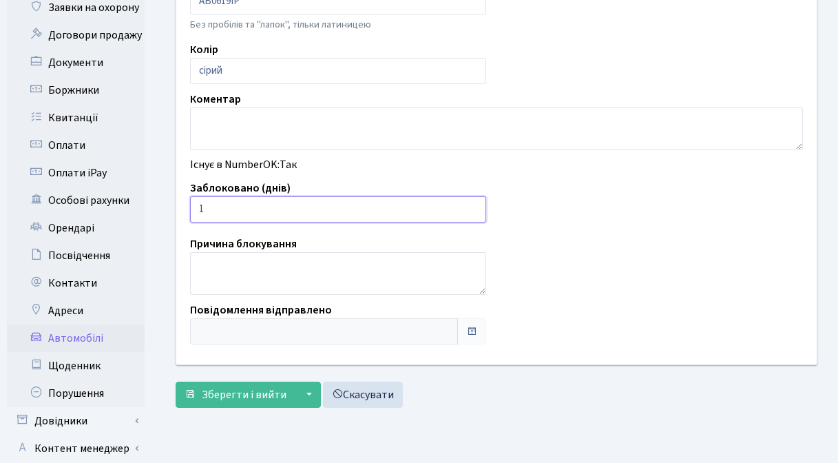
type input "1"
click at [472, 205] on input "1" at bounding box center [338, 209] width 296 height 26
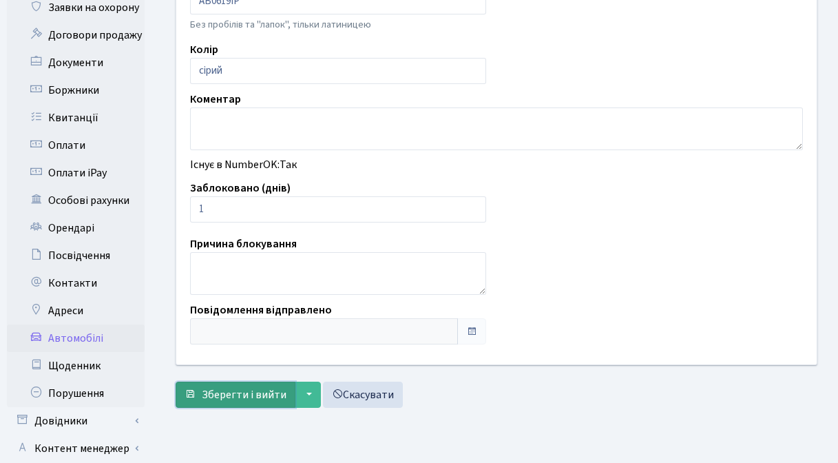
click at [237, 390] on span "Зберегти і вийти" at bounding box center [244, 394] width 85 height 15
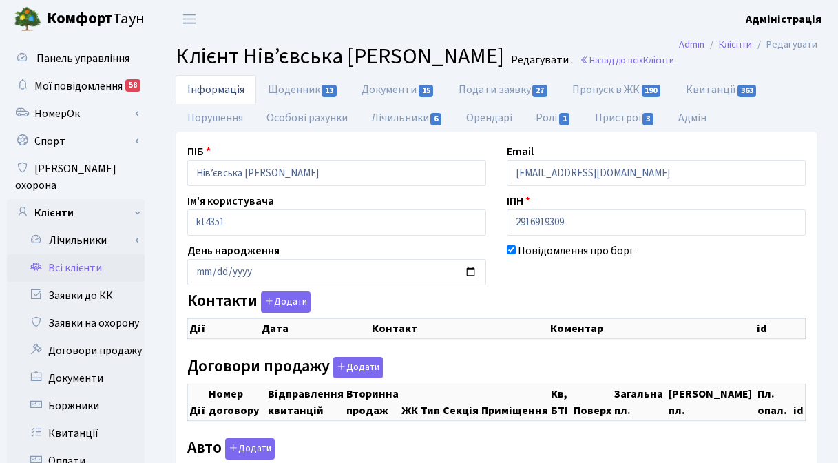
checkbox input "true"
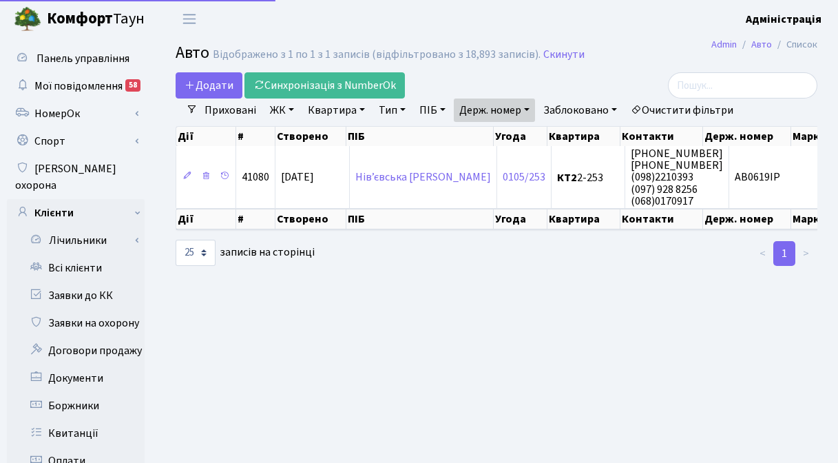
select select "25"
click at [490, 108] on link "Держ. номер" at bounding box center [494, 109] width 81 height 23
paste input "9252"
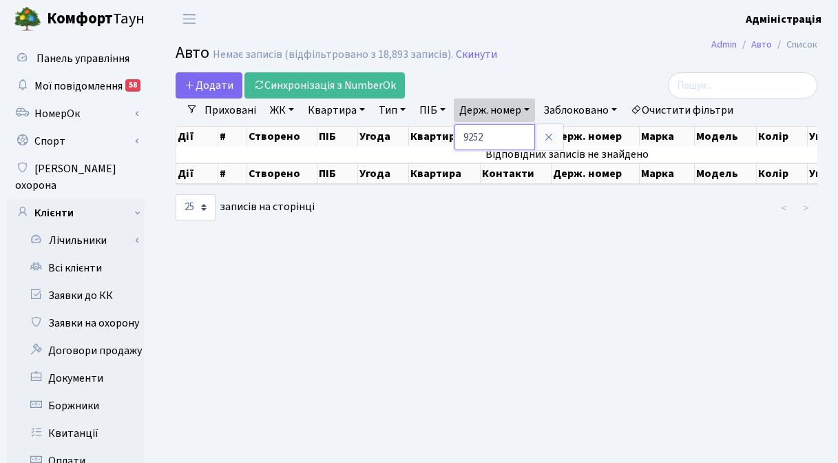
paste input "1120"
type input "1120"
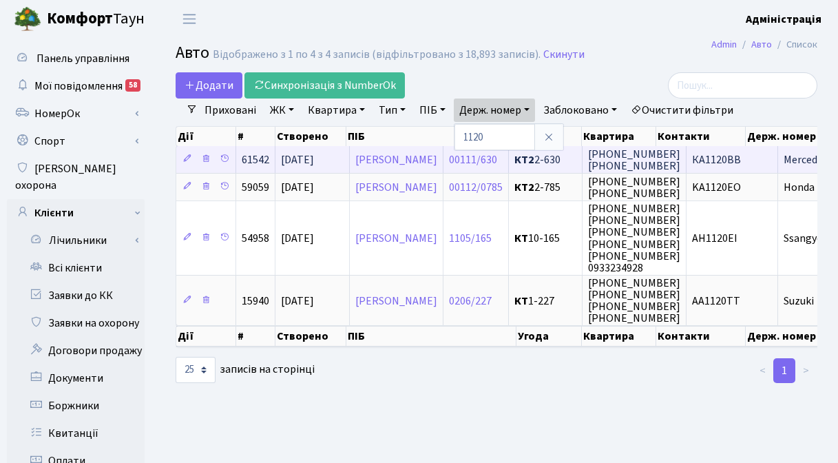
click at [741, 158] on span "КА1120ВВ" at bounding box center [716, 159] width 49 height 15
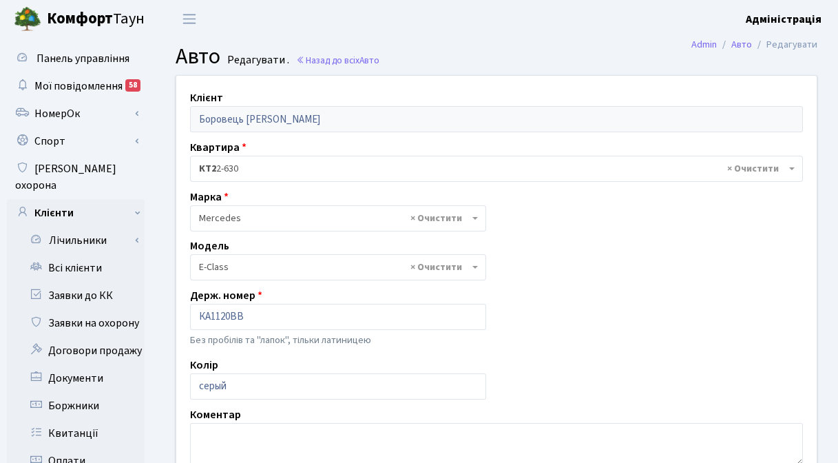
select select "1488"
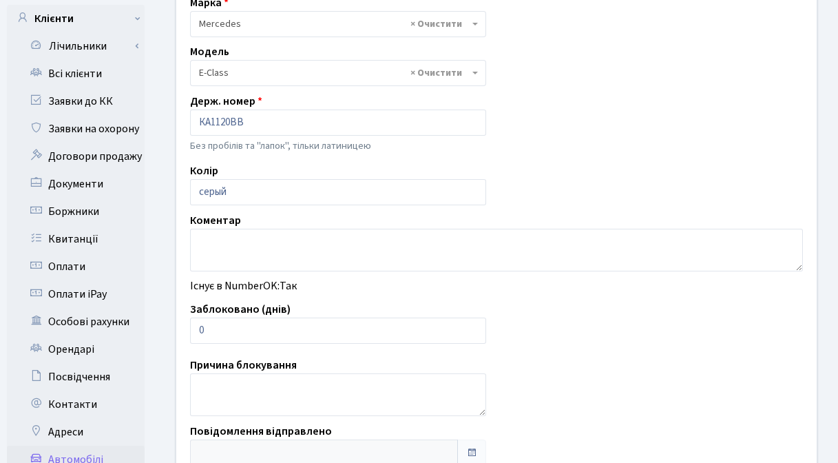
scroll to position [260, 0]
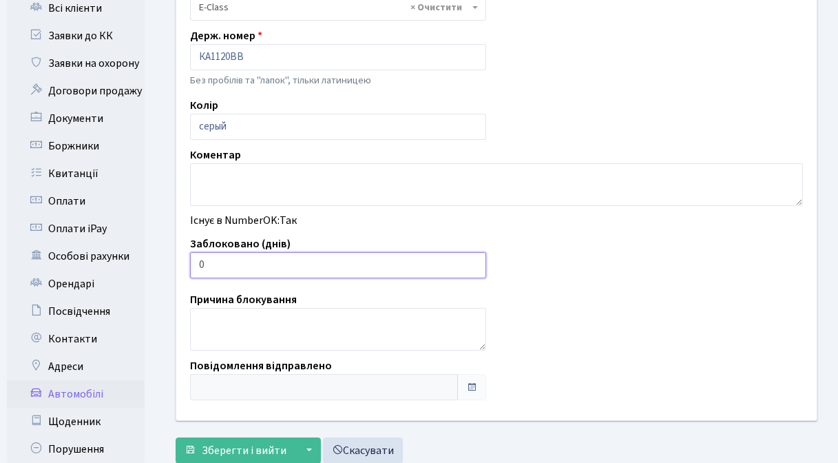
click at [477, 262] on input "0" at bounding box center [338, 265] width 296 height 26
type input "1"
click at [473, 262] on input "1" at bounding box center [338, 265] width 296 height 26
click at [224, 450] on span "Зберегти і вийти" at bounding box center [244, 450] width 85 height 15
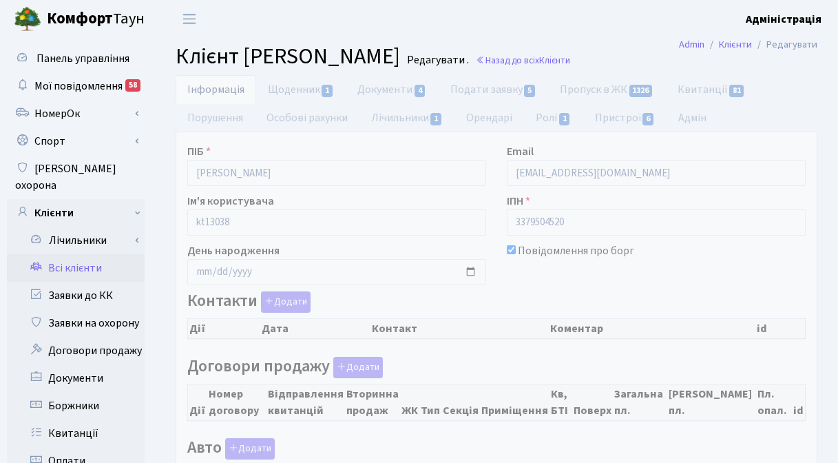
checkbox input "true"
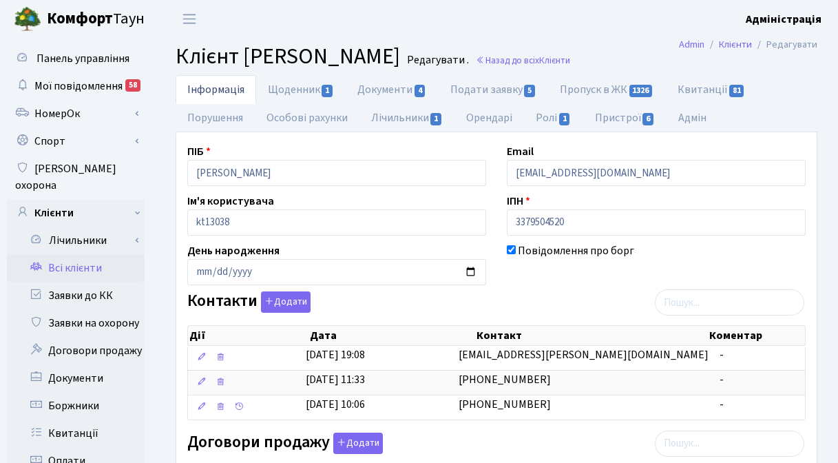
click at [585, 284] on div "Повідомлення про борг" at bounding box center [655, 263] width 319 height 43
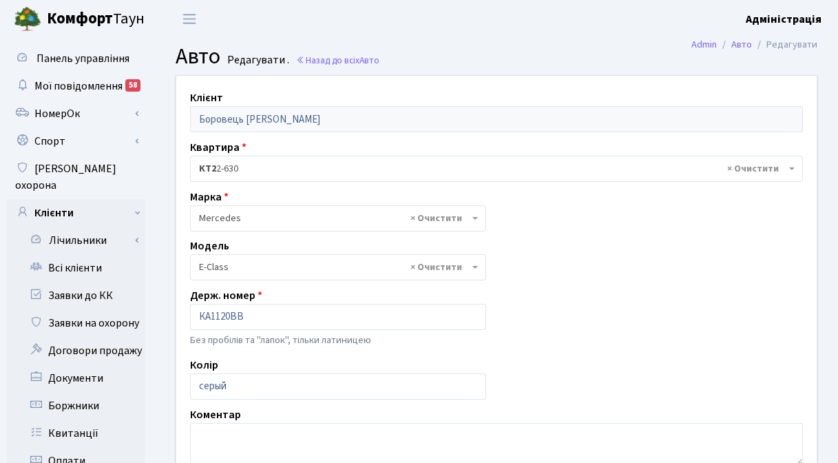
select select "1488"
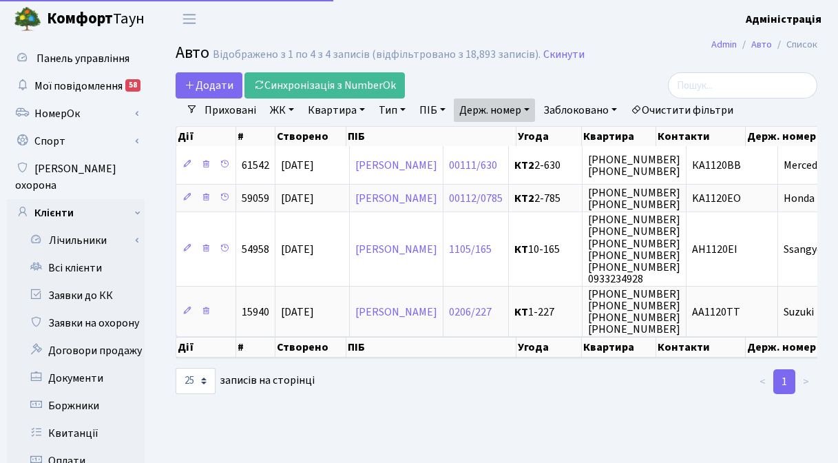
select select "25"
click at [497, 108] on link "Держ. номер" at bounding box center [494, 109] width 81 height 23
paste input "6023"
type input "6023"
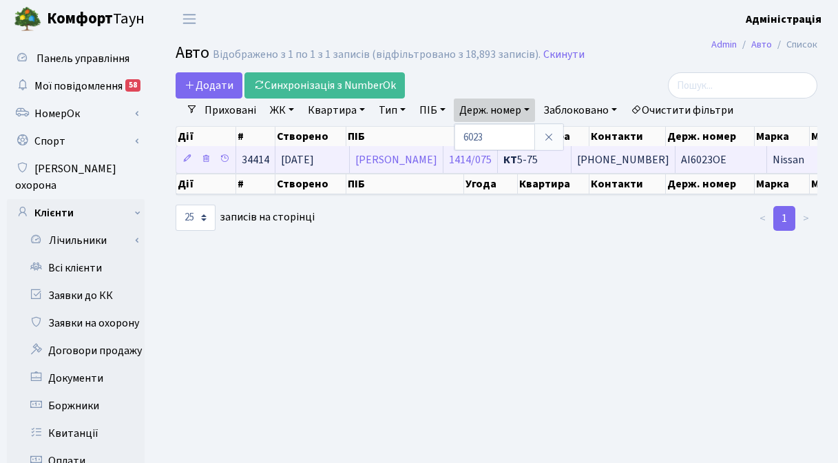
click at [697, 162] on span "AI6023OE" at bounding box center [703, 159] width 45 height 15
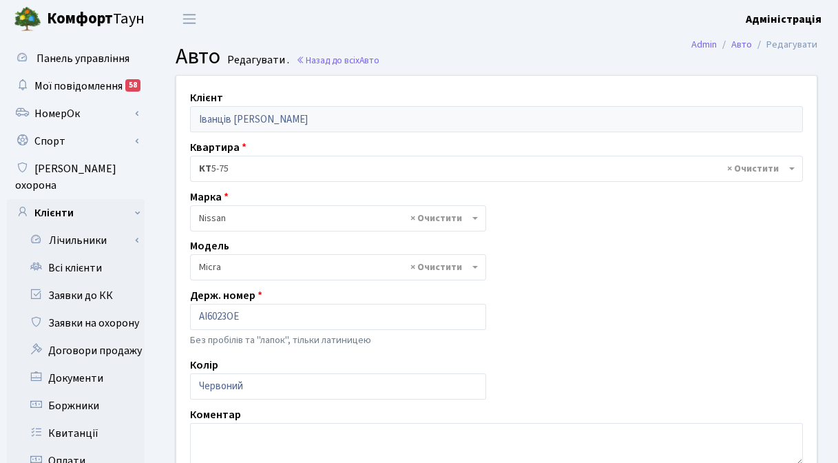
select select "1698"
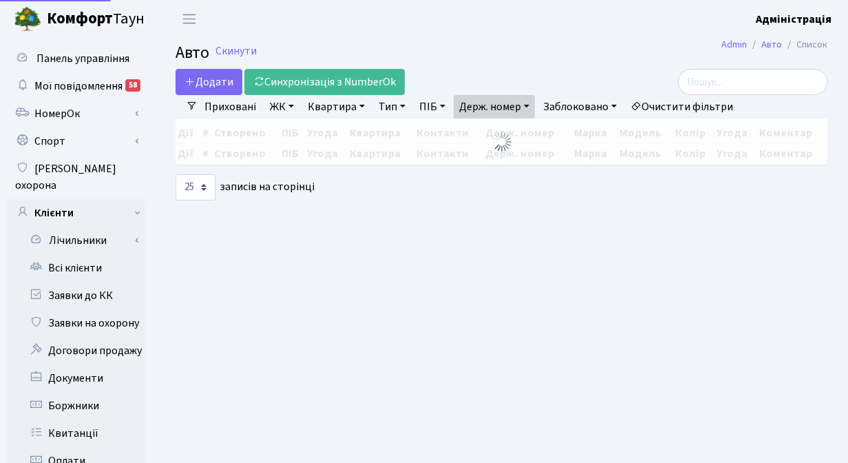
select select "25"
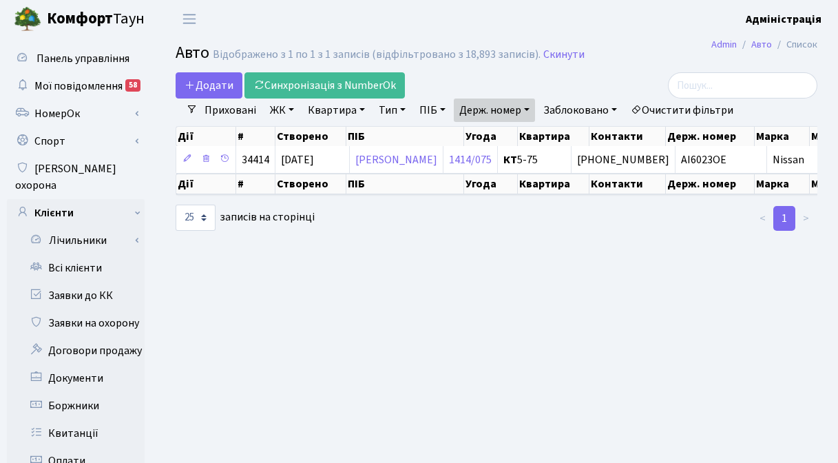
click at [490, 101] on link "Держ. номер" at bounding box center [494, 109] width 81 height 23
drag, startPoint x: 496, startPoint y: 137, endPoint x: 452, endPoint y: 133, distance: 44.3
click at [451, 133] on div "Додати Синхронізація з NumberOk Фільтри Приховані ЖК - ТХ, вул. Ділова, 1/2 КТ,…" at bounding box center [496, 152] width 662 height 160
click at [492, 115] on link "Держ. номер" at bounding box center [494, 109] width 81 height 23
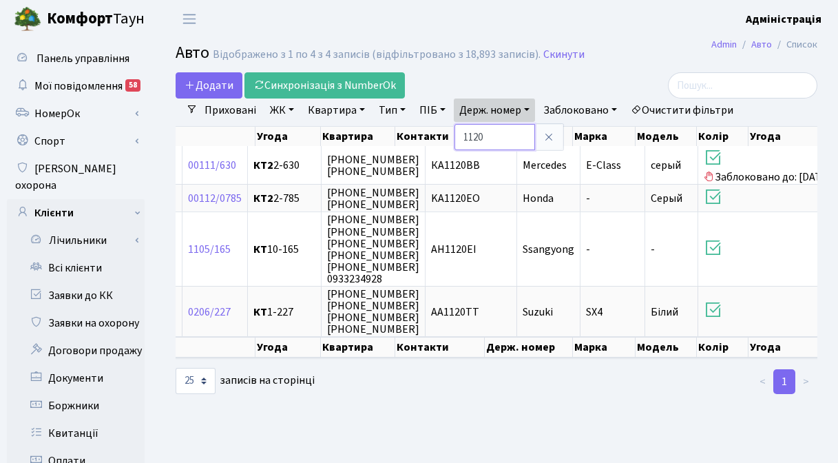
paste input "5442"
type input "5442"
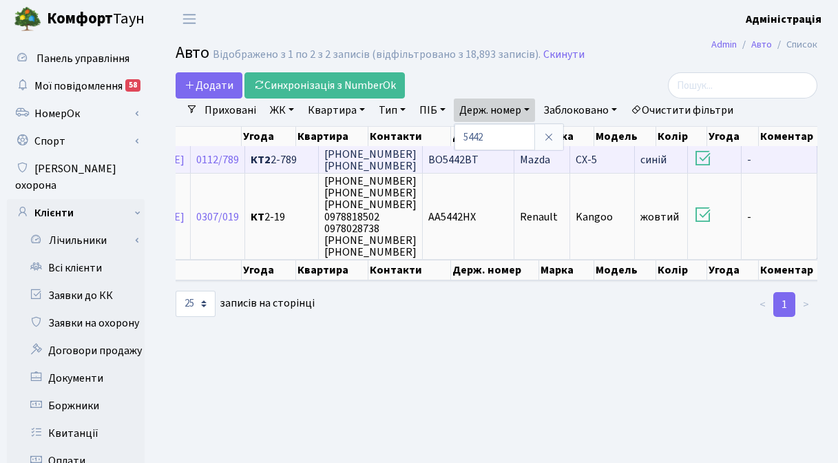
click at [479, 156] on span "ВО5442ВТ" at bounding box center [453, 159] width 50 height 15
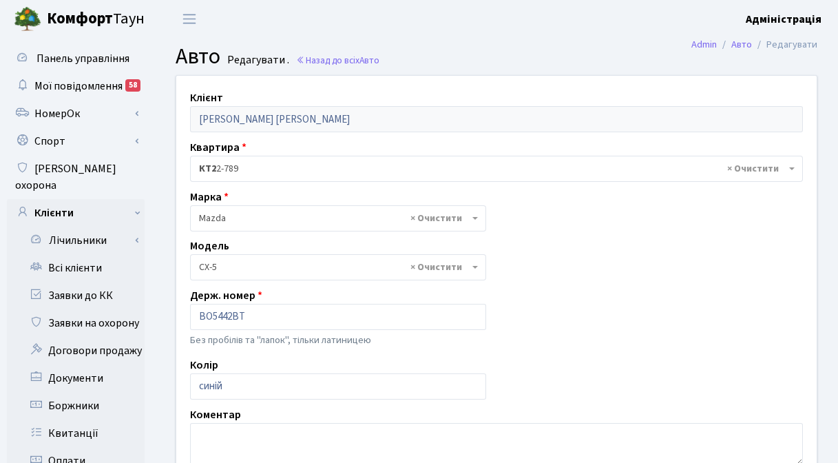
select select "1424"
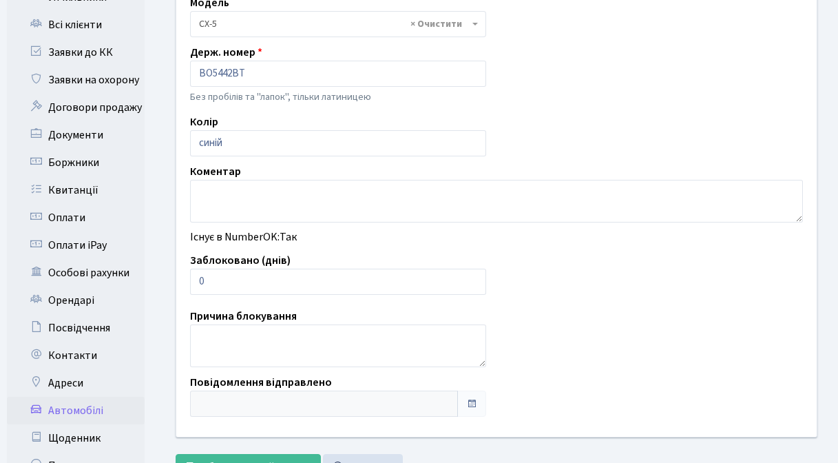
scroll to position [255, 0]
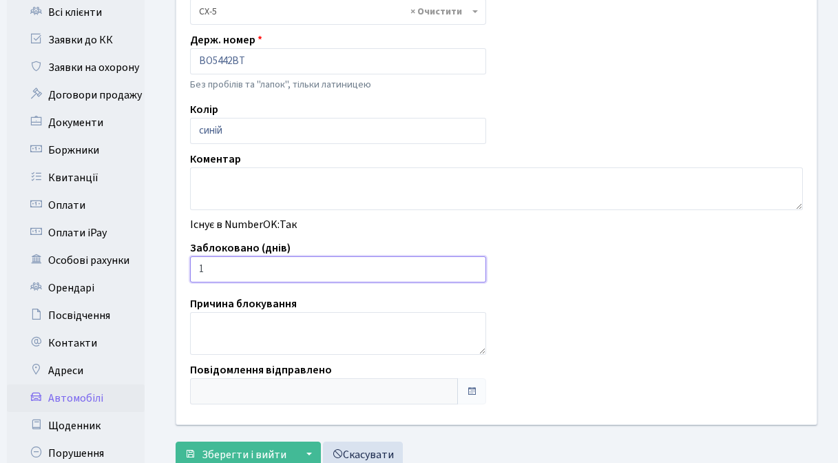
type input "1"
click at [470, 267] on input "1" at bounding box center [338, 269] width 296 height 26
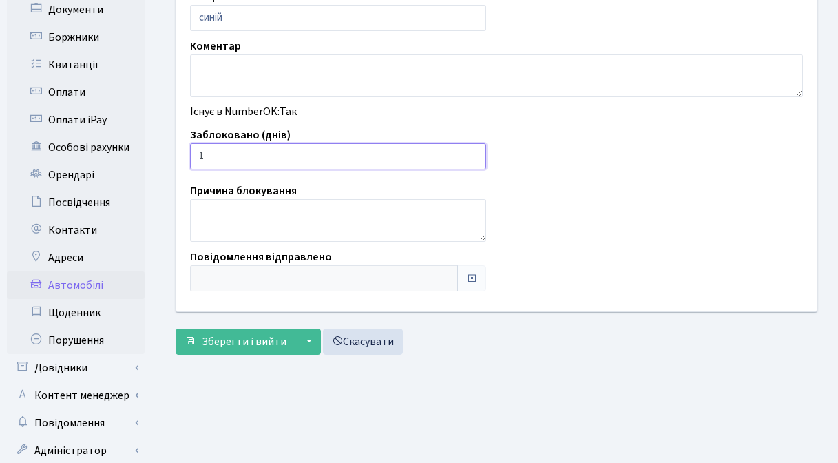
scroll to position [395, 0]
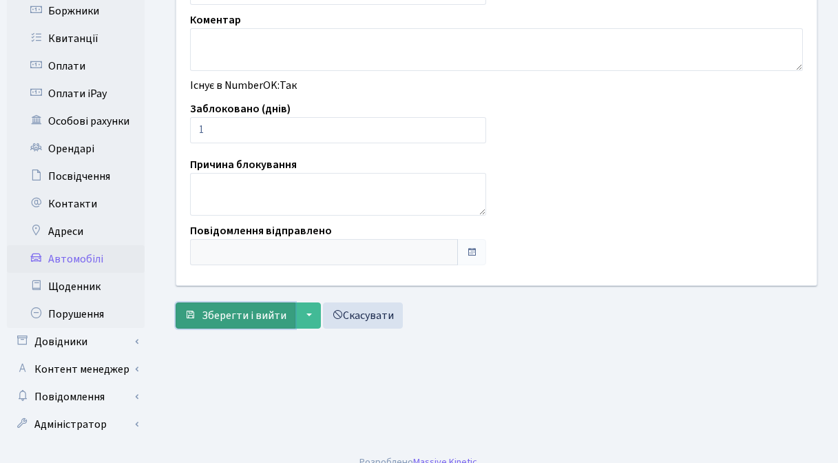
click at [233, 317] on span "Зберегти і вийти" at bounding box center [244, 315] width 85 height 15
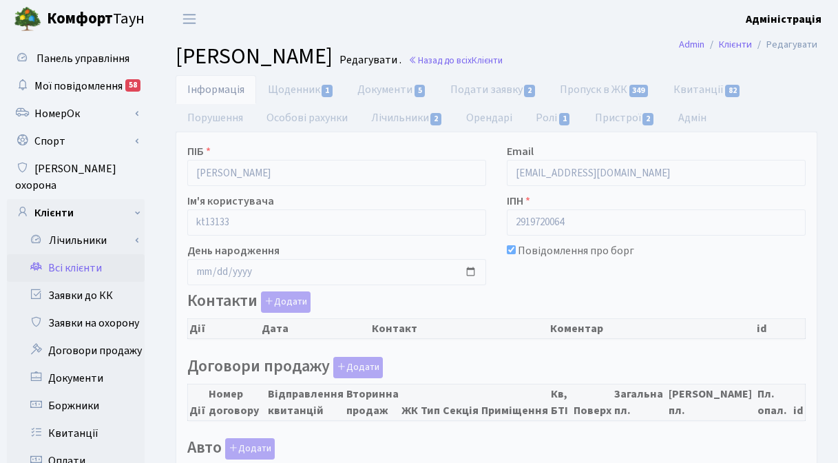
checkbox input "true"
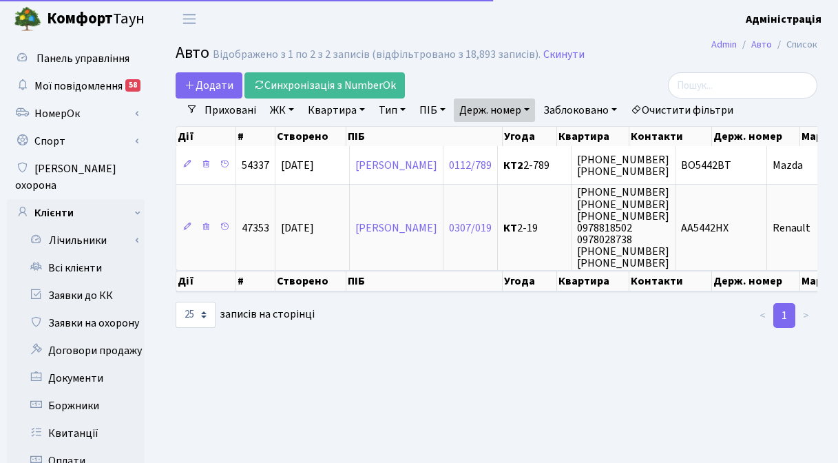
select select "25"
click at [486, 110] on link "Держ. номер" at bounding box center [494, 109] width 81 height 23
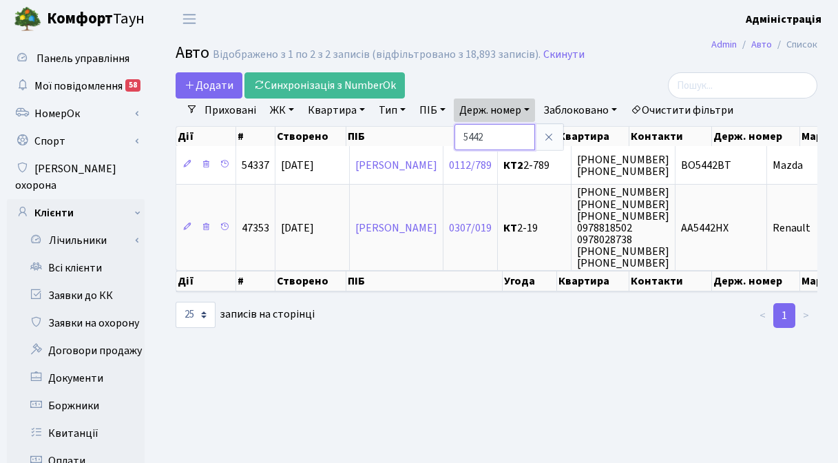
paste input "8181"
type input "8181"
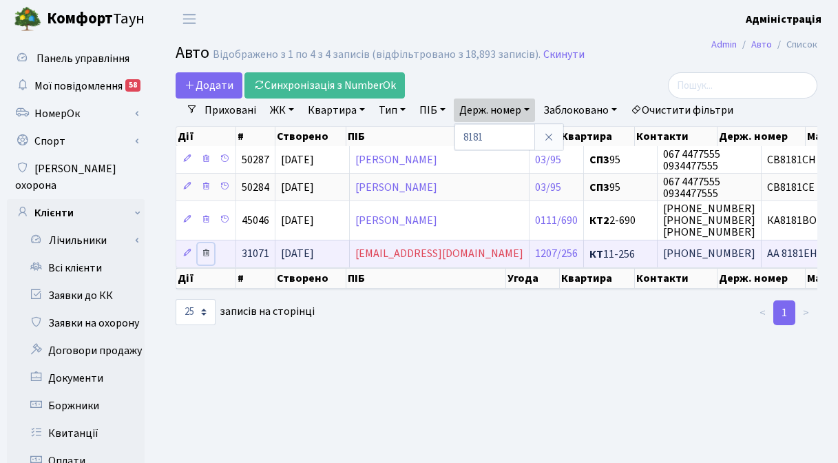
click at [201, 250] on icon at bounding box center [206, 253] width 10 height 10
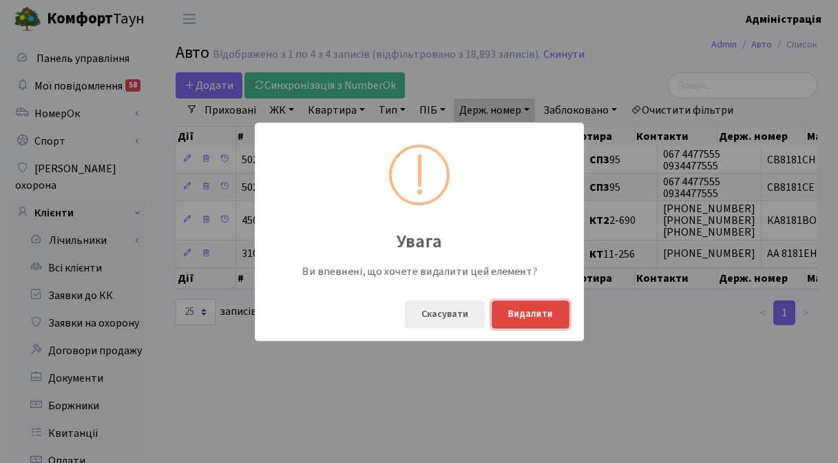
click at [536, 313] on button "Видалити" at bounding box center [531, 314] width 78 height 28
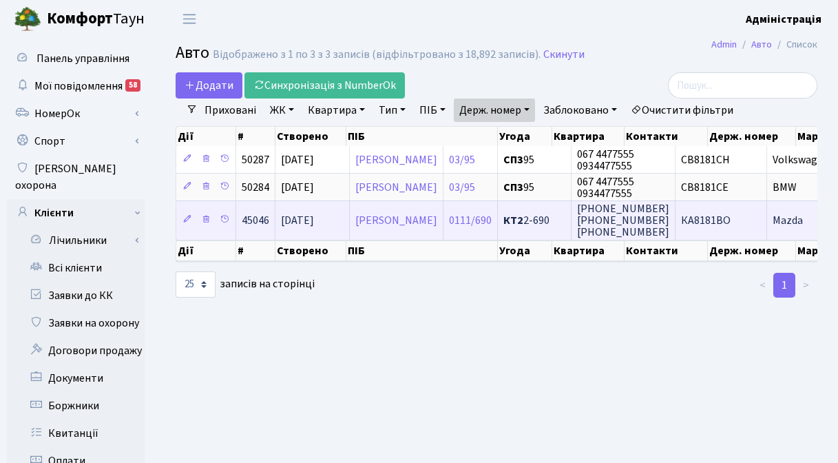
click at [730, 223] on span "КА8181ВО" at bounding box center [706, 220] width 50 height 15
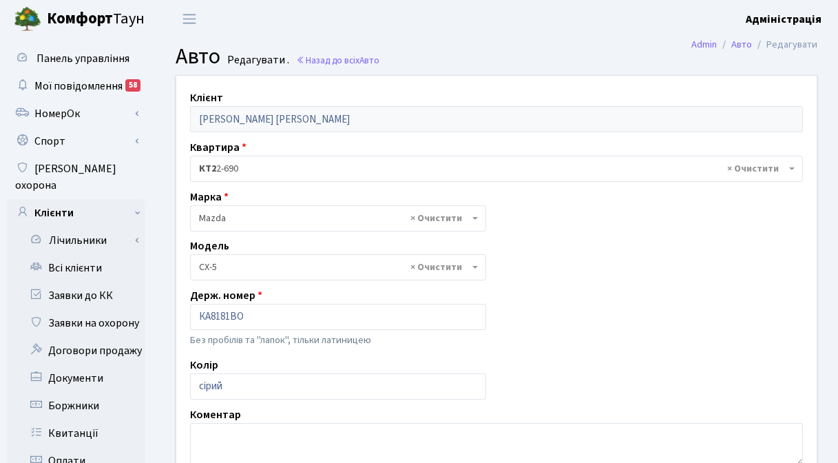
select select "1424"
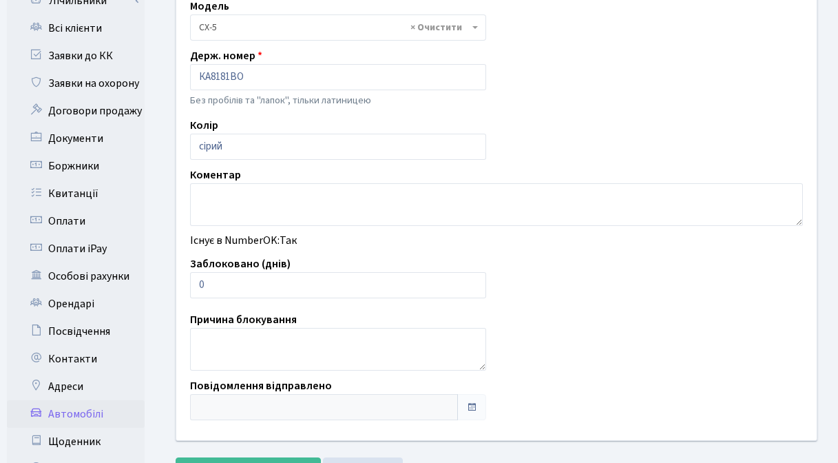
scroll to position [243, 0]
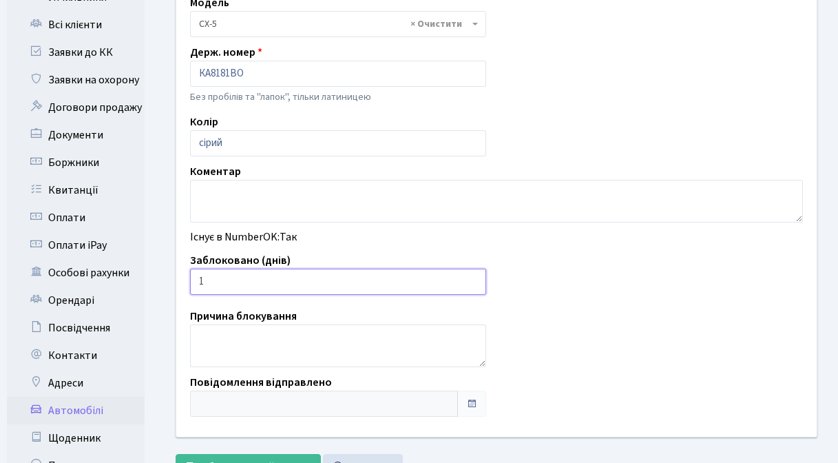
type input "1"
click at [473, 278] on input "1" at bounding box center [338, 282] width 296 height 26
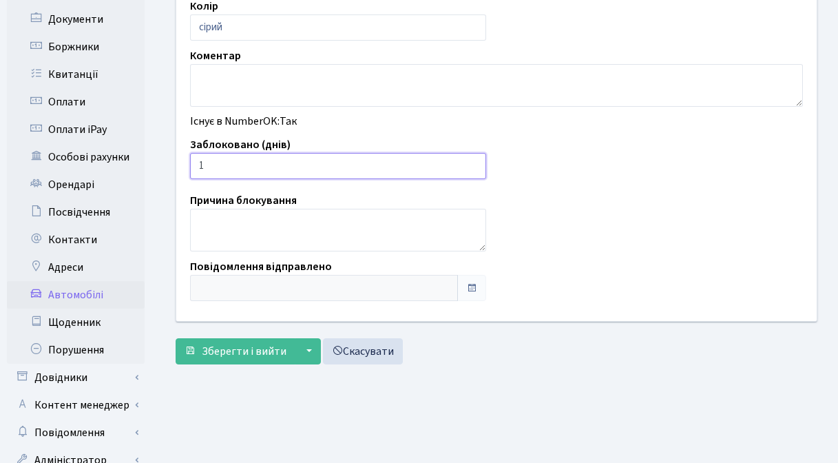
scroll to position [359, 0]
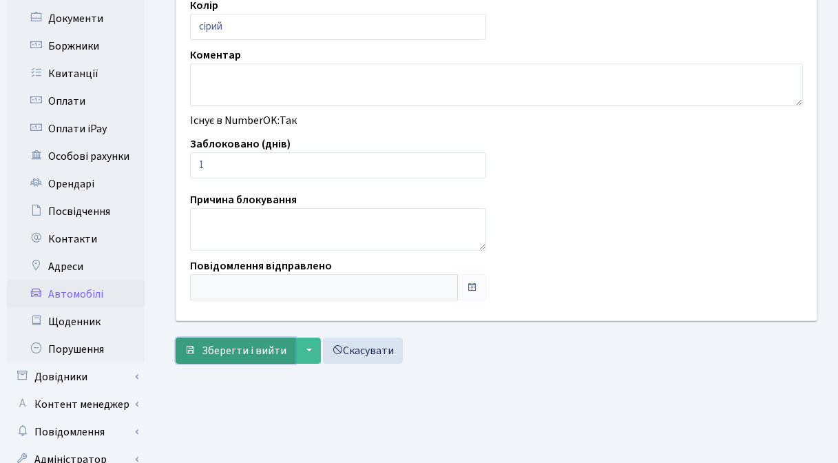
click at [211, 339] on button "Зберегти і вийти" at bounding box center [236, 350] width 120 height 26
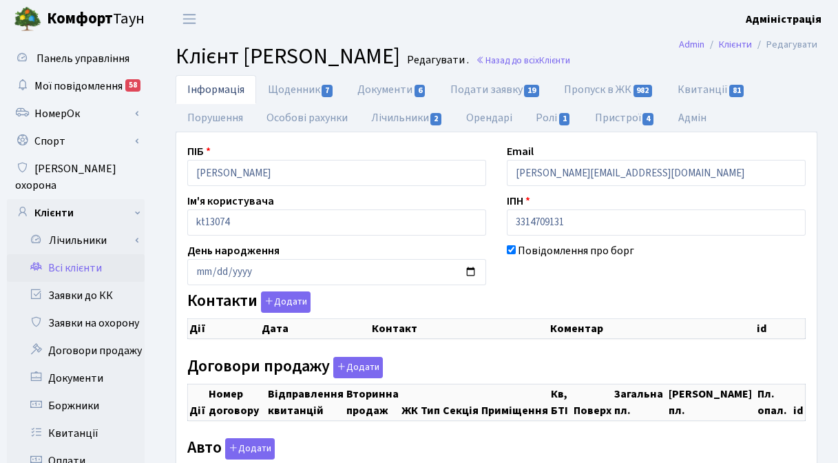
checkbox input "true"
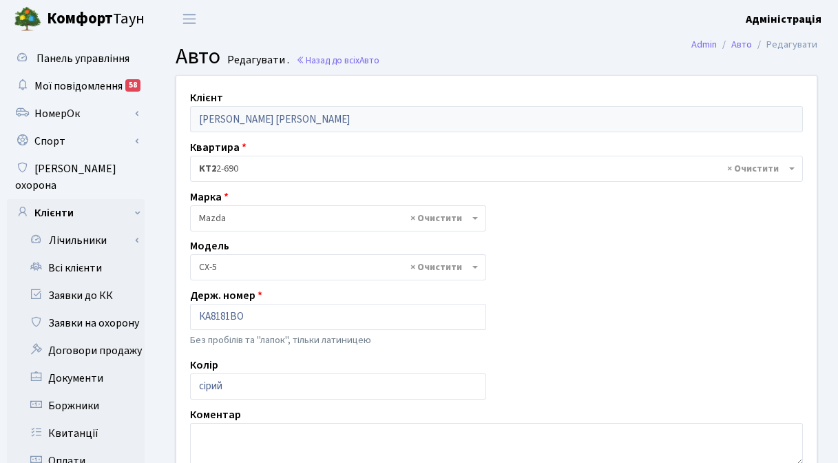
select select "1424"
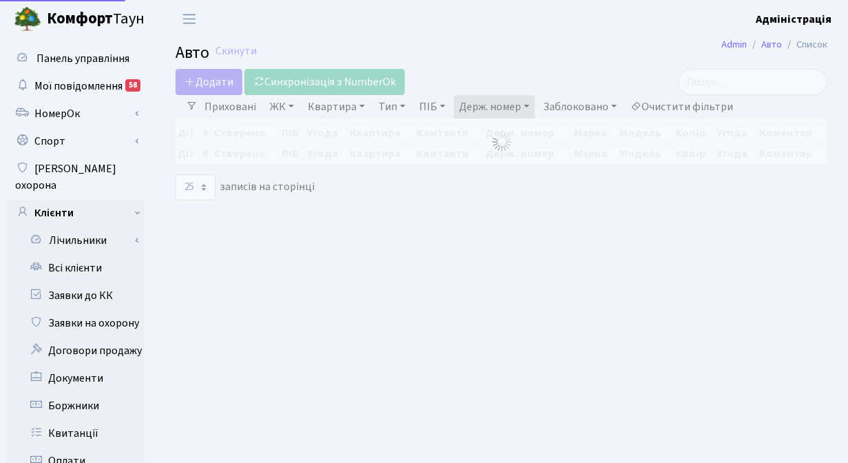
select select "25"
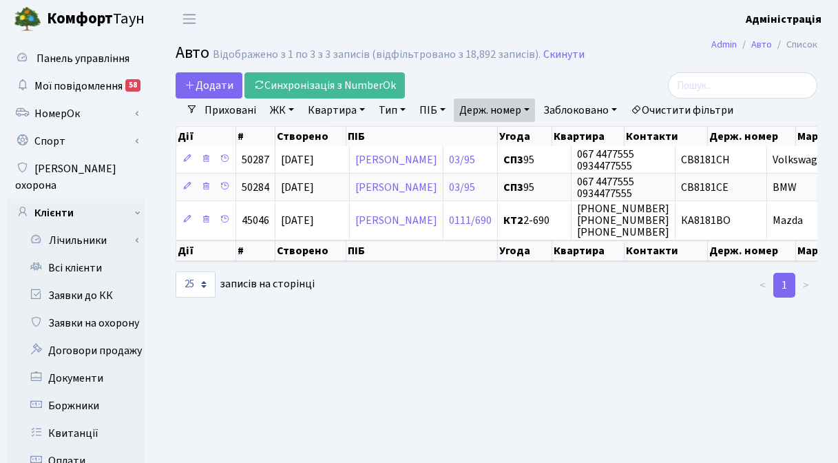
click at [509, 114] on link "Держ. номер" at bounding box center [494, 109] width 81 height 23
paste input "6825"
type input "6825"
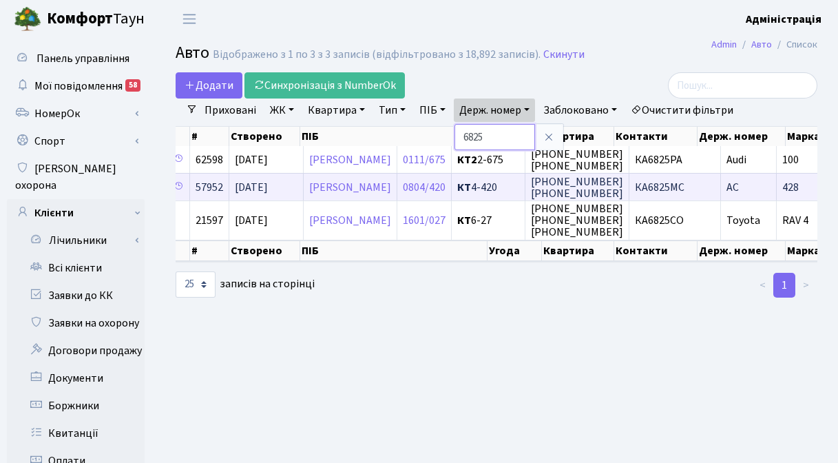
scroll to position [0, 53]
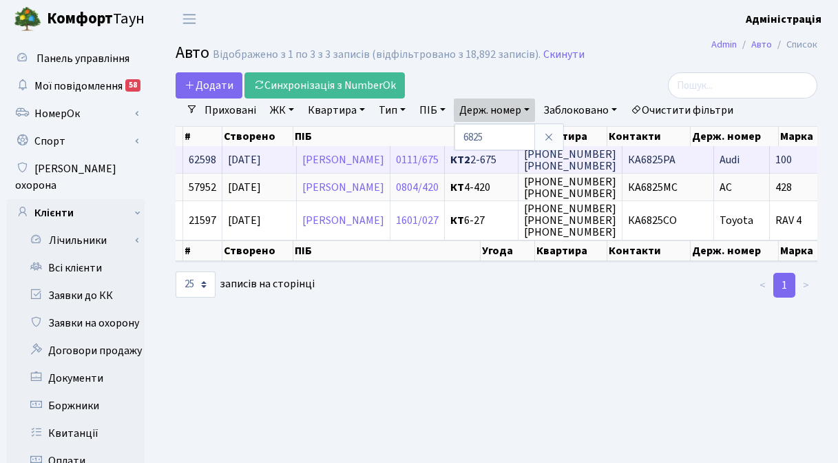
click at [675, 159] on span "КА6825РА" at bounding box center [652, 159] width 48 height 15
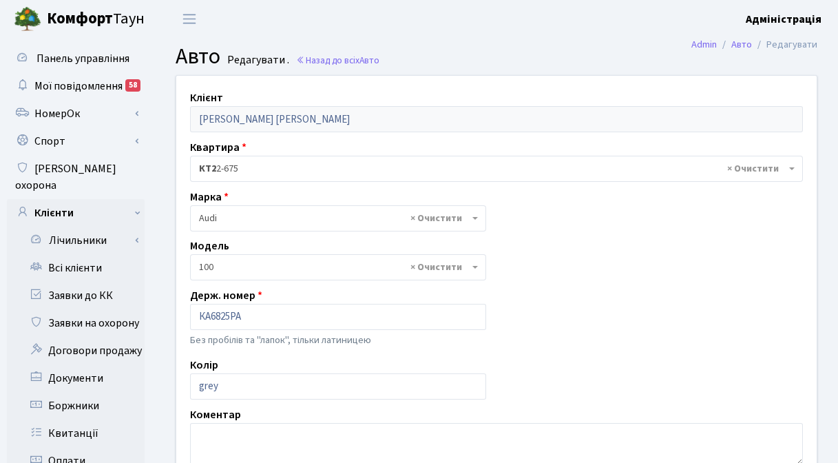
select select "138"
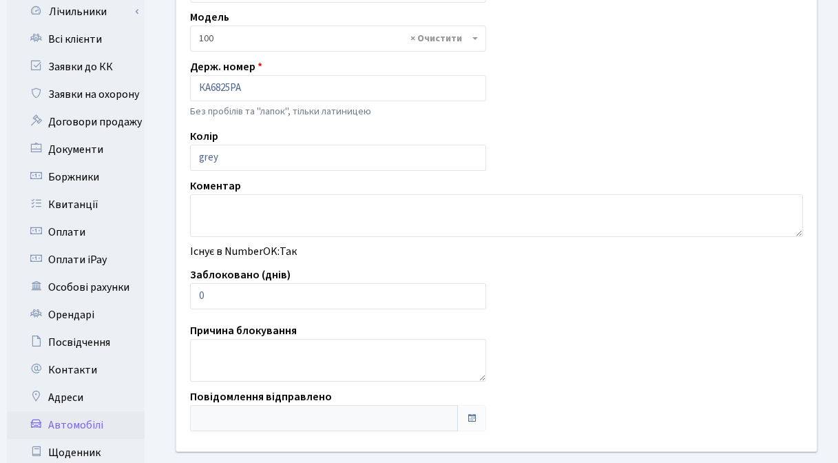
scroll to position [230, 0]
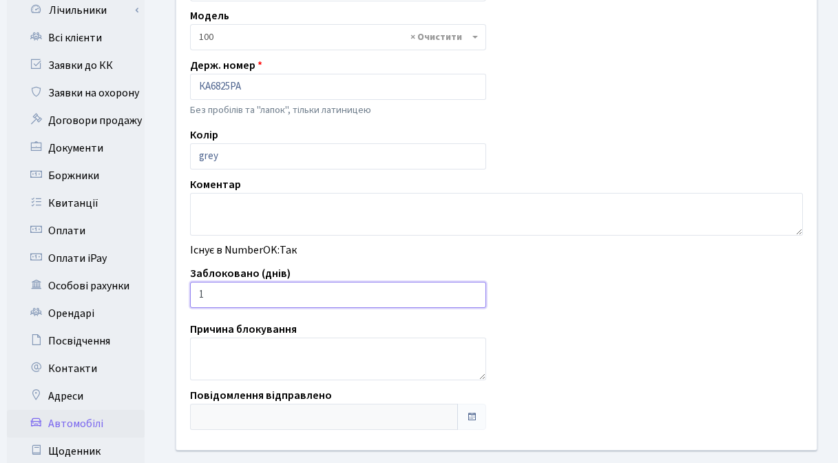
type input "1"
click at [473, 291] on input "1" at bounding box center [338, 295] width 296 height 26
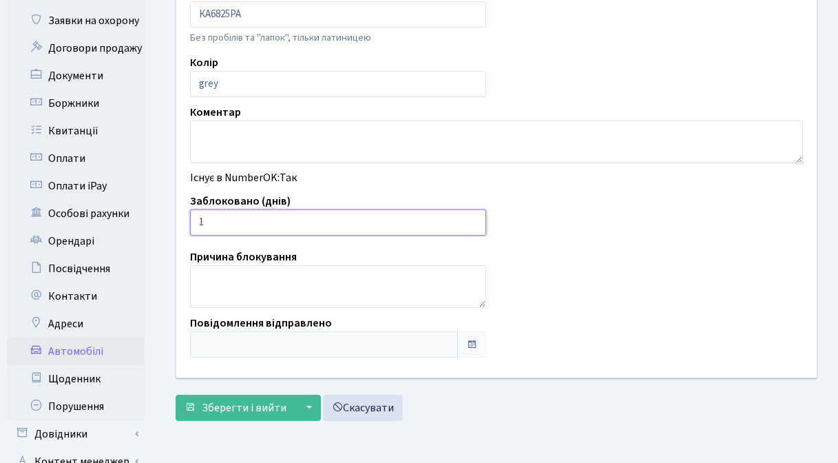
scroll to position [304, 0]
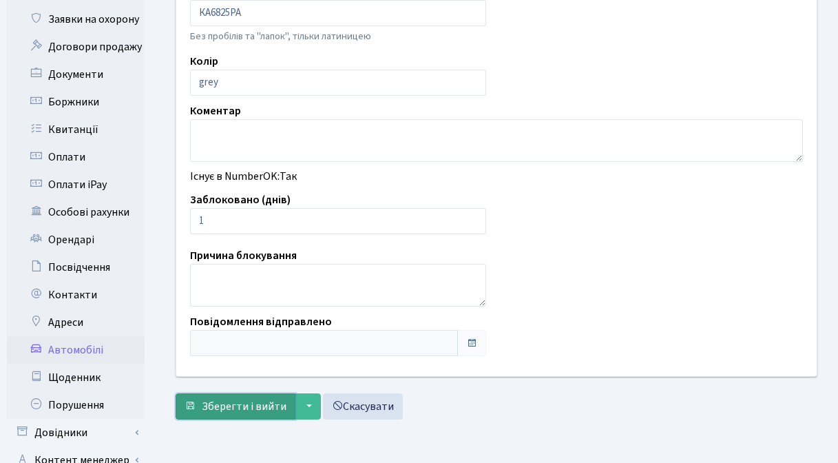
click at [215, 406] on span "Зберегти і вийти" at bounding box center [244, 406] width 85 height 15
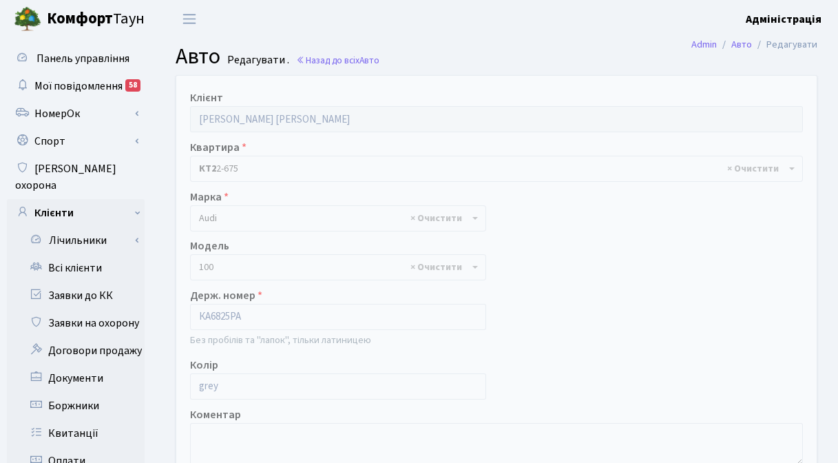
select select "138"
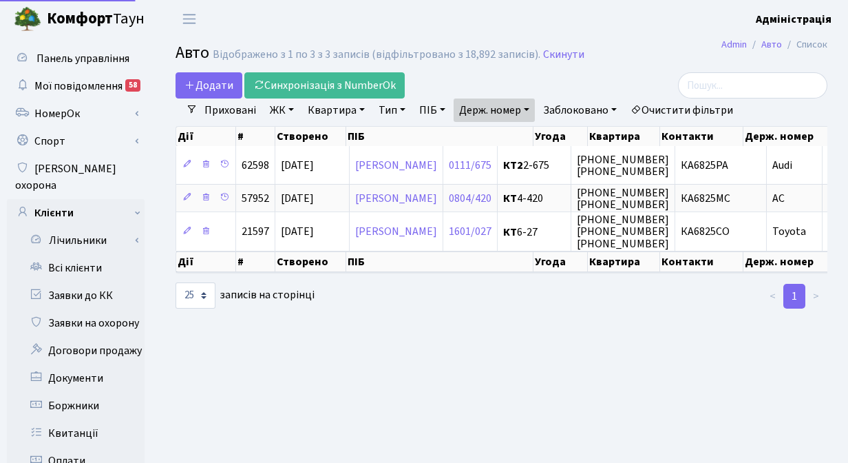
select select "25"
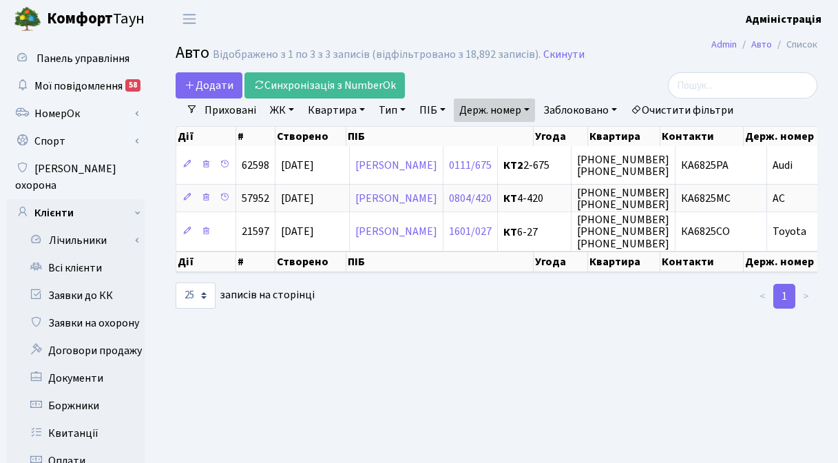
click at [509, 110] on link "Держ. номер" at bounding box center [494, 109] width 81 height 23
paste input "5116"
type input "5116"
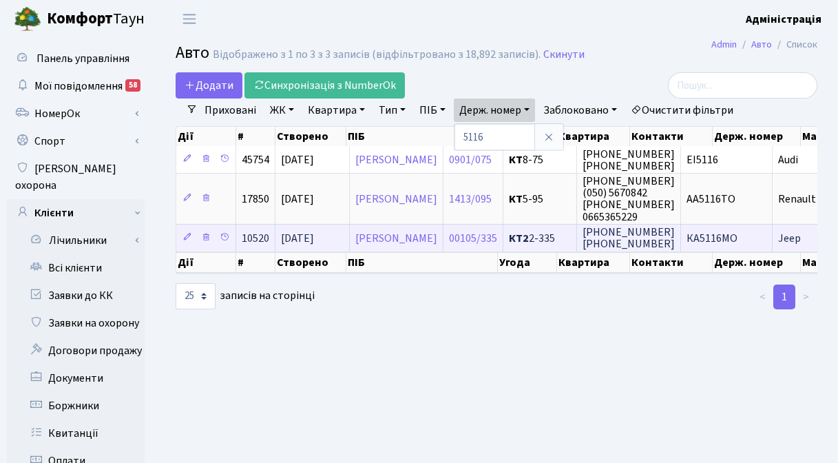
click at [732, 238] on span "КА5116МО" at bounding box center [711, 238] width 51 height 15
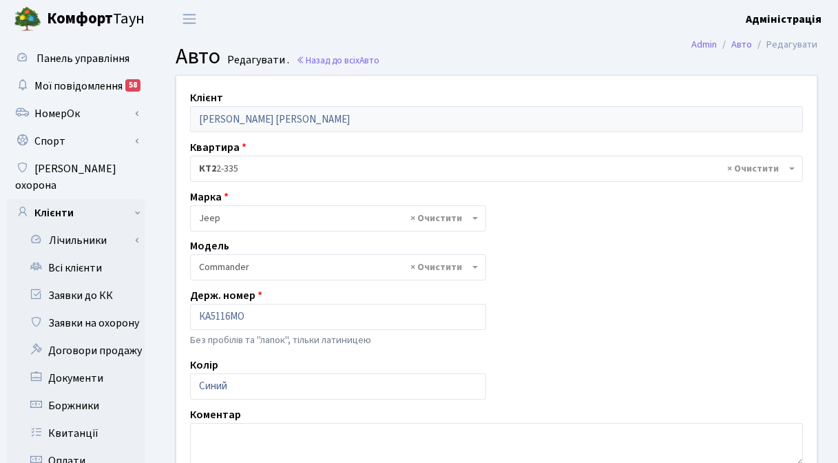
select select "1137"
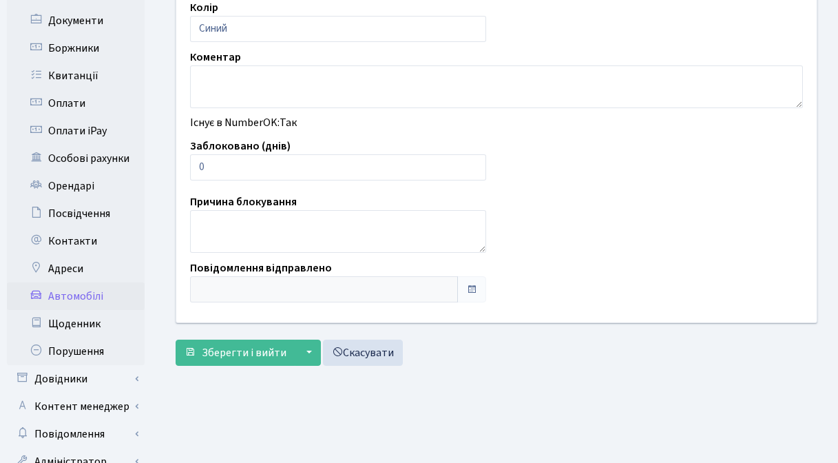
scroll to position [366, 0]
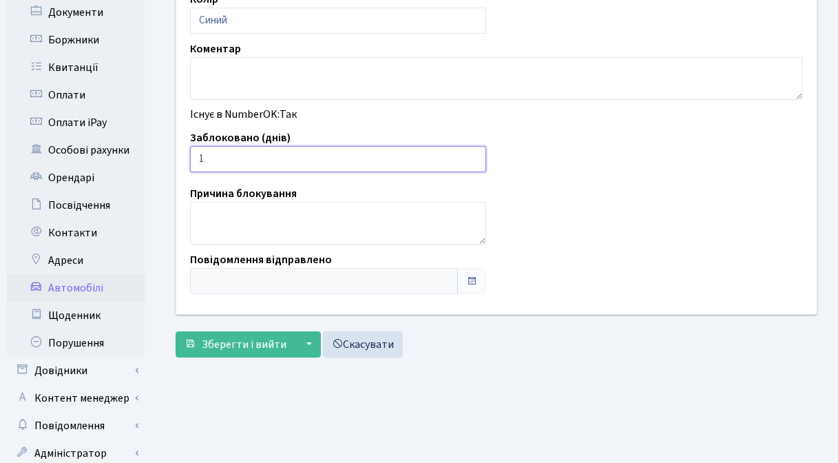
type input "1"
click at [470, 156] on input "1" at bounding box center [338, 159] width 296 height 26
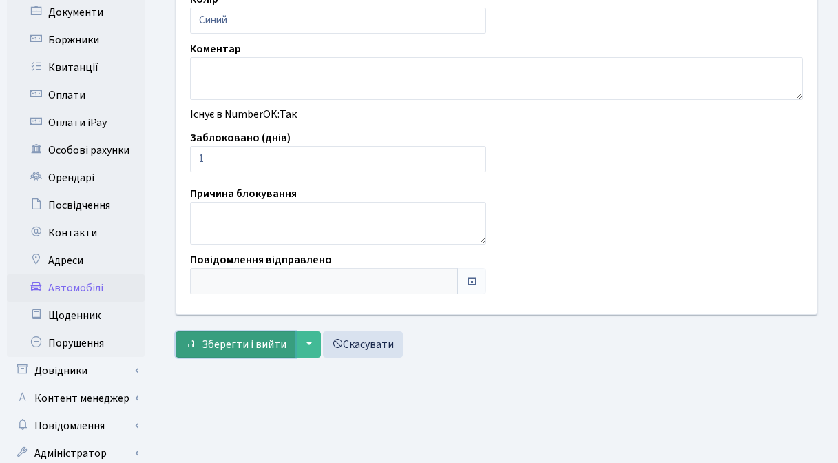
click at [259, 346] on span "Зберегти і вийти" at bounding box center [244, 344] width 85 height 15
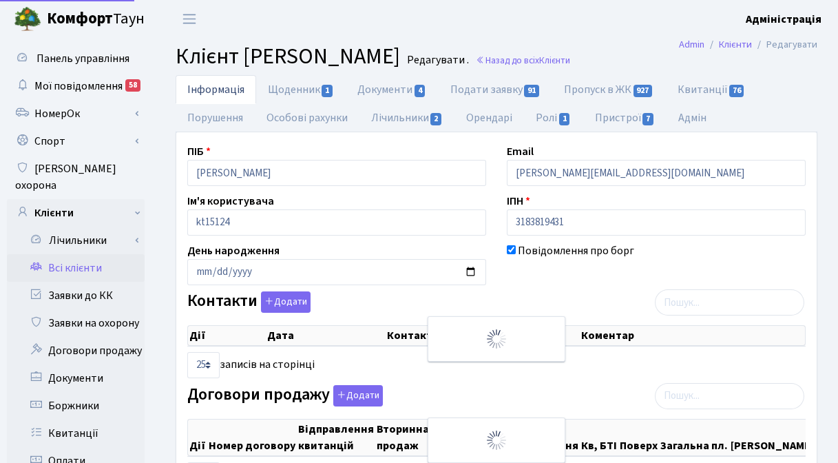
select select "25"
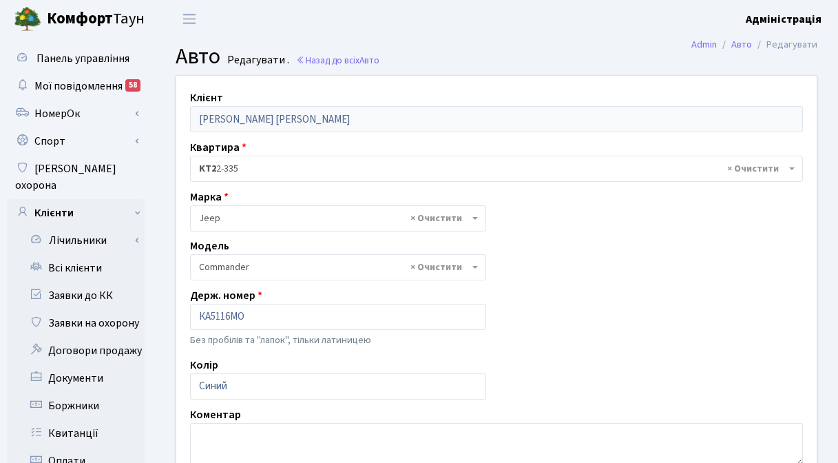
select select "1137"
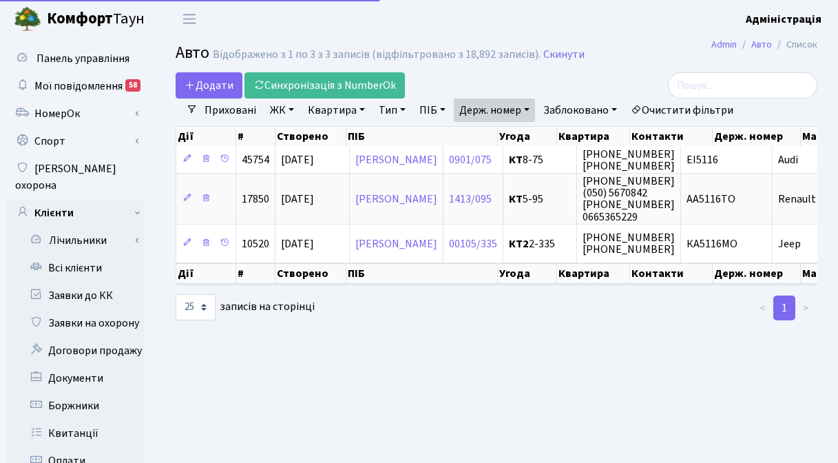
select select "25"
click at [515, 116] on link "Держ. номер" at bounding box center [494, 109] width 81 height 23
paste input "8911"
type input "8911"
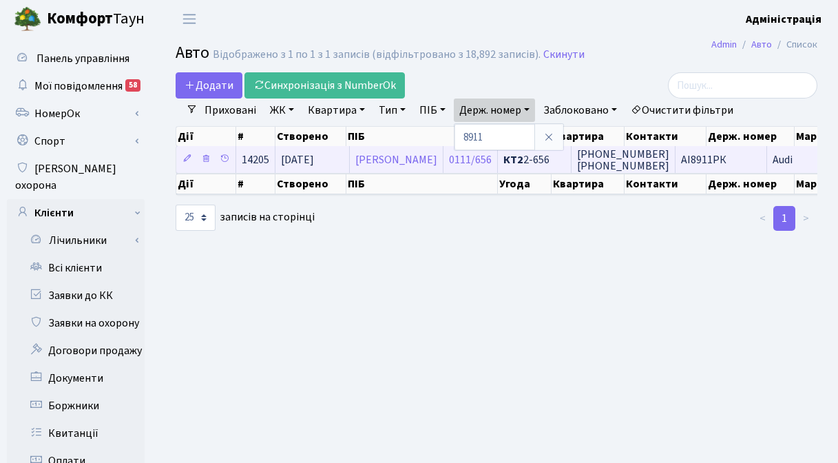
click at [726, 160] on span "АІ8911РК" at bounding box center [703, 159] width 45 height 15
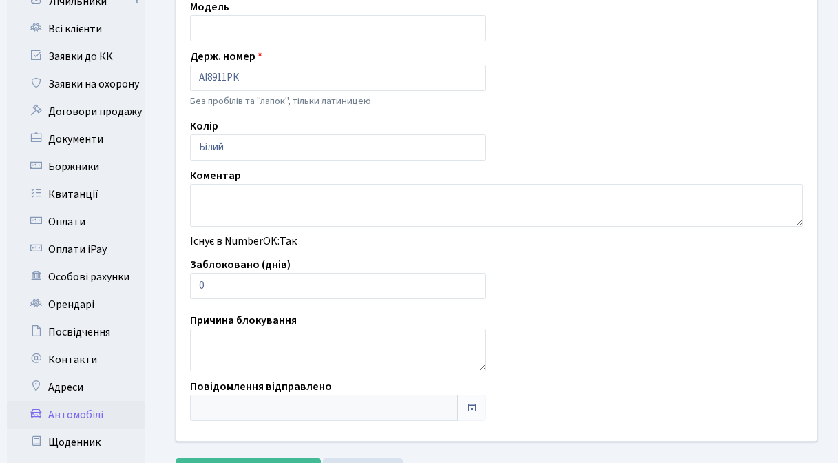
scroll to position [264, 0]
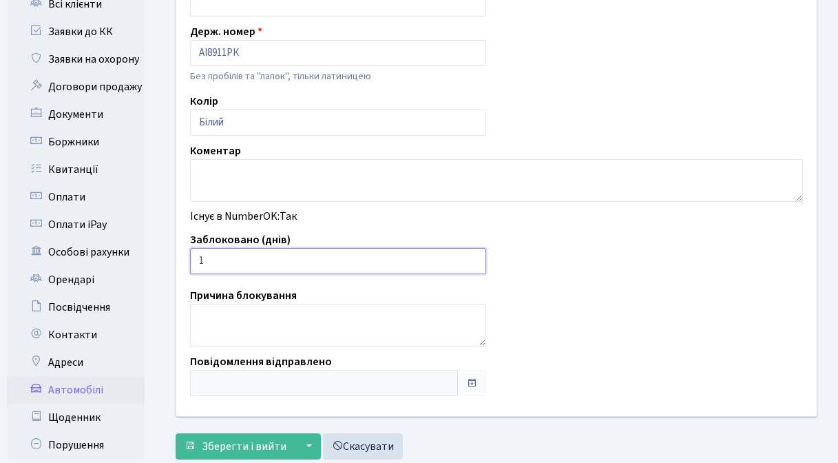
type input "1"
click at [473, 256] on input "1" at bounding box center [338, 261] width 296 height 26
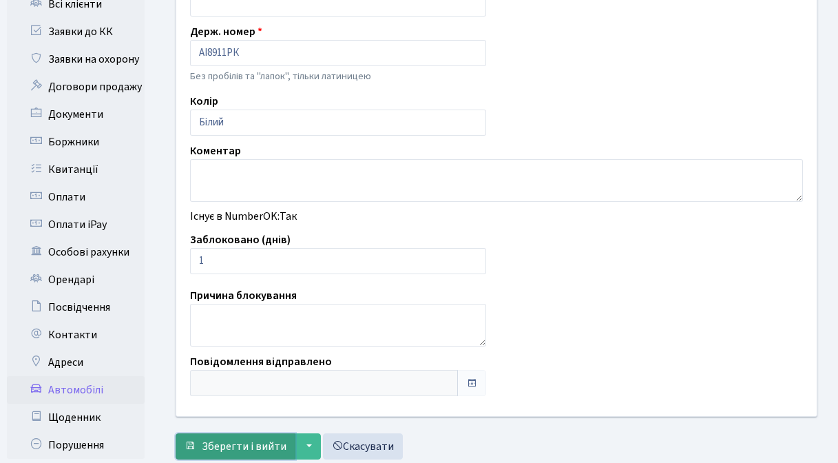
click at [217, 443] on span "Зберегти і вийти" at bounding box center [244, 446] width 85 height 15
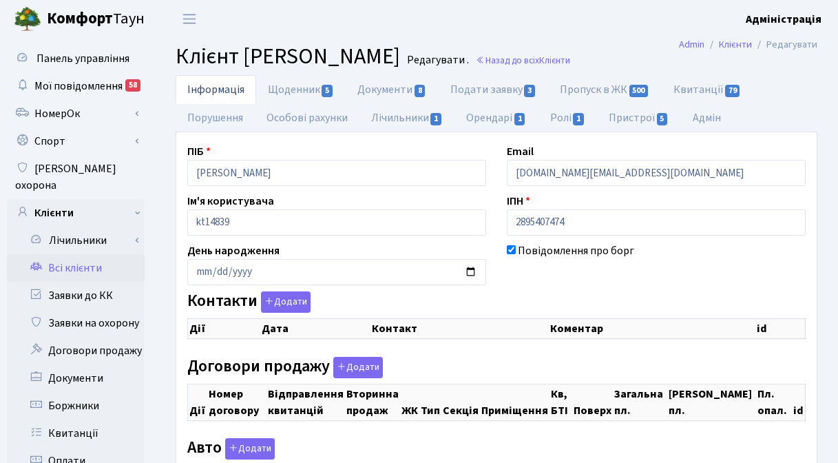
checkbox input "true"
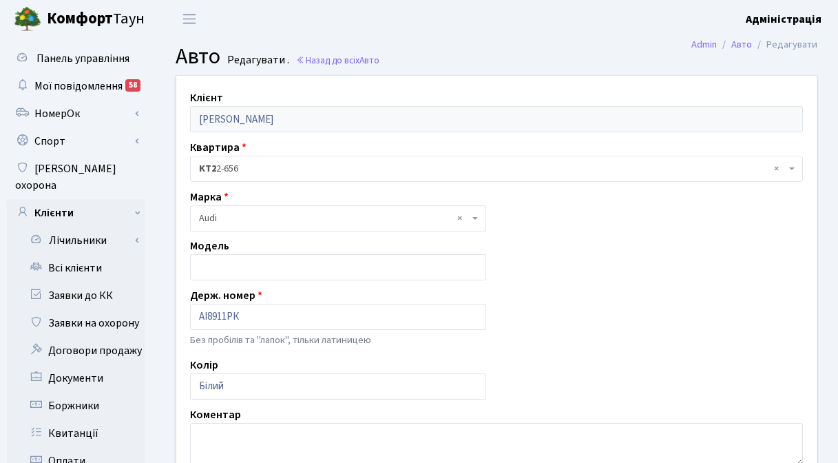
scroll to position [264, 0]
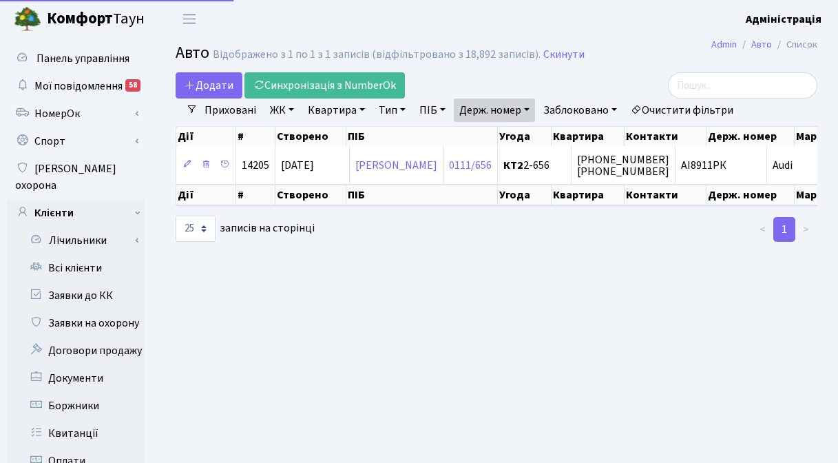
select select "25"
click at [503, 112] on link "Держ. номер" at bounding box center [494, 109] width 81 height 23
paste input "6887"
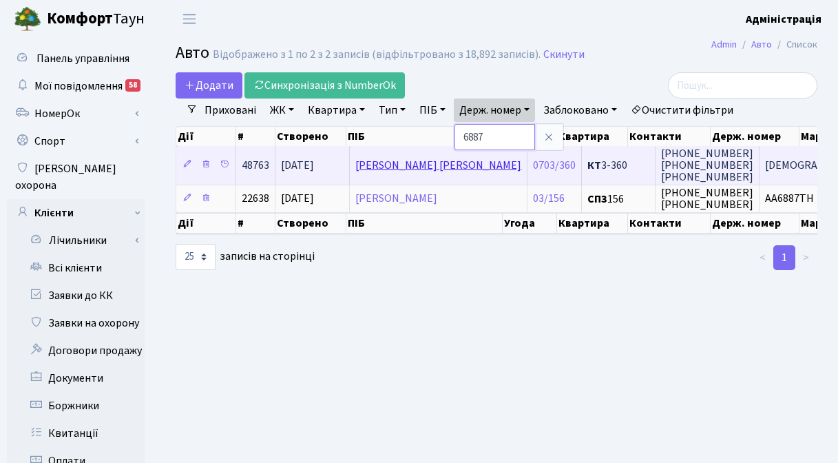
paste input "9465"
type input "9465"
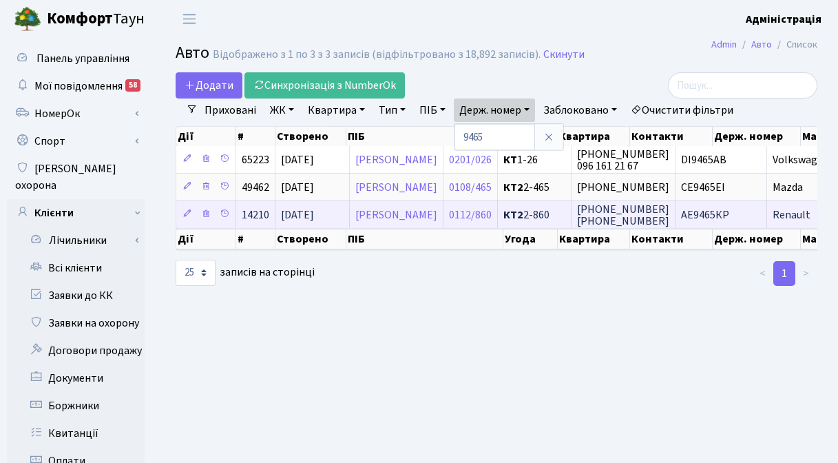
click at [729, 216] on span "АЕ9465КР" at bounding box center [705, 214] width 48 height 15
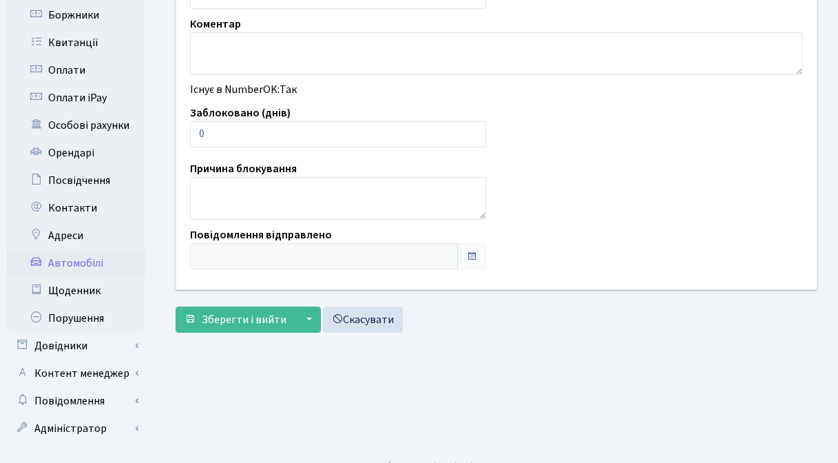
scroll to position [395, 0]
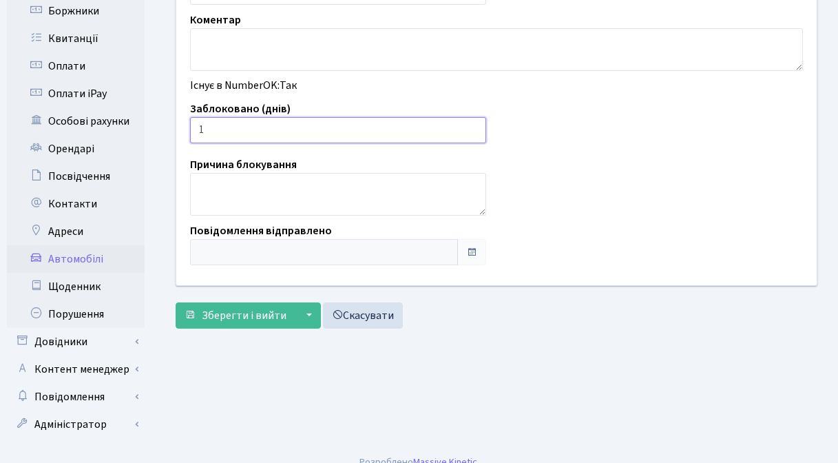
type input "1"
click at [472, 127] on input "1" at bounding box center [338, 130] width 296 height 26
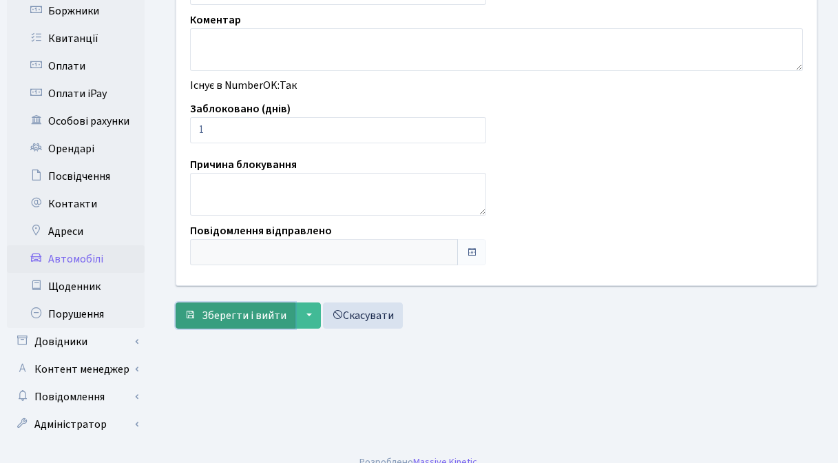
click at [232, 319] on span "Зберегти і вийти" at bounding box center [244, 315] width 85 height 15
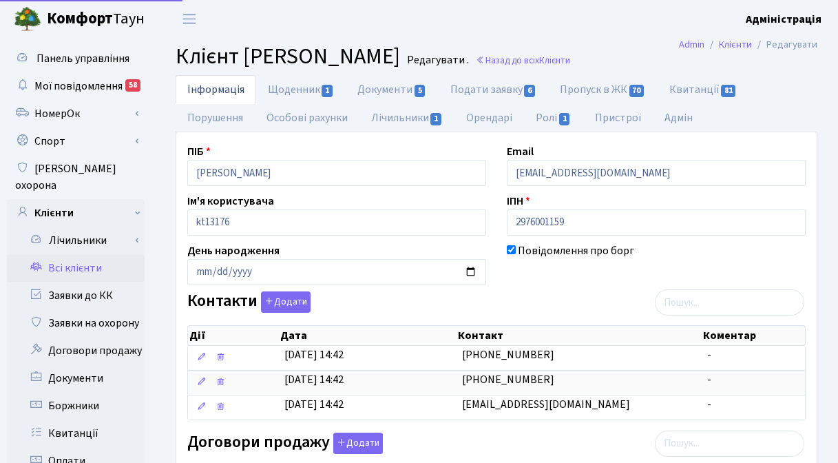
select select "25"
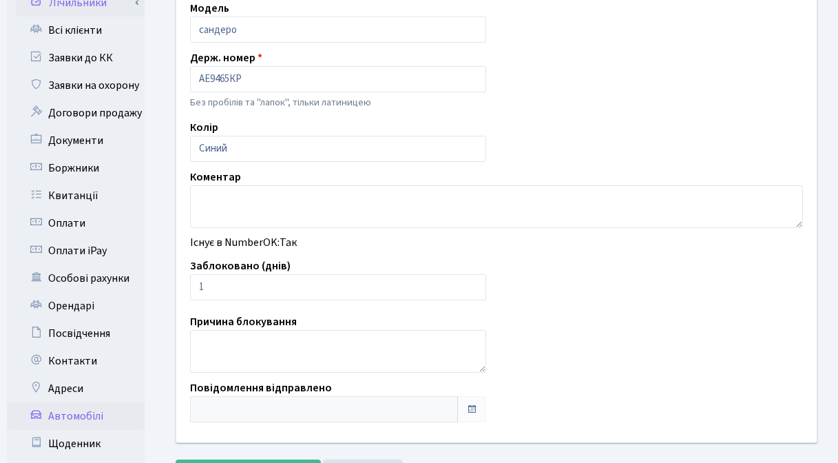
scroll to position [181, 0]
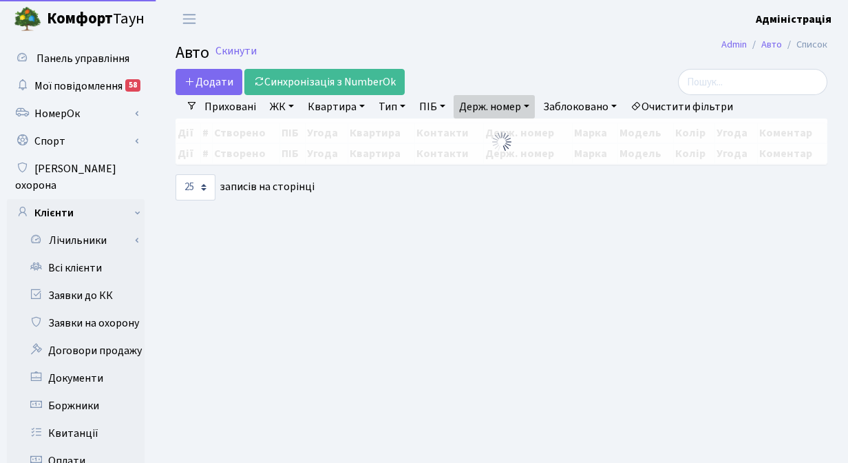
select select "25"
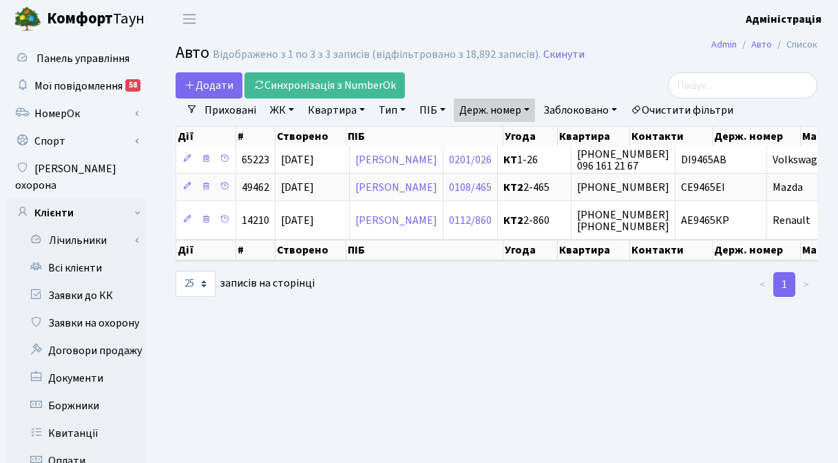
click at [492, 104] on link "Держ. номер" at bounding box center [494, 109] width 81 height 23
paste input "7488"
type input "7488"
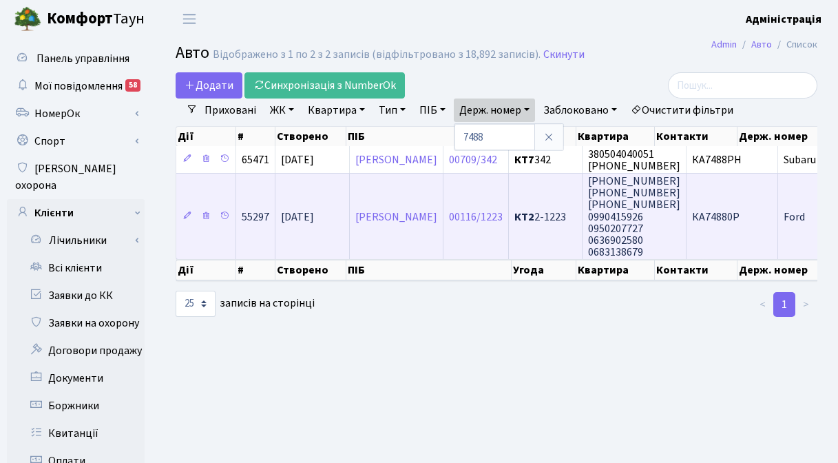
click at [739, 217] on span "КА74880Р" at bounding box center [716, 216] width 48 height 15
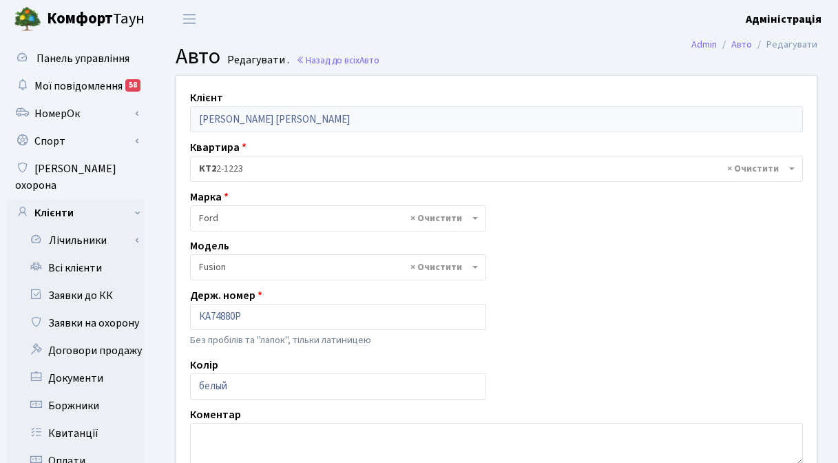
select select "784"
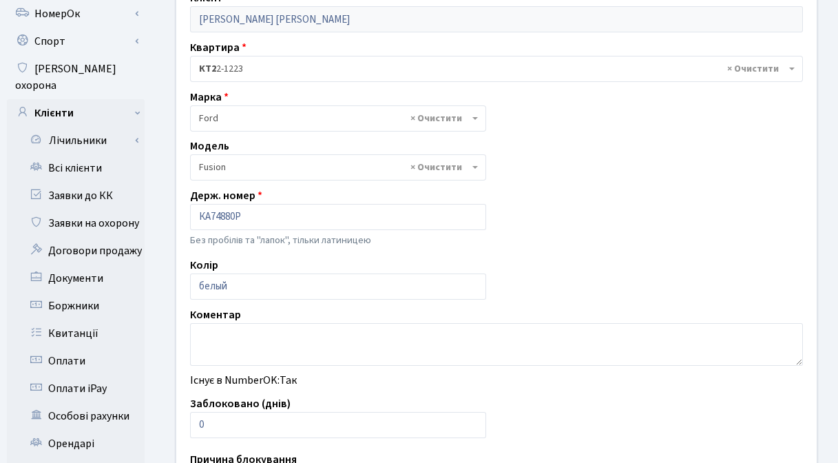
scroll to position [284, 0]
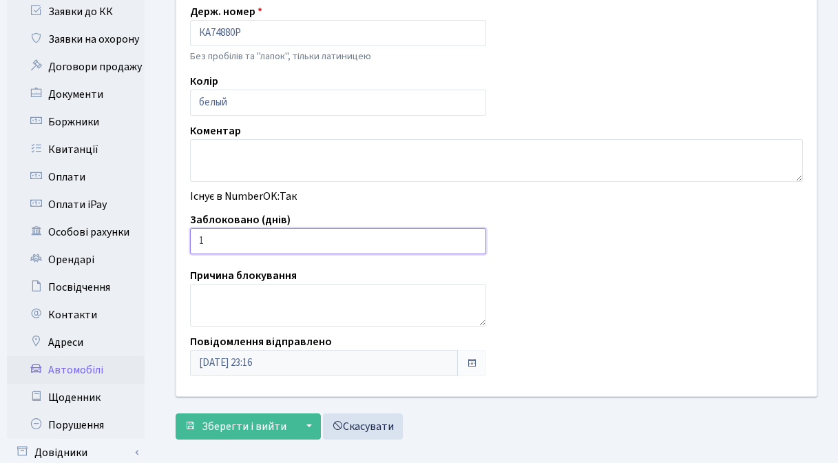
type input "1"
click at [472, 237] on input "1" at bounding box center [338, 241] width 296 height 26
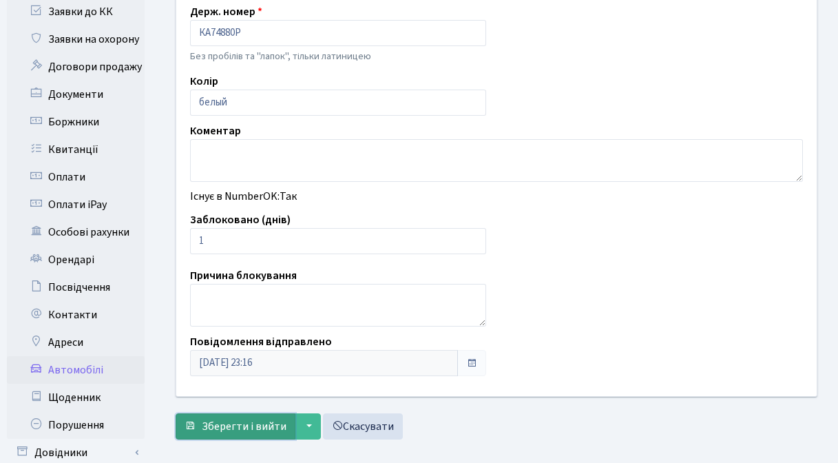
click at [216, 439] on button "Зберегти і вийти" at bounding box center [236, 426] width 120 height 26
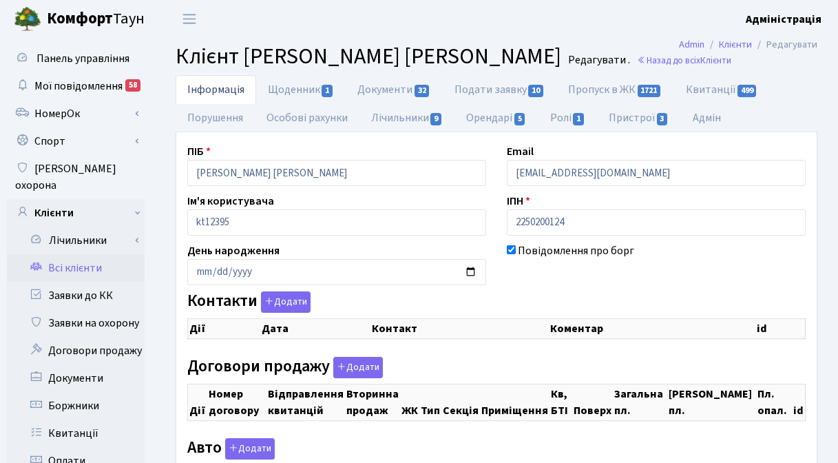
checkbox input "true"
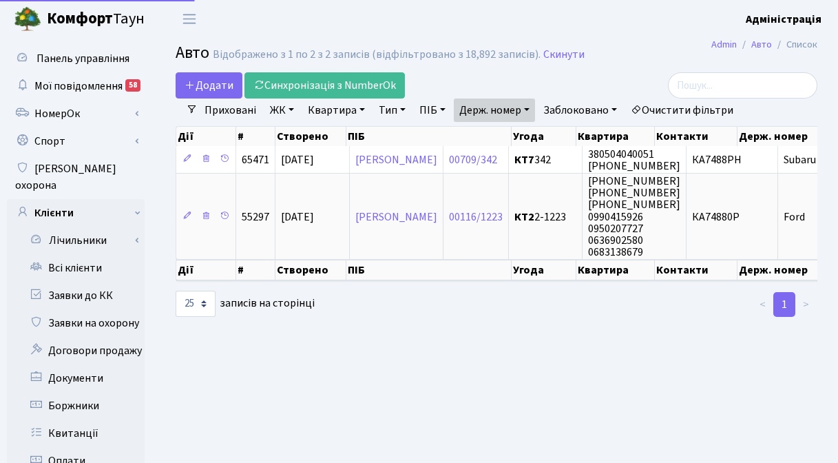
select select "25"
click at [501, 109] on link "Держ. номер" at bounding box center [494, 109] width 81 height 23
paste input "1069"
type input "1069"
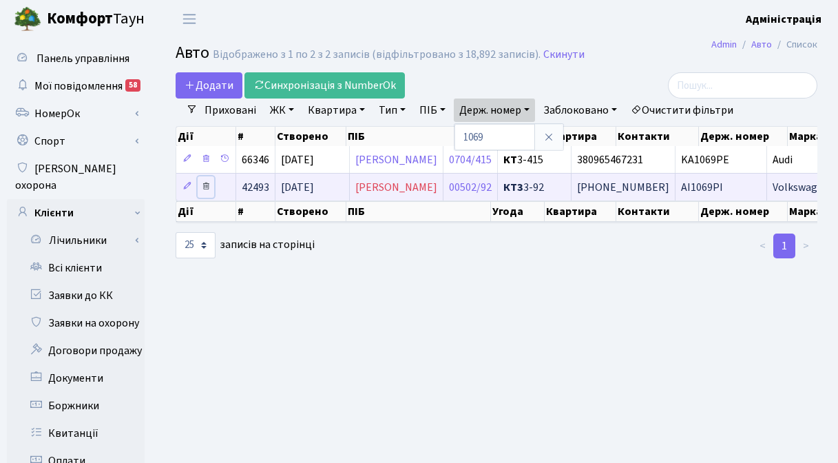
click at [206, 186] on icon at bounding box center [206, 186] width 10 height 10
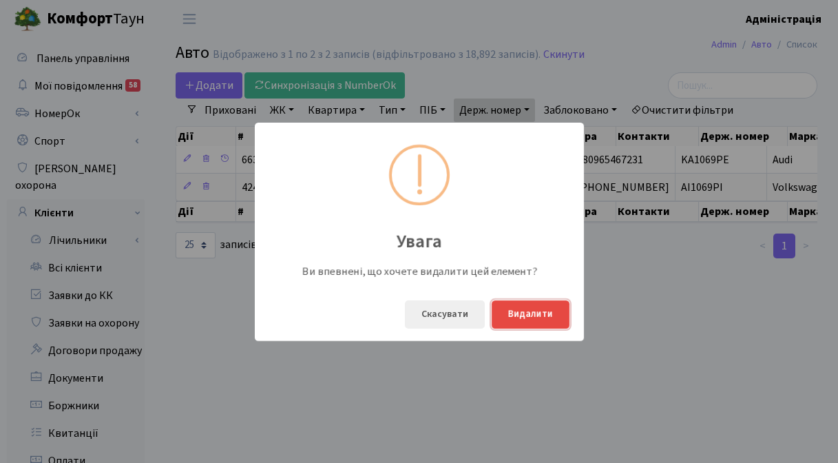
click at [541, 311] on button "Видалити" at bounding box center [531, 314] width 78 height 28
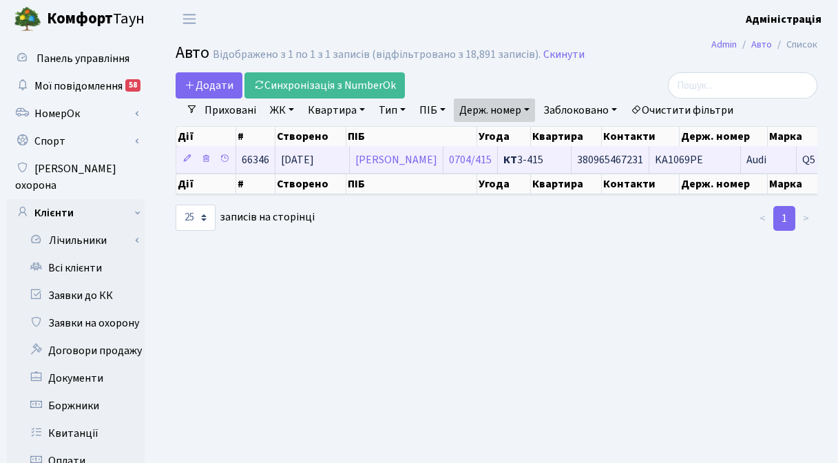
click at [703, 160] on span "KA1069PE" at bounding box center [679, 159] width 48 height 15
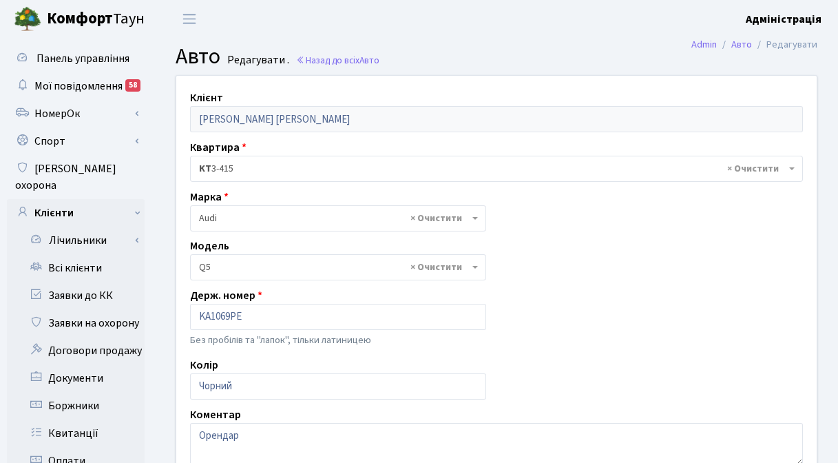
select select "172"
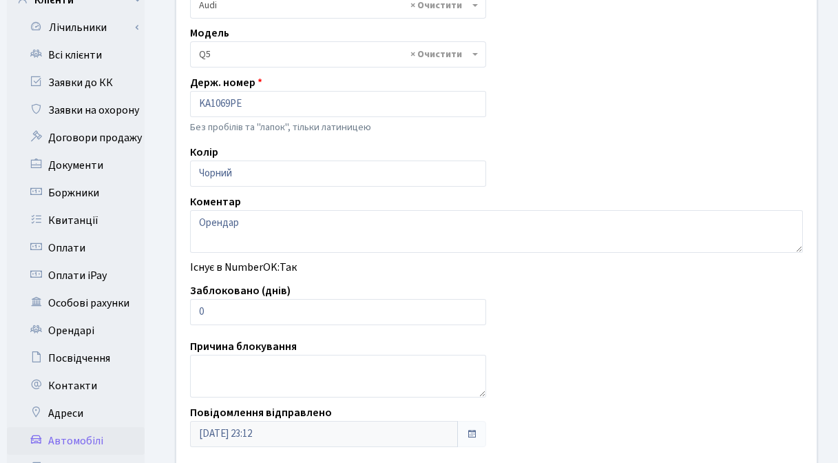
scroll to position [253, 0]
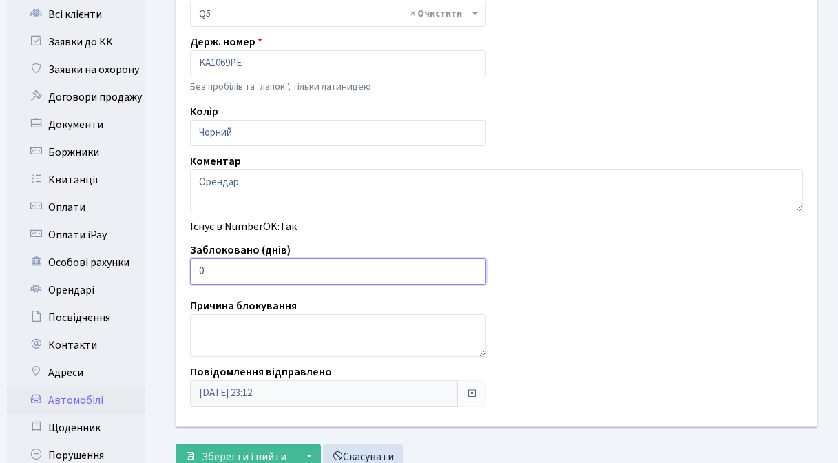
click at [227, 272] on input "0" at bounding box center [338, 271] width 296 height 26
type input "7"
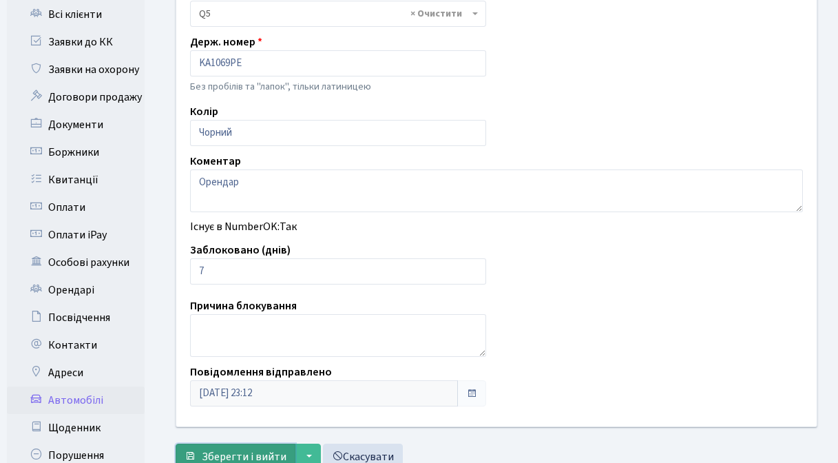
click at [231, 450] on span "Зберегти і вийти" at bounding box center [244, 456] width 85 height 15
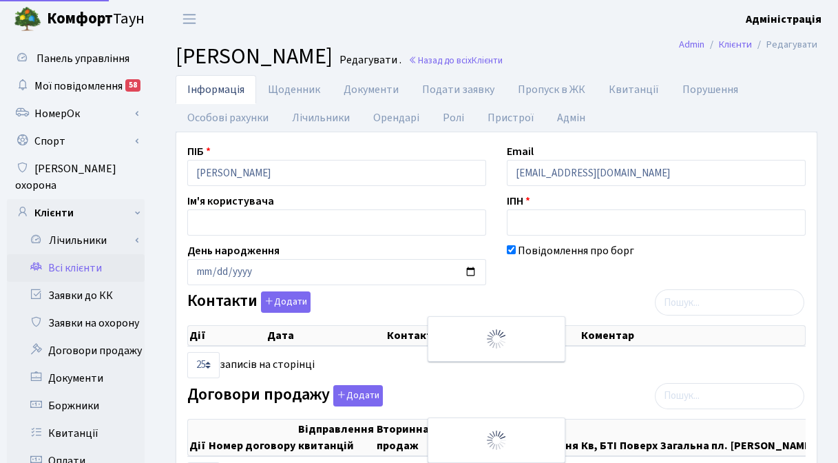
select select "25"
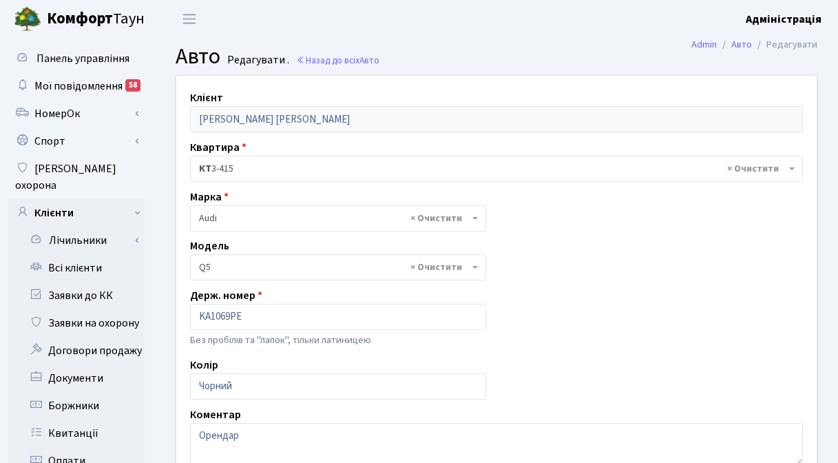
select select "172"
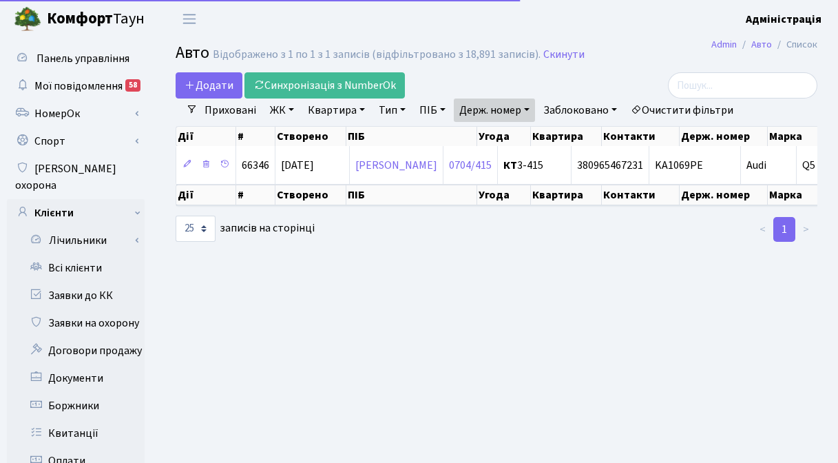
select select "25"
click at [471, 105] on link "Держ. номер" at bounding box center [494, 109] width 81 height 23
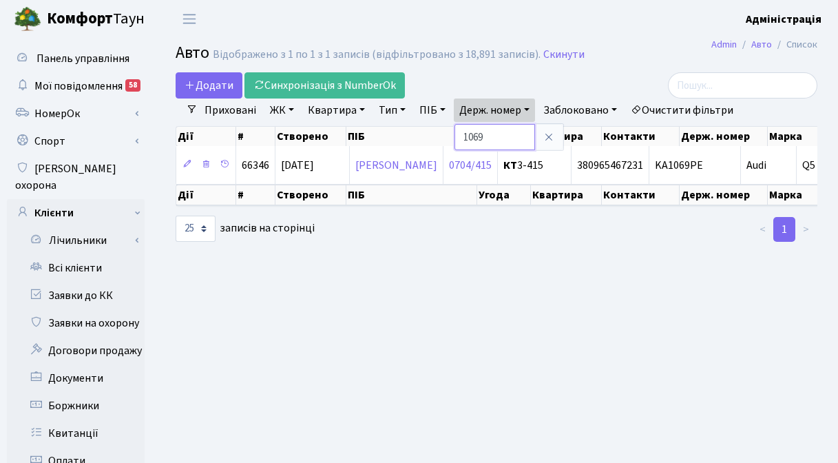
paste input "8180"
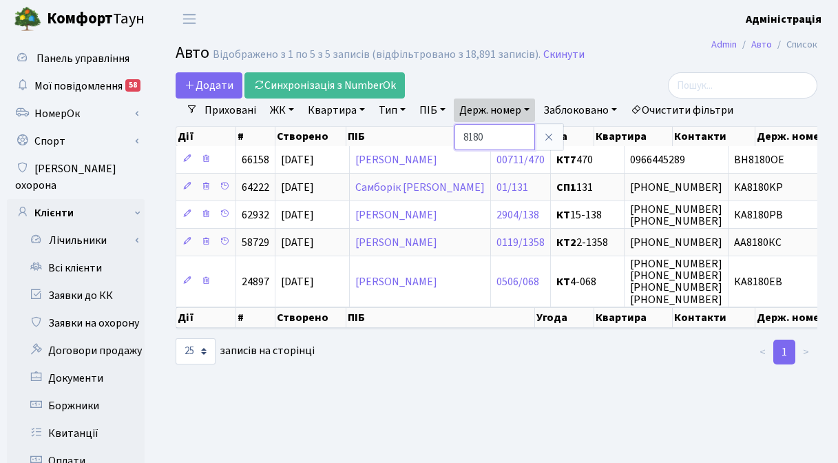
paste input "1054"
type input "1054"
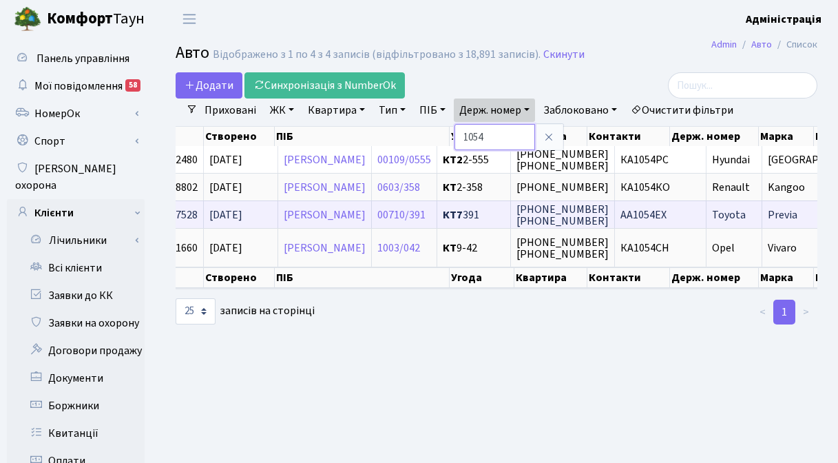
scroll to position [0, 74]
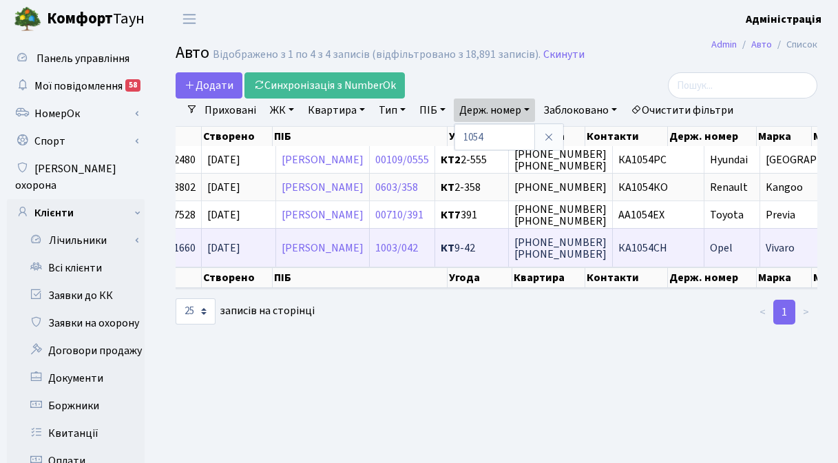
click at [667, 251] on span "КА1054СН" at bounding box center [642, 247] width 49 height 15
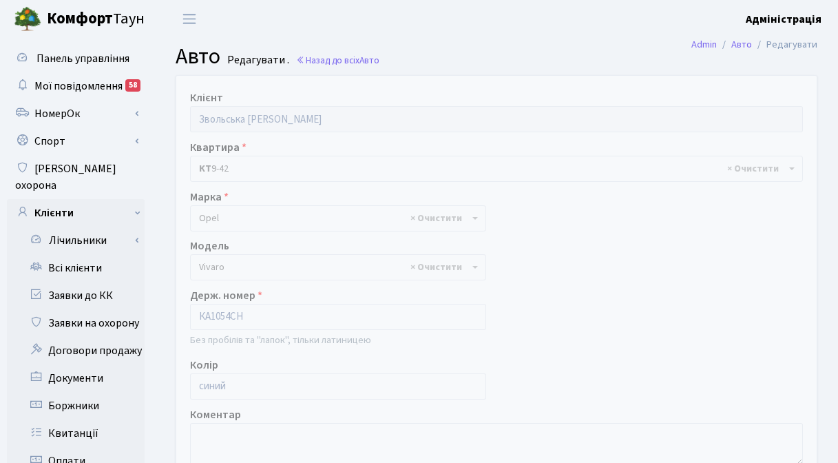
select select "1826"
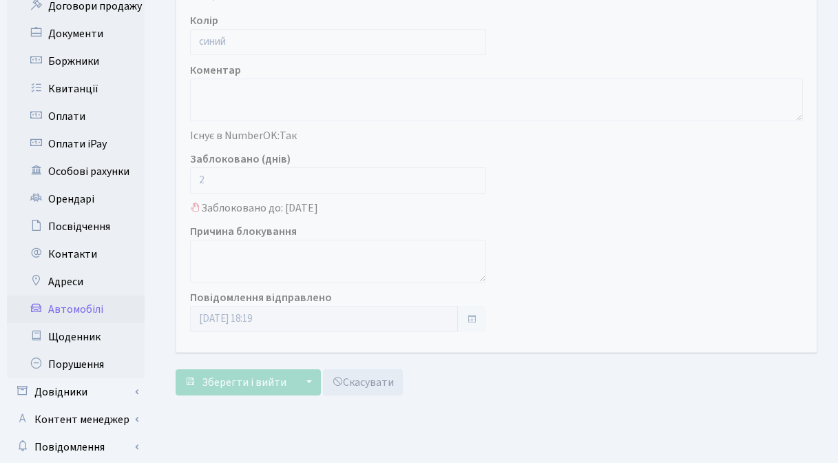
scroll to position [328, 0]
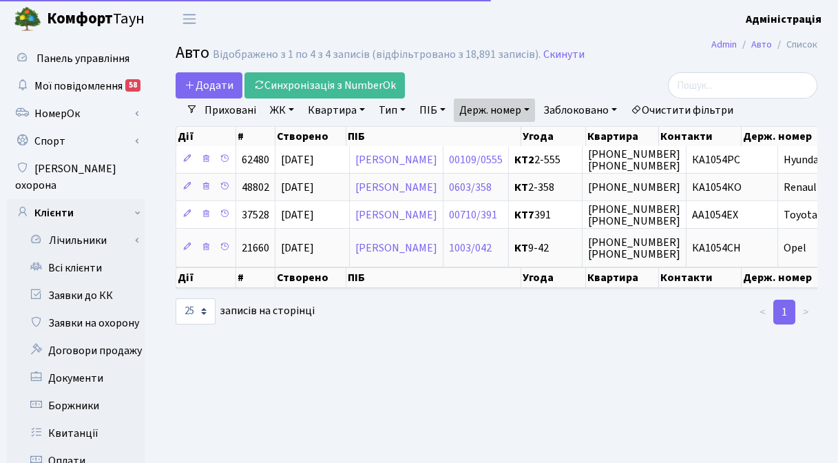
select select "25"
click at [490, 112] on link "Держ. номер" at bounding box center [494, 109] width 81 height 23
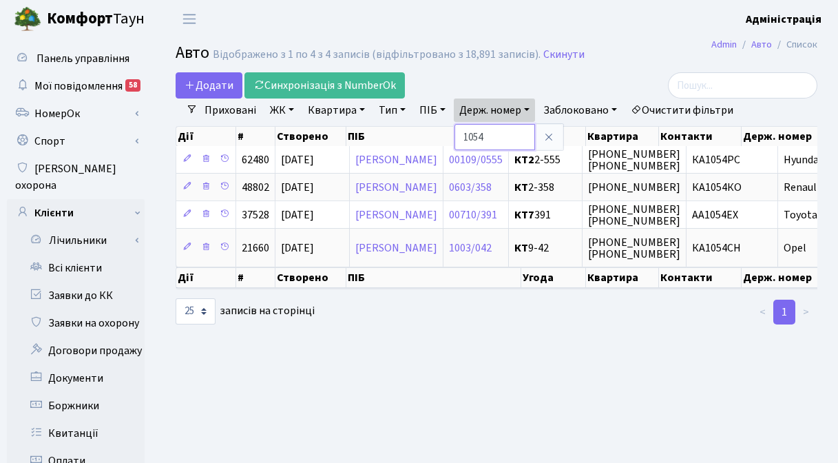
paste input "432"
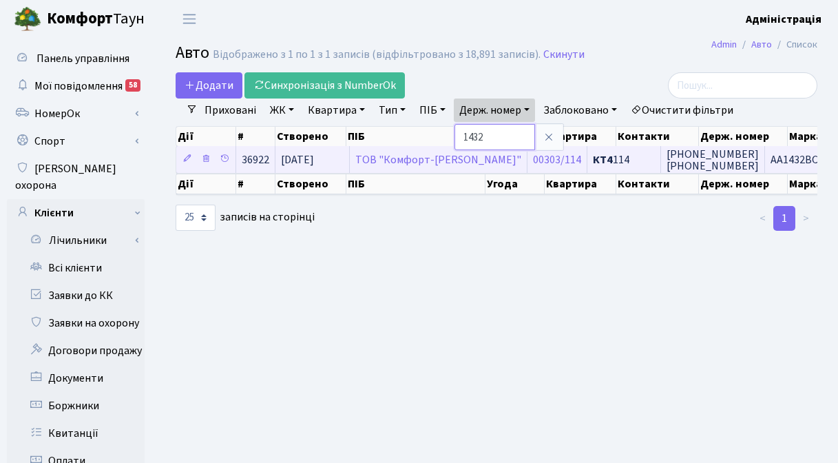
scroll to position [0, 262]
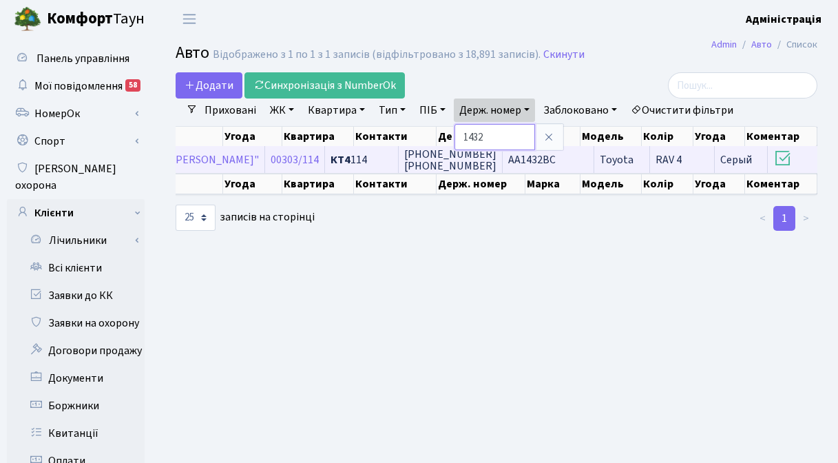
paste input "87"
type input "1487"
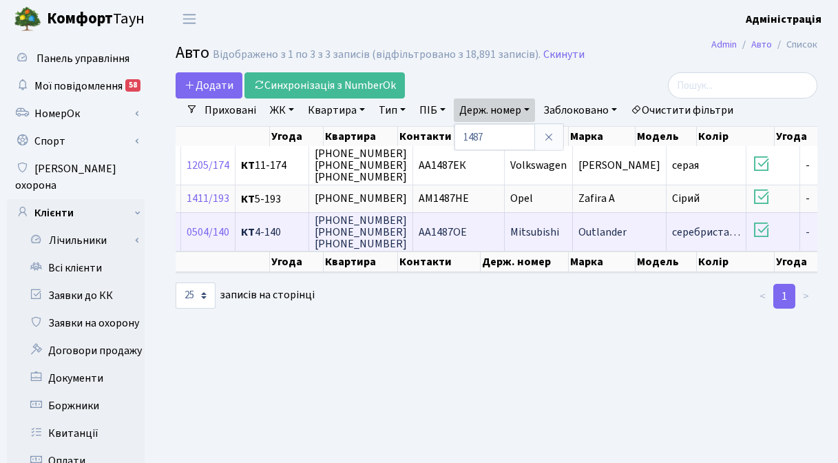
click at [467, 233] on span "AA1487OE" at bounding box center [443, 231] width 48 height 15
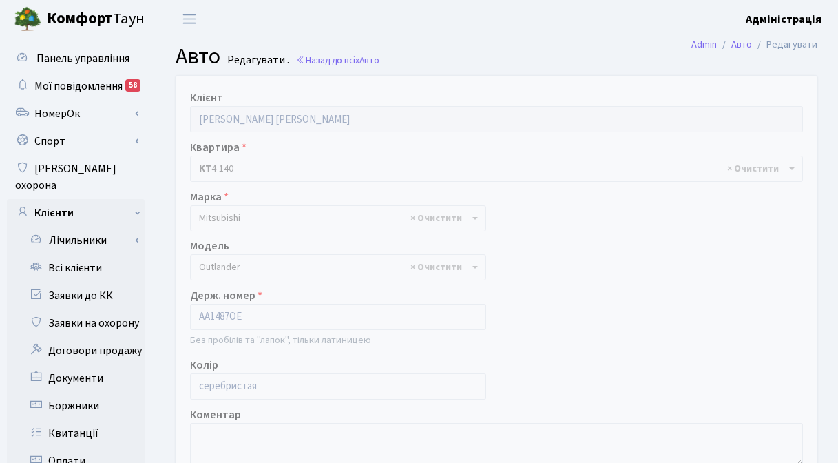
select select "1627"
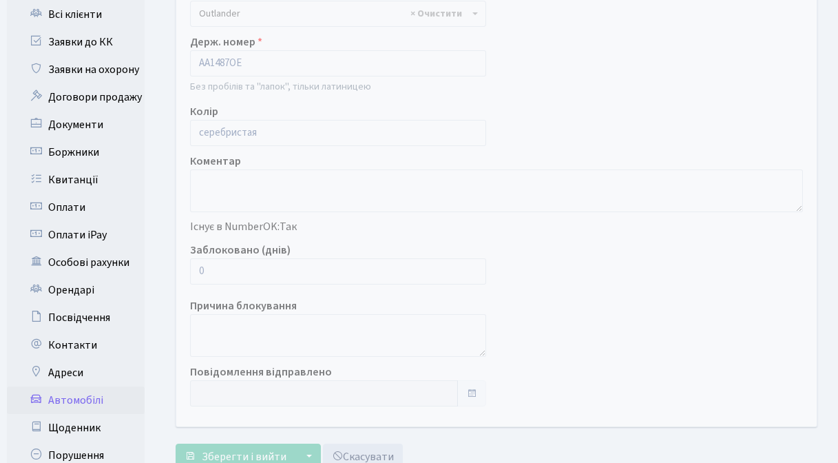
scroll to position [272, 0]
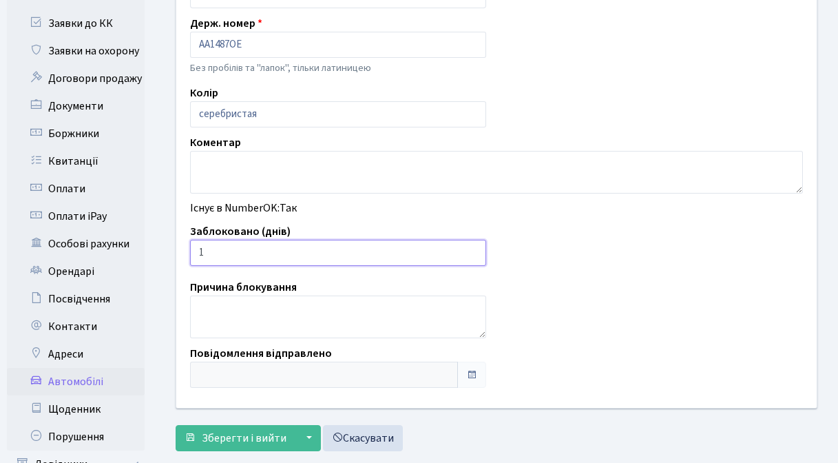
type input "1"
click at [472, 251] on input "1" at bounding box center [338, 253] width 296 height 26
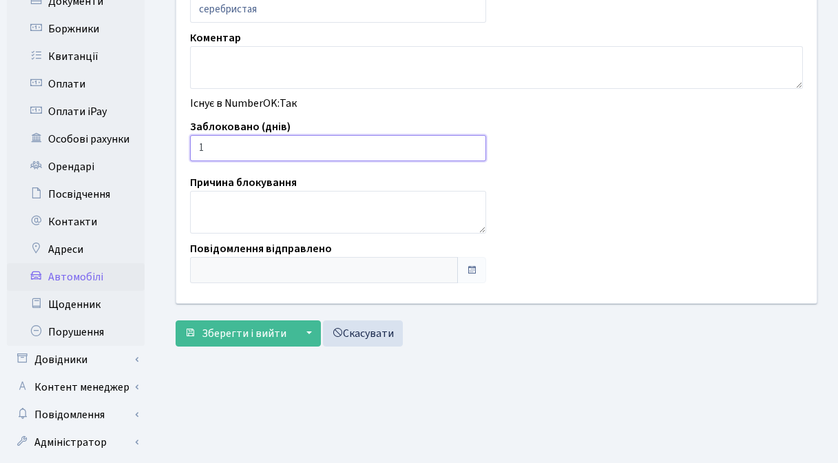
scroll to position [379, 0]
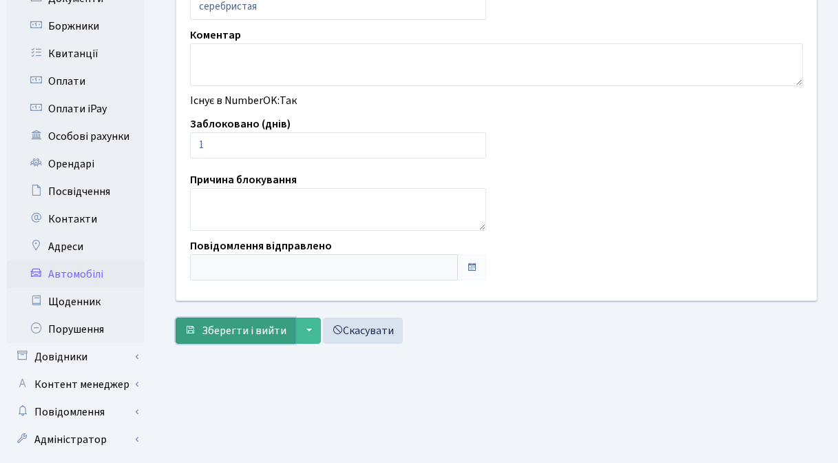
click at [244, 330] on span "Зберегти і вийти" at bounding box center [244, 330] width 85 height 15
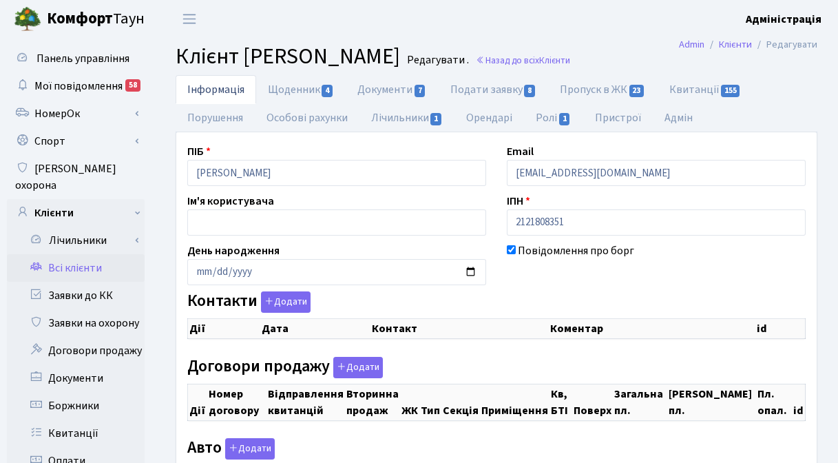
checkbox input "true"
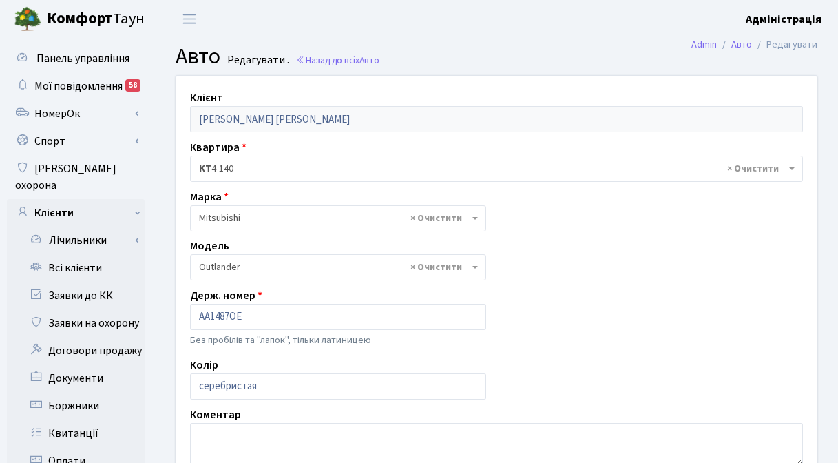
select select "1627"
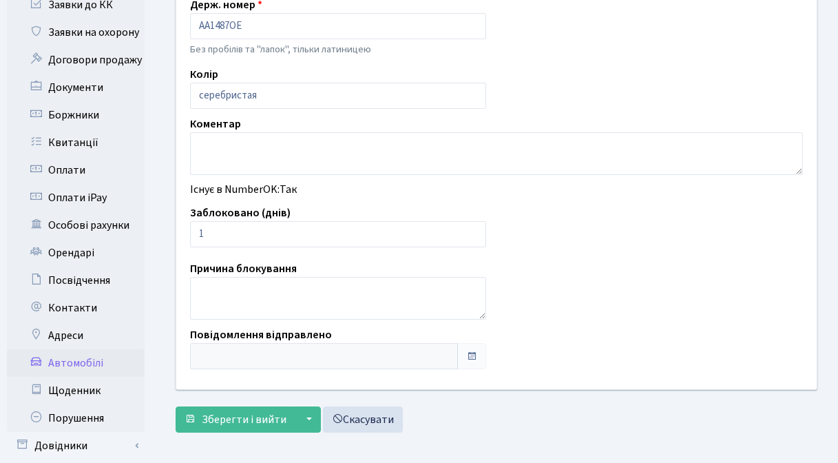
scroll to position [117, 0]
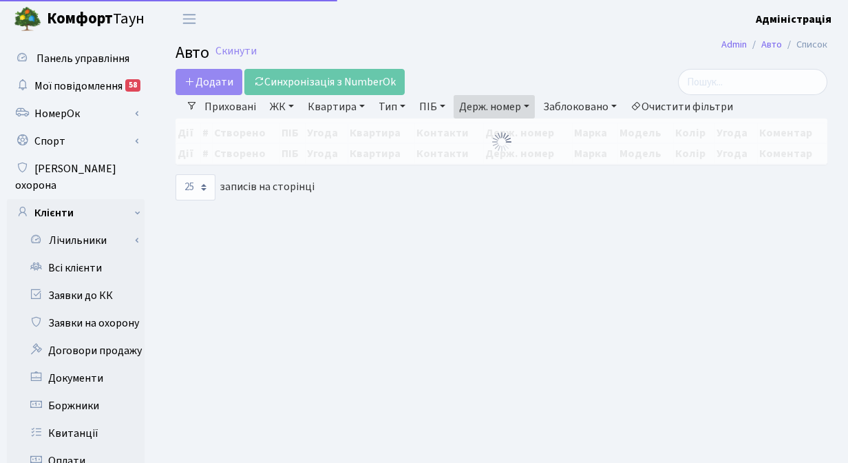
select select "25"
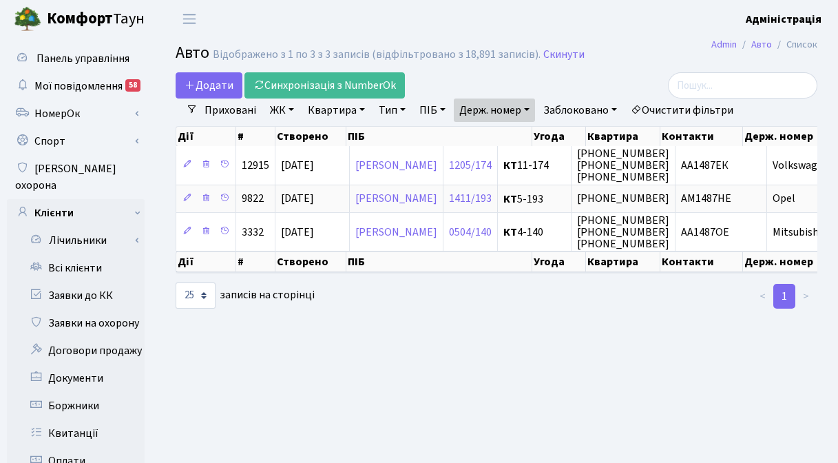
click at [501, 107] on link "Держ. номер" at bounding box center [494, 109] width 81 height 23
paste input "7616"
type input "7616"
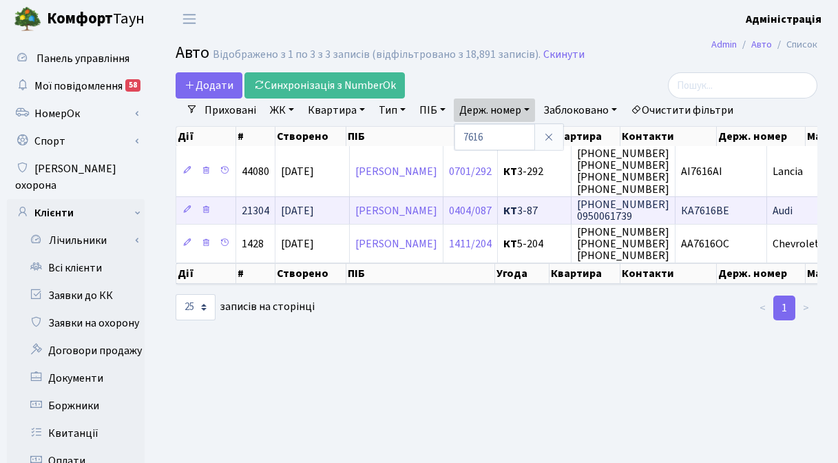
click at [729, 209] on span "КА7616BE" at bounding box center [705, 210] width 48 height 15
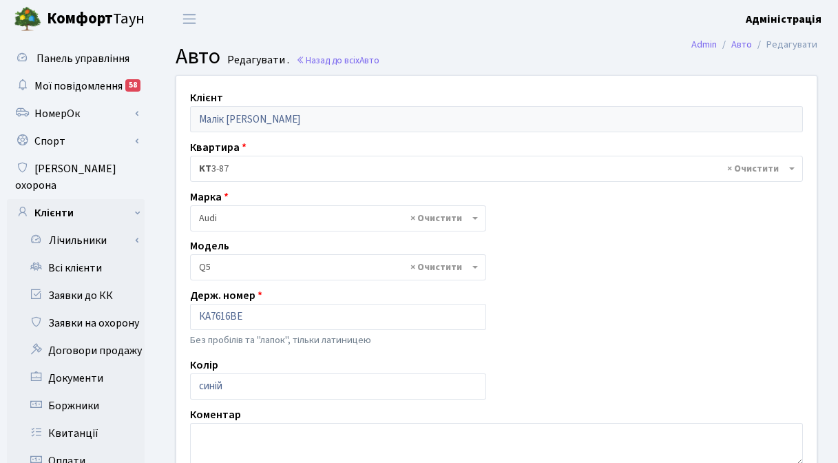
select select "172"
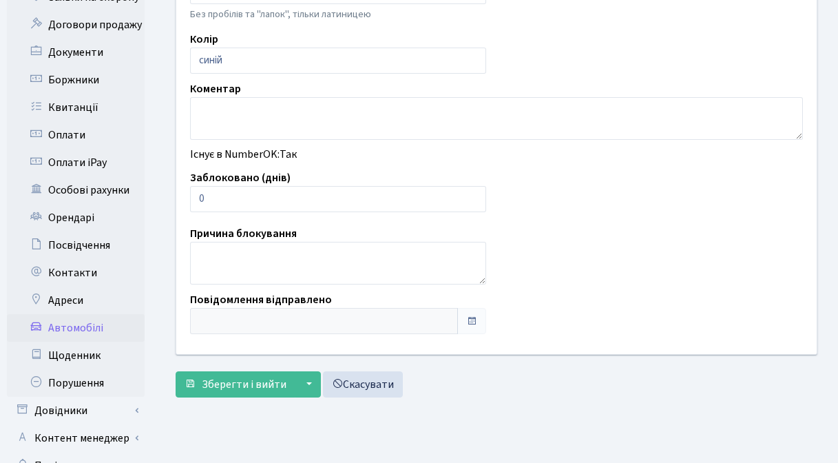
scroll to position [326, 0]
type input "1"
click at [472, 196] on input "1" at bounding box center [338, 198] width 296 height 26
click at [246, 382] on span "Зберегти і вийти" at bounding box center [244, 383] width 85 height 15
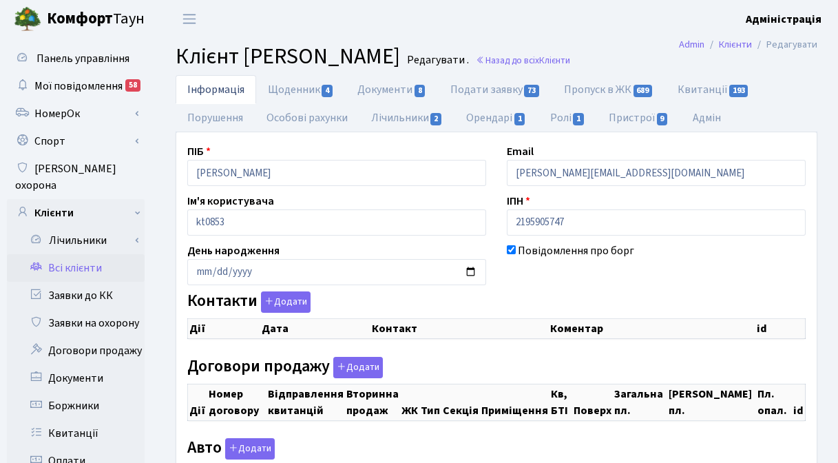
checkbox input "true"
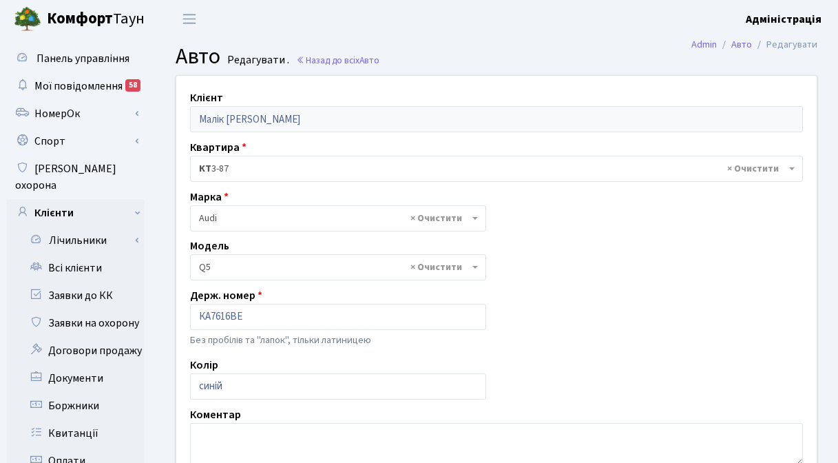
select select "172"
click at [330, 59] on link "Назад до всіх Авто" at bounding box center [337, 60] width 83 height 13
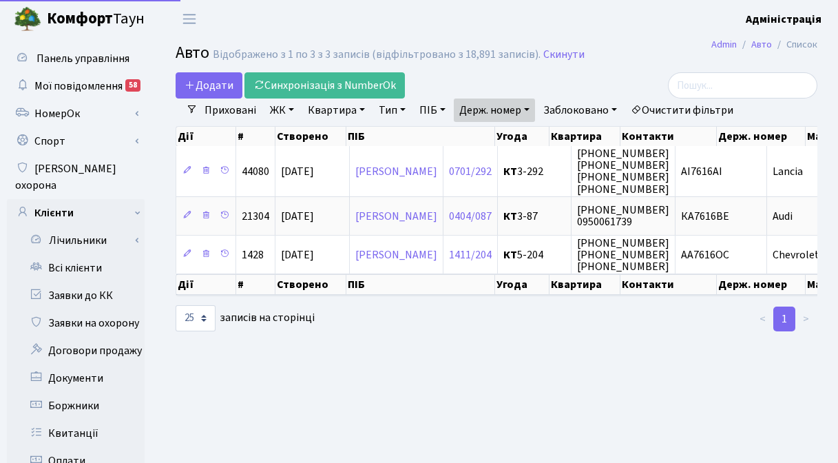
select select "25"
click at [499, 101] on link "Держ. номер" at bounding box center [494, 109] width 81 height 23
paste input "834"
type input "7834"
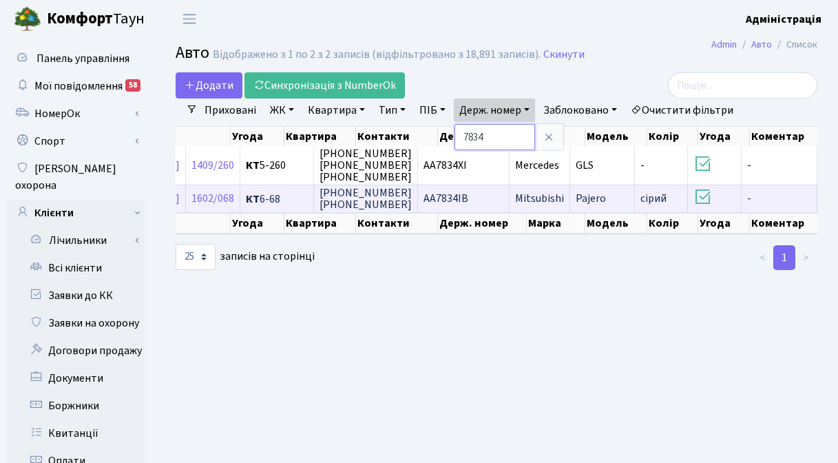
scroll to position [0, 274]
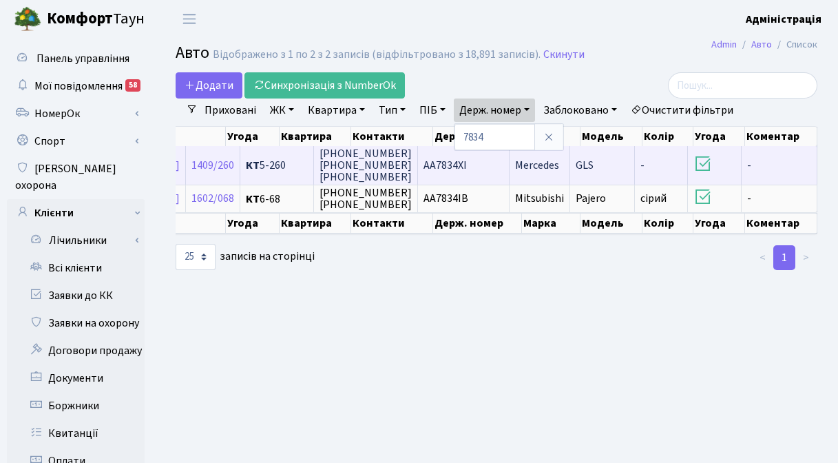
click at [467, 167] on span "AA7834XI" at bounding box center [444, 165] width 43 height 15
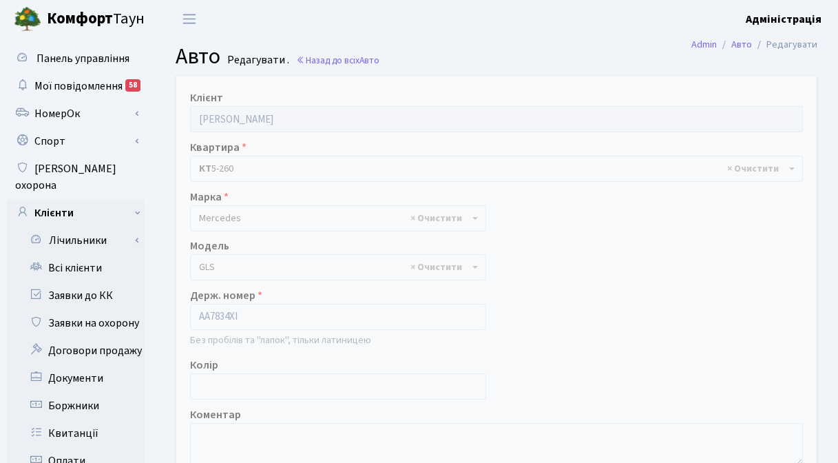
select select "1499"
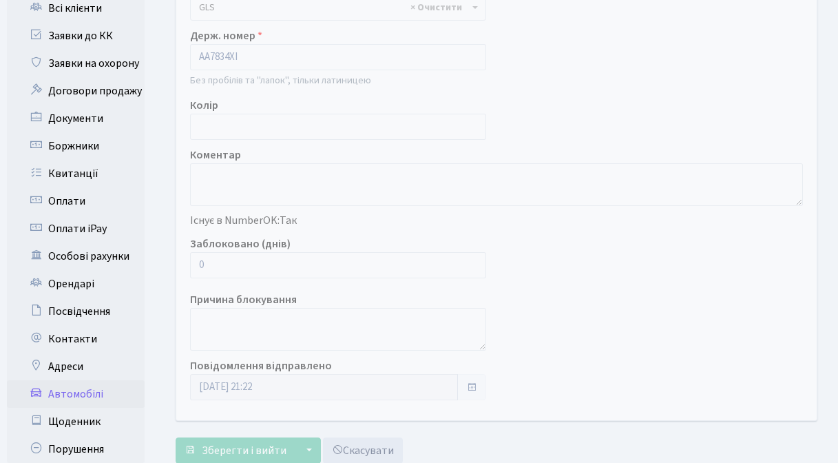
scroll to position [348, 0]
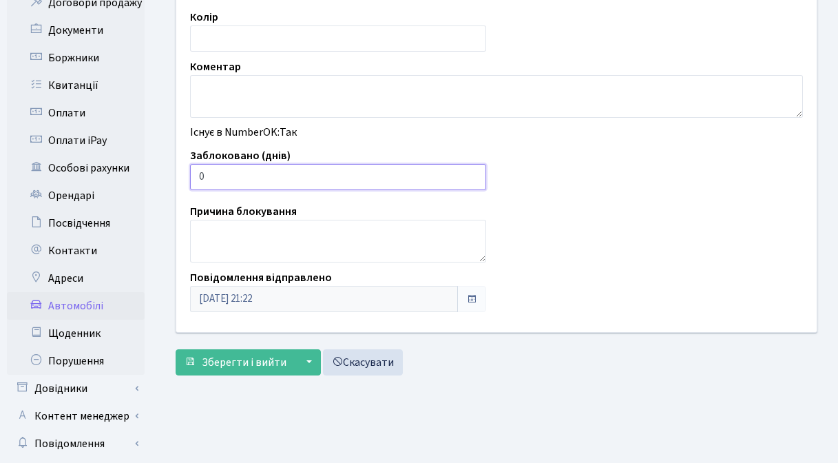
click at [315, 180] on input "0" at bounding box center [338, 177] width 296 height 26
type input "7"
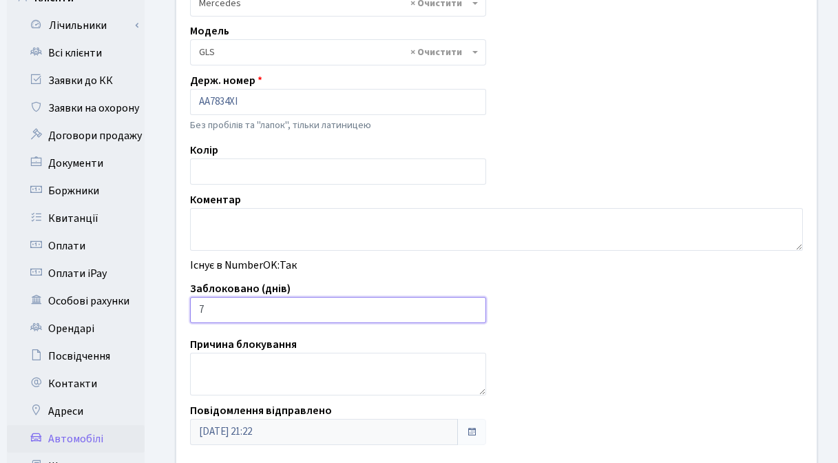
scroll to position [98, 0]
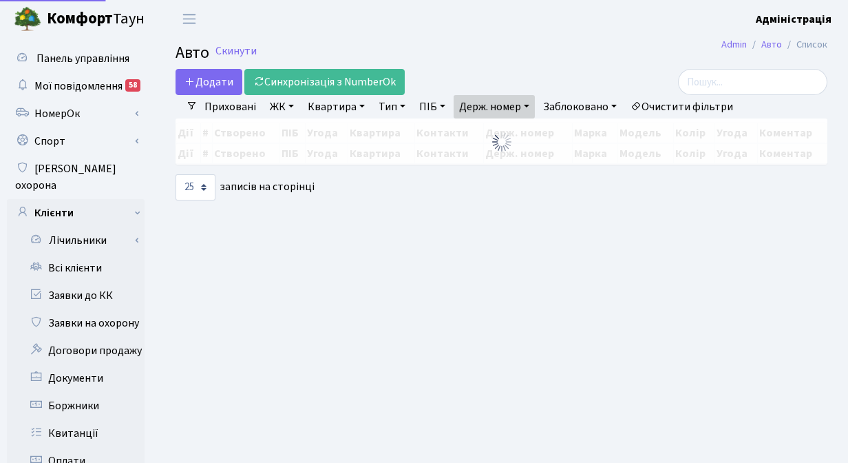
select select "25"
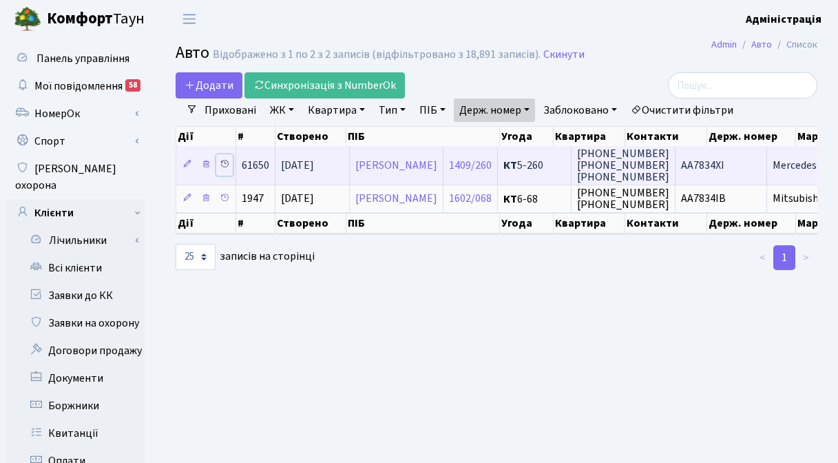
click at [224, 162] on icon at bounding box center [225, 164] width 10 height 10
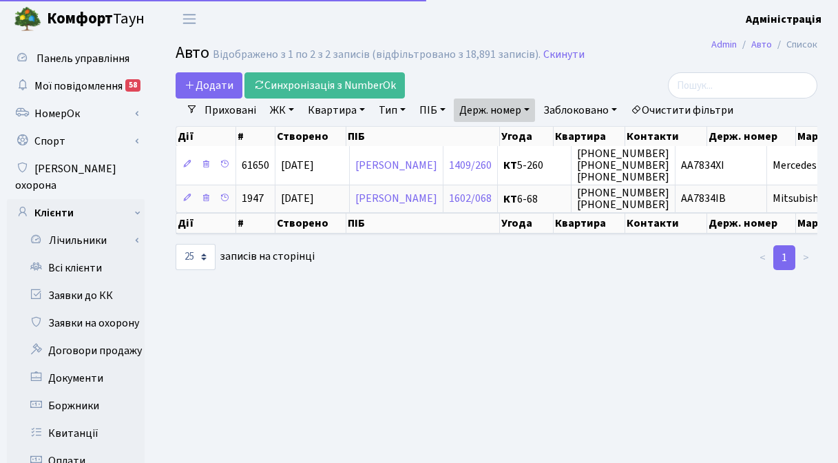
select select "25"
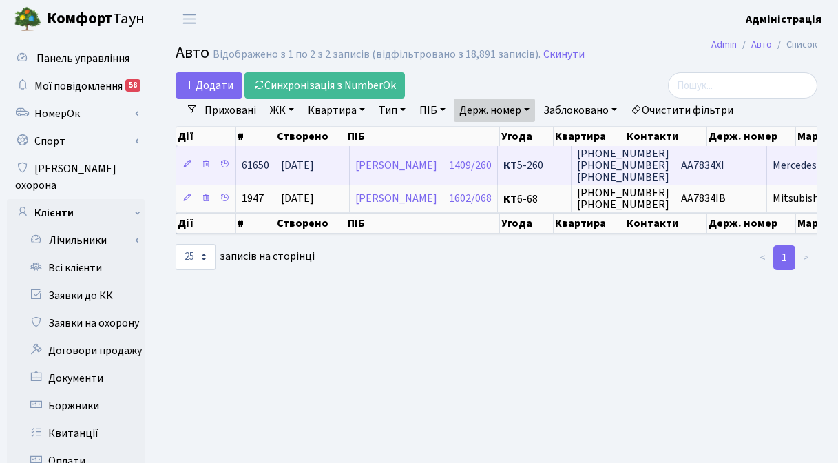
click at [724, 168] on span "AA7834XI" at bounding box center [702, 165] width 43 height 15
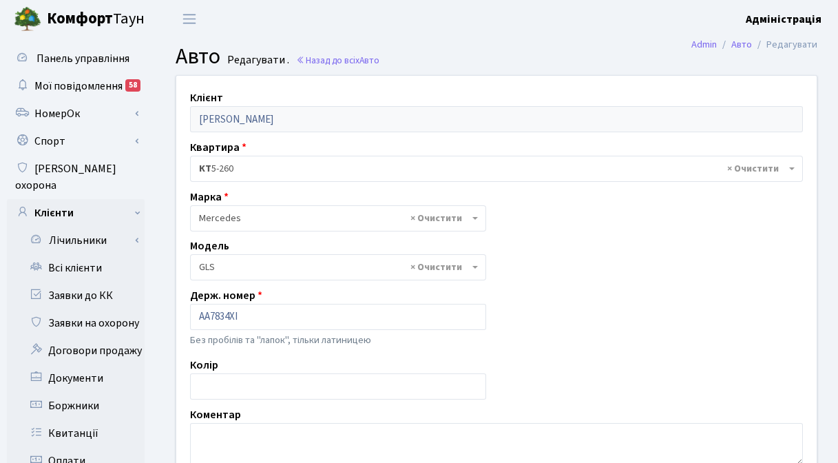
select select "1499"
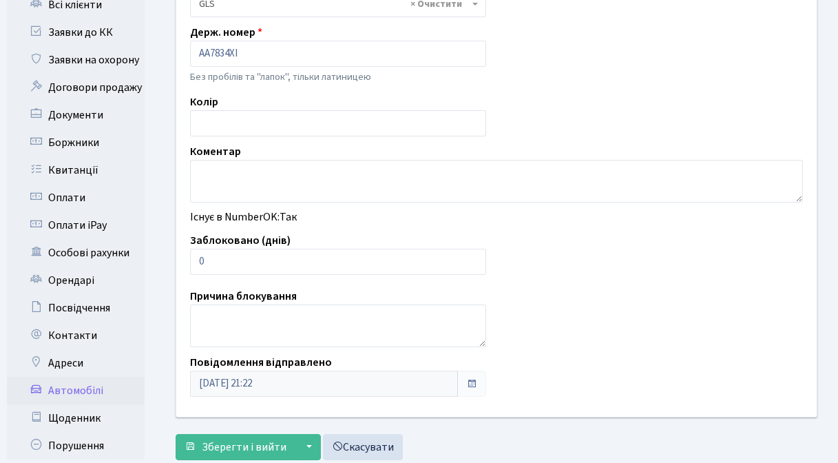
scroll to position [369, 0]
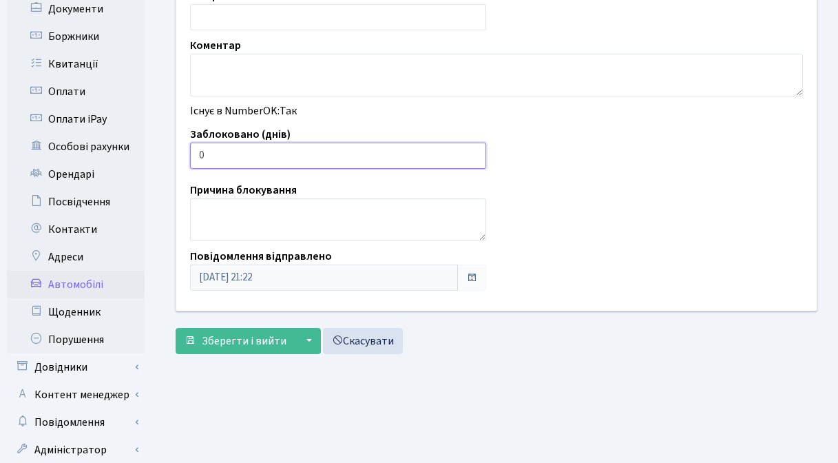
click at [230, 151] on input "0" at bounding box center [338, 156] width 296 height 26
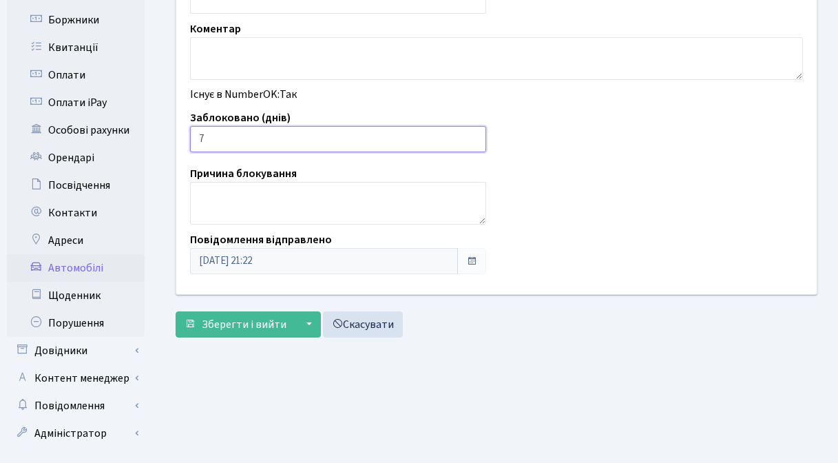
scroll to position [395, 0]
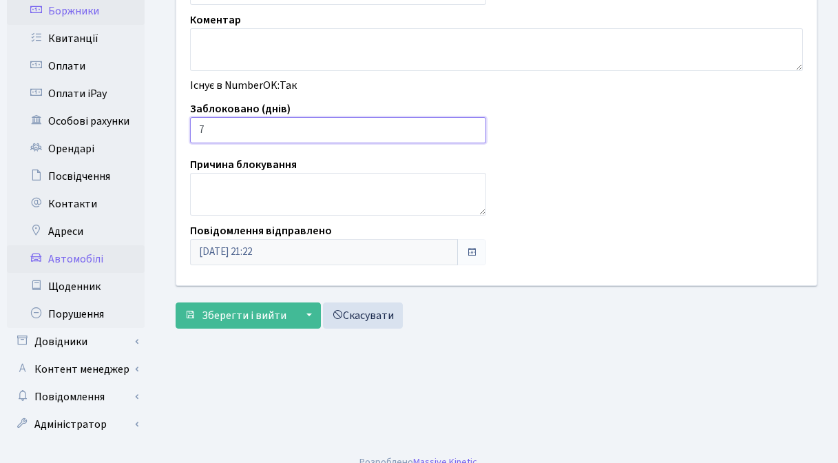
type input "7"
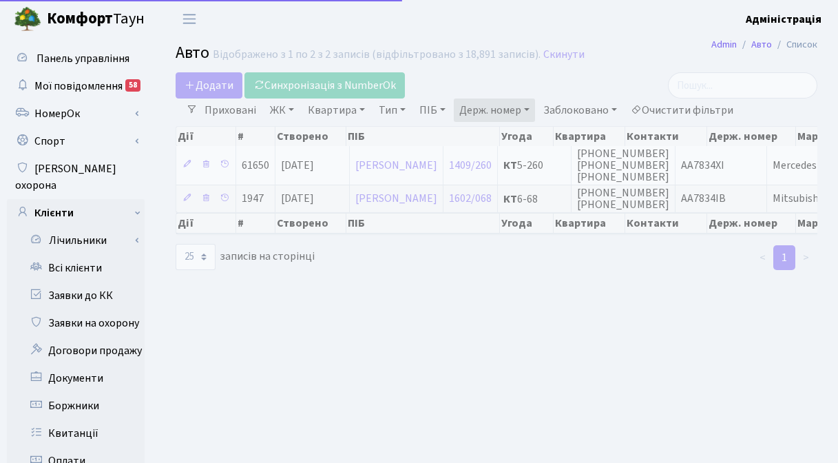
select select "25"
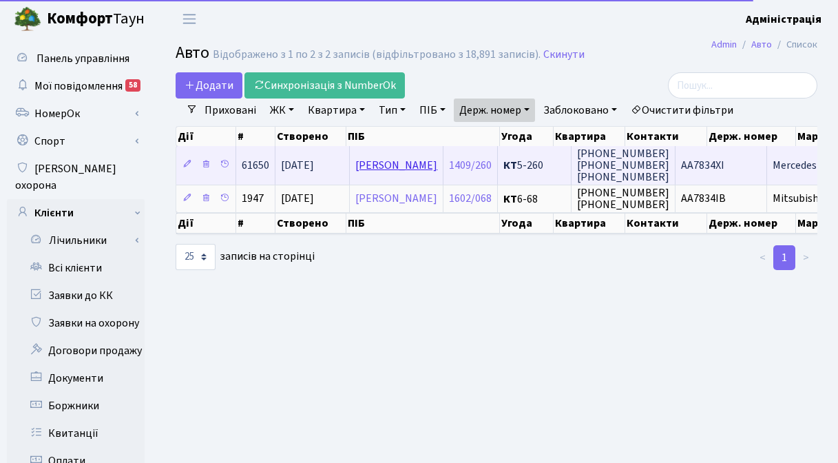
click at [408, 166] on link "[PERSON_NAME]" at bounding box center [396, 165] width 82 height 15
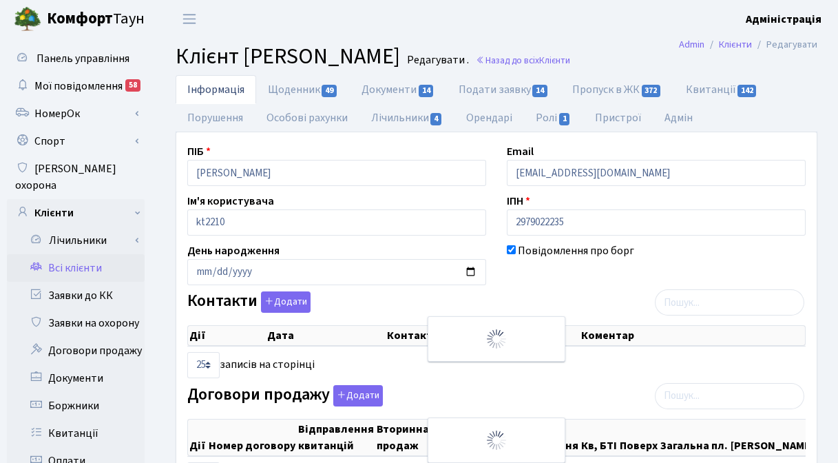
select select "25"
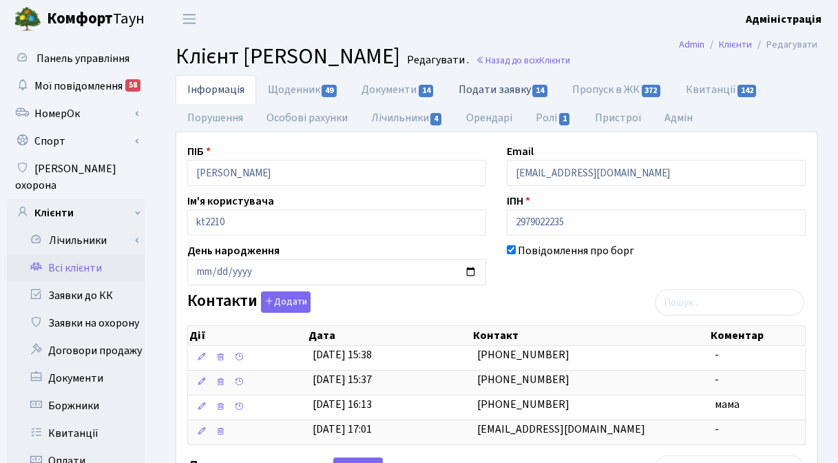
click at [489, 87] on link "Подати заявку 14" at bounding box center [504, 89] width 114 height 28
select select "25"
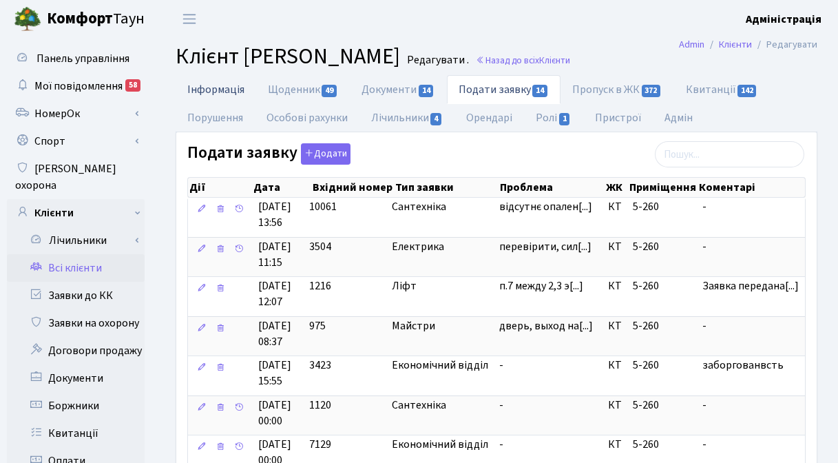
click at [209, 86] on link "Інформація" at bounding box center [216, 89] width 81 height 28
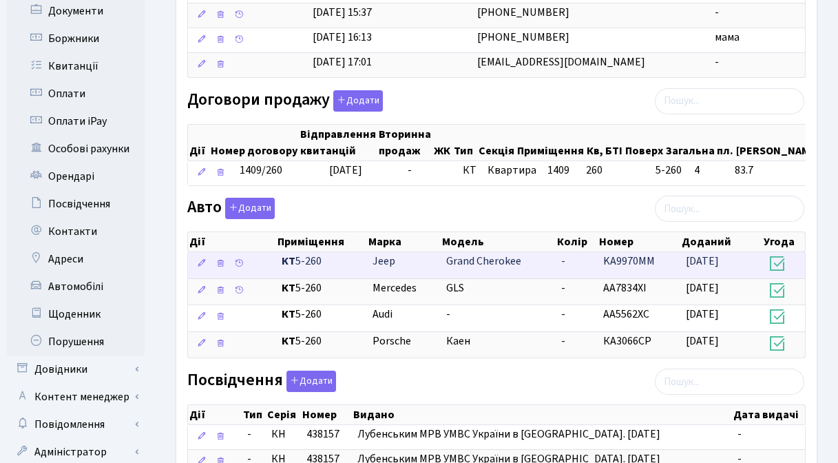
scroll to position [386, 0]
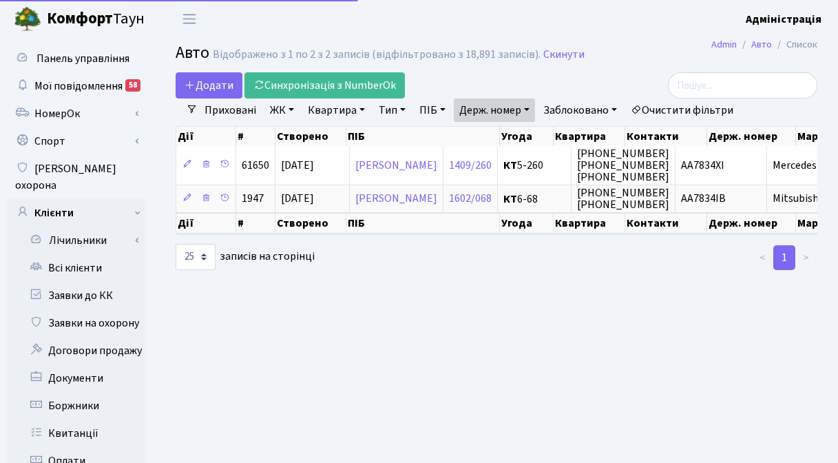
select select "25"
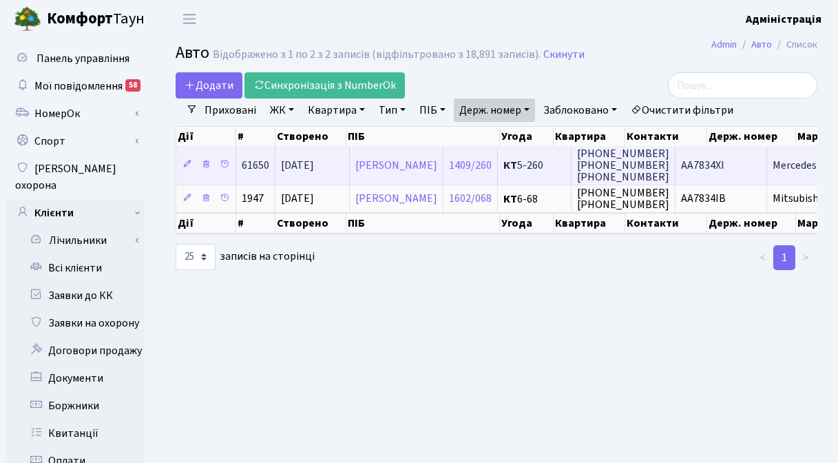
click at [724, 163] on span "AA7834XI" at bounding box center [702, 165] width 43 height 15
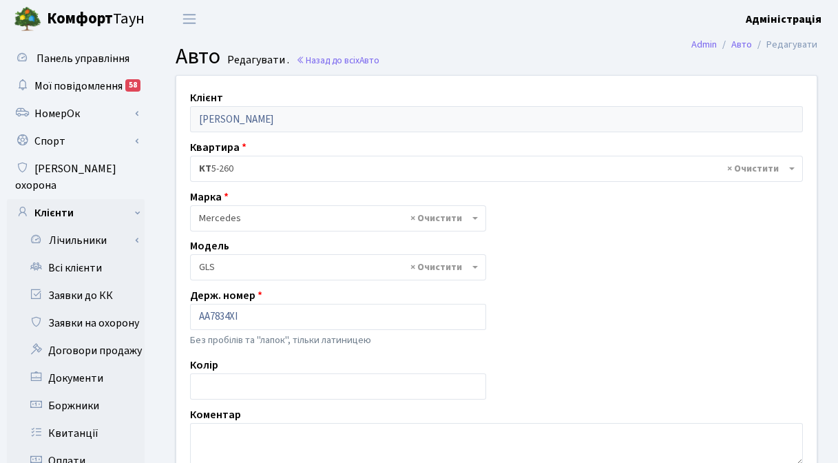
select select "1499"
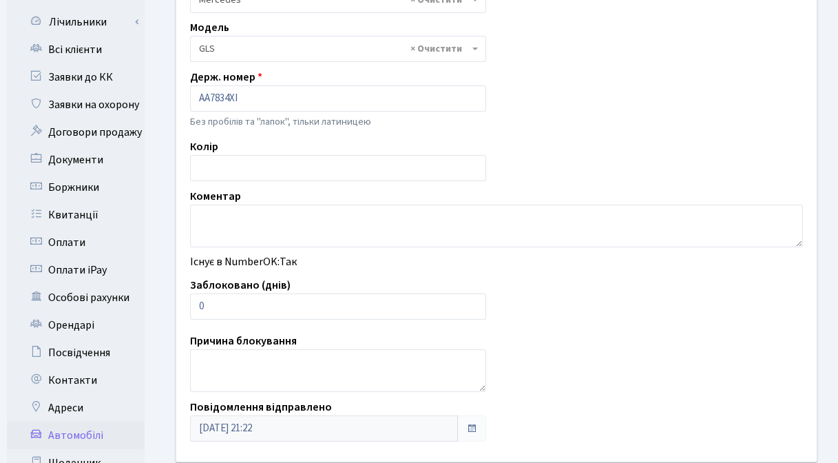
scroll to position [232, 0]
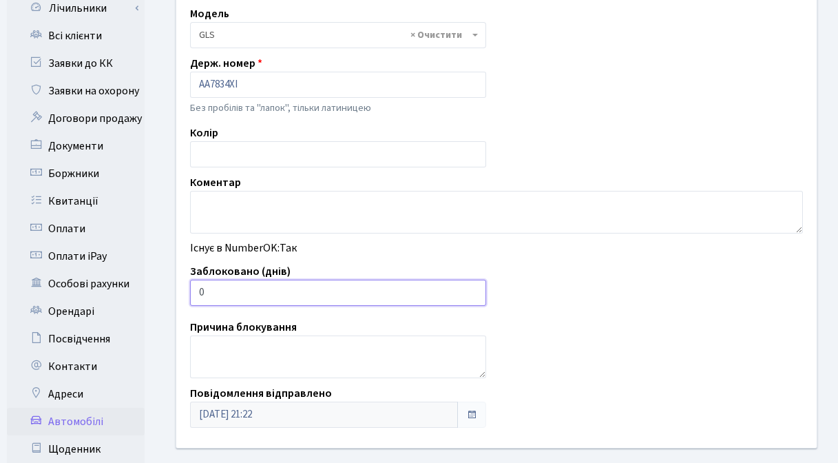
click at [269, 297] on input "0" at bounding box center [338, 293] width 296 height 26
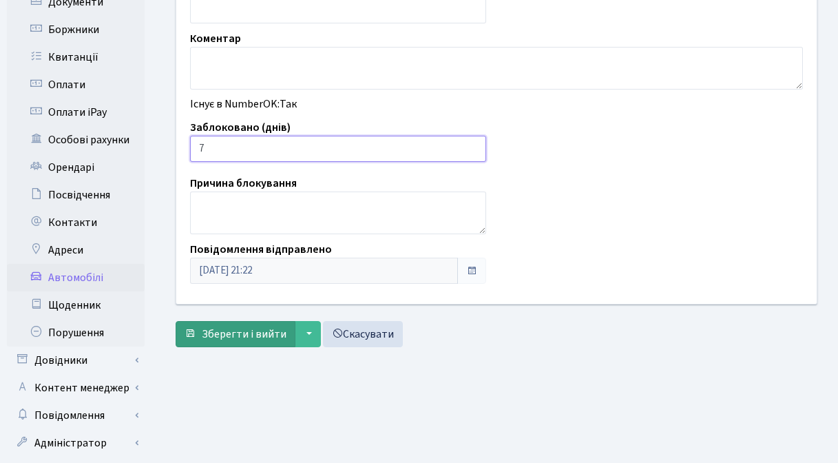
scroll to position [395, 0]
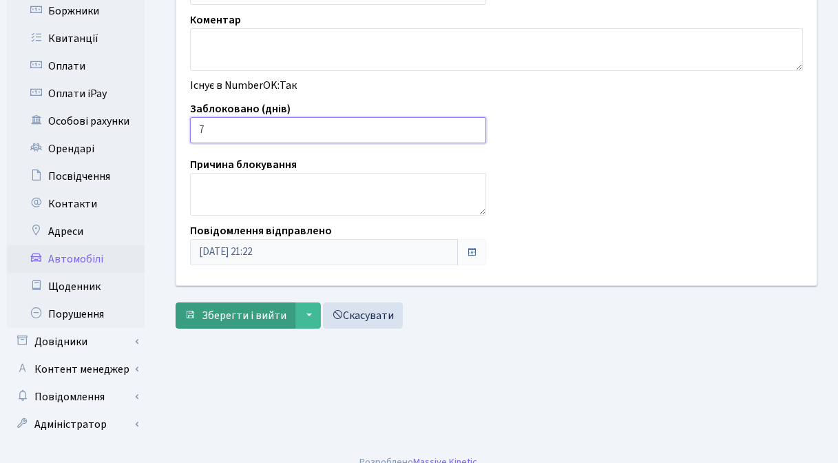
type input "7"
click at [229, 317] on span "Зберегти і вийти" at bounding box center [244, 315] width 85 height 15
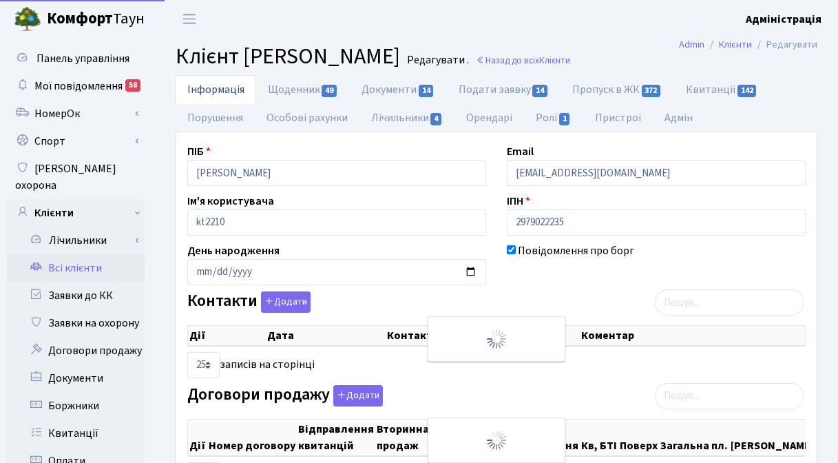
select select "25"
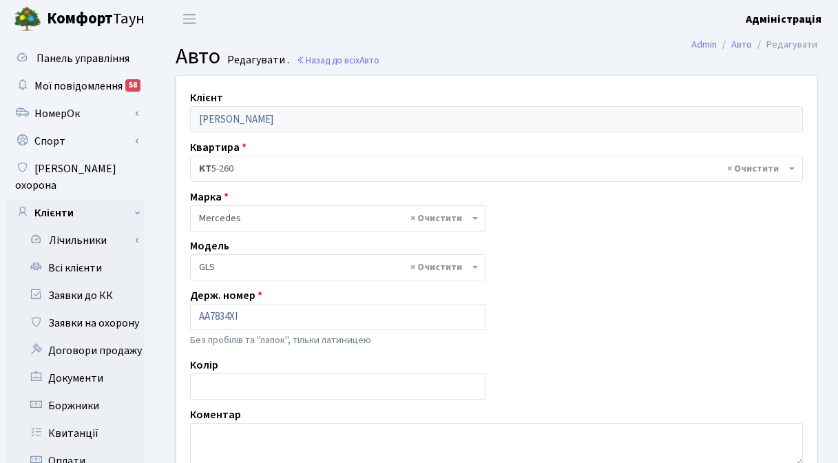
select select "1499"
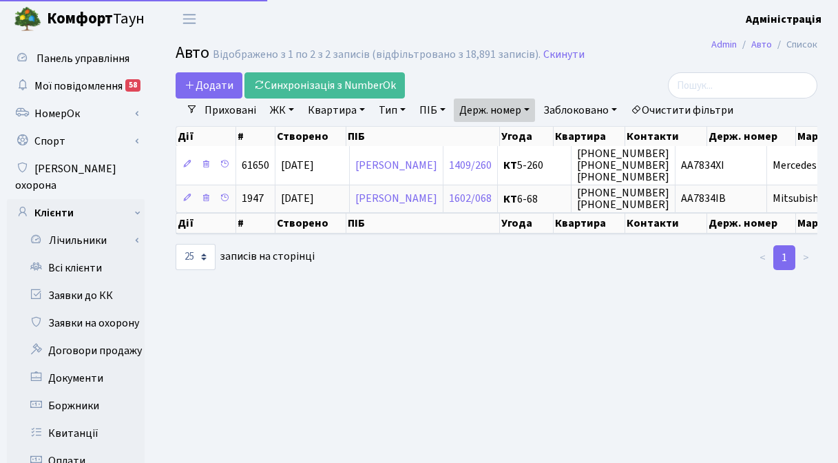
select select "25"
click at [496, 108] on link "Держ. номер" at bounding box center [494, 109] width 81 height 23
paste input "9471"
type input "9471"
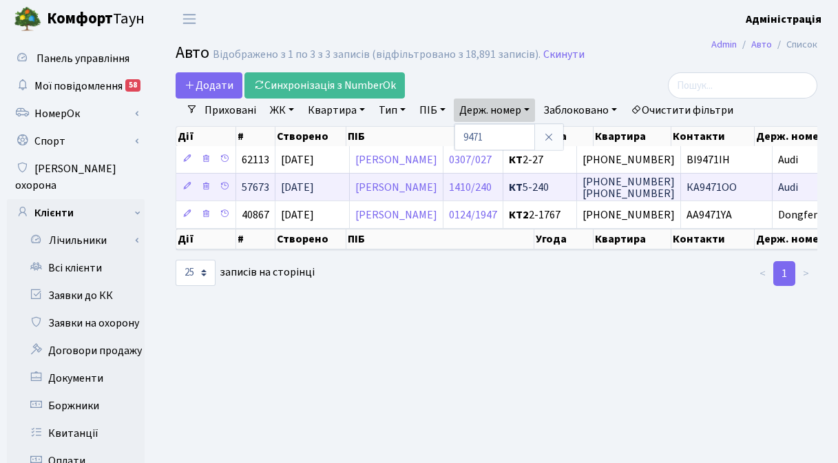
click at [737, 185] on span "КА9471ОО" at bounding box center [711, 187] width 50 height 15
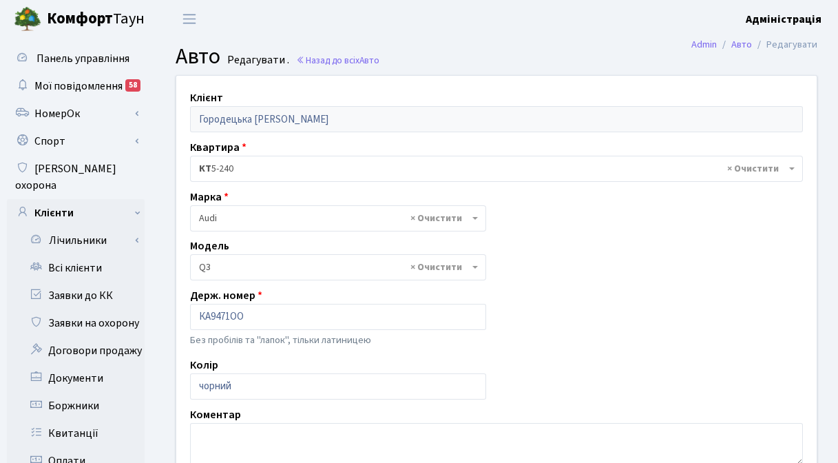
select select "171"
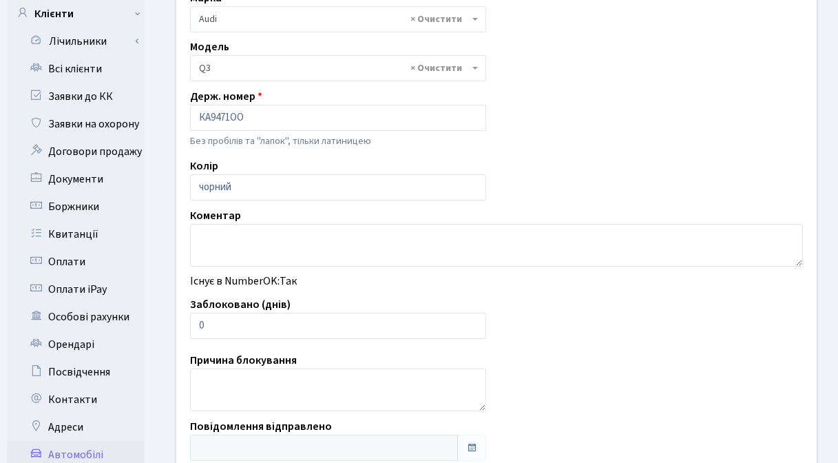
scroll to position [213, 0]
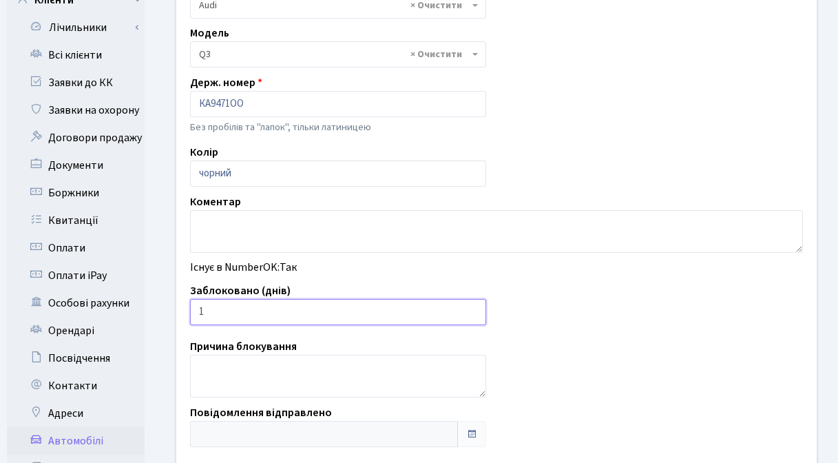
type input "1"
click at [471, 308] on input "1" at bounding box center [338, 312] width 296 height 26
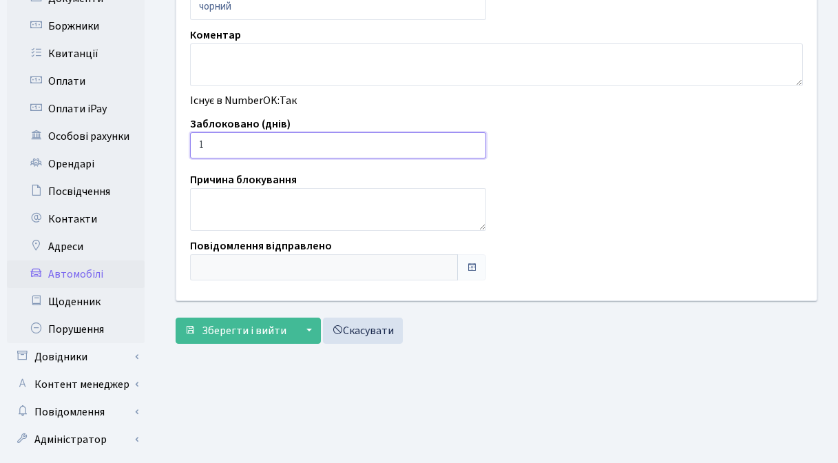
scroll to position [395, 0]
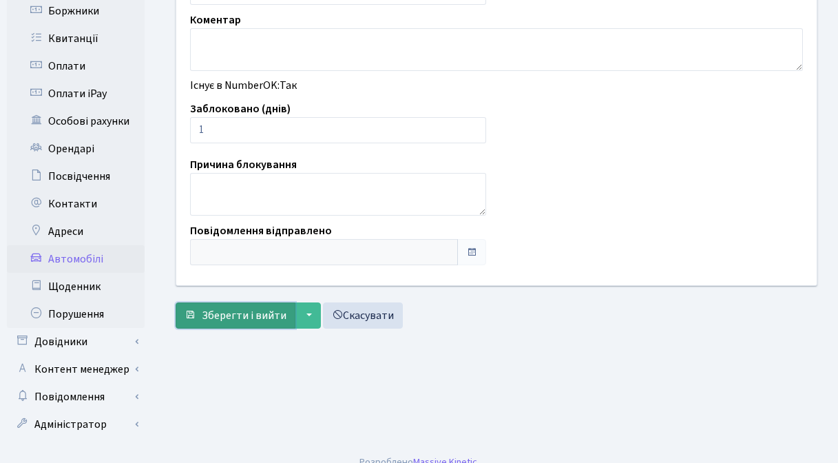
click at [250, 313] on span "Зберегти і вийти" at bounding box center [244, 315] width 85 height 15
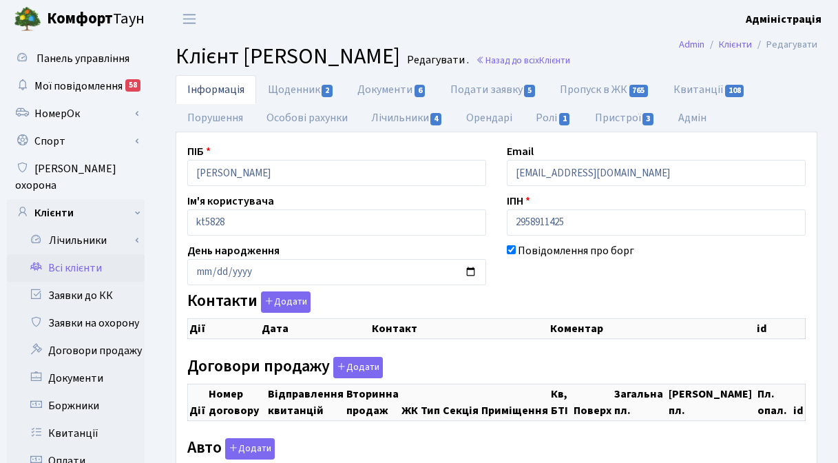
checkbox input "true"
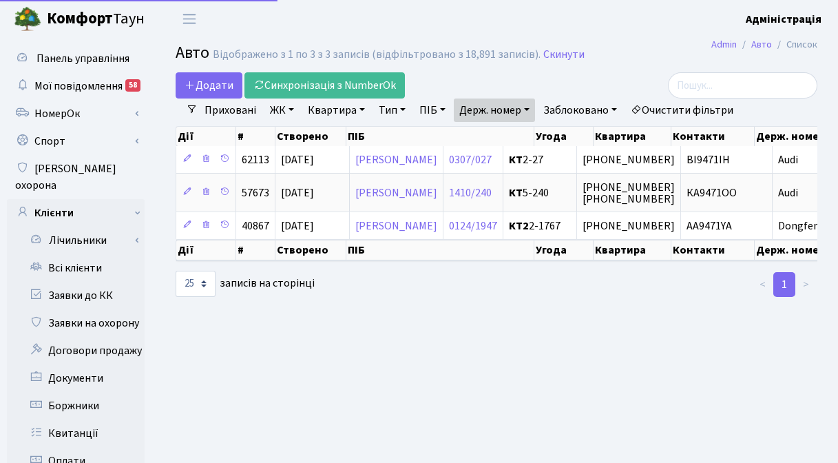
select select "25"
click at [493, 104] on link "Держ. номер" at bounding box center [494, 109] width 81 height 23
paste input "652"
type input "6521"
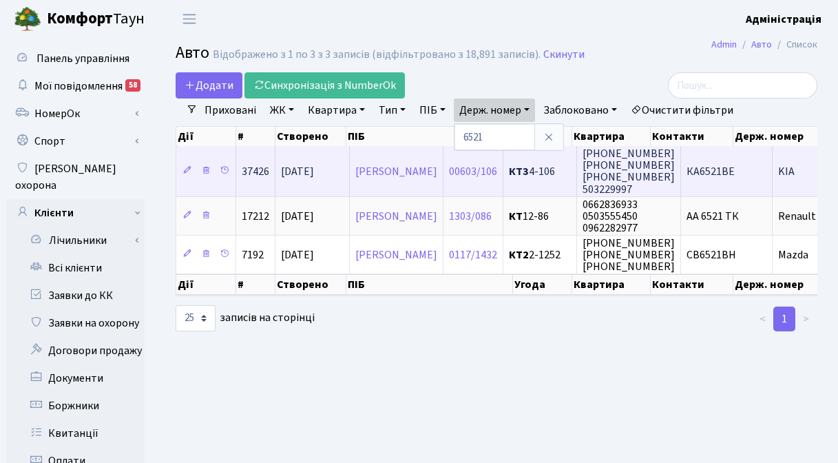
click at [735, 164] on span "КА6521ВЕ" at bounding box center [710, 171] width 48 height 15
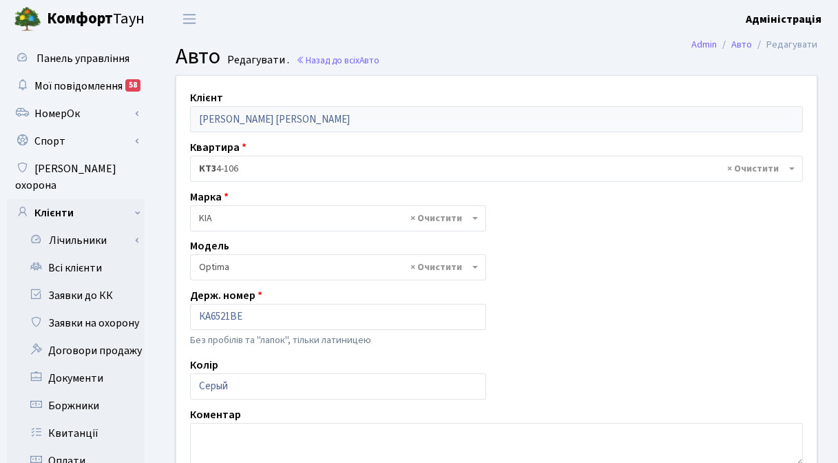
select select "1171"
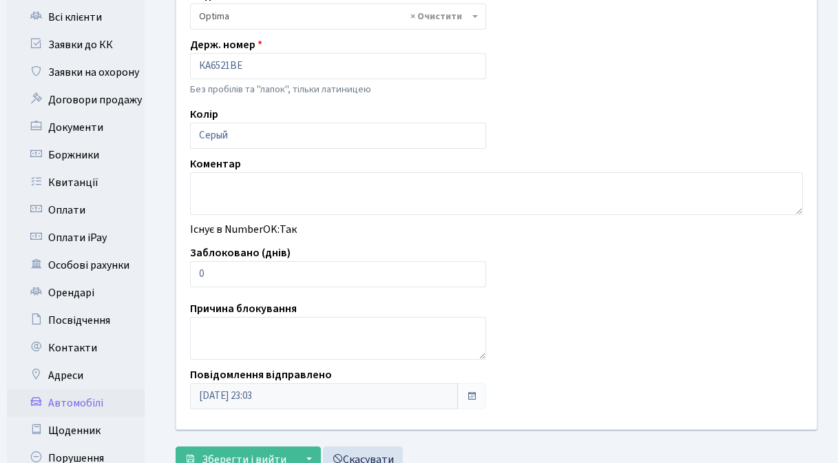
scroll to position [324, 0]
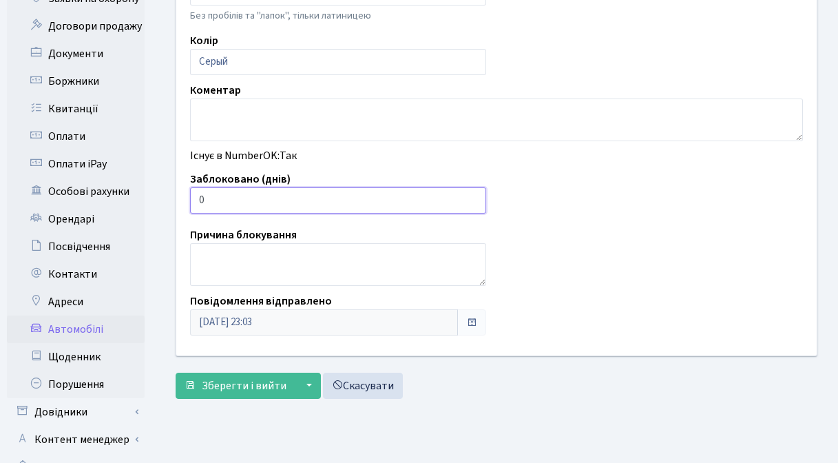
click at [213, 199] on input "0" at bounding box center [338, 200] width 296 height 26
type input "7"
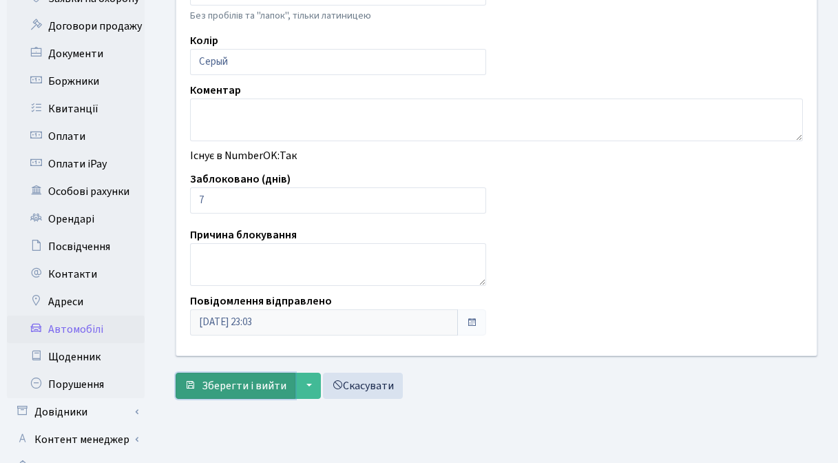
click at [242, 387] on span "Зберегти і вийти" at bounding box center [244, 385] width 85 height 15
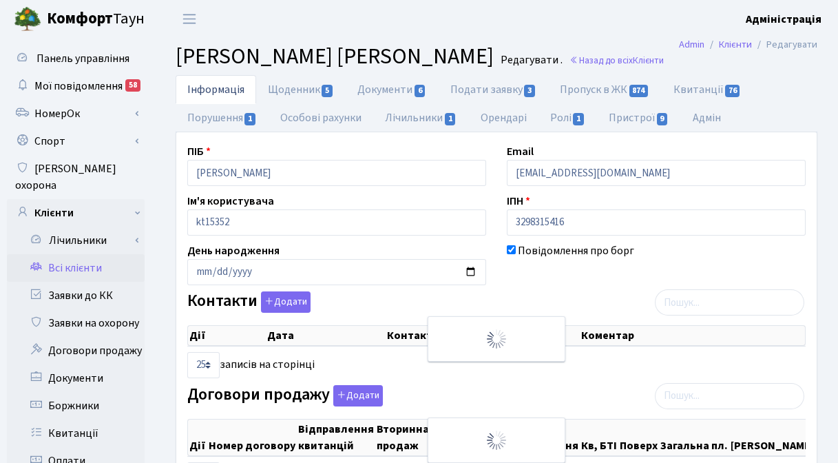
select select "25"
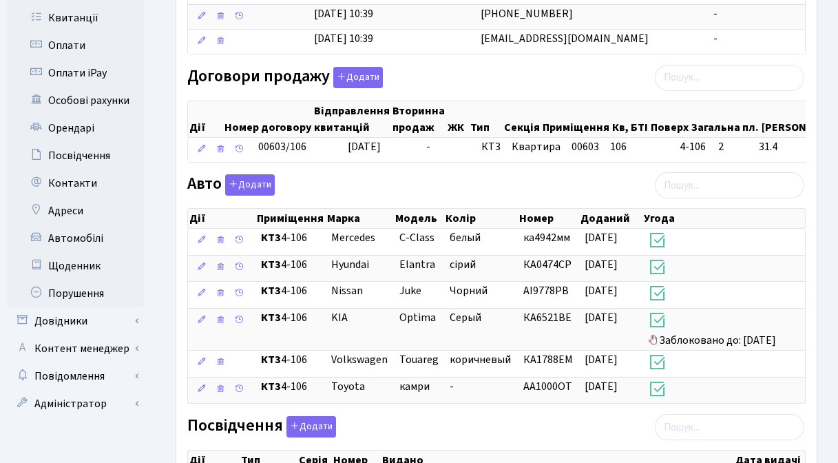
scroll to position [472, 0]
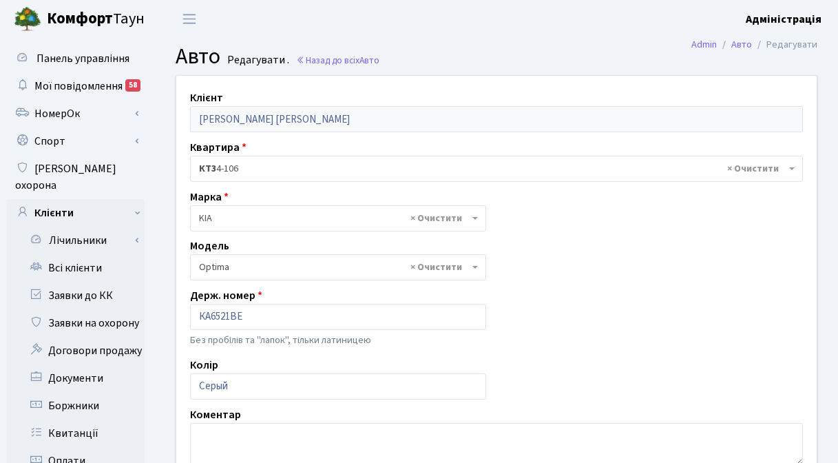
select select "1171"
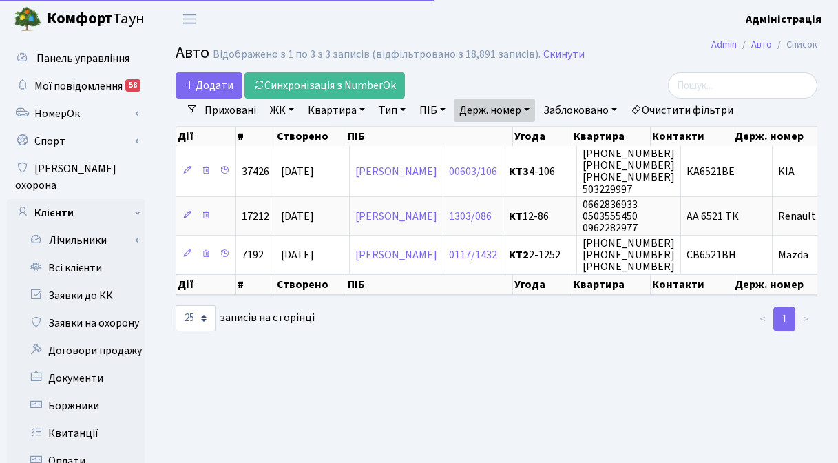
select select "25"
click at [518, 105] on link "Держ. номер" at bounding box center [494, 109] width 81 height 23
